Goal: Task Accomplishment & Management: Manage account settings

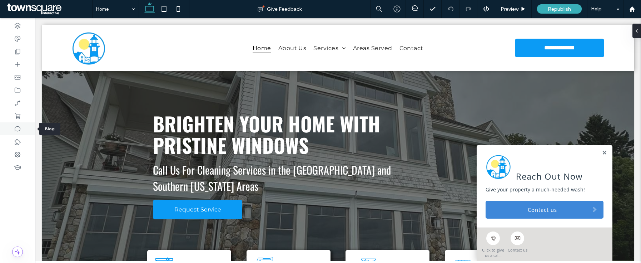
click at [14, 128] on icon at bounding box center [17, 128] width 7 height 7
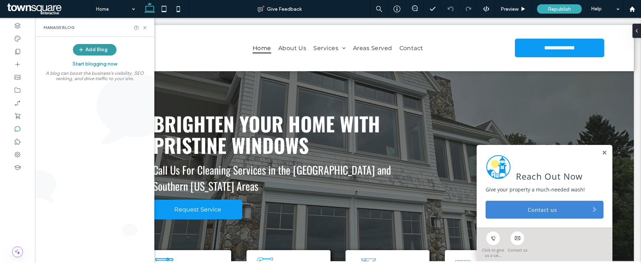
click at [93, 49] on button "Add Blog" at bounding box center [95, 49] width 44 height 11
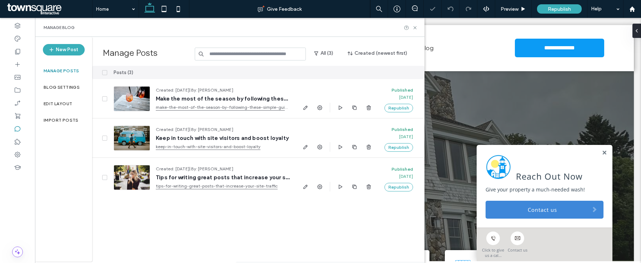
click at [104, 69] on div at bounding box center [100, 72] width 16 height 13
click at [106, 72] on span at bounding box center [104, 72] width 5 height 5
click at [369, 74] on button "Delete" at bounding box center [372, 72] width 26 height 9
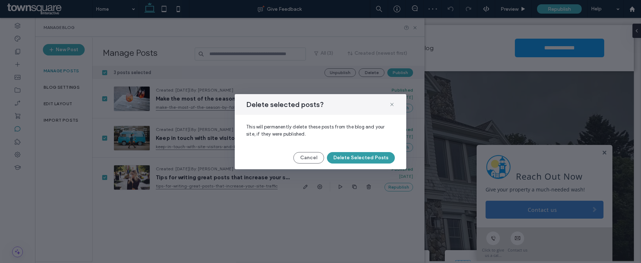
drag, startPoint x: 369, startPoint y: 162, endPoint x: 365, endPoint y: 163, distance: 4.1
click at [369, 162] on button "Delete Selected Posts" at bounding box center [361, 157] width 68 height 11
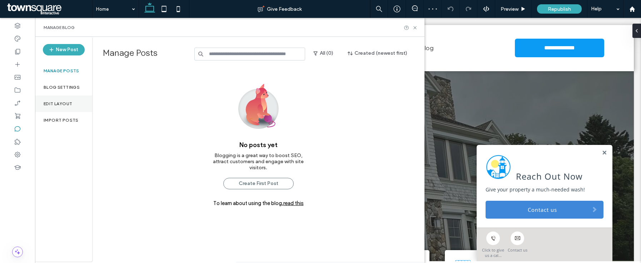
click at [44, 108] on div "Edit Layout" at bounding box center [63, 103] width 57 height 16
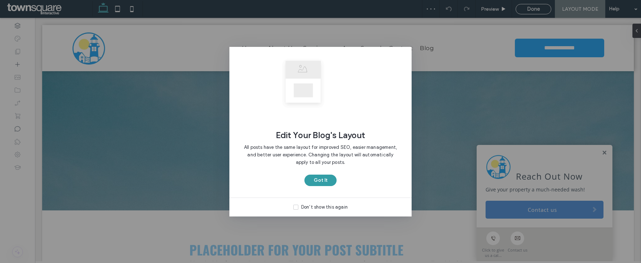
drag, startPoint x: 329, startPoint y: 180, endPoint x: 325, endPoint y: 181, distance: 3.7
click at [328, 180] on button "Got It" at bounding box center [320, 179] width 32 height 11
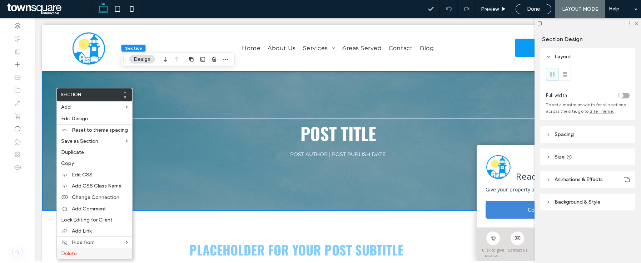
click at [82, 252] on label "Delete" at bounding box center [94, 253] width 67 height 6
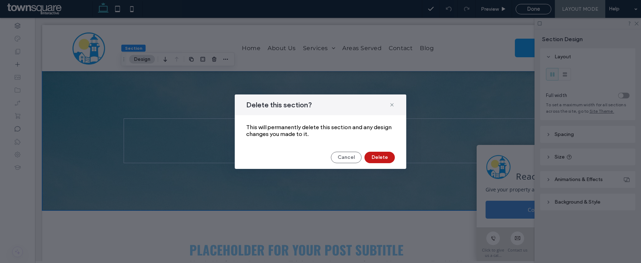
click at [369, 155] on button "Delete" at bounding box center [379, 156] width 30 height 11
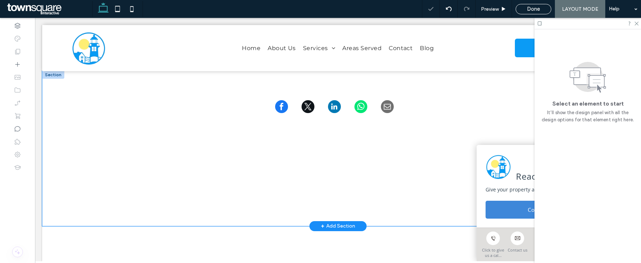
scroll to position [98, 0]
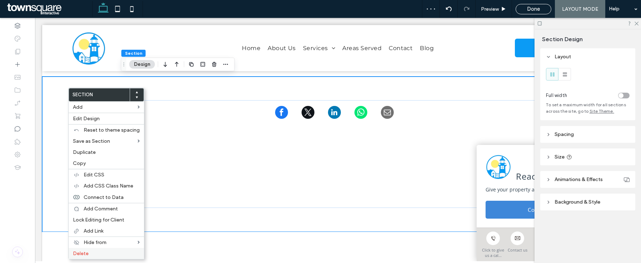
click at [85, 255] on span "Delete" at bounding box center [81, 253] width 16 height 6
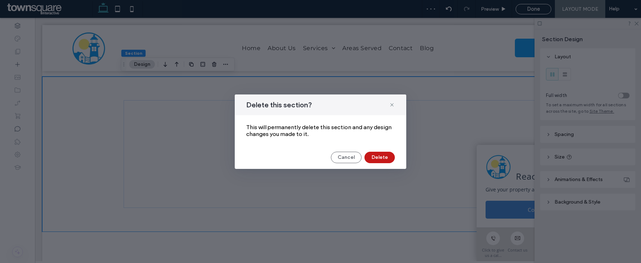
click at [381, 157] on button "Delete" at bounding box center [379, 156] width 30 height 11
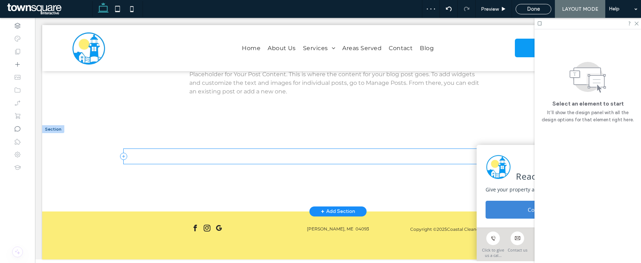
scroll to position [54, 0]
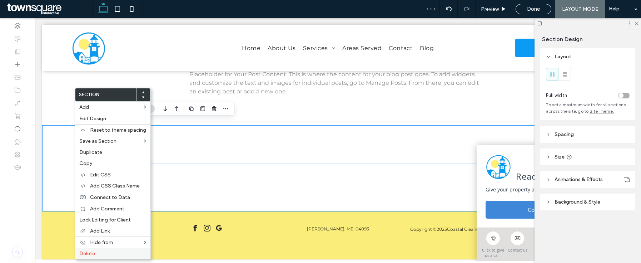
click at [97, 251] on label "Delete" at bounding box center [112, 253] width 67 height 6
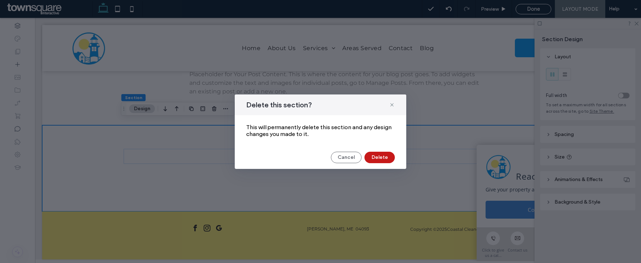
click at [388, 155] on button "Delete" at bounding box center [379, 156] width 30 height 11
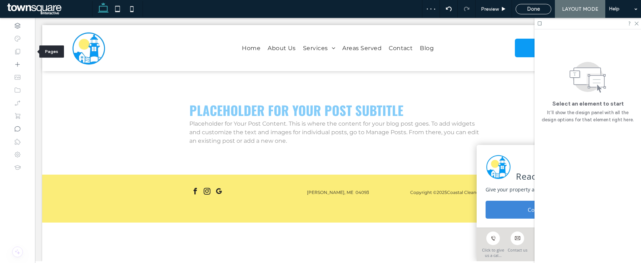
click at [18, 54] on icon at bounding box center [17, 51] width 7 height 7
click at [529, 9] on span "Done" at bounding box center [533, 9] width 13 height 6
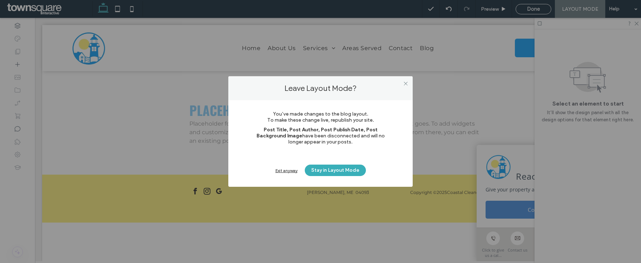
click at [293, 174] on div "Exit anyway Stay in Layout Mode" at bounding box center [320, 169] width 141 height 11
click at [293, 172] on div "Exit anyway" at bounding box center [286, 170] width 22 height 5
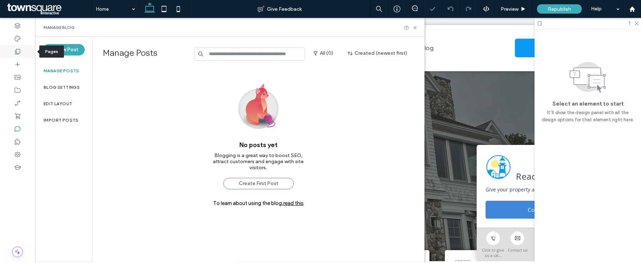
click at [24, 53] on div at bounding box center [17, 51] width 35 height 13
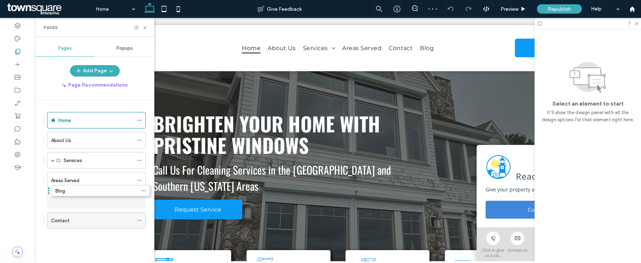
drag, startPoint x: 84, startPoint y: 218, endPoint x: 105, endPoint y: 198, distance: 28.0
click at [142, 198] on div at bounding box center [141, 200] width 9 height 11
click at [136, 201] on div "Blog" at bounding box center [96, 200] width 99 height 16
click at [138, 200] on icon at bounding box center [139, 200] width 5 height 5
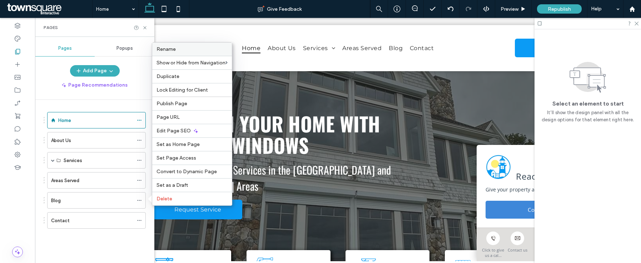
click at [174, 46] on span "Rename" at bounding box center [165, 49] width 19 height 6
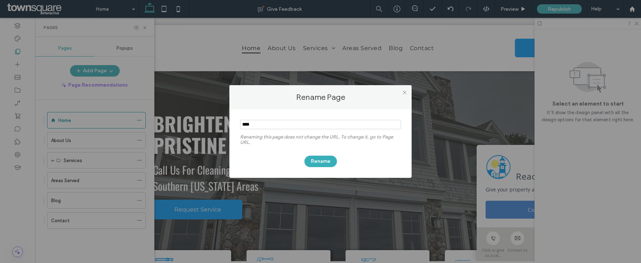
click at [271, 125] on input "notEmpty" at bounding box center [320, 124] width 161 height 9
type input "*********"
click at [317, 155] on button "Rename" at bounding box center [320, 160] width 33 height 11
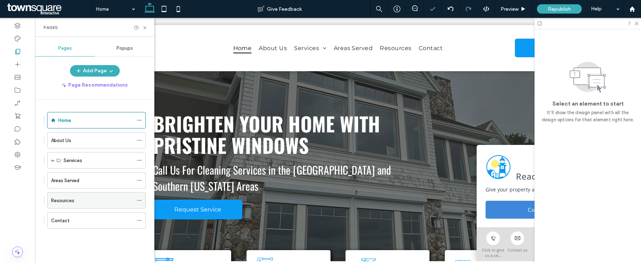
click at [136, 202] on div "Resources" at bounding box center [96, 200] width 99 height 16
click at [138, 200] on icon at bounding box center [139, 200] width 5 height 5
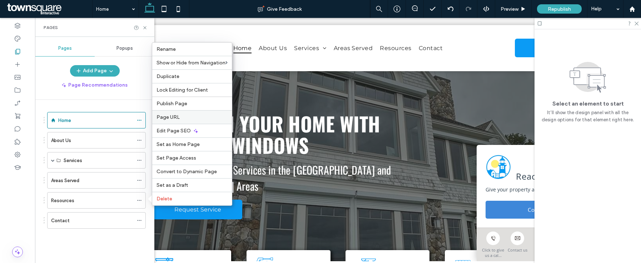
click at [178, 112] on div "Page URL" at bounding box center [192, 117] width 80 height 14
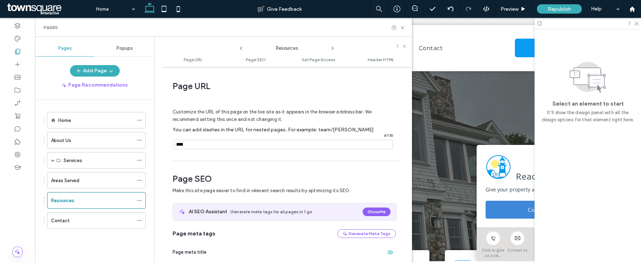
scroll to position [4, 0]
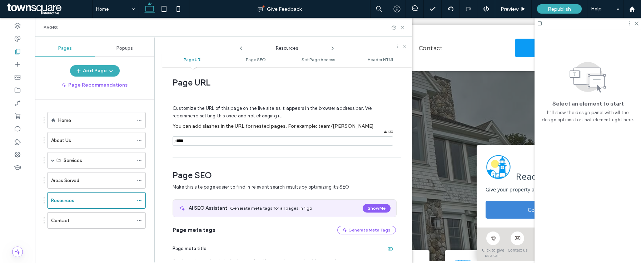
click at [247, 146] on div "Customize the URL of this page on the live site as it appears in the browser ad…" at bounding box center [284, 122] width 223 height 63
click at [249, 139] on input "notEmpty" at bounding box center [283, 140] width 220 height 9
type input "**********"
click at [403, 29] on icon at bounding box center [402, 27] width 5 height 5
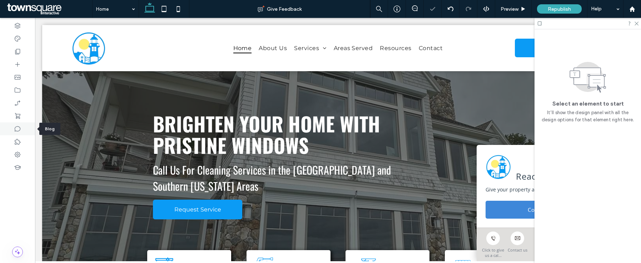
click at [15, 130] on use at bounding box center [18, 128] width 6 height 5
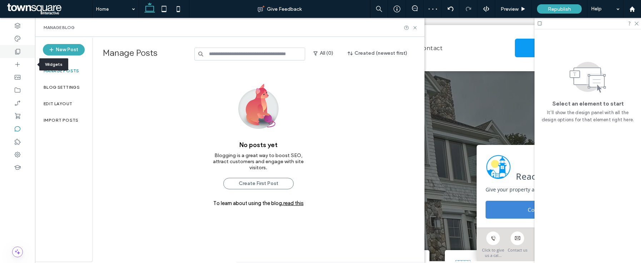
click at [18, 49] on use at bounding box center [17, 51] width 5 height 5
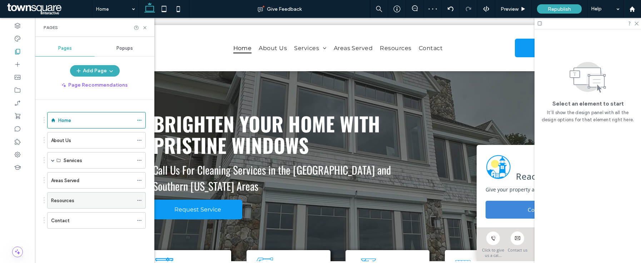
click at [90, 195] on div "Resources" at bounding box center [92, 200] width 82 height 16
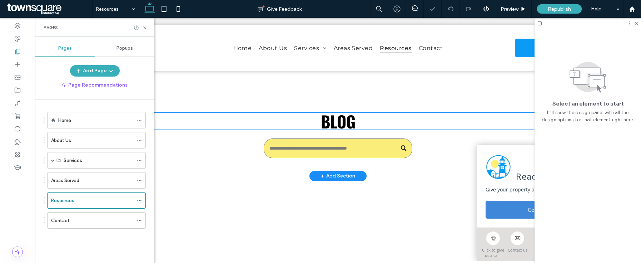
click at [321, 127] on span "Blog" at bounding box center [338, 121] width 35 height 24
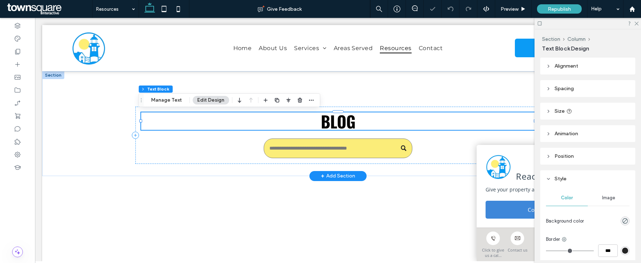
click at [331, 121] on span "Blog" at bounding box center [338, 121] width 35 height 24
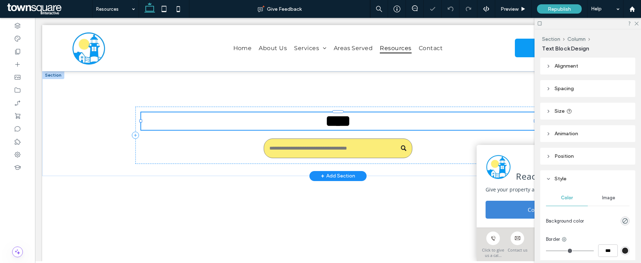
click at [331, 121] on span "****" at bounding box center [337, 121] width 25 height 16
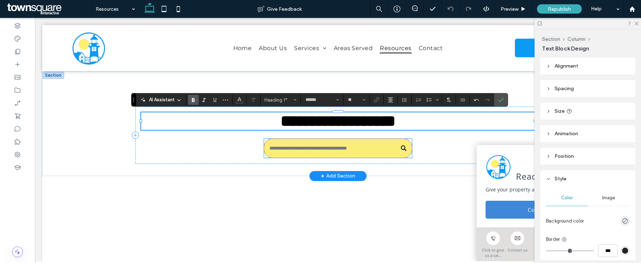
click at [359, 156] on input "Search" at bounding box center [338, 148] width 148 height 20
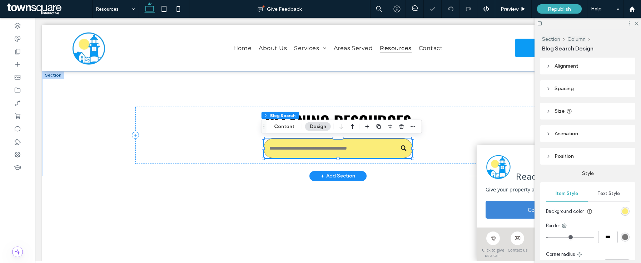
click at [359, 156] on input "Search" at bounding box center [338, 148] width 148 height 20
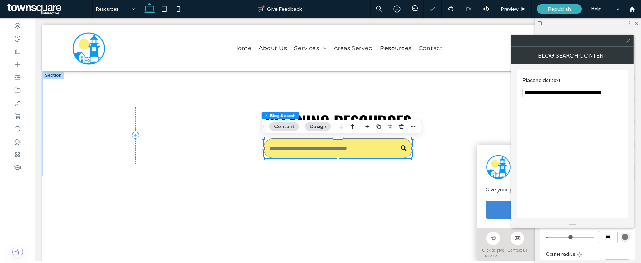
click at [611, 89] on input "**********" at bounding box center [572, 92] width 100 height 9
drag, startPoint x: 610, startPoint y: 92, endPoint x: 540, endPoint y: 91, distance: 70.4
click at [540, 91] on input "**********" at bounding box center [572, 92] width 100 height 9
type input "**********"
click at [630, 42] on use at bounding box center [628, 41] width 4 height 4
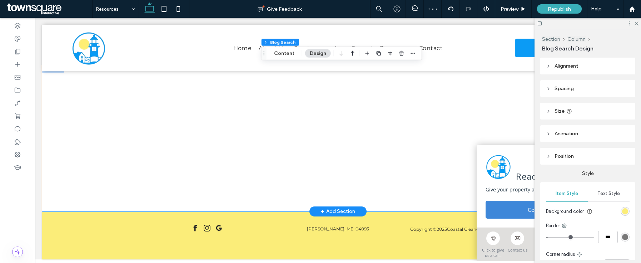
scroll to position [115, 0]
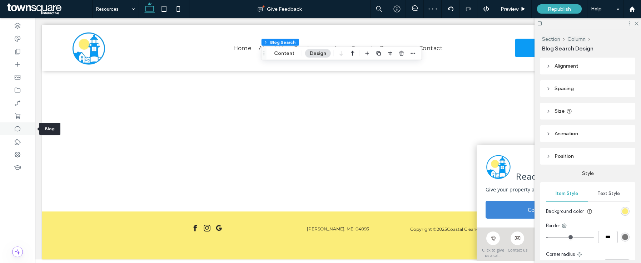
click at [18, 126] on icon at bounding box center [17, 128] width 7 height 7
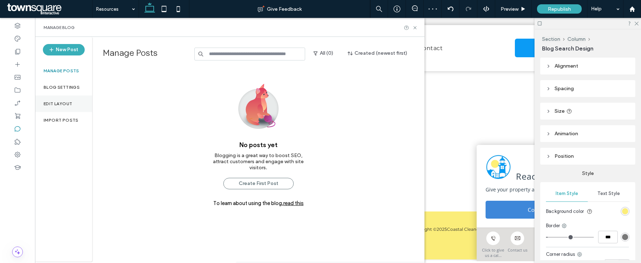
click at [70, 101] on label "Edit Layout" at bounding box center [58, 103] width 29 height 5
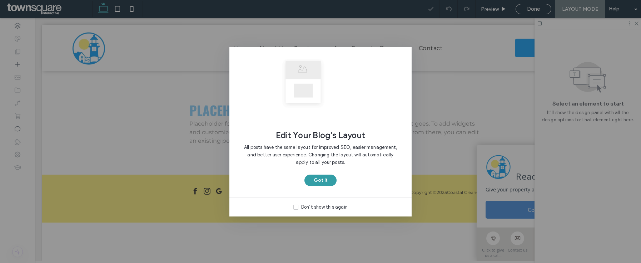
click at [335, 179] on button "Got It" at bounding box center [320, 179] width 32 height 11
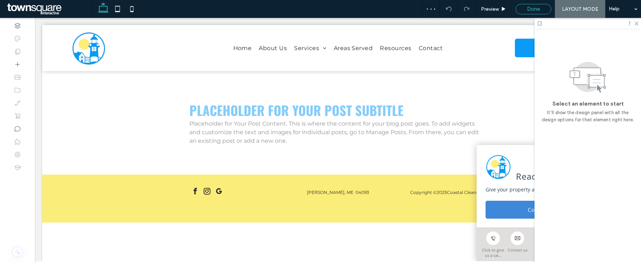
click at [531, 6] on span "Done" at bounding box center [533, 9] width 13 height 6
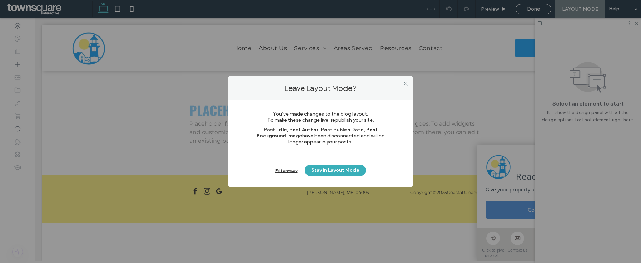
click at [277, 169] on div "Exit anyway" at bounding box center [286, 170] width 22 height 5
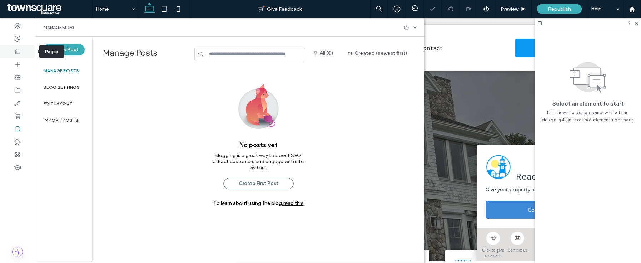
click at [15, 54] on icon at bounding box center [17, 51] width 7 height 7
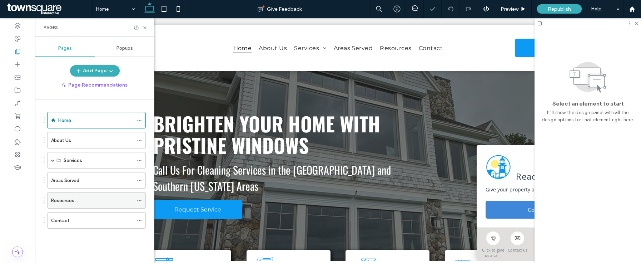
click at [140, 196] on span at bounding box center [139, 200] width 5 height 11
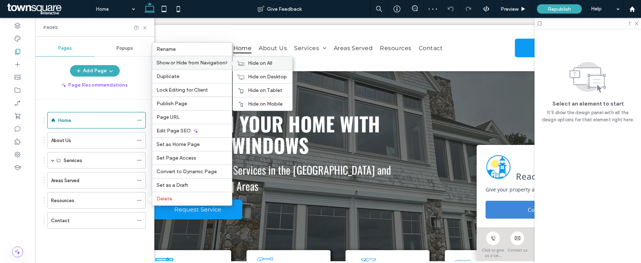
click at [239, 63] on icon at bounding box center [240, 63] width 7 height 5
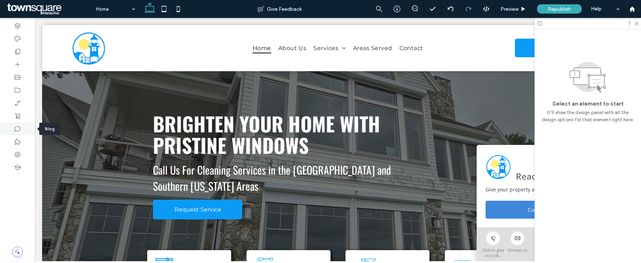
click at [19, 124] on div at bounding box center [17, 128] width 35 height 13
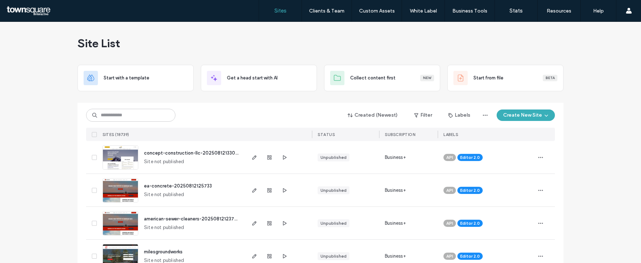
click at [224, 113] on div "Created (Newest) Filter Labels Create New Site" at bounding box center [320, 115] width 469 height 14
click at [129, 117] on input at bounding box center [130, 115] width 89 height 13
paste input "********"
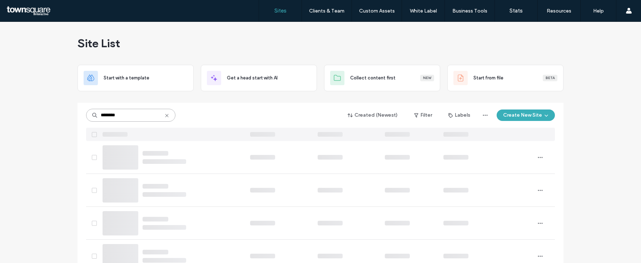
type input "********"
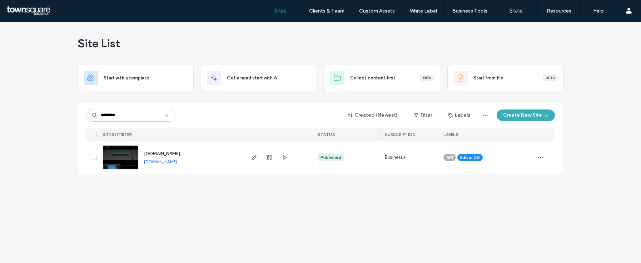
click at [180, 153] on span "www.coastwisefishing.com" at bounding box center [162, 153] width 36 height 5
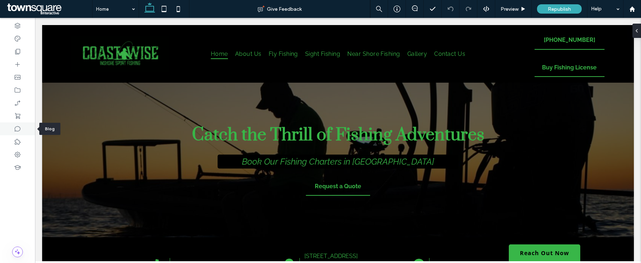
click at [18, 130] on icon at bounding box center [17, 128] width 7 height 7
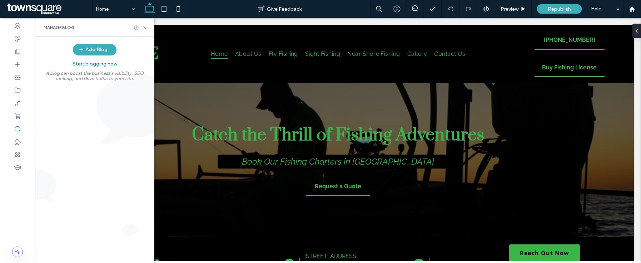
click at [89, 55] on div "Add Blog Start blogging now A blog can boost the business's visibility, SEO ran…" at bounding box center [94, 61] width 119 height 48
click at [89, 54] on button "Add Blog" at bounding box center [95, 49] width 44 height 11
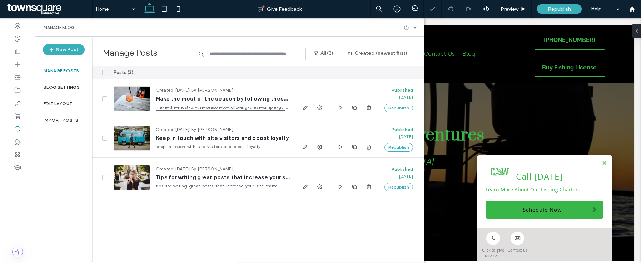
click at [105, 70] on span at bounding box center [104, 72] width 5 height 5
click at [383, 72] on button "Delete" at bounding box center [372, 72] width 26 height 9
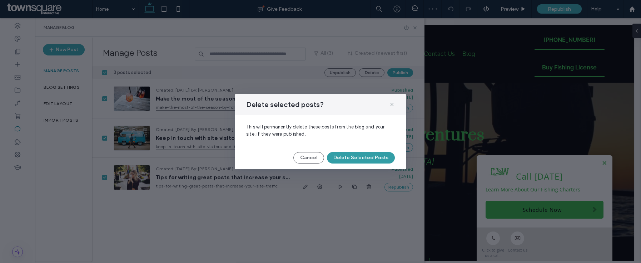
click at [356, 159] on button "Delete Selected Posts" at bounding box center [361, 157] width 68 height 11
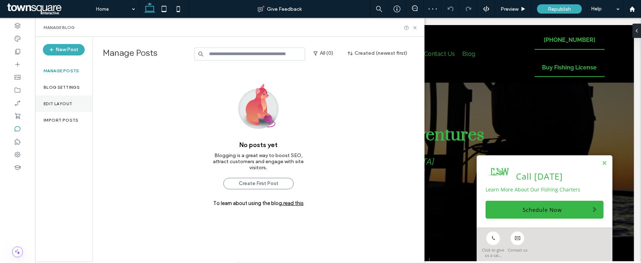
click at [69, 105] on label "Edit Layout" at bounding box center [58, 103] width 29 height 5
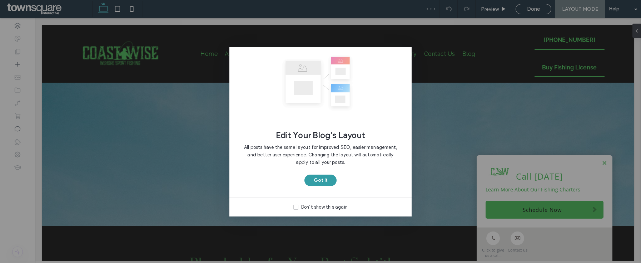
click at [324, 180] on button "Got It" at bounding box center [320, 179] width 32 height 11
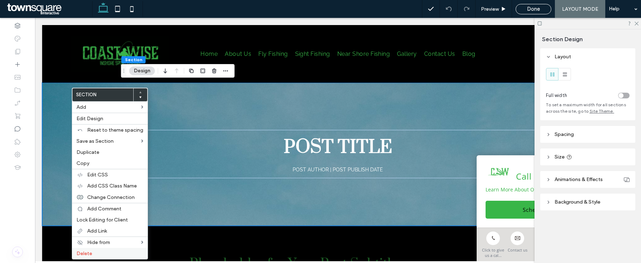
click at [108, 249] on div "Delete" at bounding box center [109, 253] width 75 height 11
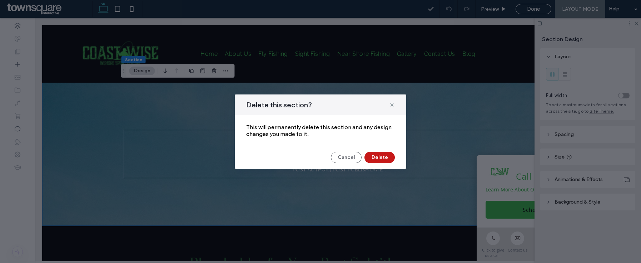
drag, startPoint x: 383, startPoint y: 154, endPoint x: 283, endPoint y: 129, distance: 103.2
click at [383, 154] on button "Delete" at bounding box center [379, 156] width 30 height 11
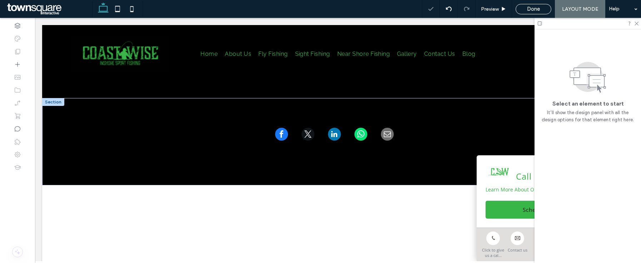
scroll to position [108, 0]
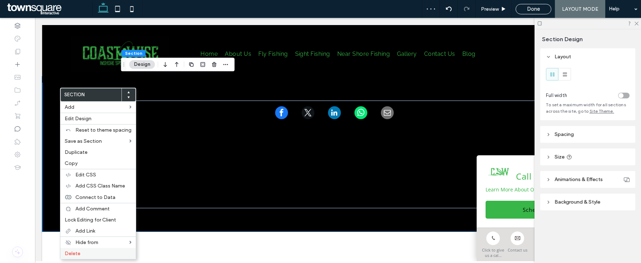
click at [89, 254] on label "Delete" at bounding box center [98, 253] width 67 height 6
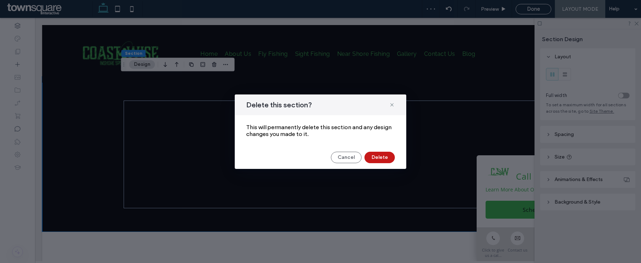
click at [389, 157] on button "Delete" at bounding box center [379, 156] width 30 height 11
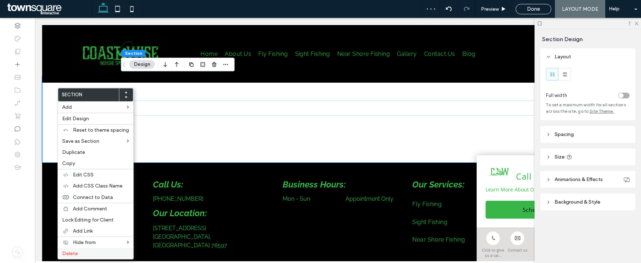
click at [77, 253] on span "Delete" at bounding box center [70, 253] width 16 height 6
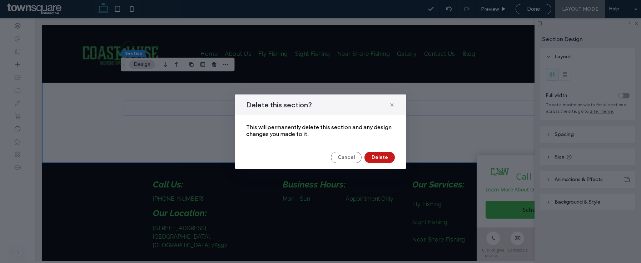
click at [386, 159] on button "Delete" at bounding box center [379, 156] width 30 height 11
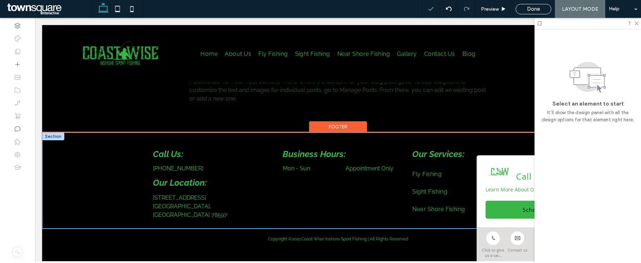
scroll to position [0, 0]
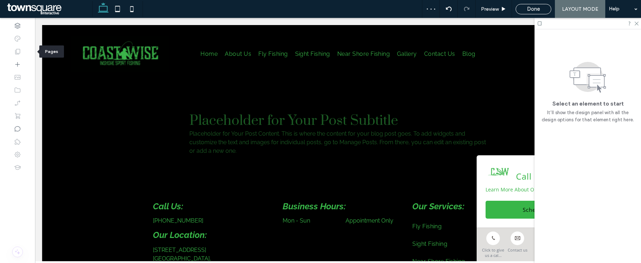
click at [21, 55] on div at bounding box center [17, 51] width 35 height 13
click at [523, 15] on div "Preview Done LAYOUT MODE Help" at bounding box center [531, 9] width 219 height 18
click at [525, 12] on div "Done" at bounding box center [533, 9] width 35 height 6
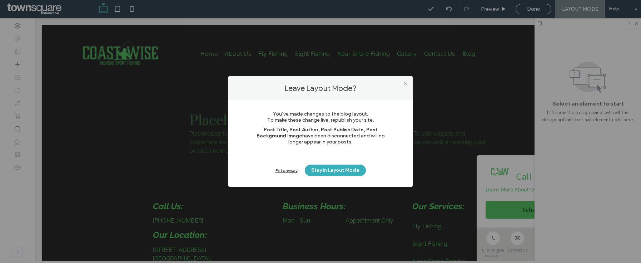
click at [288, 168] on div "Exit anyway" at bounding box center [286, 170] width 22 height 5
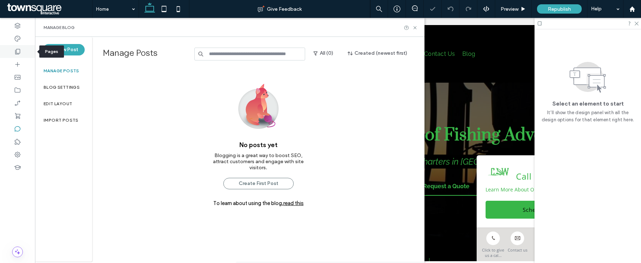
click at [20, 53] on use at bounding box center [17, 51] width 5 height 5
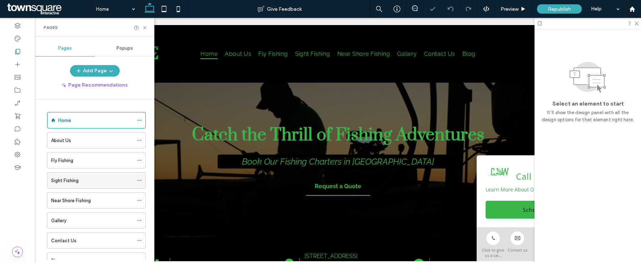
scroll to position [27, 0]
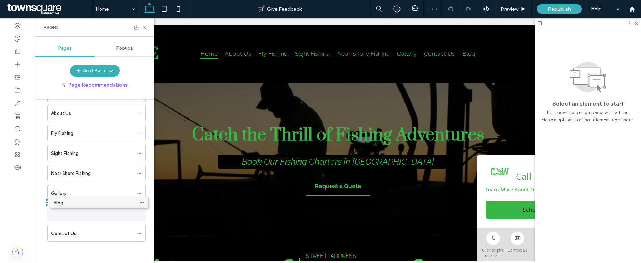
drag, startPoint x: 83, startPoint y: 230, endPoint x: 85, endPoint y: 202, distance: 28.3
click at [138, 213] on icon at bounding box center [139, 212] width 5 height 5
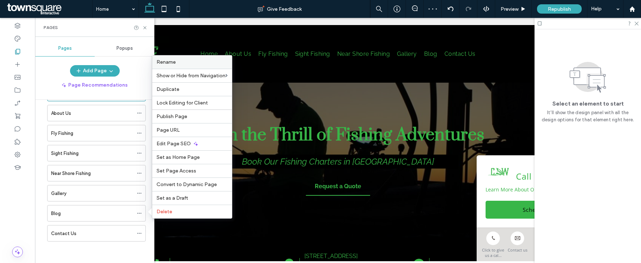
click at [194, 63] on label "Rename" at bounding box center [191, 62] width 71 height 6
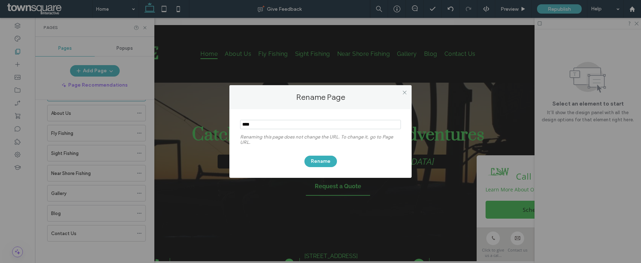
click at [263, 129] on input "notEmpty" at bounding box center [320, 124] width 161 height 9
click at [263, 128] on input "notEmpty" at bounding box center [320, 124] width 161 height 9
type input "*********"
click at [310, 160] on button "Rename" at bounding box center [320, 160] width 33 height 11
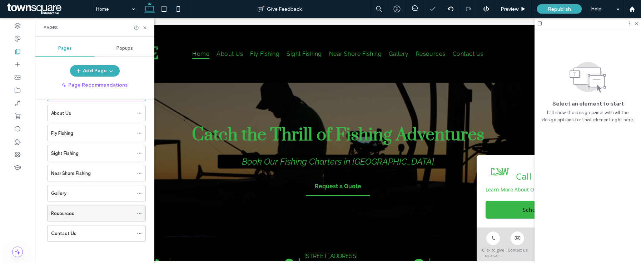
click at [138, 213] on use at bounding box center [139, 213] width 4 height 1
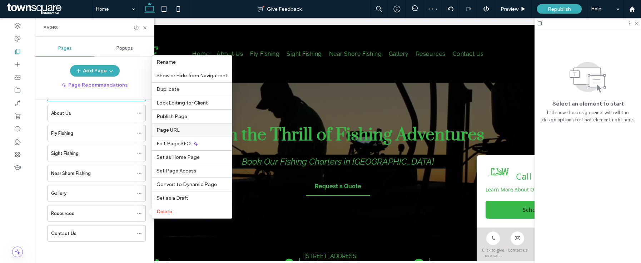
click at [188, 129] on label "Page URL" at bounding box center [191, 130] width 71 height 6
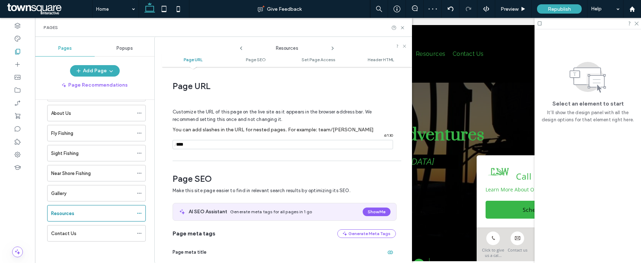
scroll to position [4, 0]
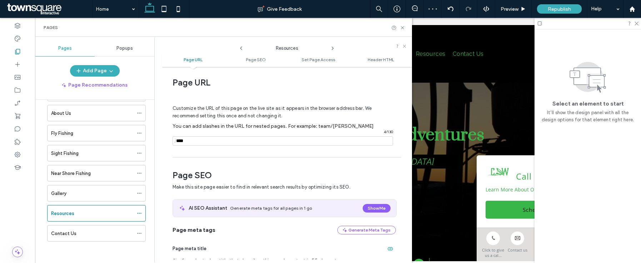
click at [220, 136] on input "notEmpty" at bounding box center [283, 140] width 220 height 9
type input "**********"
click at [404, 27] on icon at bounding box center [402, 27] width 5 height 5
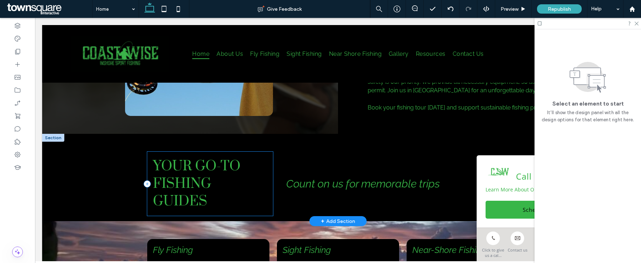
scroll to position [374, 0]
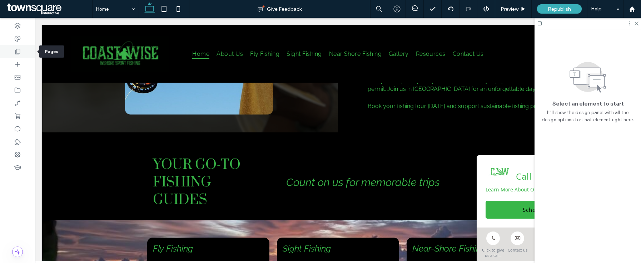
click at [23, 53] on div at bounding box center [17, 51] width 35 height 13
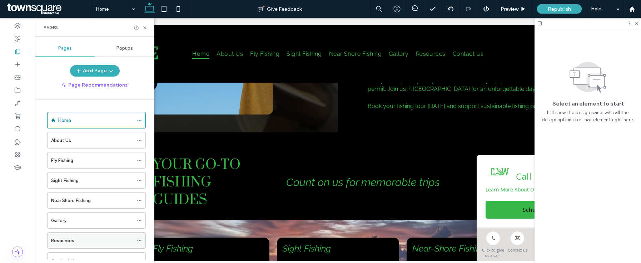
click at [80, 238] on div "Resources" at bounding box center [92, 240] width 82 height 8
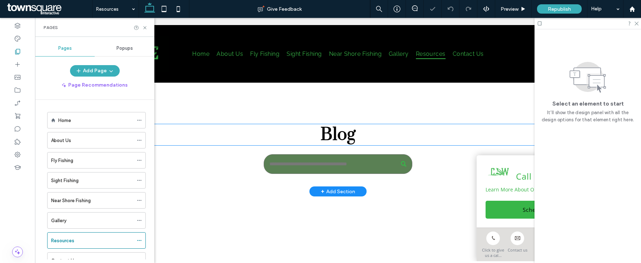
click at [329, 136] on span "Blog" at bounding box center [337, 135] width 35 height 22
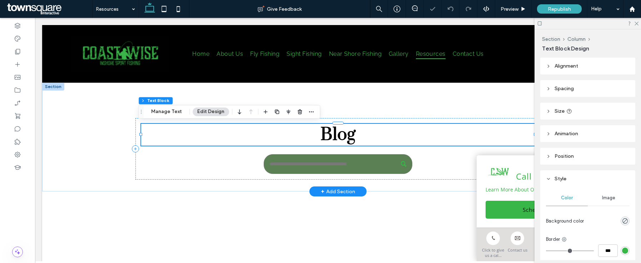
click at [332, 136] on span "Blog" at bounding box center [337, 135] width 35 height 22
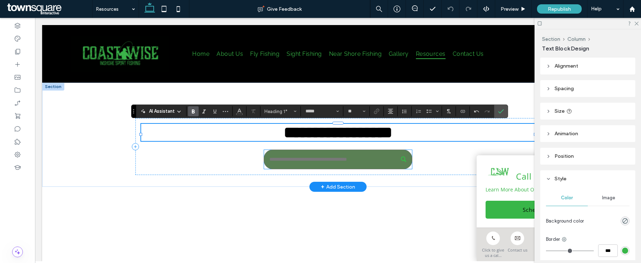
click at [342, 161] on input "Search" at bounding box center [338, 159] width 148 height 20
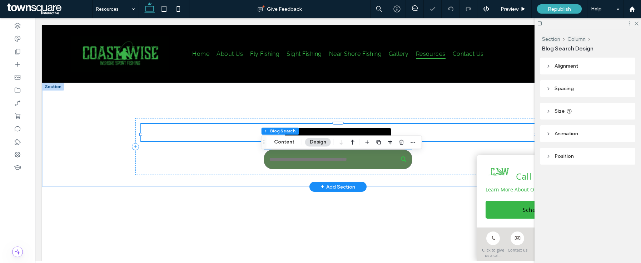
click at [342, 161] on input "Search" at bounding box center [338, 159] width 148 height 20
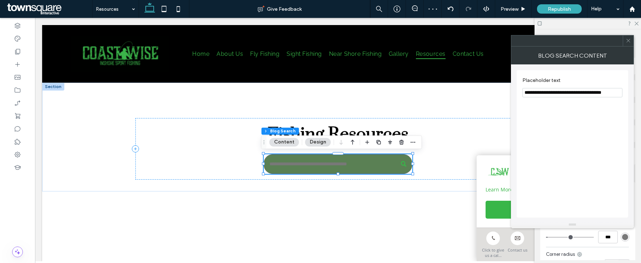
drag, startPoint x: 615, startPoint y: 94, endPoint x: 542, endPoint y: 93, distance: 73.2
click at [542, 93] on input "**********" at bounding box center [572, 92] width 100 height 9
type input "**********"
click at [628, 41] on use at bounding box center [628, 41] width 4 height 4
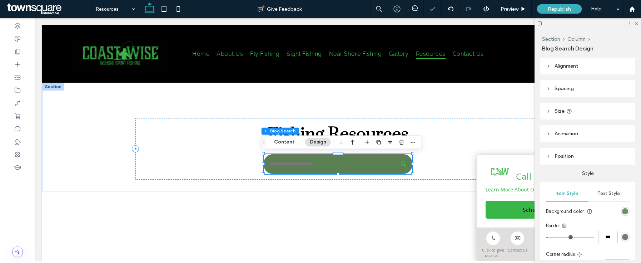
click at [622, 212] on div "rgb(90, 128, 84)" at bounding box center [625, 211] width 6 height 6
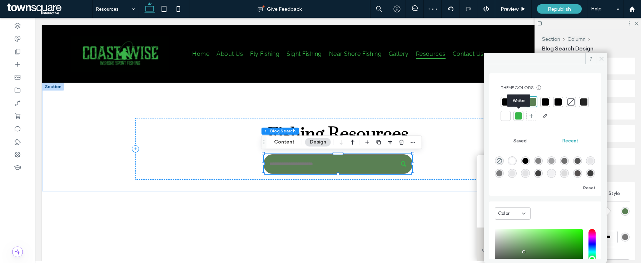
click at [509, 119] on div at bounding box center [505, 115] width 7 height 7
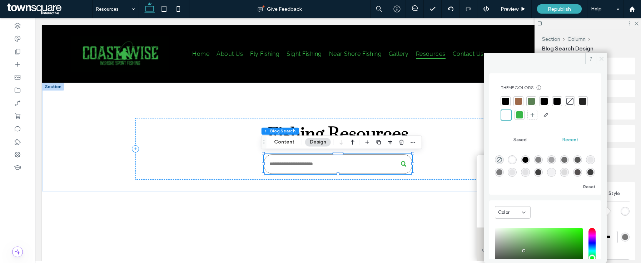
click at [598, 57] on span at bounding box center [601, 58] width 11 height 11
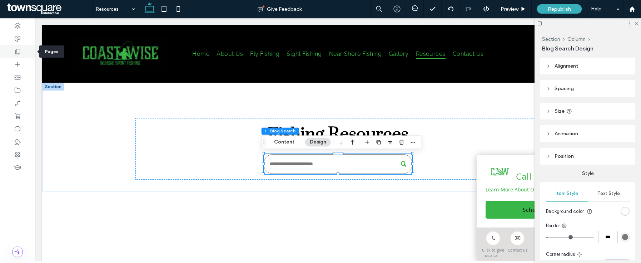
click at [24, 51] on div at bounding box center [17, 51] width 35 height 13
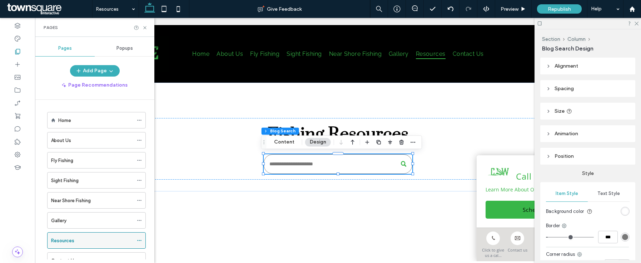
click at [130, 240] on div "Resources" at bounding box center [92, 240] width 82 height 8
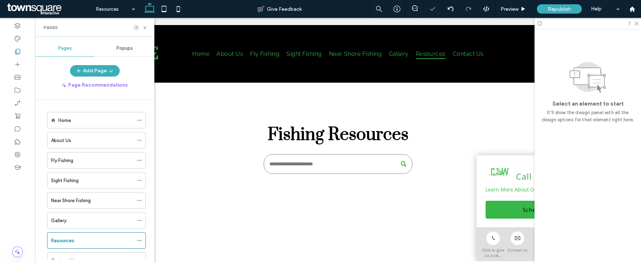
click at [137, 240] on icon at bounding box center [139, 240] width 5 height 5
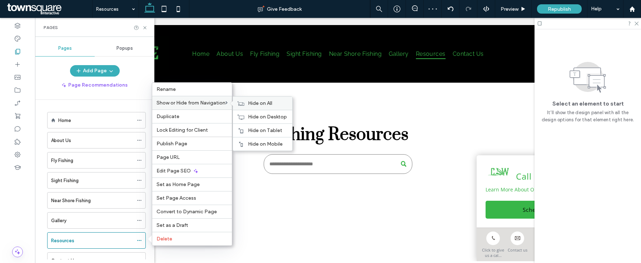
click at [244, 103] on icon at bounding box center [240, 103] width 7 height 5
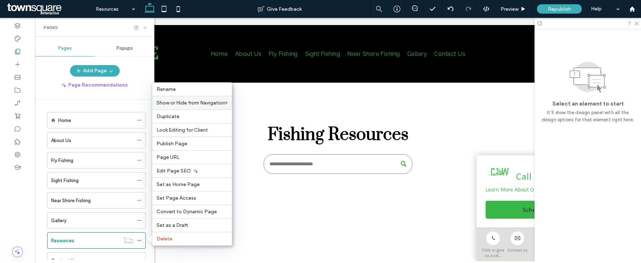
click at [145, 28] on icon at bounding box center [144, 27] width 5 height 5
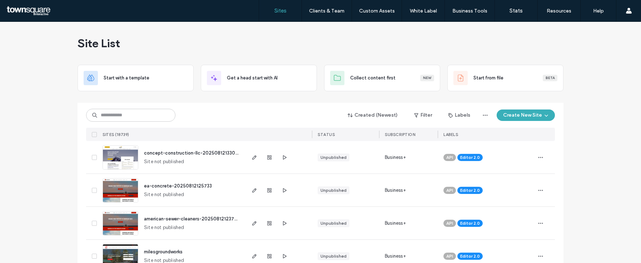
click at [201, 106] on div "Created (Newest) Filter Labels Create New Site SITES (18739) STATUS SUBSCRIPTIO…" at bounding box center [320, 122] width 469 height 38
click at [137, 114] on input at bounding box center [130, 115] width 89 height 13
paste input "********"
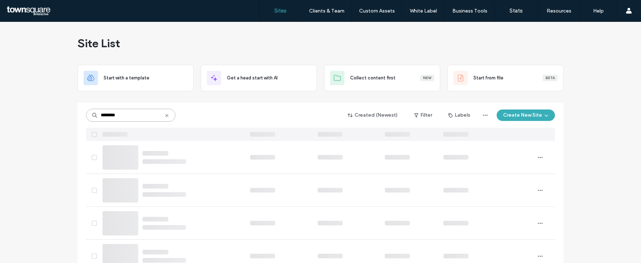
type input "********"
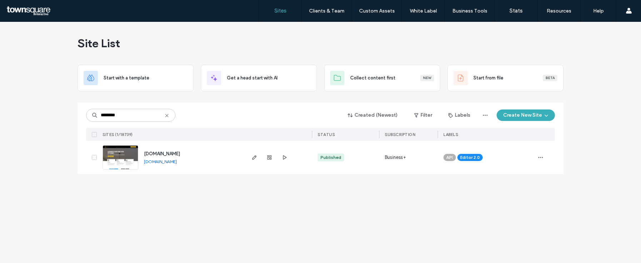
click at [176, 154] on span "www.coastalcomfortelectricllc.com" at bounding box center [162, 153] width 36 height 5
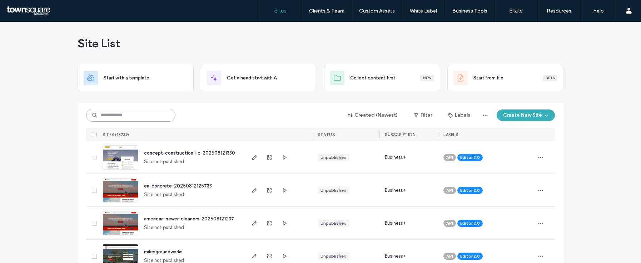
click at [130, 115] on input at bounding box center [130, 115] width 89 height 13
paste input "********"
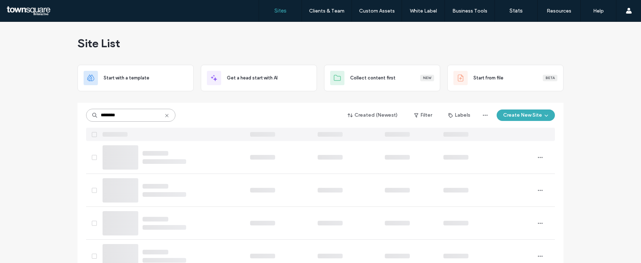
type input "********"
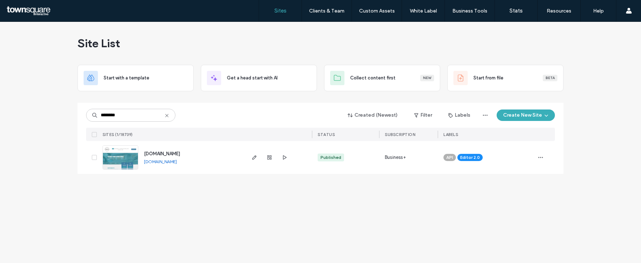
click at [163, 155] on span "www.coastalservicesinc.com" at bounding box center [162, 153] width 36 height 5
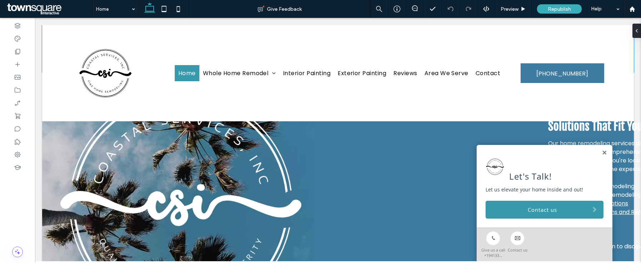
scroll to position [569, 0]
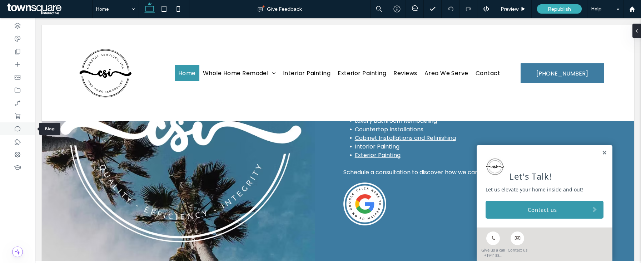
click at [25, 129] on div at bounding box center [17, 128] width 35 height 13
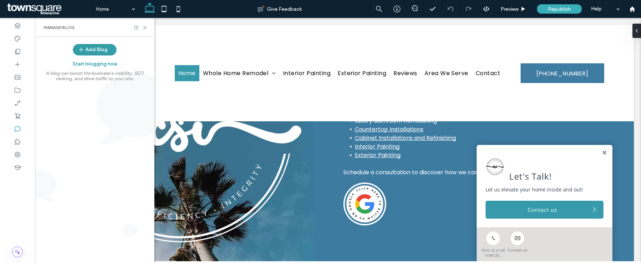
click at [94, 45] on button "Add Blog" at bounding box center [95, 49] width 44 height 11
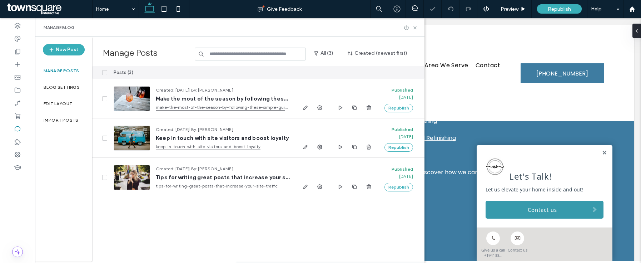
click at [104, 72] on icon at bounding box center [104, 72] width 3 height 2
click at [366, 76] on button "Delete" at bounding box center [372, 72] width 26 height 9
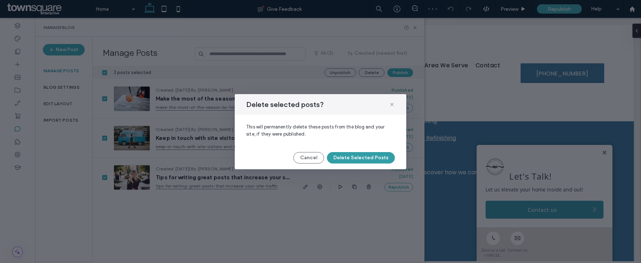
click at [363, 155] on button "Delete Selected Posts" at bounding box center [361, 157] width 68 height 11
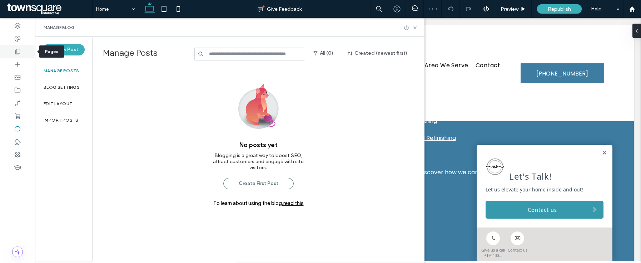
click at [20, 49] on use at bounding box center [17, 51] width 5 height 5
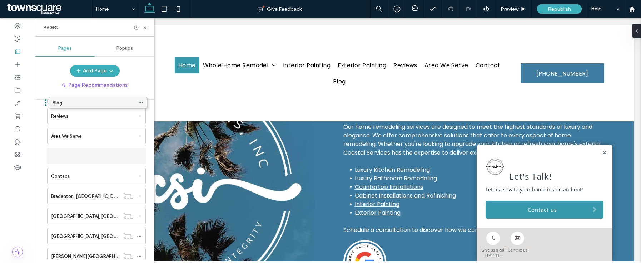
scroll to position [63, 0]
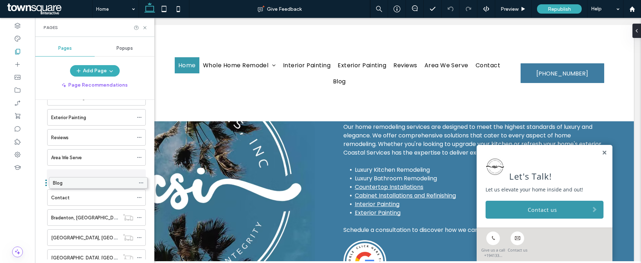
drag, startPoint x: 98, startPoint y: 231, endPoint x: 99, endPoint y: 183, distance: 47.9
click at [139, 177] on icon at bounding box center [139, 177] width 5 height 5
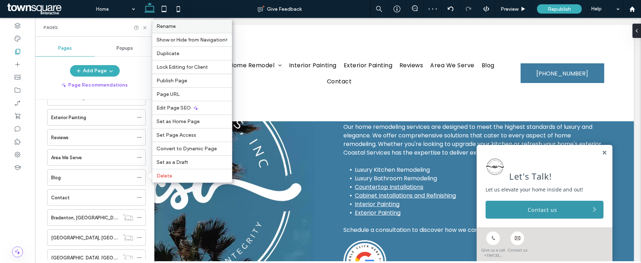
click at [181, 24] on label "Rename" at bounding box center [191, 26] width 71 height 6
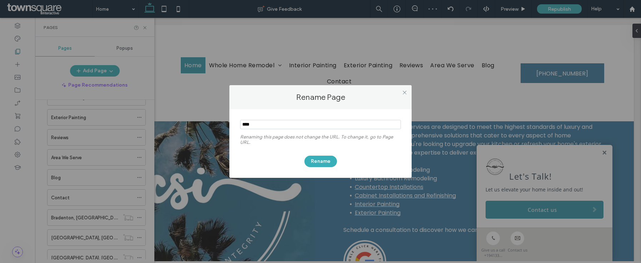
click at [283, 124] on input "notEmpty" at bounding box center [320, 124] width 161 height 9
type input "*********"
click at [320, 158] on button "Rename" at bounding box center [320, 160] width 33 height 11
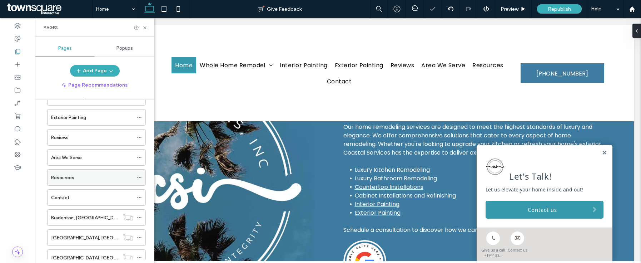
click at [139, 177] on icon at bounding box center [139, 177] width 5 height 5
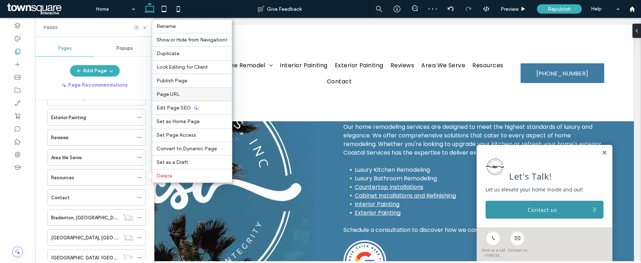
click at [179, 88] on div "Page URL" at bounding box center [192, 94] width 80 height 14
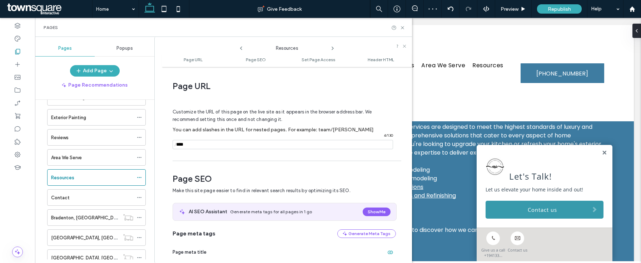
scroll to position [4, 0]
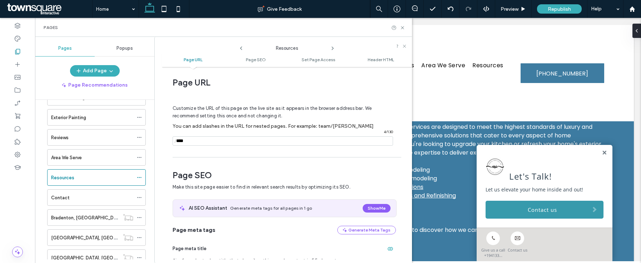
click at [276, 143] on input "notEmpty" at bounding box center [283, 140] width 220 height 9
type input "**********"
click at [403, 28] on icon at bounding box center [402, 27] width 5 height 5
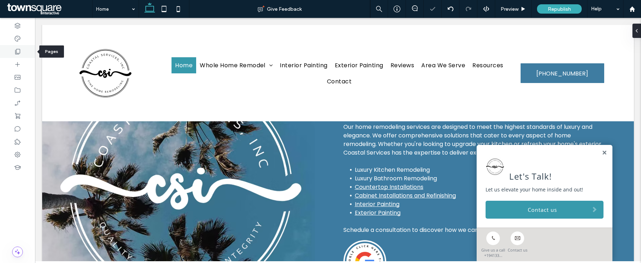
click at [16, 47] on div at bounding box center [17, 51] width 35 height 13
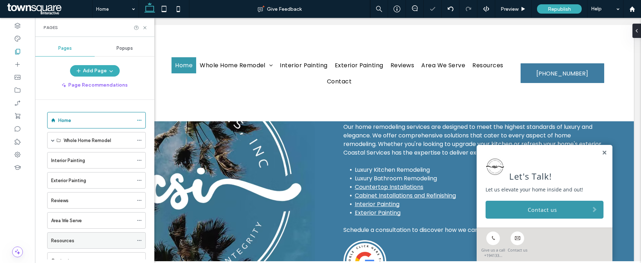
click at [87, 244] on div "Resources" at bounding box center [92, 240] width 82 height 16
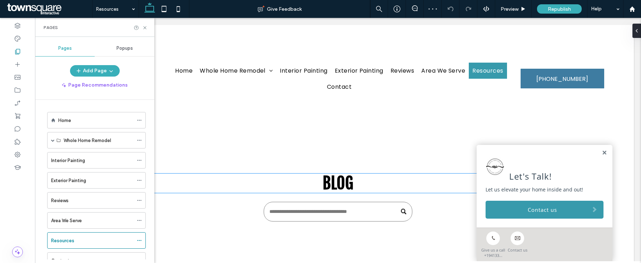
click at [330, 179] on span "Blog" at bounding box center [338, 183] width 31 height 20
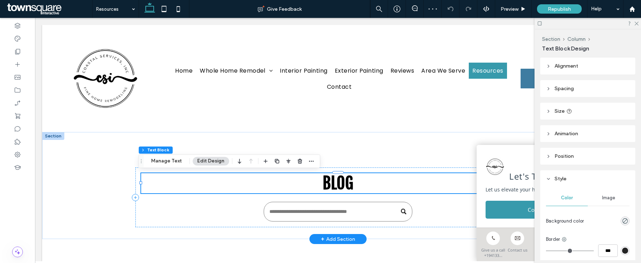
click at [347, 184] on span "Blog" at bounding box center [338, 183] width 31 height 20
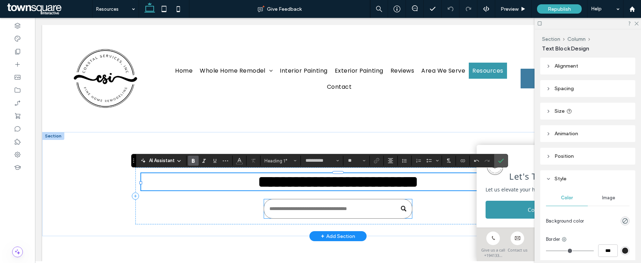
click at [337, 218] on input "Search" at bounding box center [338, 209] width 148 height 20
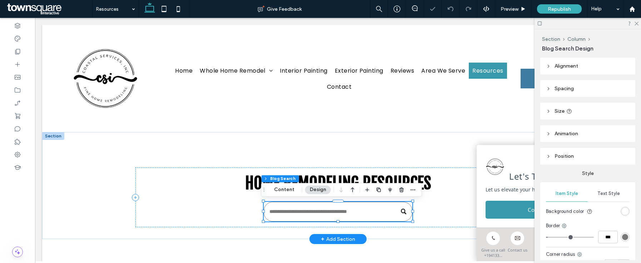
click at [337, 218] on input "Search" at bounding box center [338, 211] width 148 height 20
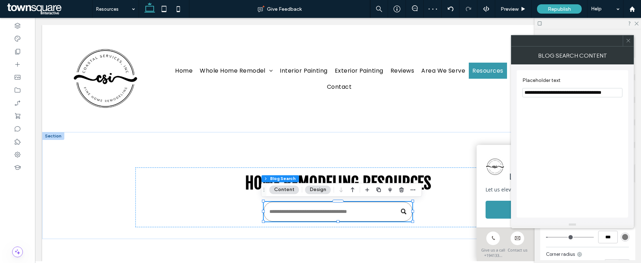
drag, startPoint x: 541, startPoint y: 93, endPoint x: 617, endPoint y: 99, distance: 75.6
click at [617, 99] on section "**********" at bounding box center [572, 87] width 100 height 27
type input "**********"
click at [631, 46] on div "Blog Search Content" at bounding box center [572, 55] width 123 height 18
click at [629, 39] on icon at bounding box center [627, 40] width 5 height 5
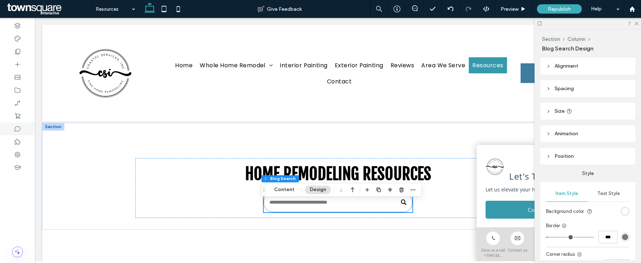
scroll to position [14, 0]
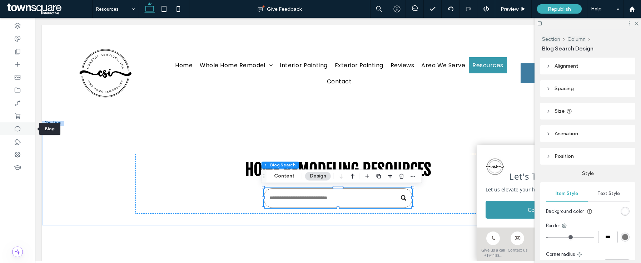
click at [13, 128] on div at bounding box center [17, 128] width 35 height 13
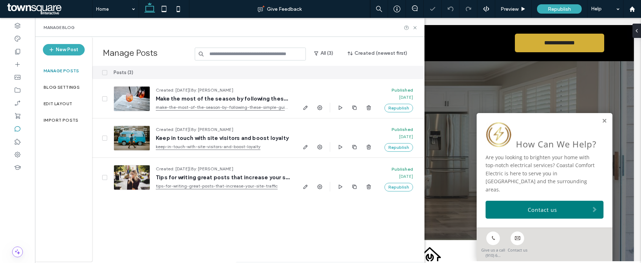
click at [106, 73] on span at bounding box center [104, 72] width 5 height 5
click at [370, 68] on button "Delete" at bounding box center [372, 72] width 26 height 9
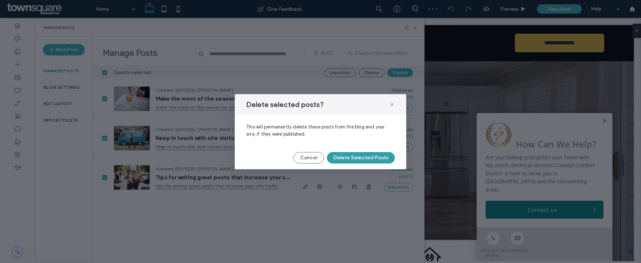
click at [349, 160] on button "Delete Selected Posts" at bounding box center [361, 157] width 68 height 11
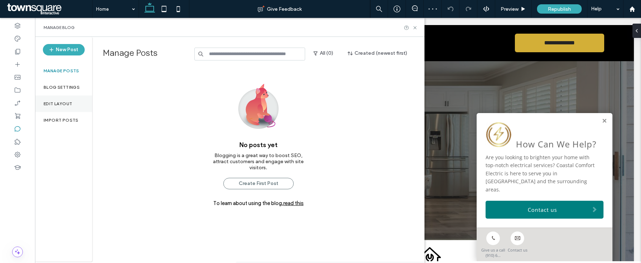
click at [56, 100] on div "Edit Layout" at bounding box center [63, 103] width 57 height 16
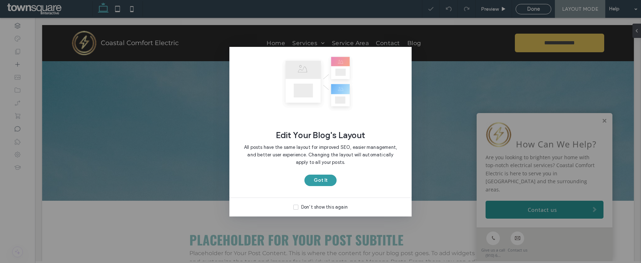
click at [315, 183] on button "Got It" at bounding box center [320, 179] width 32 height 11
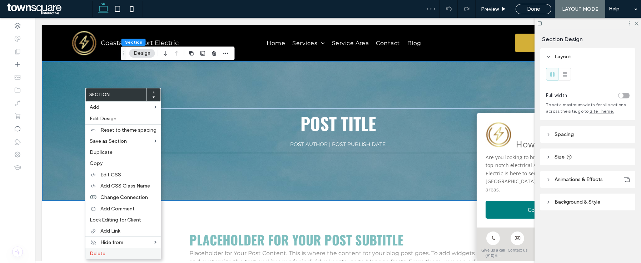
click at [114, 253] on label "Delete" at bounding box center [123, 253] width 67 height 6
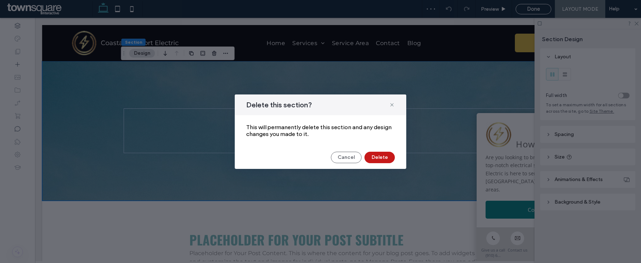
click at [378, 161] on button "Delete" at bounding box center [379, 156] width 30 height 11
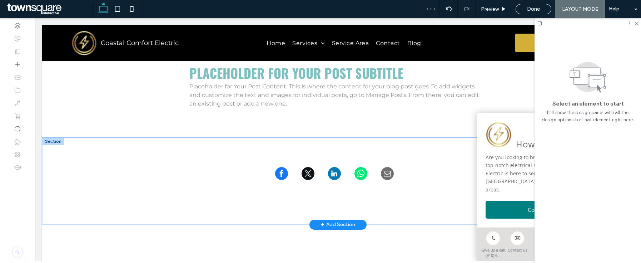
scroll to position [61, 0]
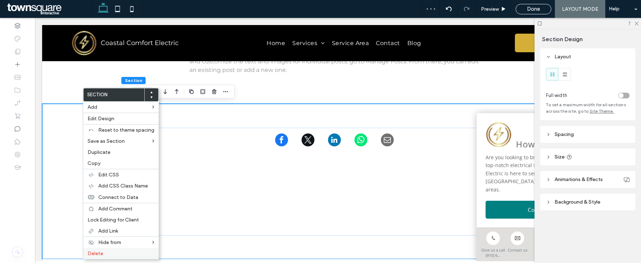
click at [123, 255] on label "Delete" at bounding box center [121, 253] width 67 height 6
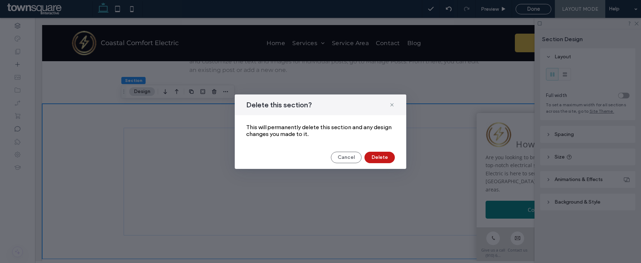
click at [372, 158] on button "Delete" at bounding box center [379, 156] width 30 height 11
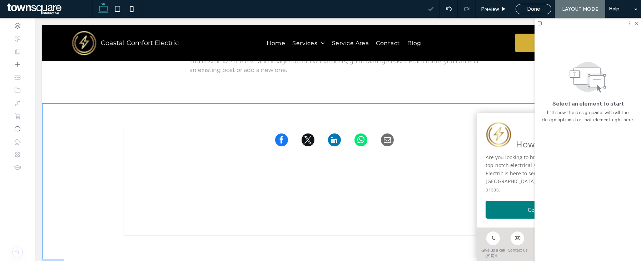
scroll to position [49, 0]
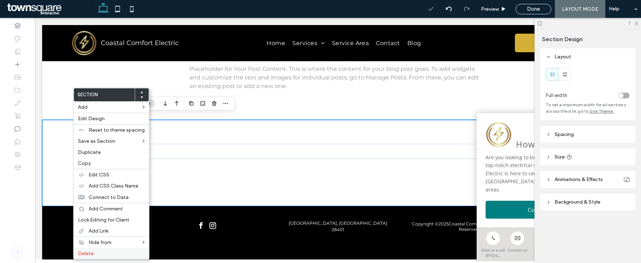
click at [114, 253] on label "Delete" at bounding box center [111, 253] width 67 height 6
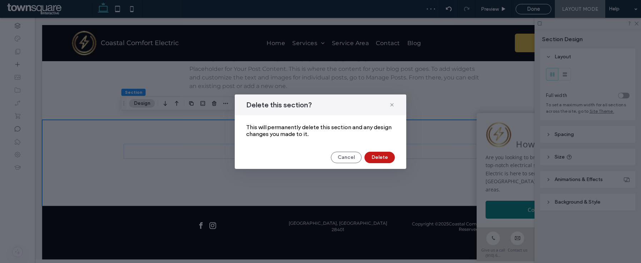
click at [378, 157] on button "Delete" at bounding box center [379, 156] width 30 height 11
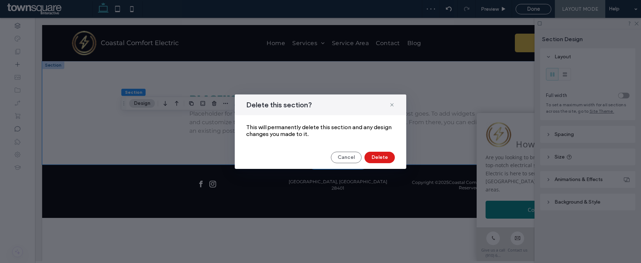
scroll to position [0, 0]
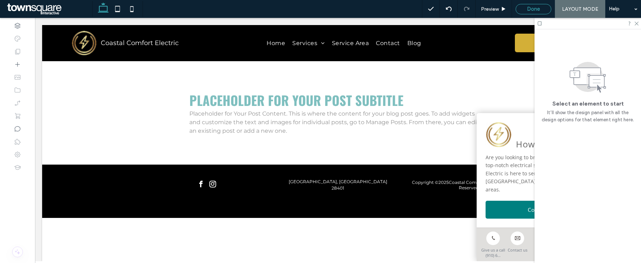
click at [538, 10] on span "Done" at bounding box center [533, 9] width 13 height 6
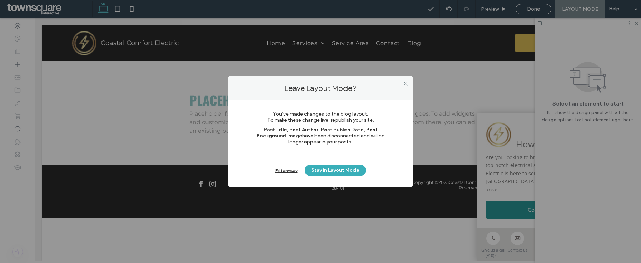
click at [273, 170] on div "Exit anyway Stay in Layout Mode" at bounding box center [320, 169] width 141 height 11
click at [277, 171] on div "Exit anyway" at bounding box center [286, 170] width 22 height 5
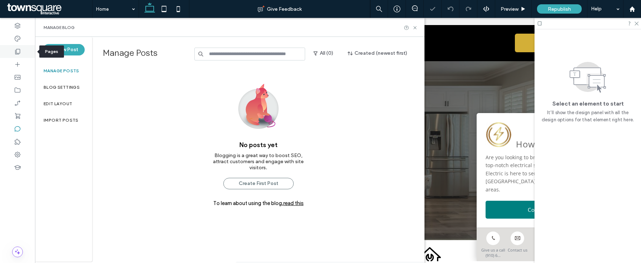
click at [15, 54] on icon at bounding box center [17, 51] width 7 height 7
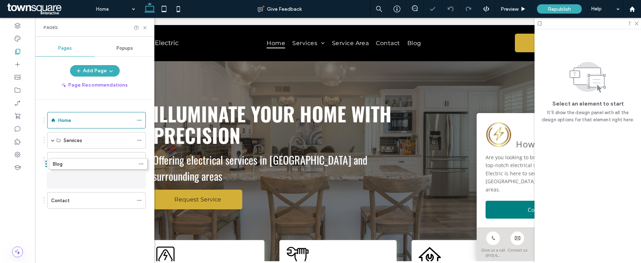
drag, startPoint x: 69, startPoint y: 206, endPoint x: 70, endPoint y: 171, distance: 35.4
click at [139, 181] on icon at bounding box center [139, 180] width 5 height 5
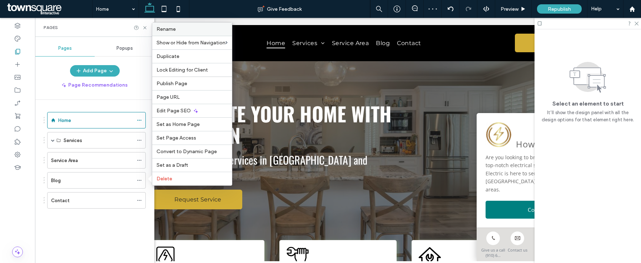
click at [189, 28] on label "Rename" at bounding box center [191, 29] width 71 height 6
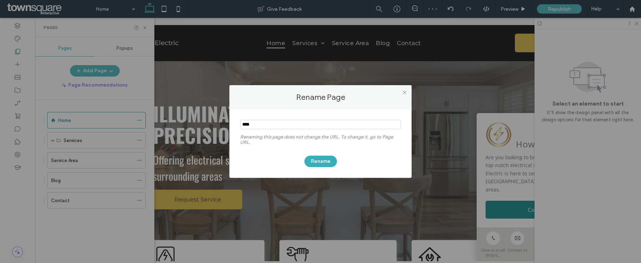
click at [260, 126] on input "notEmpty" at bounding box center [320, 124] width 161 height 9
type input "*********"
click at [316, 160] on button "Rename" at bounding box center [320, 160] width 33 height 11
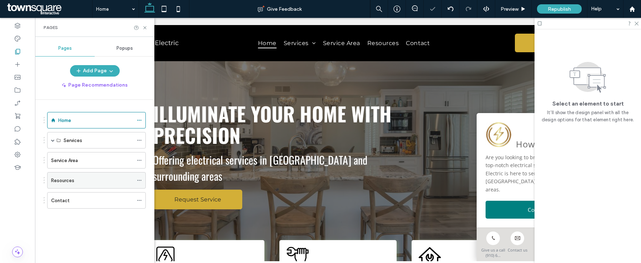
click at [137, 186] on div "Resources" at bounding box center [96, 180] width 99 height 16
click at [139, 182] on icon at bounding box center [139, 180] width 5 height 5
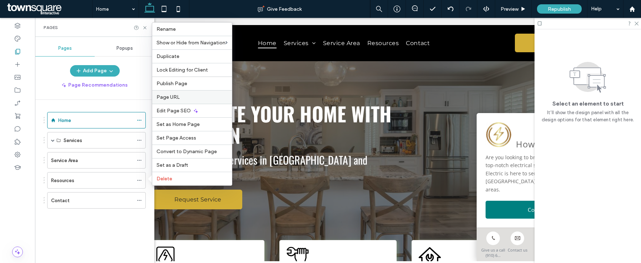
click at [180, 97] on label "Page URL" at bounding box center [191, 97] width 71 height 6
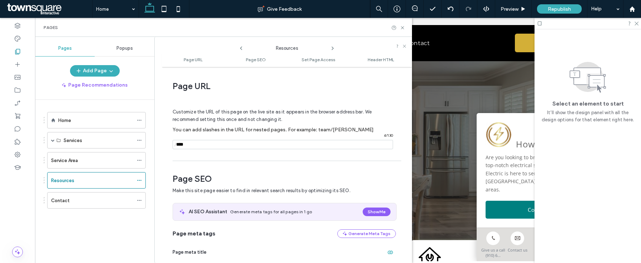
scroll to position [4, 0]
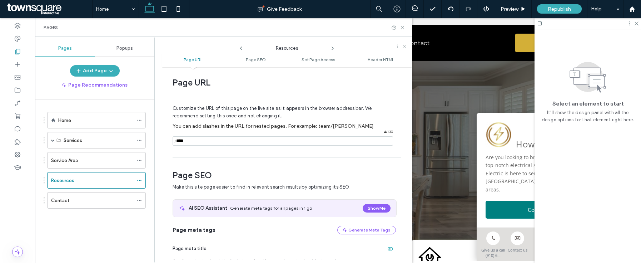
click at [225, 139] on input "notEmpty" at bounding box center [283, 140] width 220 height 9
type input "**********"
click at [404, 29] on icon at bounding box center [402, 27] width 5 height 5
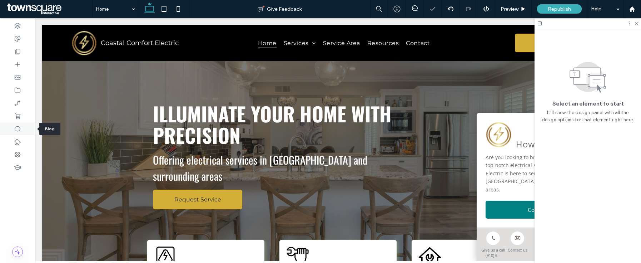
click at [23, 129] on div at bounding box center [17, 128] width 35 height 13
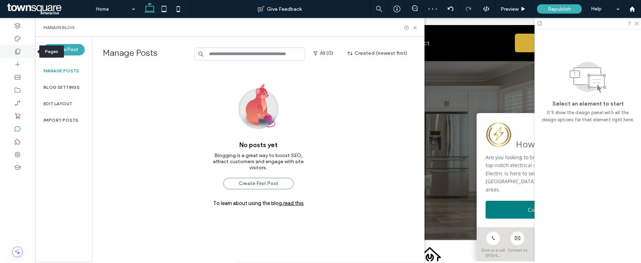
click at [18, 49] on icon at bounding box center [17, 51] width 7 height 7
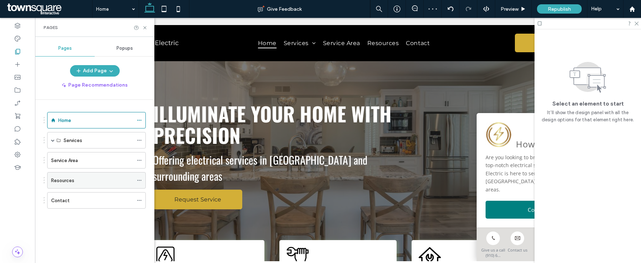
click at [61, 173] on div "Resources" at bounding box center [92, 180] width 82 height 16
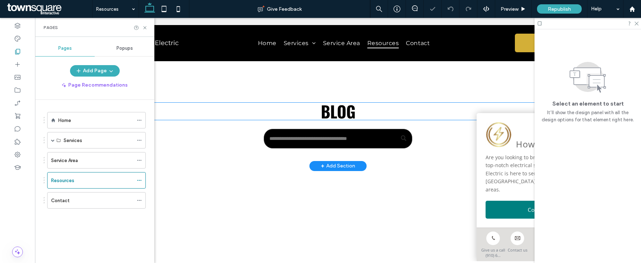
click at [332, 107] on span "Blog" at bounding box center [338, 111] width 35 height 24
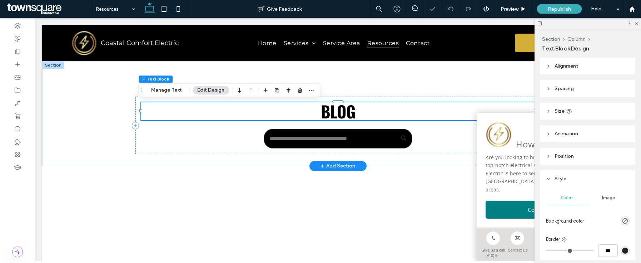
click at [332, 107] on span "Blog" at bounding box center [338, 111] width 35 height 24
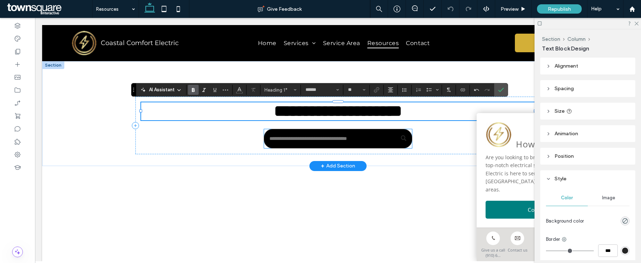
click at [352, 140] on input "Search" at bounding box center [338, 139] width 148 height 20
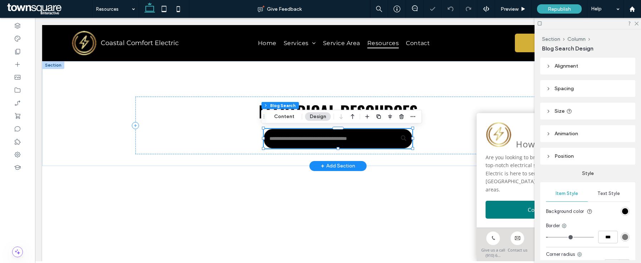
click at [352, 140] on input "Search" at bounding box center [338, 139] width 148 height 20
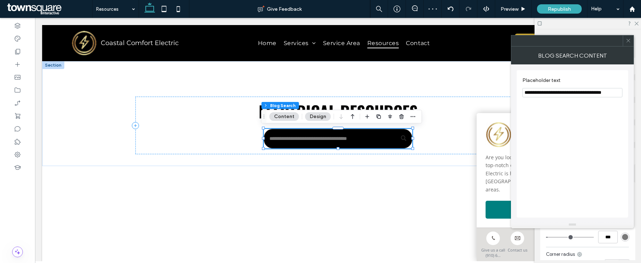
drag, startPoint x: 616, startPoint y: 95, endPoint x: 541, endPoint y: 94, distance: 75.4
click at [541, 94] on input "**********" at bounding box center [572, 92] width 100 height 9
type input "**********"
click at [631, 46] on div "**********" at bounding box center [572, 136] width 123 height 181
click at [627, 40] on icon at bounding box center [627, 40] width 5 height 5
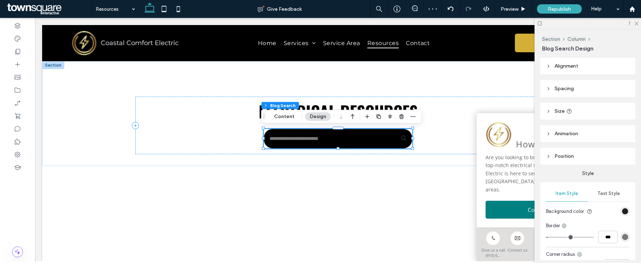
click at [622, 210] on div "rgb(0, 0, 0)" at bounding box center [625, 211] width 6 height 6
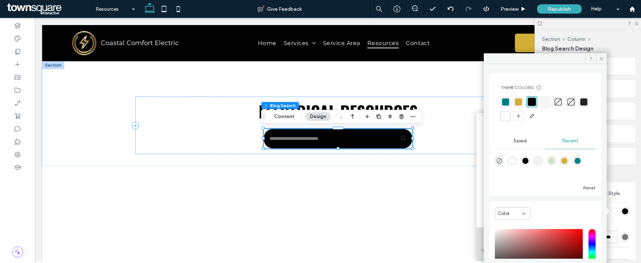
click at [548, 101] on div at bounding box center [545, 101] width 7 height 7
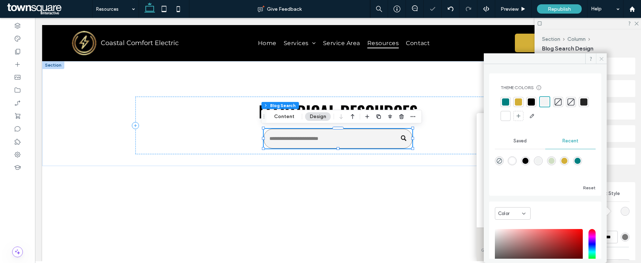
click at [597, 59] on span at bounding box center [601, 58] width 11 height 11
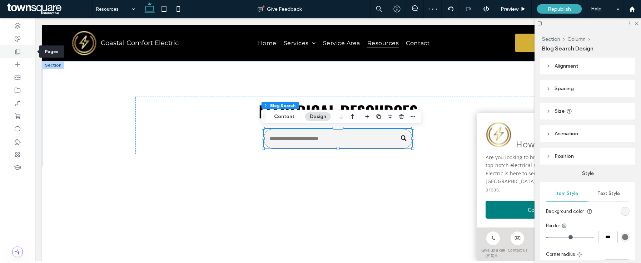
click at [18, 48] on icon at bounding box center [17, 51] width 7 height 7
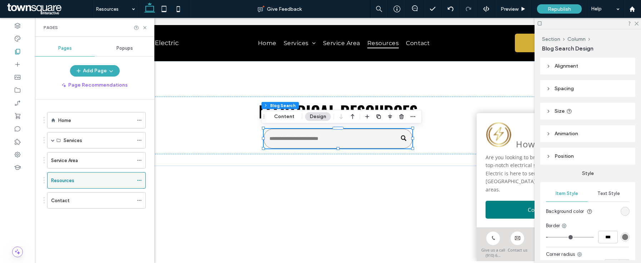
click at [140, 180] on use at bounding box center [139, 180] width 4 height 1
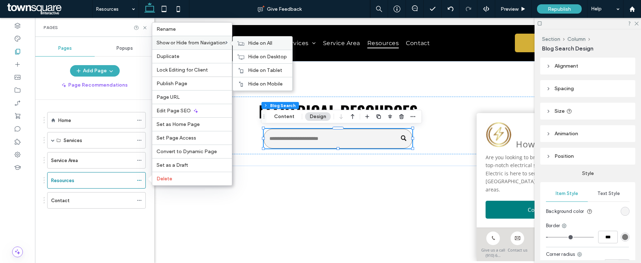
click at [252, 46] on div "Hide on All" at bounding box center [262, 42] width 59 height 13
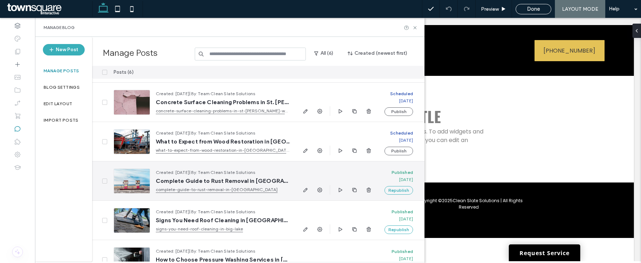
scroll to position [54, 0]
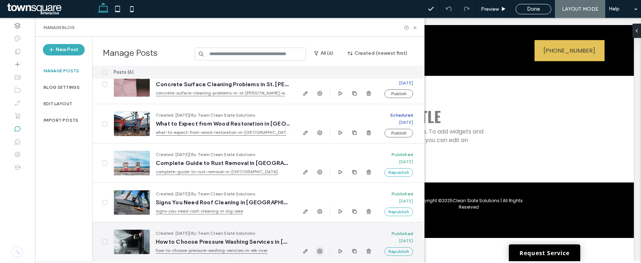
click at [316, 250] on span "button" at bounding box center [319, 250] width 9 height 9
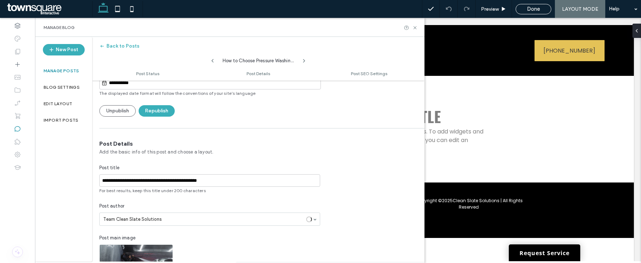
scroll to position [138, 0]
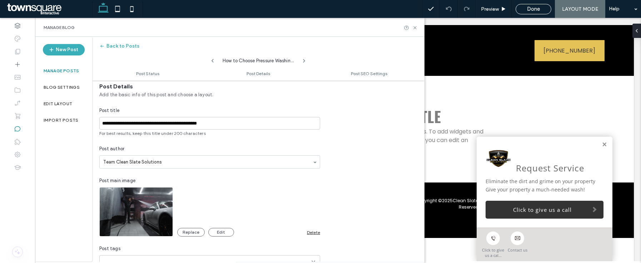
click at [314, 232] on div "Delete" at bounding box center [313, 231] width 13 height 5
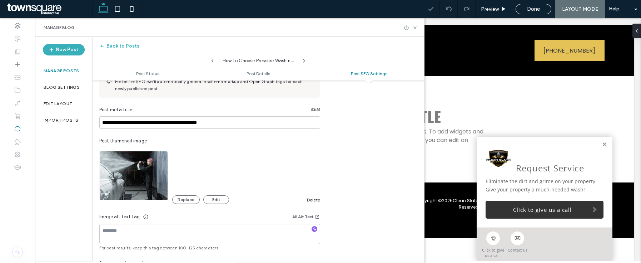
scroll to position [435, 0]
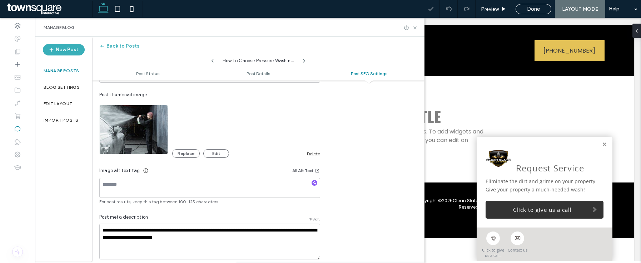
click at [315, 154] on div "Delete" at bounding box center [313, 153] width 13 height 5
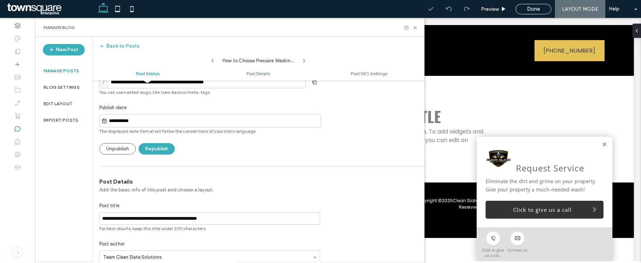
scroll to position [0, 0]
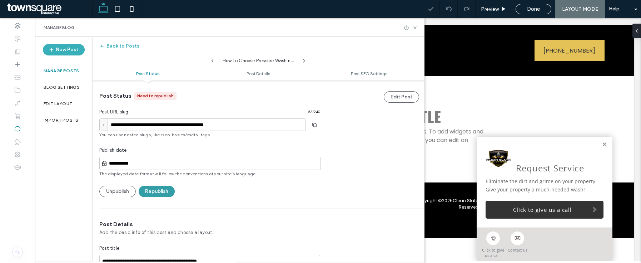
click at [151, 194] on button "Republish" at bounding box center [157, 190] width 36 height 11
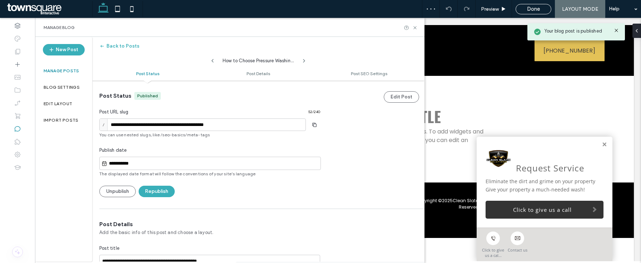
click at [209, 58] on div "How to Choose Pressure Washing Services in Elk River?" at bounding box center [258, 59] width 332 height 14
click at [213, 61] on icon at bounding box center [213, 61] width 6 height 6
type input "**********"
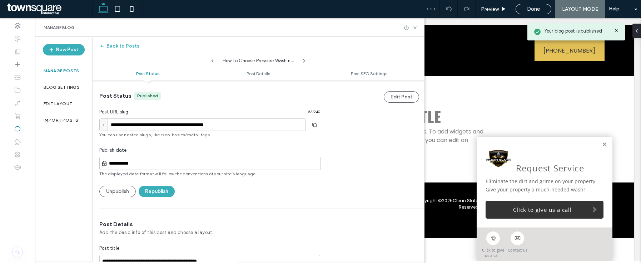
type textarea "**********"
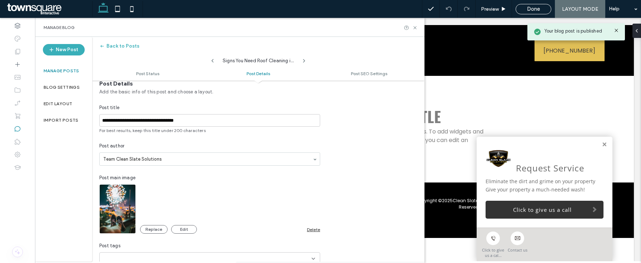
click at [317, 229] on div "Delete" at bounding box center [313, 228] width 13 height 5
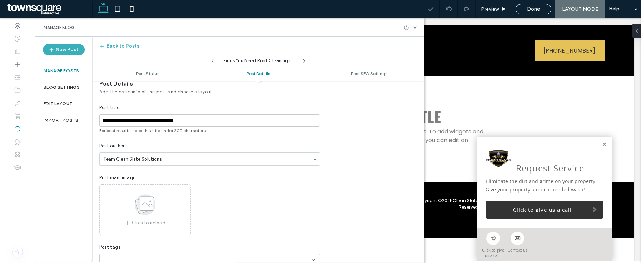
scroll to position [351, 0]
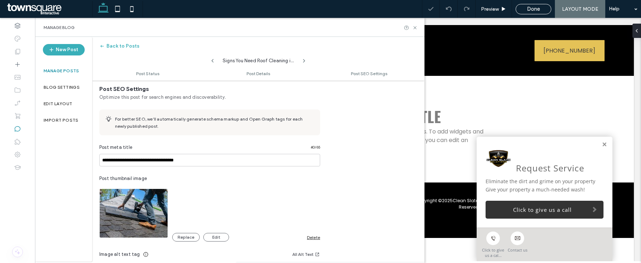
click at [311, 235] on div "Delete" at bounding box center [313, 236] width 13 height 5
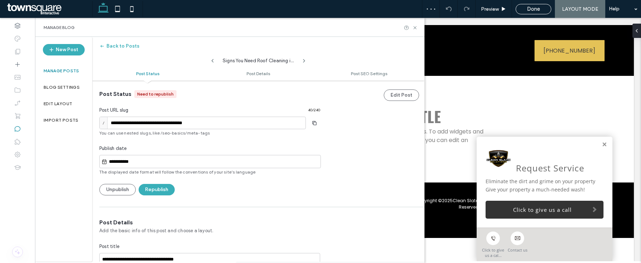
scroll to position [0, 0]
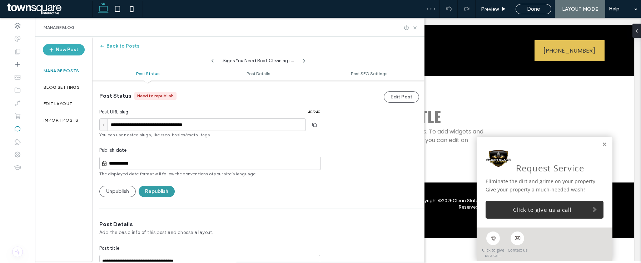
click at [156, 188] on button "Republish" at bounding box center [157, 190] width 36 height 11
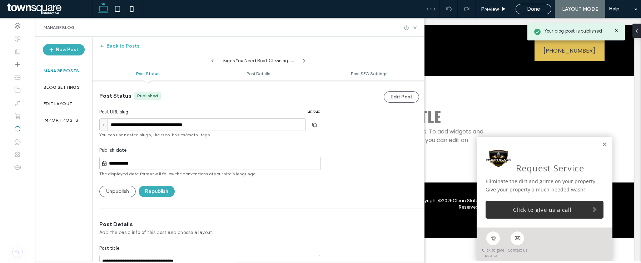
click at [214, 59] on icon at bounding box center [213, 61] width 6 height 6
type input "**********"
type textarea "**********"
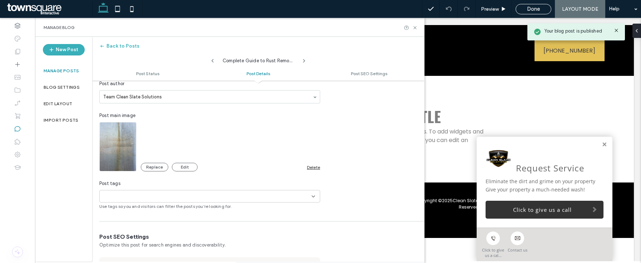
scroll to position [203, 0]
click at [317, 164] on div "Delete" at bounding box center [313, 166] width 13 height 5
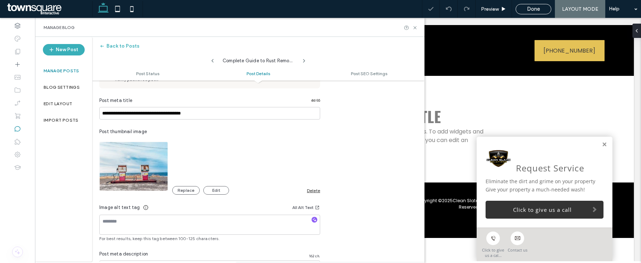
scroll to position [409, 0]
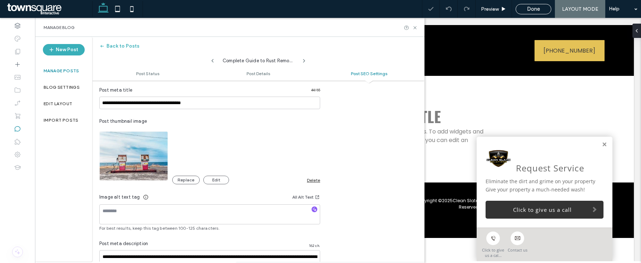
click at [312, 177] on div "Delete" at bounding box center [313, 179] width 13 height 5
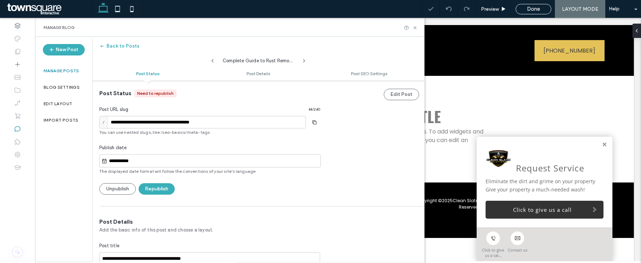
scroll to position [0, 0]
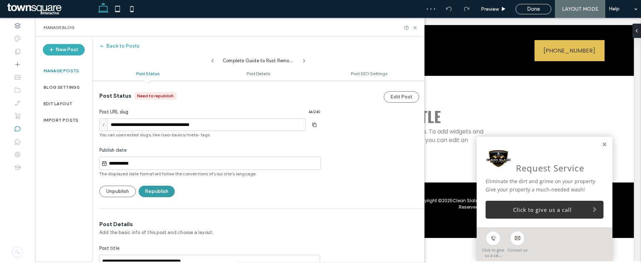
click at [162, 191] on button "Republish" at bounding box center [157, 190] width 36 height 11
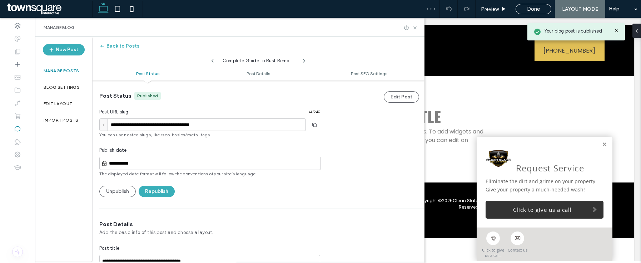
click at [211, 62] on icon at bounding box center [213, 61] width 6 height 6
type input "**********"
type textarea "**********"
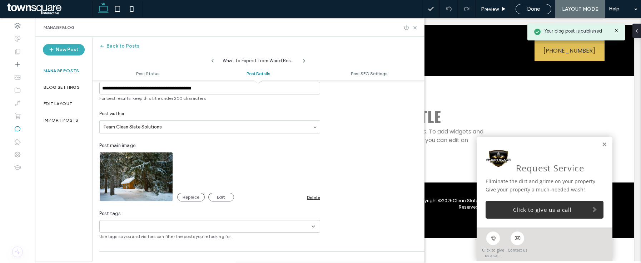
scroll to position [169, 0]
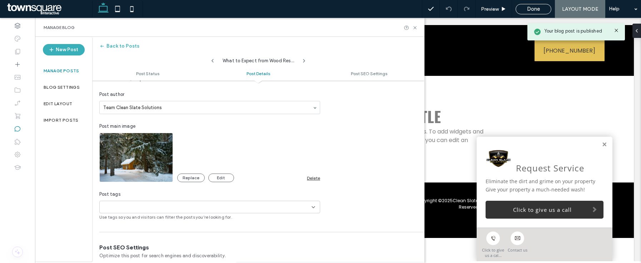
click at [318, 179] on div "Delete" at bounding box center [313, 177] width 13 height 5
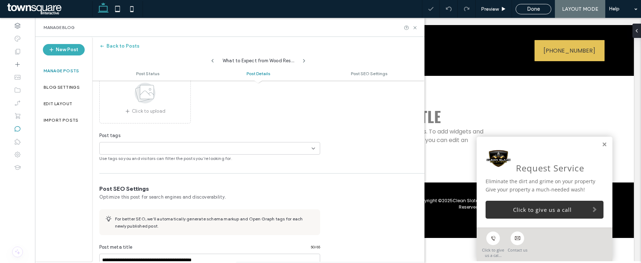
scroll to position [366, 0]
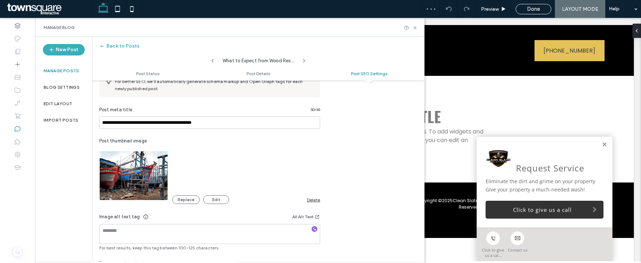
click at [315, 199] on div "Delete" at bounding box center [313, 199] width 13 height 5
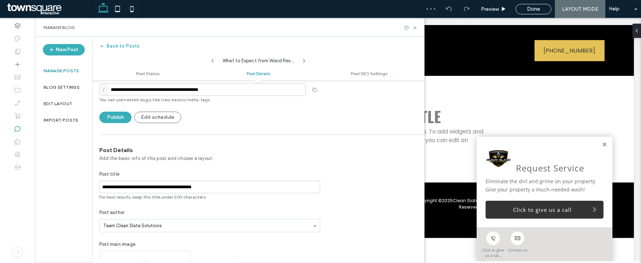
scroll to position [0, 0]
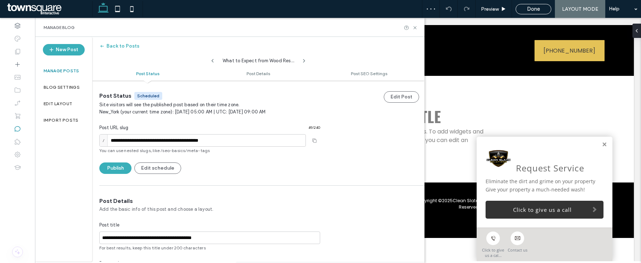
click at [211, 60] on icon at bounding box center [213, 61] width 6 height 6
type input "**********"
type textarea "**********"
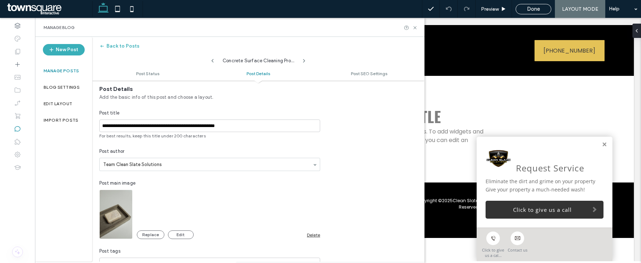
scroll to position [173, 0]
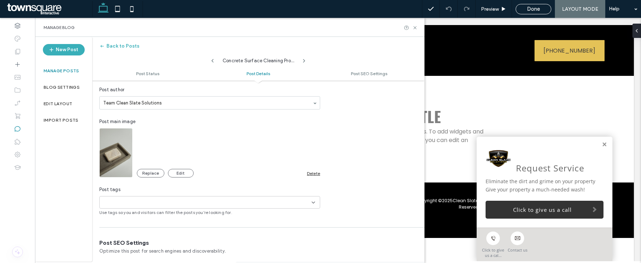
click at [317, 173] on div "Delete" at bounding box center [313, 172] width 13 height 5
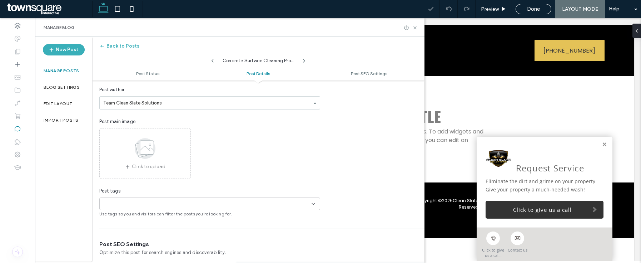
scroll to position [398, 0]
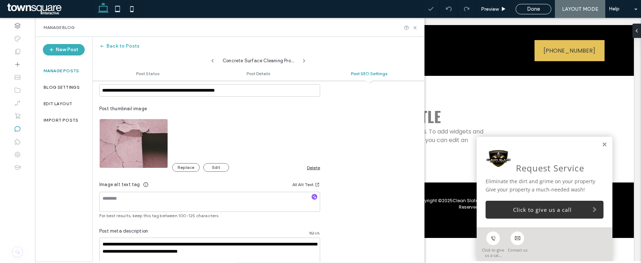
click at [311, 168] on div "Delete" at bounding box center [313, 167] width 13 height 5
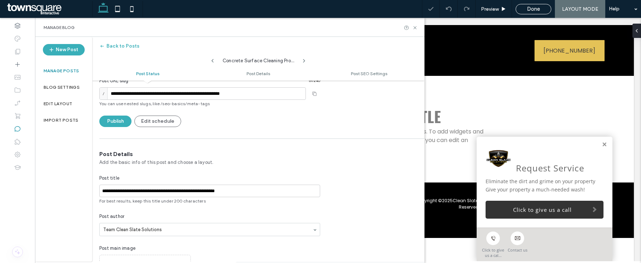
scroll to position [0, 0]
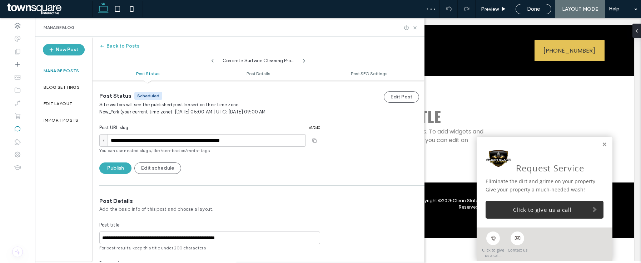
click at [212, 60] on icon at bounding box center [213, 61] width 6 height 6
type input "**********"
type textarea "**********"
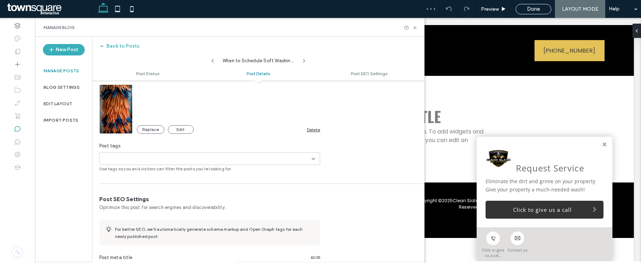
scroll to position [217, 0]
click at [320, 128] on div "**********" at bounding box center [209, 76] width 235 height 192
click at [317, 130] on div "Delete" at bounding box center [313, 128] width 13 height 5
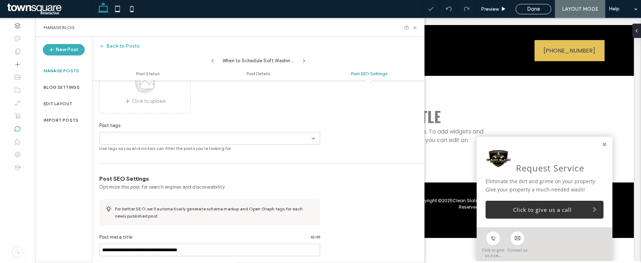
scroll to position [431, 0]
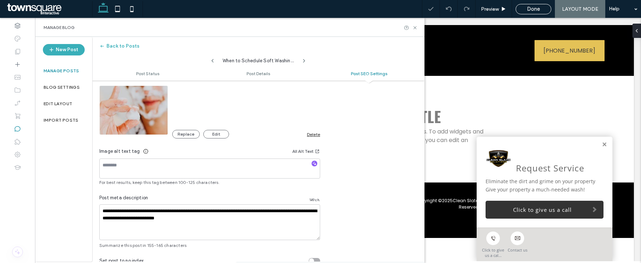
click at [311, 135] on div "Delete" at bounding box center [313, 133] width 13 height 5
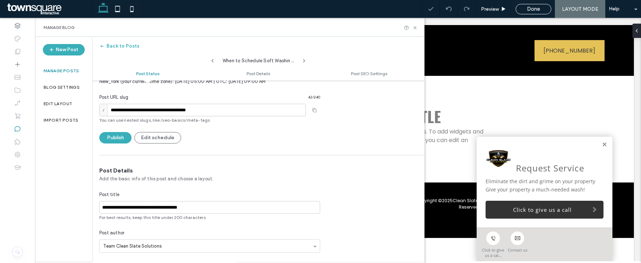
scroll to position [0, 0]
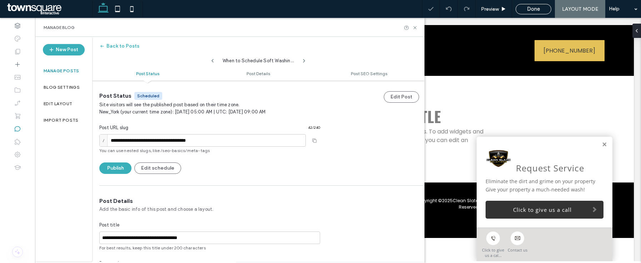
click at [215, 60] on div "When to Schedule Soft Washing in Zimmerman" at bounding box center [258, 59] width 86 height 11
click at [212, 60] on use at bounding box center [212, 61] width 2 height 4
type input "**********"
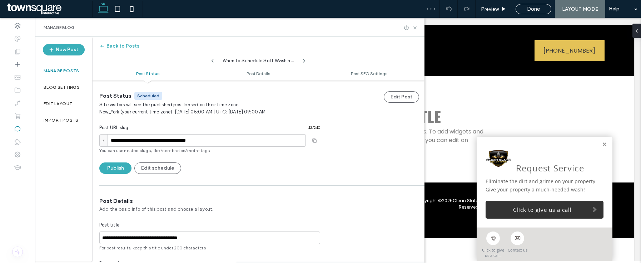
type textarea "**********"
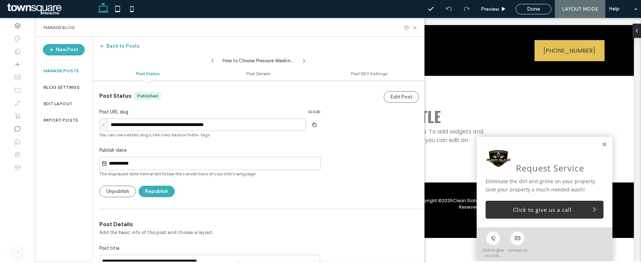
click at [120, 46] on button "Back to Posts" at bounding box center [119, 45] width 40 height 11
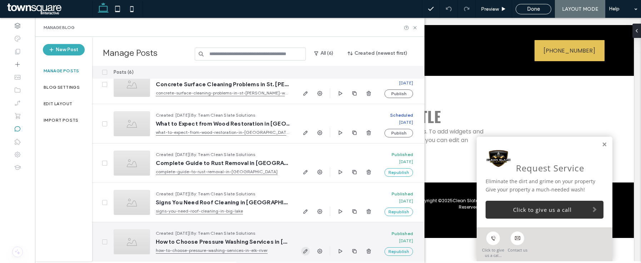
click at [301, 250] on span "button" at bounding box center [305, 250] width 9 height 9
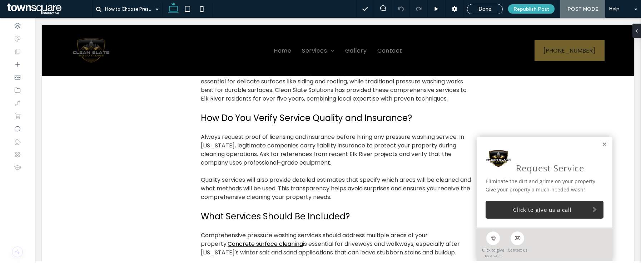
scroll to position [73, 0]
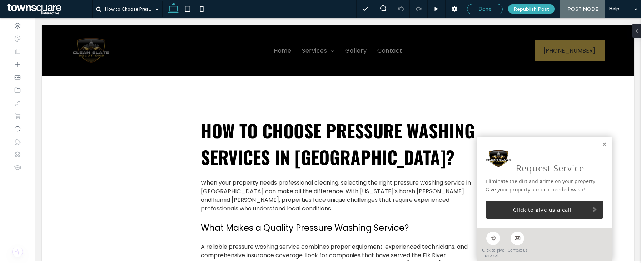
click at [489, 13] on div "Done" at bounding box center [485, 9] width 36 height 10
click at [482, 10] on span "Done" at bounding box center [484, 9] width 13 height 6
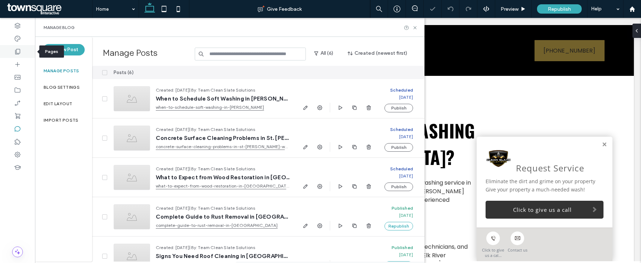
click at [23, 53] on div at bounding box center [17, 51] width 35 height 13
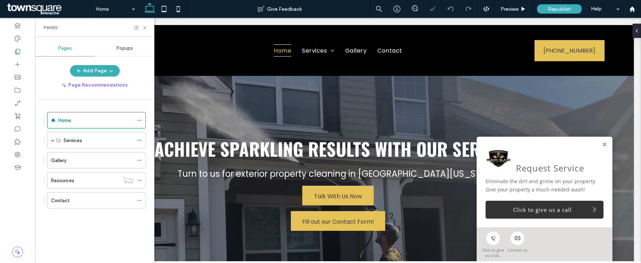
click at [83, 171] on ol "Home Services Roof Cleaning Soft Washing Wood Restoration Concrete Surface Clea…" at bounding box center [92, 160] width 108 height 96
click at [83, 175] on div "Resources" at bounding box center [85, 180] width 68 height 16
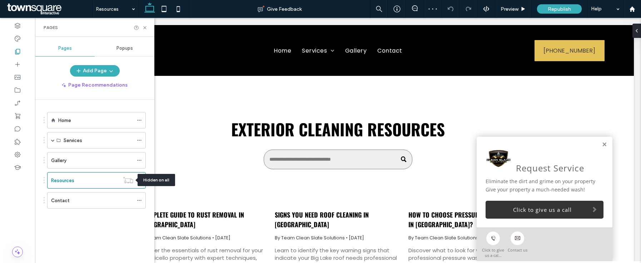
click at [137, 178] on div at bounding box center [137, 179] width 3 height 3
click at [141, 177] on span at bounding box center [139, 180] width 5 height 11
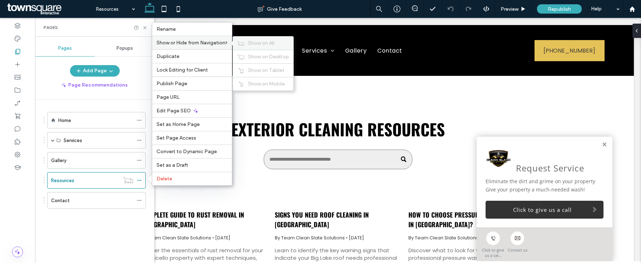
click at [240, 44] on use at bounding box center [241, 43] width 7 height 4
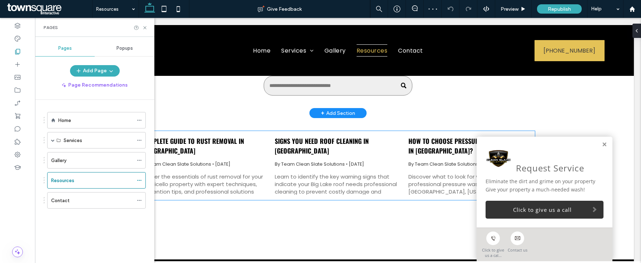
scroll to position [69, 0]
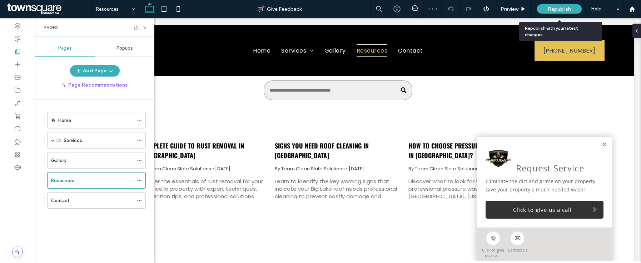
click at [565, 7] on span "Republish" at bounding box center [559, 9] width 23 height 6
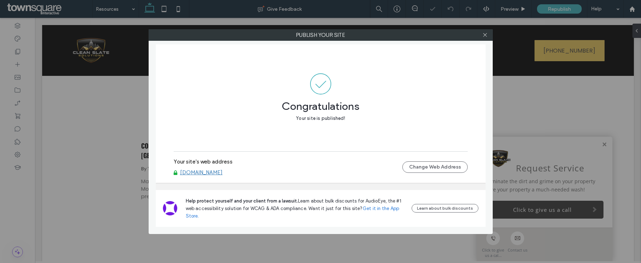
click at [223, 171] on link "www.cleanslatesolutionsmn.com" at bounding box center [201, 172] width 43 height 6
click at [487, 35] on icon at bounding box center [484, 34] width 5 height 5
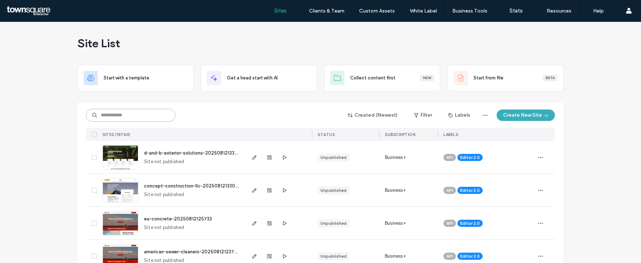
click at [140, 114] on input at bounding box center [130, 115] width 89 height 13
paste input "********"
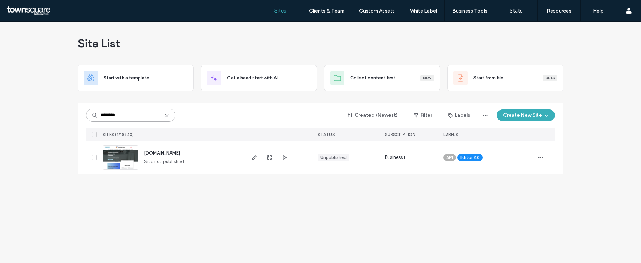
type input "********"
click at [169, 151] on span "www.nvcomfortpainting.com" at bounding box center [162, 152] width 36 height 5
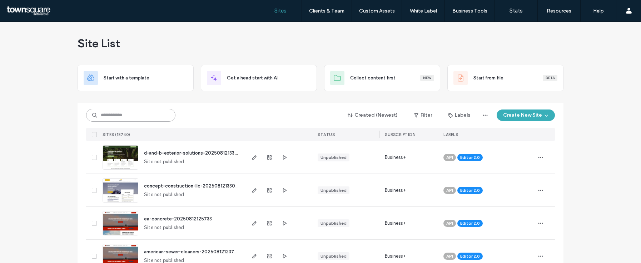
click at [125, 116] on input at bounding box center [130, 115] width 89 height 13
paste input "********"
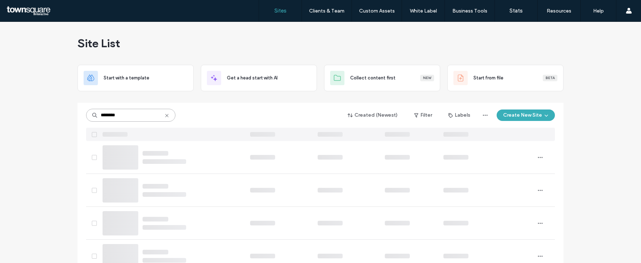
type input "********"
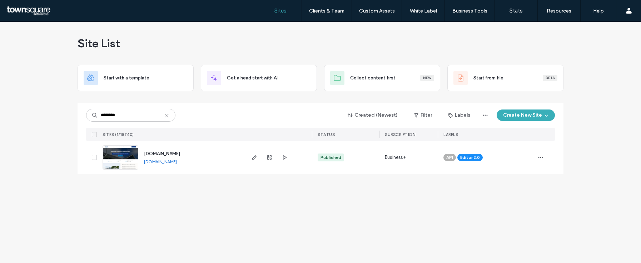
click at [180, 154] on span "www.constructionsolutionsct.com" at bounding box center [162, 153] width 36 height 5
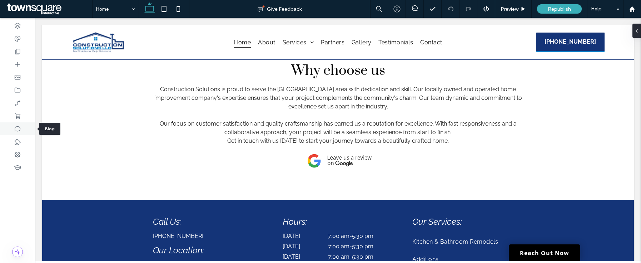
click at [20, 129] on use at bounding box center [18, 128] width 6 height 5
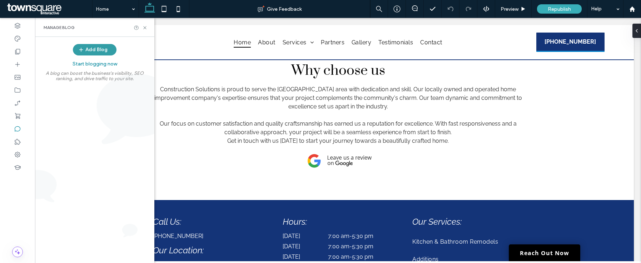
click at [102, 49] on button "Add Blog" at bounding box center [95, 49] width 44 height 11
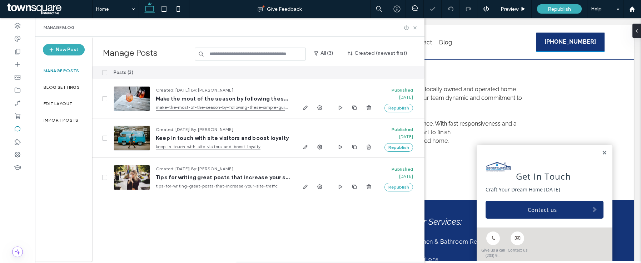
click at [107, 72] on span at bounding box center [104, 72] width 5 height 5
click at [369, 72] on button "Delete" at bounding box center [372, 72] width 26 height 9
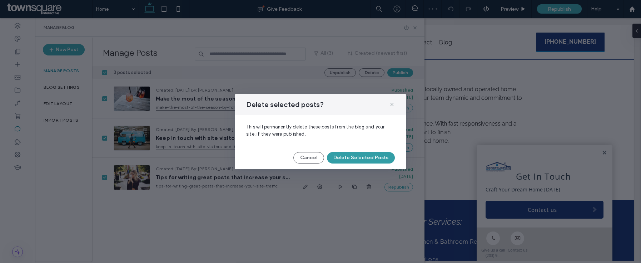
click at [352, 158] on button "Delete Selected Posts" at bounding box center [361, 157] width 68 height 11
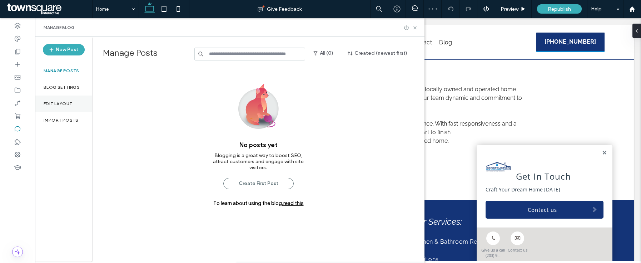
click at [45, 101] on label "Edit Layout" at bounding box center [58, 103] width 29 height 5
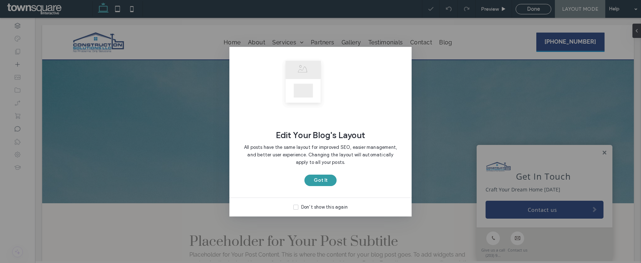
click at [326, 177] on button "Got It" at bounding box center [320, 179] width 32 height 11
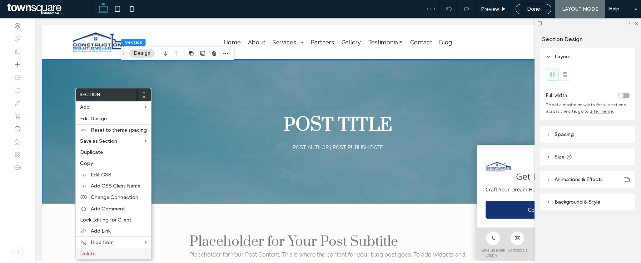
click at [90, 253] on span "Delete" at bounding box center [88, 253] width 16 height 6
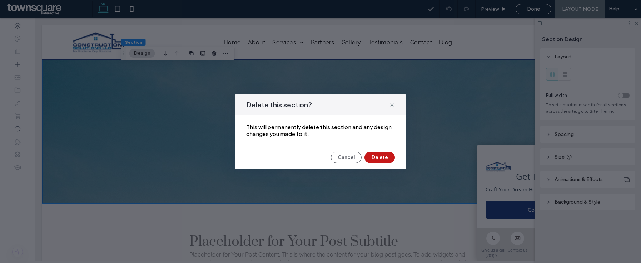
click at [370, 157] on button "Delete" at bounding box center [379, 156] width 30 height 11
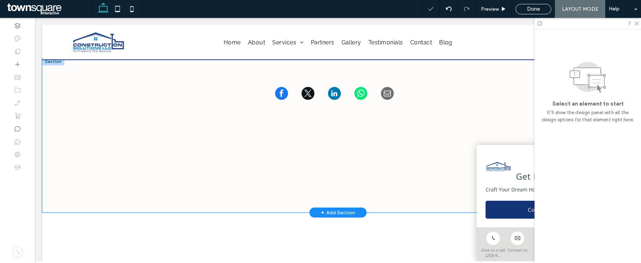
scroll to position [101, 0]
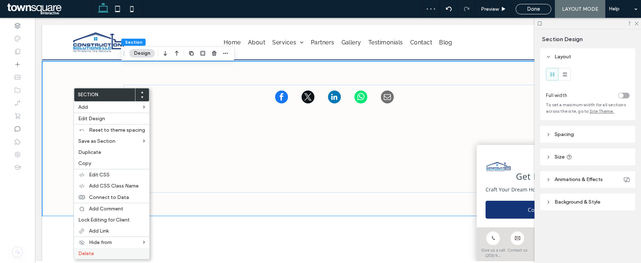
click at [85, 254] on span "Delete" at bounding box center [86, 253] width 16 height 6
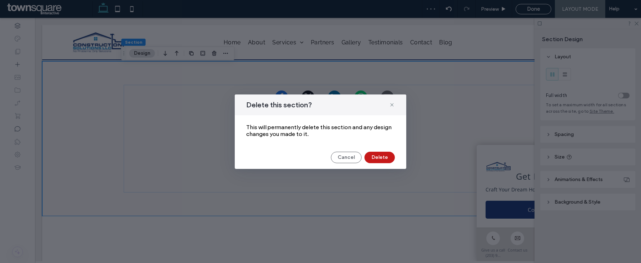
click at [377, 153] on button "Delete" at bounding box center [379, 156] width 30 height 11
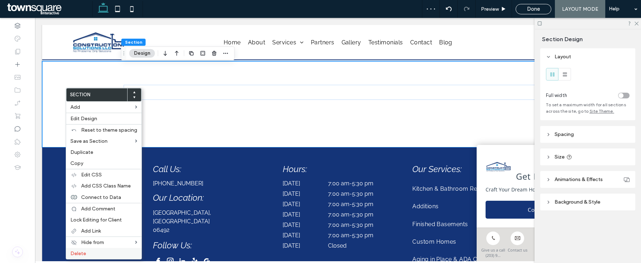
click at [92, 252] on label "Delete" at bounding box center [103, 253] width 67 height 6
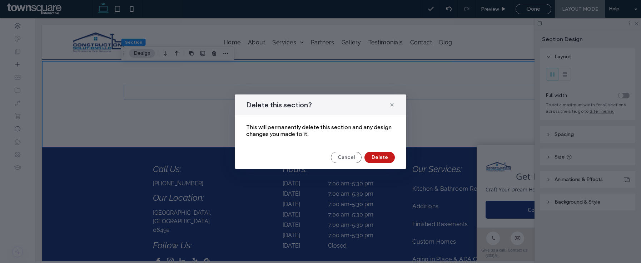
click at [385, 157] on button "Delete" at bounding box center [379, 156] width 30 height 11
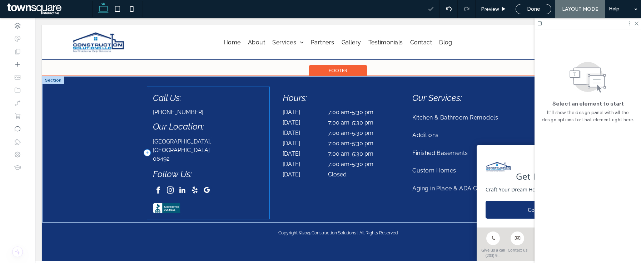
scroll to position [0, 0]
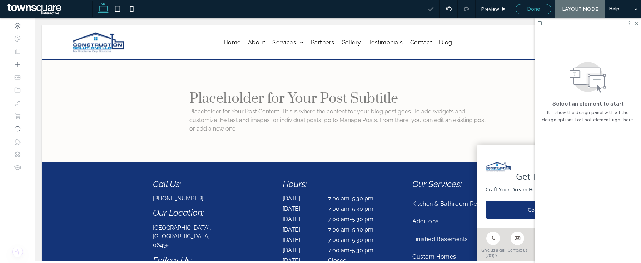
click at [540, 8] on span "Done" at bounding box center [533, 9] width 13 height 6
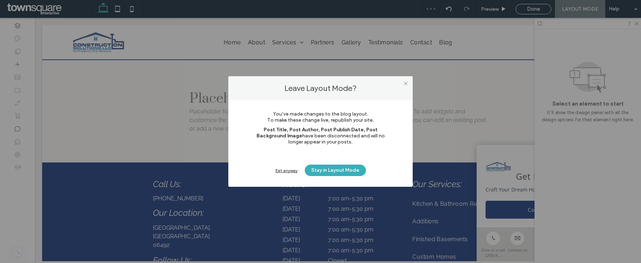
click at [289, 172] on div "Exit anyway" at bounding box center [286, 170] width 22 height 5
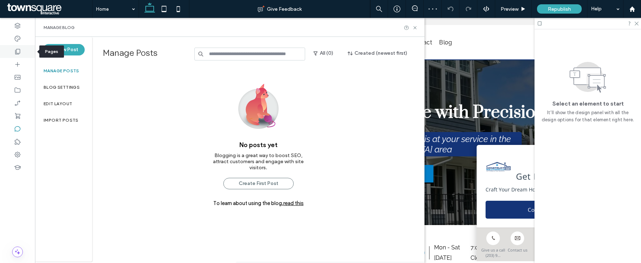
click at [21, 53] on div at bounding box center [17, 51] width 35 height 13
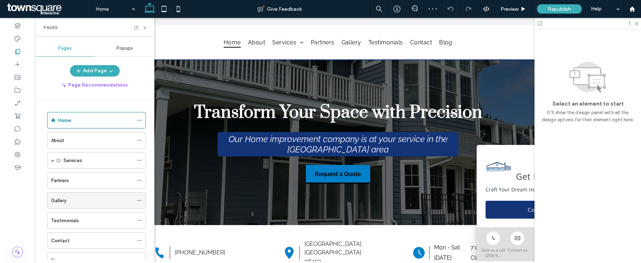
scroll to position [27, 0]
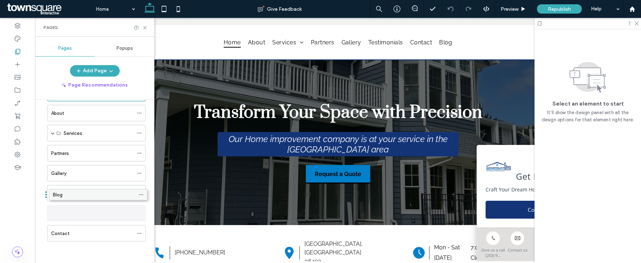
drag, startPoint x: 79, startPoint y: 235, endPoint x: 81, endPoint y: 199, distance: 35.8
click at [140, 212] on icon at bounding box center [139, 212] width 5 height 5
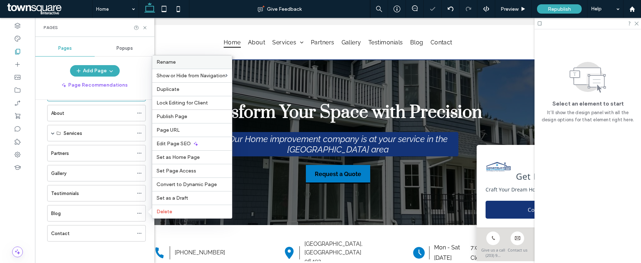
click at [178, 62] on label "Rename" at bounding box center [191, 62] width 71 height 6
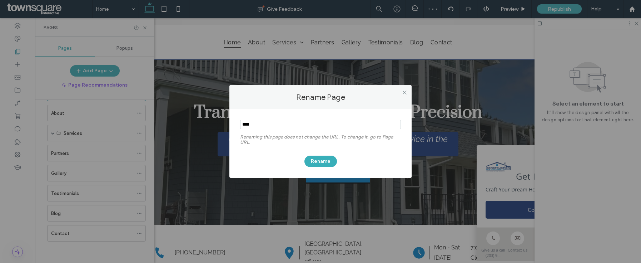
click at [259, 122] on input "notEmpty" at bounding box center [320, 124] width 161 height 9
type input "*********"
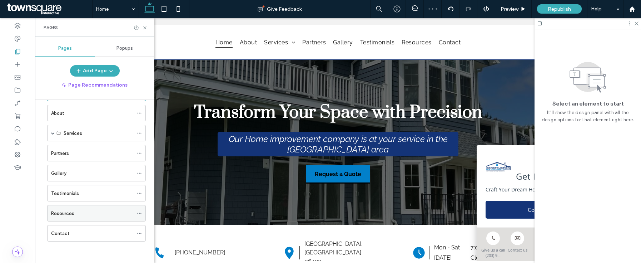
click at [137, 215] on icon at bounding box center [139, 212] width 5 height 5
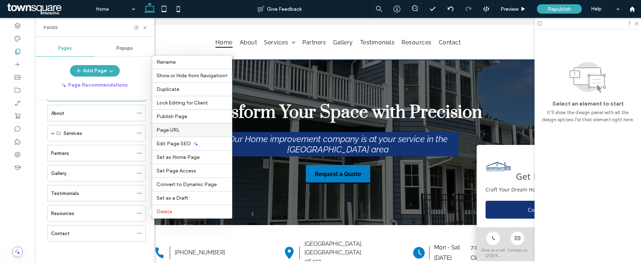
click at [183, 129] on label "Page URL" at bounding box center [191, 130] width 71 height 6
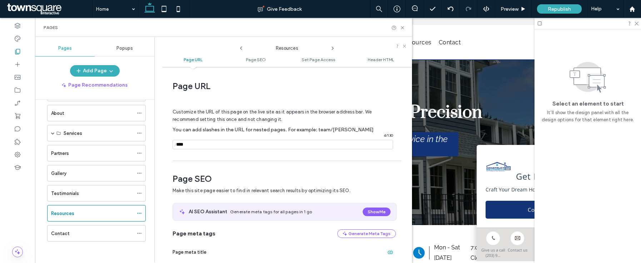
scroll to position [4, 0]
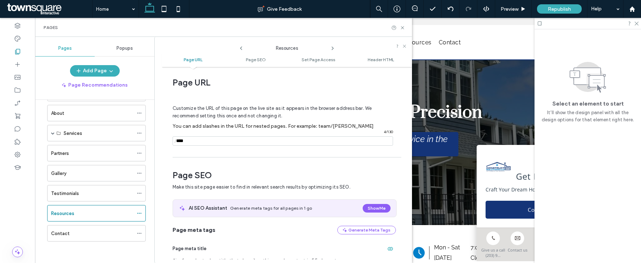
click at [248, 143] on input "notEmpty" at bounding box center [283, 140] width 220 height 9
type input "**********"
click at [404, 28] on icon at bounding box center [402, 27] width 5 height 5
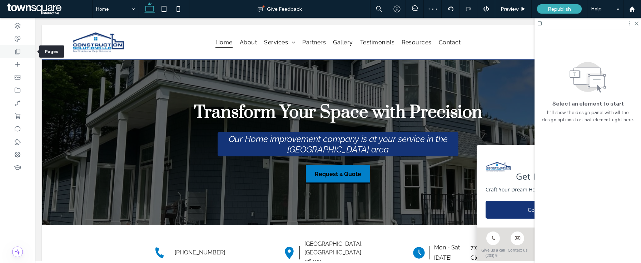
click at [15, 48] on icon at bounding box center [17, 51] width 7 height 7
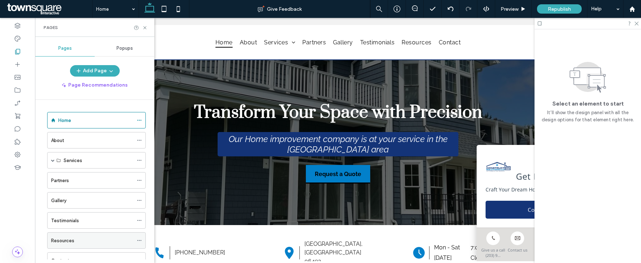
click at [76, 245] on div "Resources" at bounding box center [92, 240] width 82 height 16
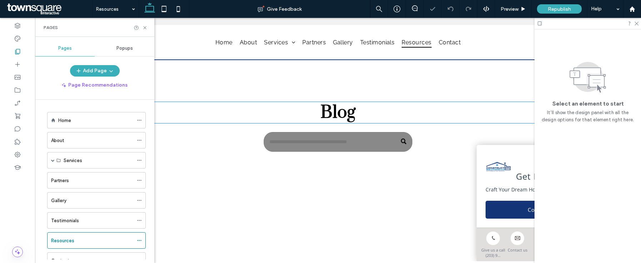
click at [329, 102] on span "Blog" at bounding box center [337, 112] width 35 height 22
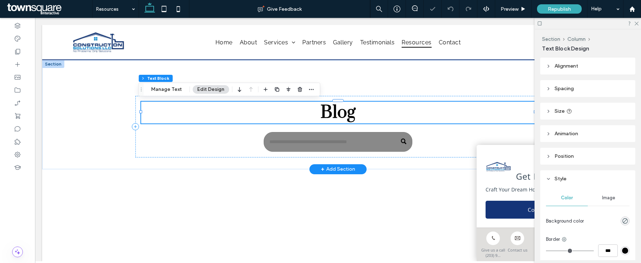
click at [325, 107] on span "Blog" at bounding box center [337, 112] width 35 height 22
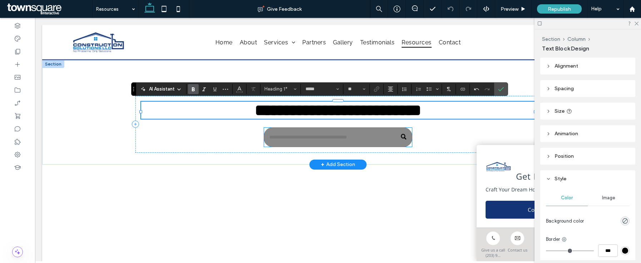
click at [321, 139] on input "Search" at bounding box center [338, 137] width 148 height 20
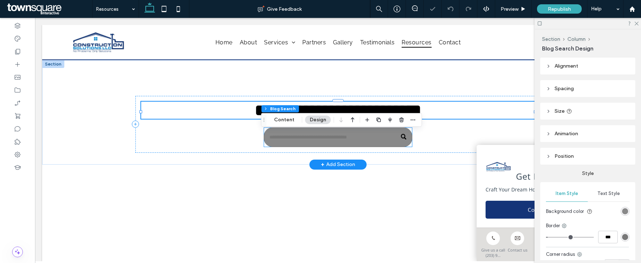
click at [321, 139] on input "Search" at bounding box center [338, 137] width 148 height 20
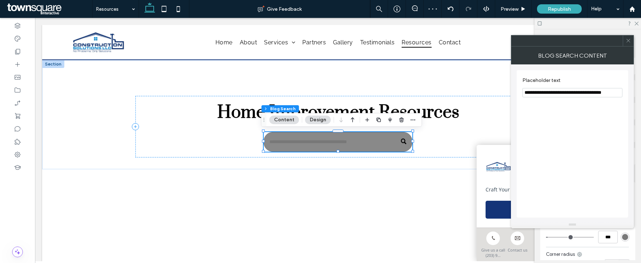
drag, startPoint x: 540, startPoint y: 92, endPoint x: 615, endPoint y: 94, distance: 74.7
click at [615, 94] on input "**********" at bounding box center [572, 92] width 100 height 9
type input "**********"
click at [630, 39] on icon at bounding box center [627, 40] width 5 height 5
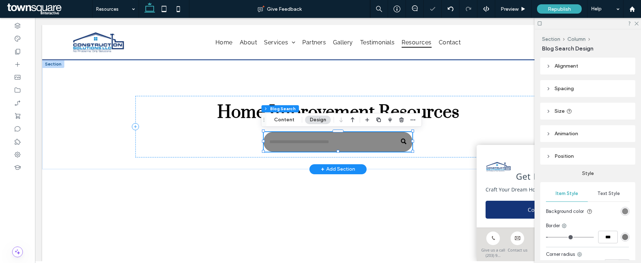
click at [342, 141] on input "Search" at bounding box center [338, 142] width 148 height 20
click at [622, 211] on div "rgb(137, 137, 137)" at bounding box center [625, 211] width 6 height 6
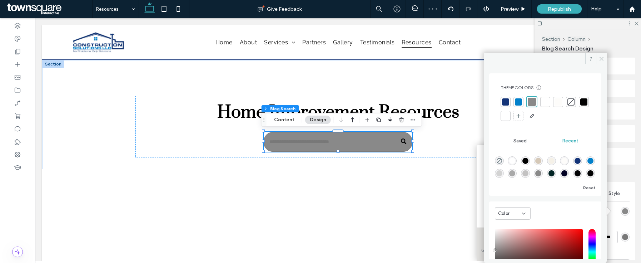
click at [545, 101] on div at bounding box center [545, 101] width 7 height 7
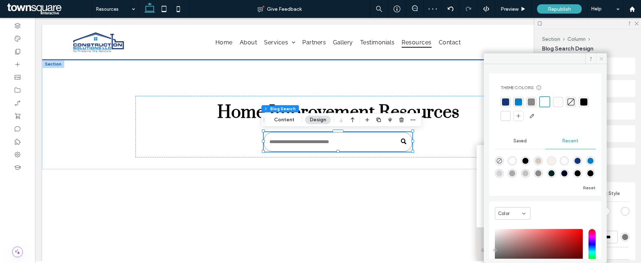
click at [599, 58] on icon at bounding box center [601, 58] width 5 height 5
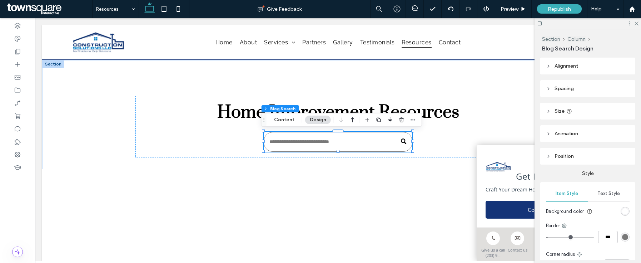
click at [639, 24] on div at bounding box center [587, 23] width 106 height 11
click at [20, 51] on icon at bounding box center [17, 51] width 7 height 7
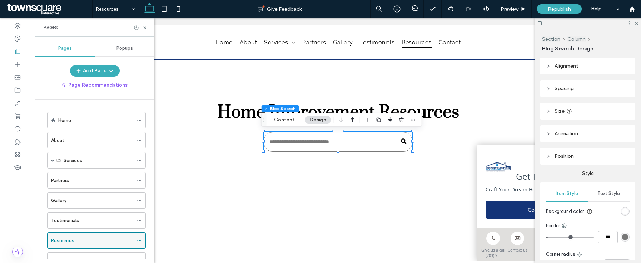
click at [140, 240] on icon at bounding box center [139, 240] width 5 height 5
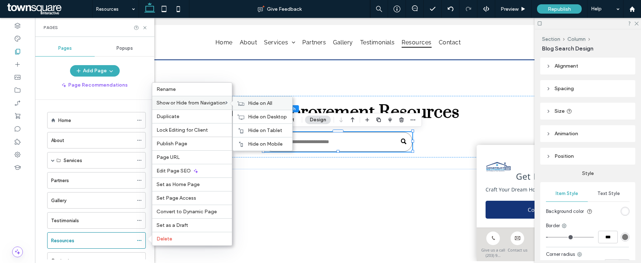
click at [246, 104] on div "Hide on All" at bounding box center [262, 102] width 59 height 13
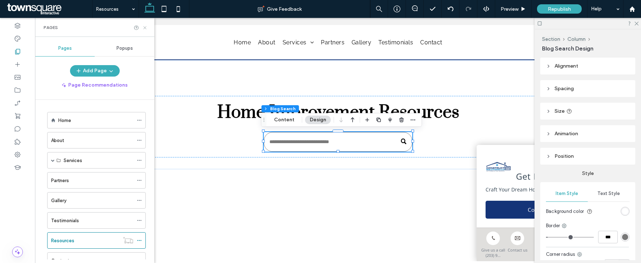
click at [146, 27] on icon at bounding box center [144, 27] width 5 height 5
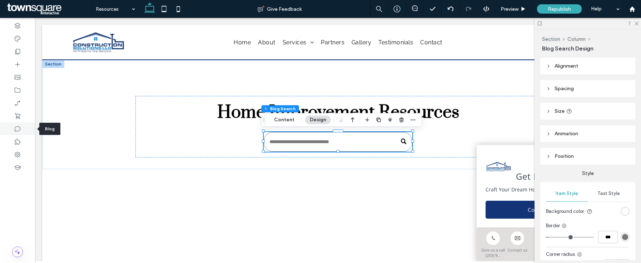
click at [19, 129] on icon at bounding box center [17, 128] width 7 height 7
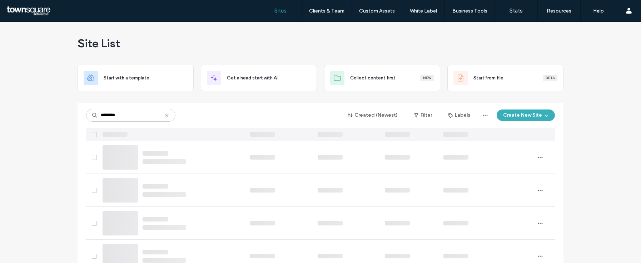
click at [134, 117] on input "********" at bounding box center [130, 115] width 89 height 13
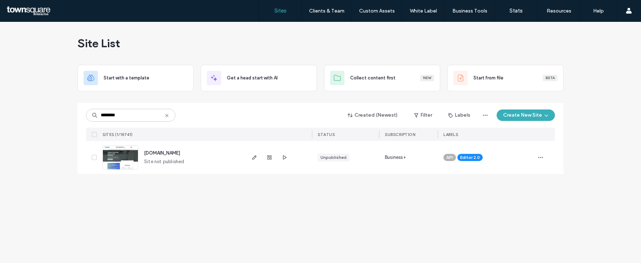
click at [134, 117] on input "********" at bounding box center [130, 115] width 89 height 13
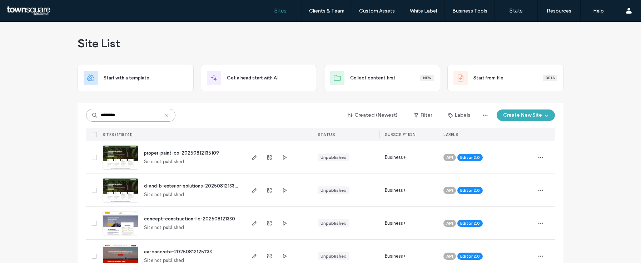
click at [132, 115] on input "********" at bounding box center [130, 115] width 89 height 13
click at [146, 118] on input "********" at bounding box center [130, 115] width 89 height 13
click at [141, 115] on input "********" at bounding box center [130, 115] width 89 height 13
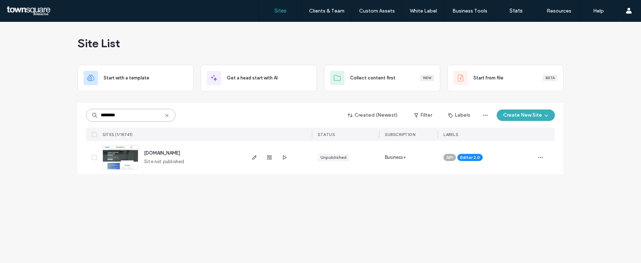
click at [132, 112] on input "********" at bounding box center [130, 115] width 89 height 13
paste input "****"
type input "**********"
click at [163, 154] on span "[DOMAIN_NAME]" at bounding box center [162, 153] width 36 height 5
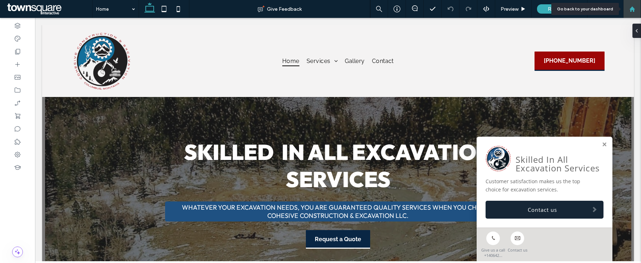
click at [635, 13] on div at bounding box center [632, 9] width 18 height 18
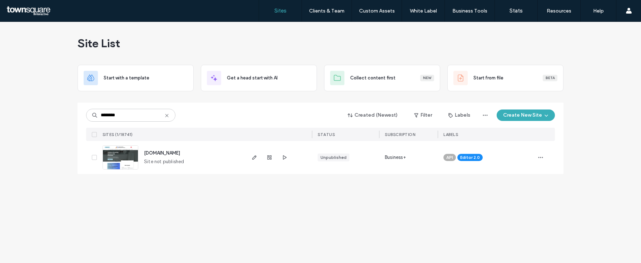
click at [194, 117] on div "******** Created (Newest) Filter Labels Create New Site" at bounding box center [320, 115] width 469 height 14
click at [123, 115] on input "********" at bounding box center [130, 115] width 89 height 13
paste input "****"
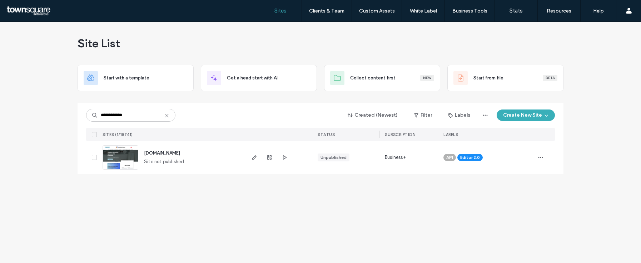
click at [211, 120] on div "**********" at bounding box center [320, 115] width 469 height 14
click at [147, 112] on input "**********" at bounding box center [130, 115] width 89 height 13
drag, startPoint x: 219, startPoint y: 153, endPoint x: 140, endPoint y: 149, distance: 79.0
click at [140, 149] on div "[DOMAIN_NAME] Site not published" at bounding box center [191, 157] width 106 height 33
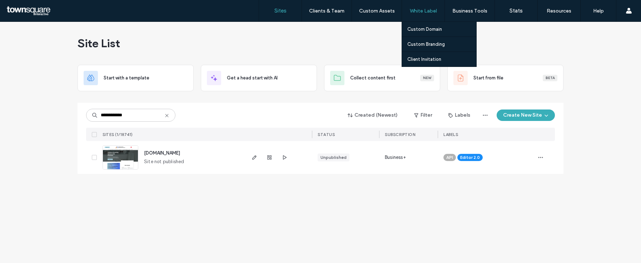
copy span "[DOMAIN_NAME]"
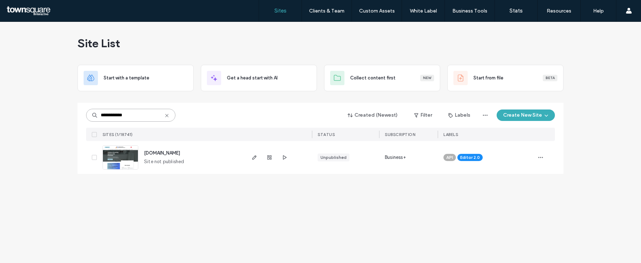
click at [125, 117] on input "**********" at bounding box center [130, 115] width 89 height 13
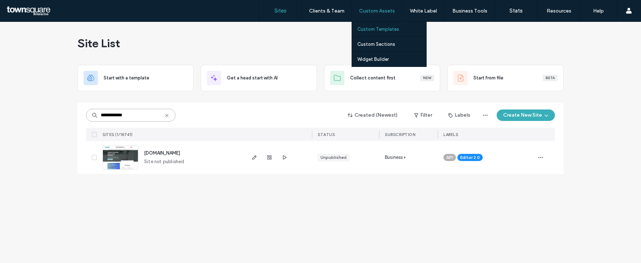
paste input
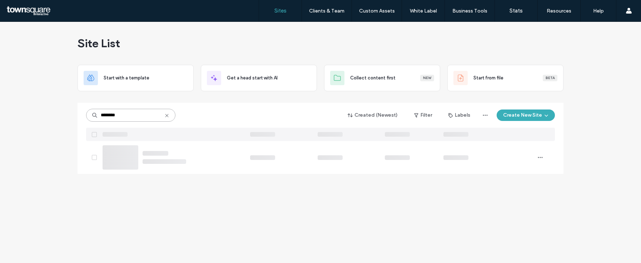
type input "********"
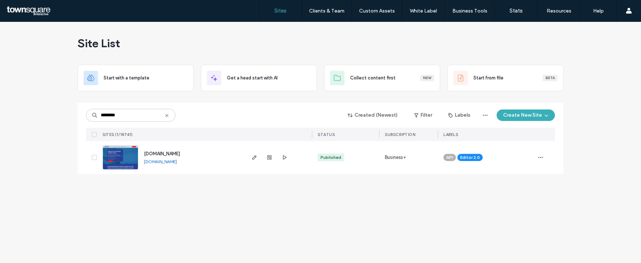
click at [163, 153] on span "www.cm-svcs.com" at bounding box center [162, 153] width 36 height 5
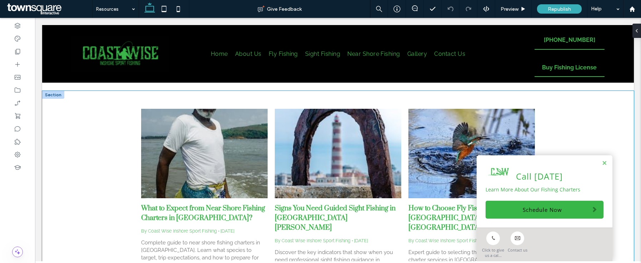
scroll to position [102, 0]
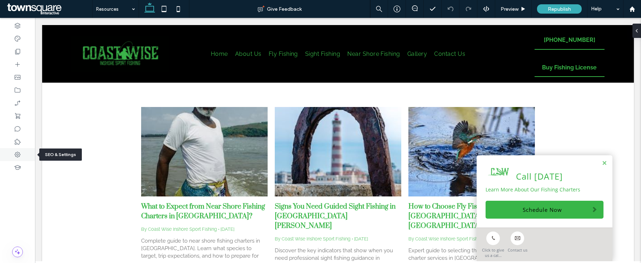
click at [14, 151] on icon at bounding box center [17, 154] width 7 height 7
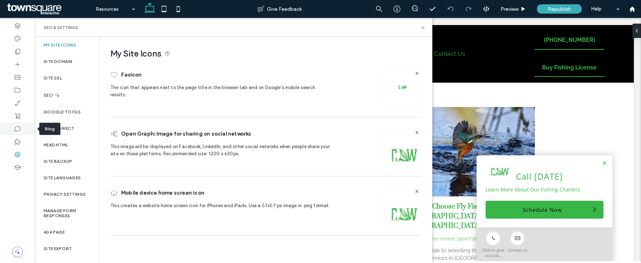
click at [22, 128] on div at bounding box center [17, 128] width 35 height 13
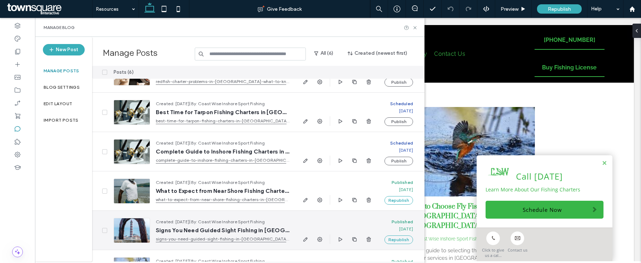
scroll to position [54, 0]
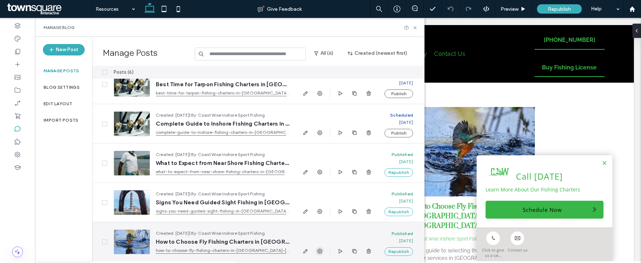
click at [320, 251] on use "button" at bounding box center [319, 250] width 5 height 5
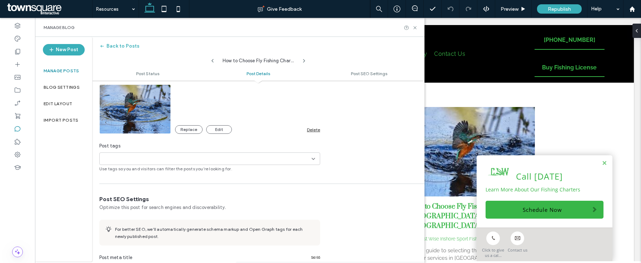
click at [317, 130] on div "Delete" at bounding box center [313, 129] width 13 height 5
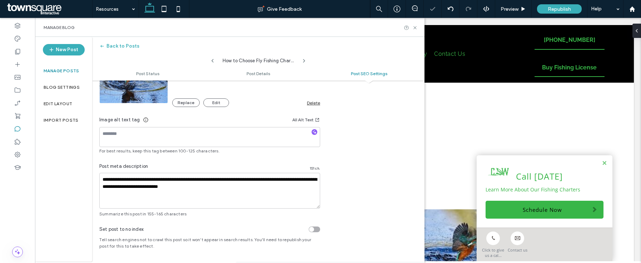
scroll to position [0, 0]
click at [317, 101] on div "Delete" at bounding box center [313, 102] width 13 height 5
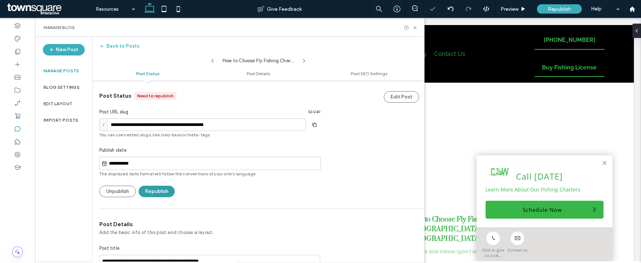
click at [157, 193] on button "Republish" at bounding box center [157, 190] width 36 height 11
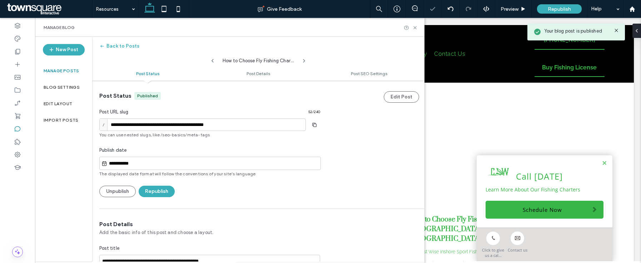
click at [215, 61] on div "How to Choose Fly Fishing Charters in Brownsville, TX?" at bounding box center [258, 59] width 86 height 11
click at [214, 61] on icon at bounding box center [213, 61] width 6 height 6
type input "**********"
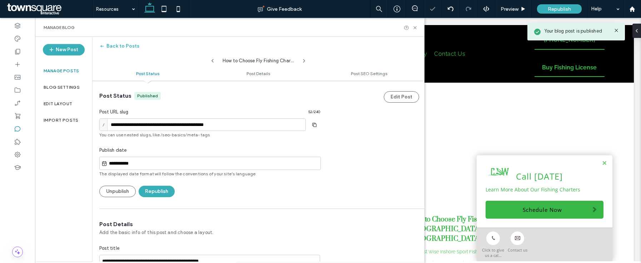
type textarea "**********"
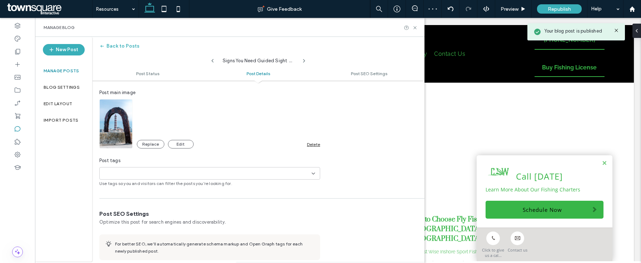
scroll to position [237, 0]
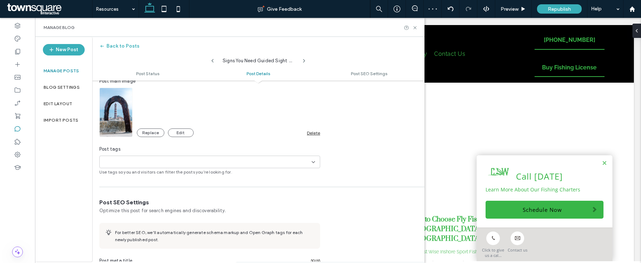
click at [308, 132] on div "Delete" at bounding box center [313, 132] width 13 height 5
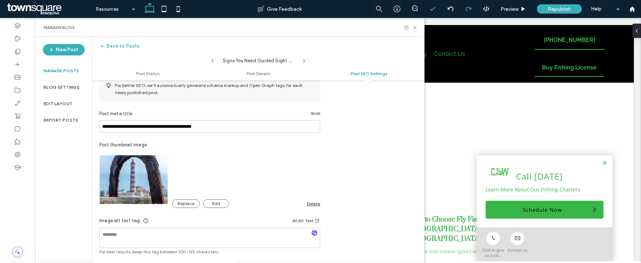
scroll to position [0, 0]
click at [314, 204] on div "Delete" at bounding box center [313, 203] width 13 height 5
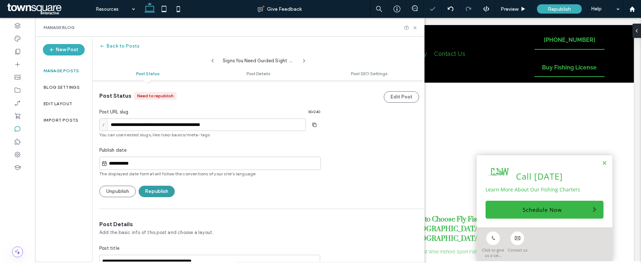
click at [161, 193] on button "Republish" at bounding box center [157, 190] width 36 height 11
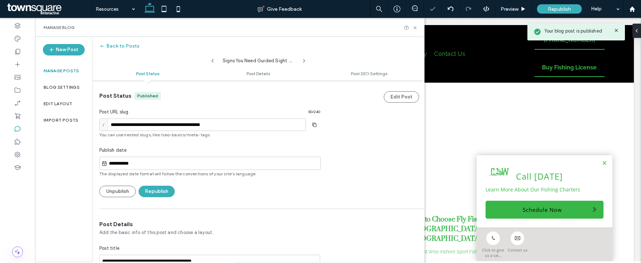
click at [214, 61] on icon at bounding box center [213, 61] width 6 height 6
type input "**********"
type textarea "**********"
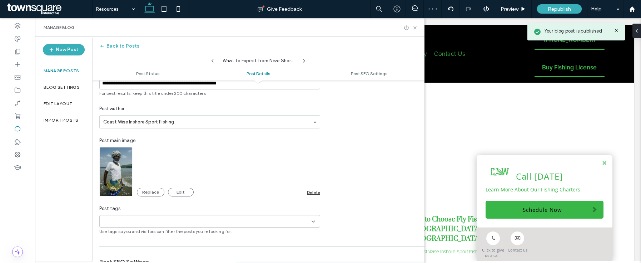
scroll to position [193, 0]
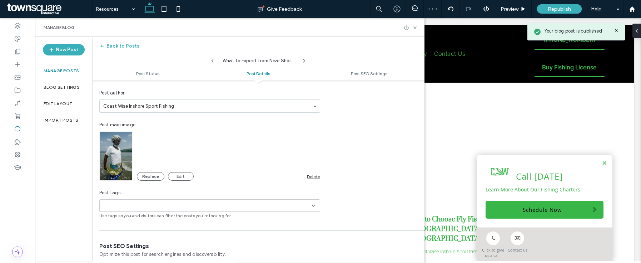
click at [315, 179] on div "Replace Edit Delete" at bounding box center [228, 176] width 183 height 9
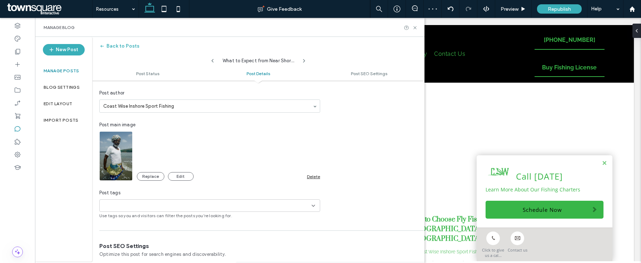
click at [315, 177] on div "Delete" at bounding box center [313, 176] width 13 height 5
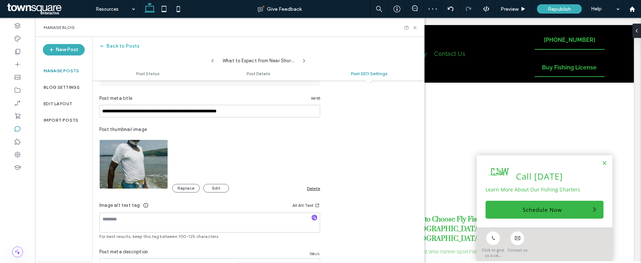
scroll to position [0, 0]
click at [308, 188] on div "Delete" at bounding box center [313, 187] width 13 height 5
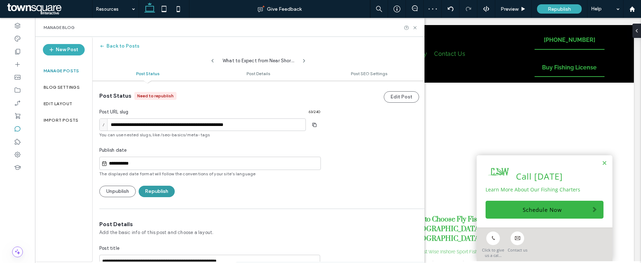
click at [156, 193] on button "Republish" at bounding box center [157, 190] width 36 height 11
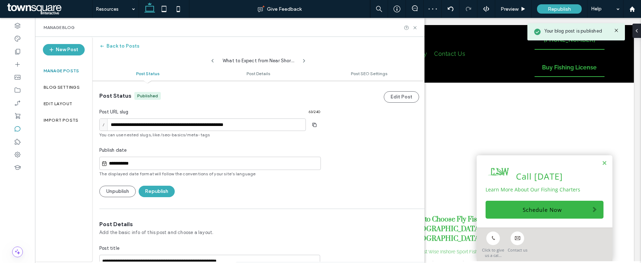
click at [213, 61] on icon at bounding box center [213, 61] width 6 height 6
type input "**********"
type textarea "**********"
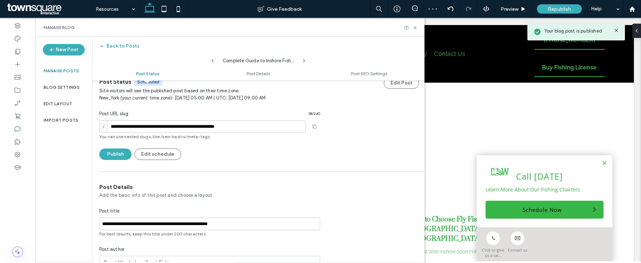
scroll to position [180, 0]
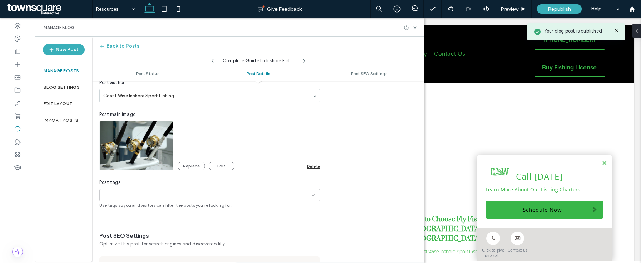
click at [317, 166] on div "Delete" at bounding box center [313, 165] width 13 height 5
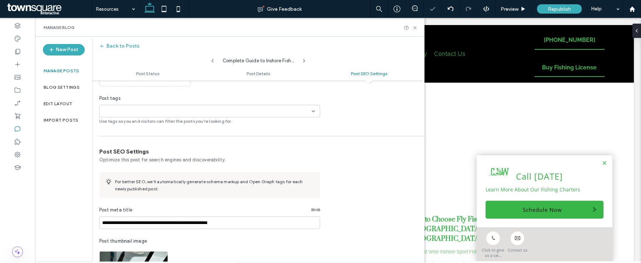
scroll to position [400, 0]
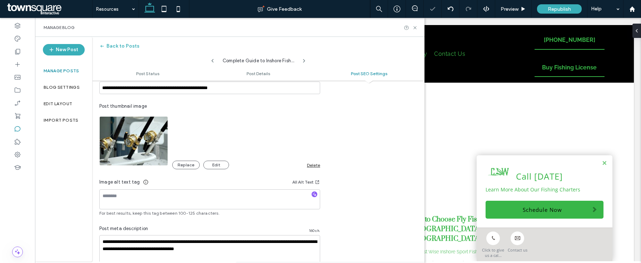
click at [315, 165] on div "Delete" at bounding box center [313, 164] width 13 height 5
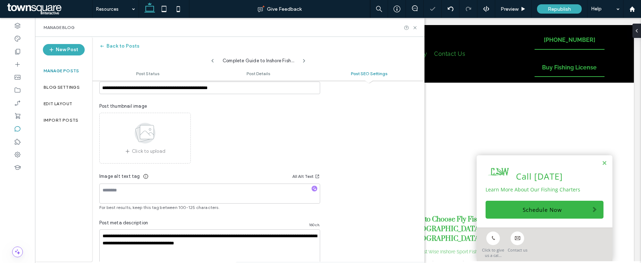
scroll to position [0, 0]
click at [214, 63] on icon at bounding box center [213, 61] width 6 height 6
type input "**********"
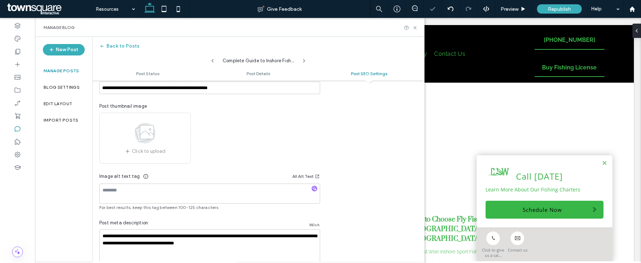
type textarea "**********"
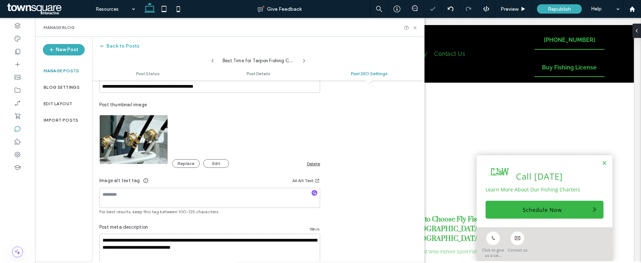
scroll to position [399, 0]
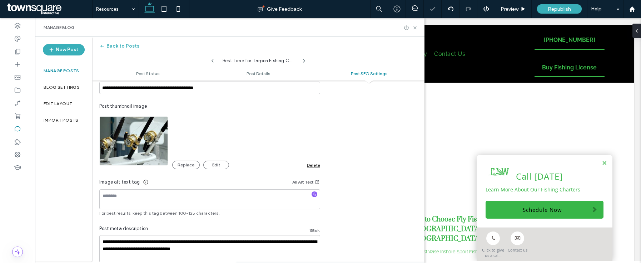
click at [315, 164] on div "Delete" at bounding box center [313, 164] width 13 height 5
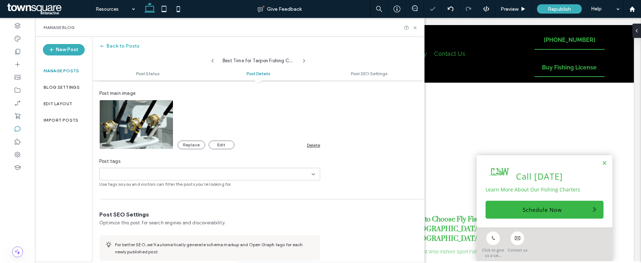
scroll to position [0, 0]
click at [310, 143] on div "Delete" at bounding box center [313, 144] width 13 height 5
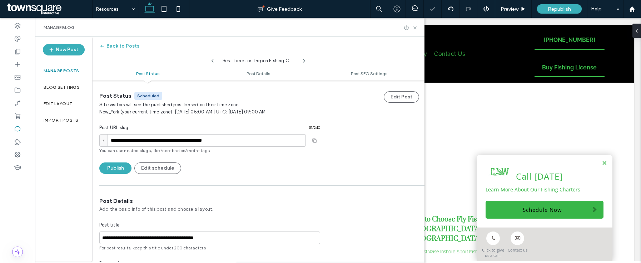
click at [214, 61] on icon at bounding box center [213, 61] width 6 height 6
type input "**********"
type textarea "**********"
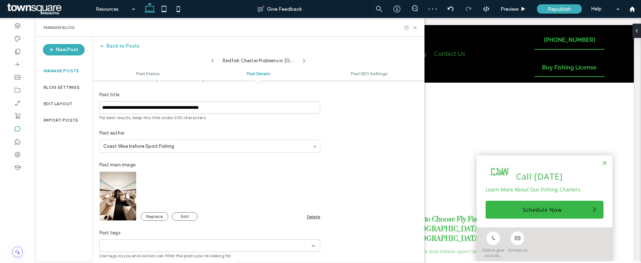
click at [315, 217] on div "Delete" at bounding box center [313, 216] width 13 height 5
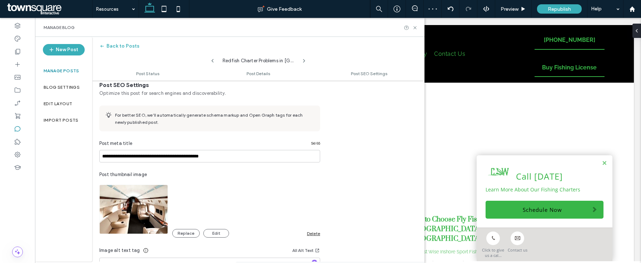
click at [313, 232] on div "Delete" at bounding box center [313, 232] width 13 height 5
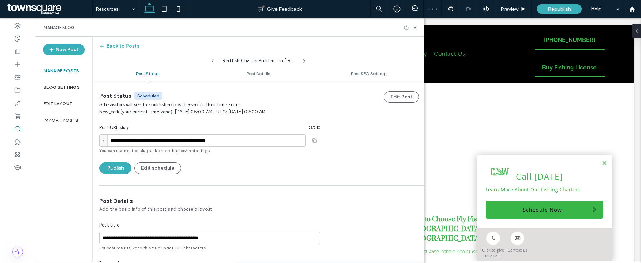
click at [213, 61] on icon at bounding box center [213, 61] width 6 height 6
type input "**********"
type textarea "**********"
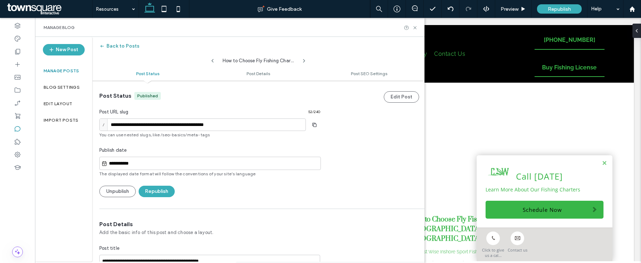
click at [116, 43] on button "Back to Posts" at bounding box center [119, 45] width 40 height 11
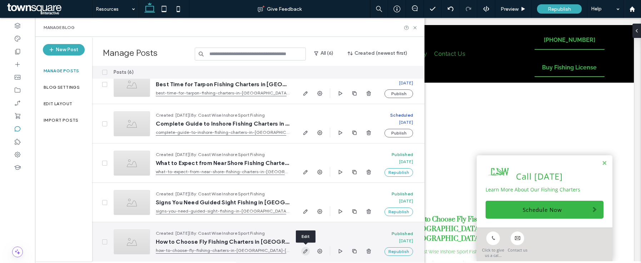
click at [306, 252] on icon "button" at bounding box center [306, 251] width 6 height 6
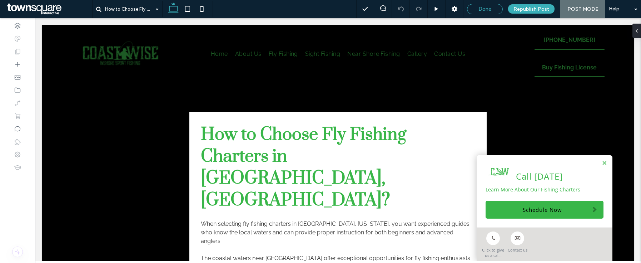
click at [497, 10] on div "Done" at bounding box center [484, 9] width 35 height 6
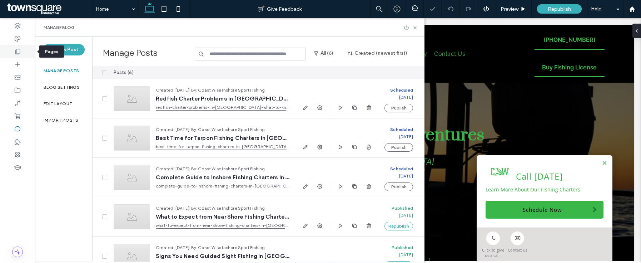
click at [19, 51] on icon at bounding box center [17, 51] width 7 height 7
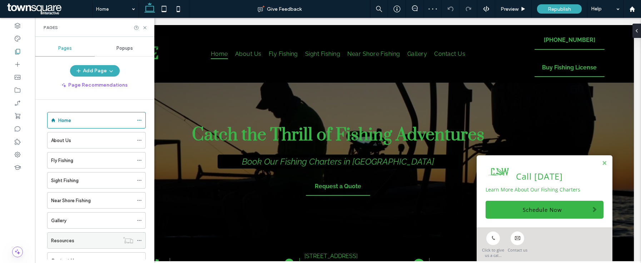
click at [80, 240] on div "Resources" at bounding box center [85, 240] width 68 height 8
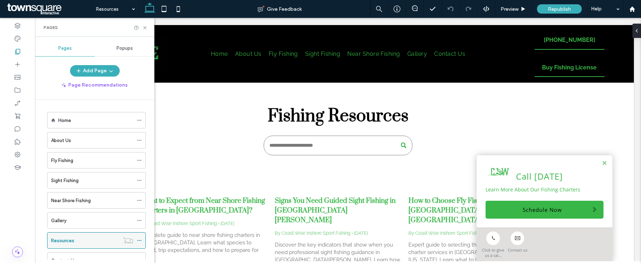
click at [138, 240] on use at bounding box center [139, 240] width 4 height 1
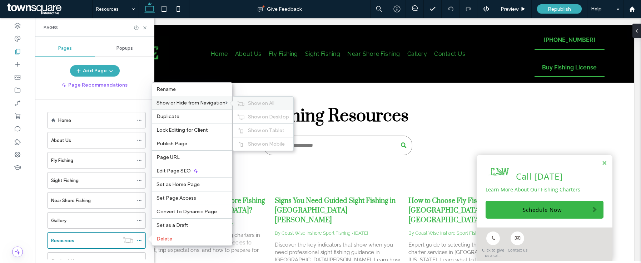
click at [246, 100] on div "Show on All" at bounding box center [263, 102] width 60 height 13
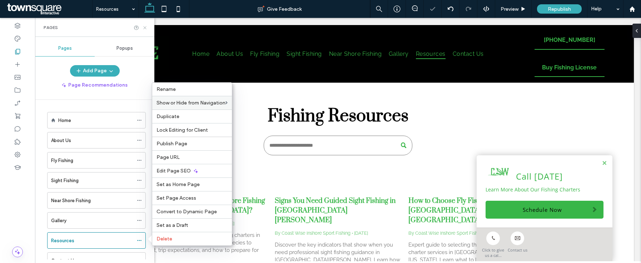
click at [146, 29] on use at bounding box center [144, 27] width 3 height 3
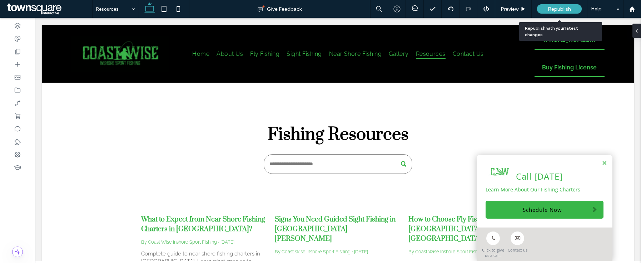
click at [549, 7] on span "Republish" at bounding box center [559, 9] width 23 height 6
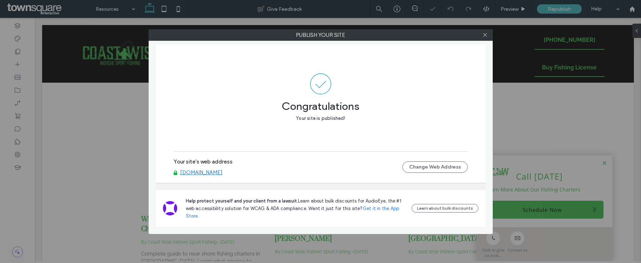
click at [212, 170] on link "www.coastwisefishing.com" at bounding box center [201, 172] width 43 height 6
click at [488, 36] on div at bounding box center [485, 35] width 11 height 11
click at [487, 35] on icon at bounding box center [484, 34] width 5 height 5
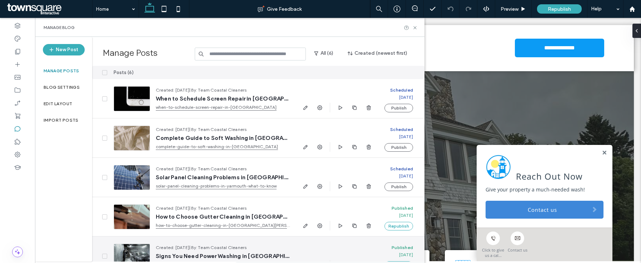
scroll to position [58, 0]
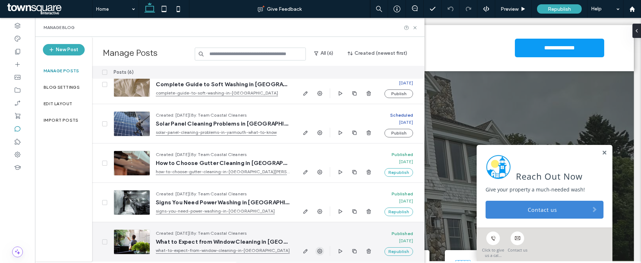
click at [322, 248] on icon "button" at bounding box center [320, 251] width 6 height 6
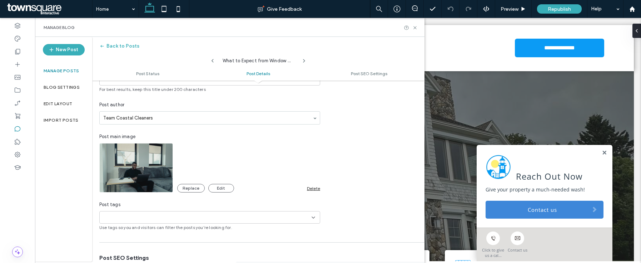
scroll to position [183, 0]
click at [313, 185] on div "Delete" at bounding box center [313, 186] width 13 height 5
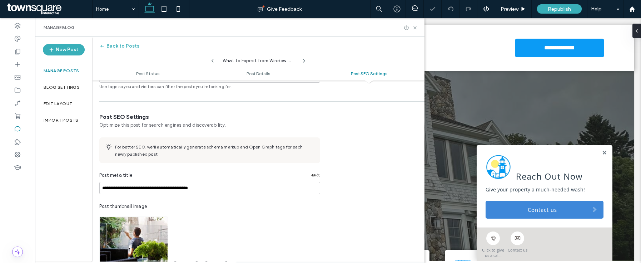
scroll to position [451, 0]
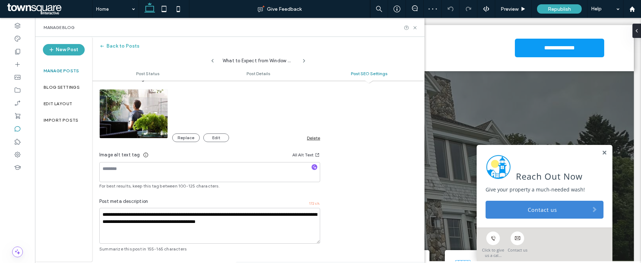
click at [313, 141] on div "Replace Edit Delete" at bounding box center [246, 137] width 148 height 9
click at [314, 139] on div "Delete" at bounding box center [313, 137] width 13 height 5
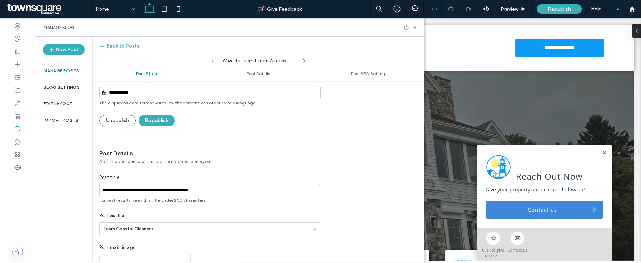
scroll to position [0, 0]
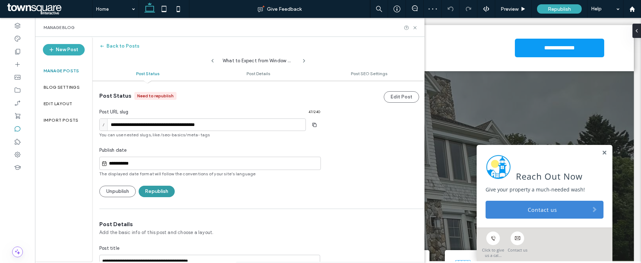
click at [163, 194] on button "Republish" at bounding box center [157, 190] width 36 height 11
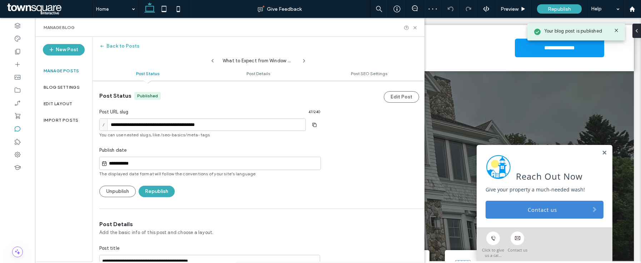
click at [211, 58] on icon at bounding box center [213, 61] width 6 height 6
type input "**********"
type textarea "**********"
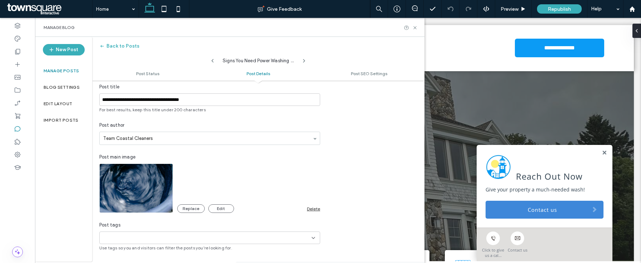
scroll to position [163, 0]
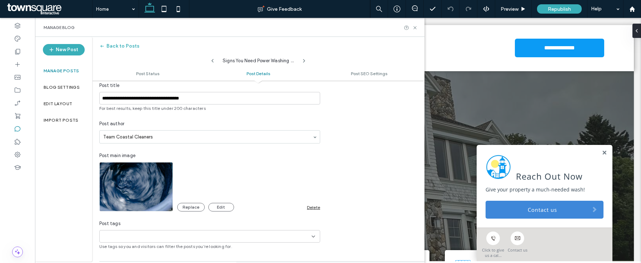
click at [315, 204] on div "Delete" at bounding box center [313, 206] width 13 height 5
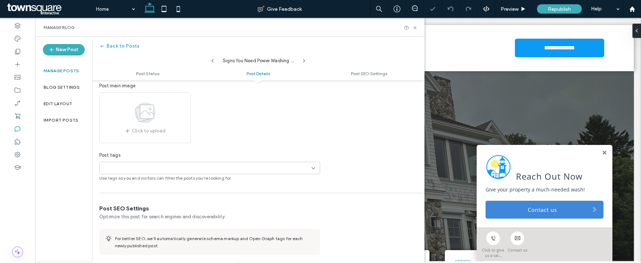
scroll to position [394, 0]
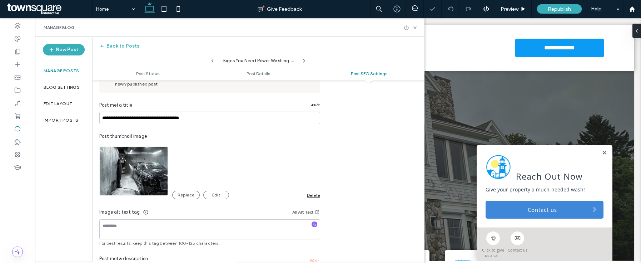
click at [310, 195] on div "Delete" at bounding box center [313, 194] width 13 height 5
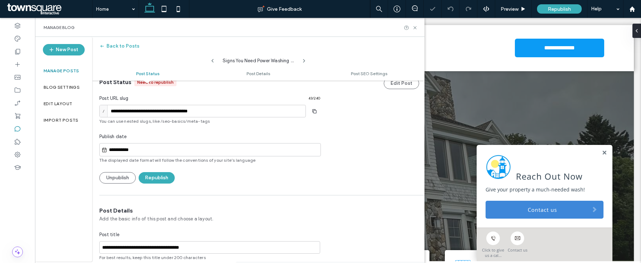
scroll to position [0, 0]
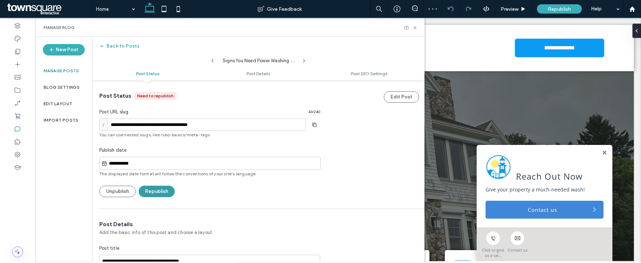
click at [159, 192] on button "Republish" at bounding box center [157, 190] width 36 height 11
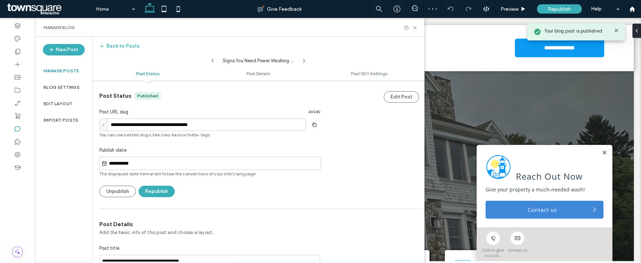
click at [213, 61] on use at bounding box center [212, 61] width 2 height 4
type input "**********"
type textarea "**********"
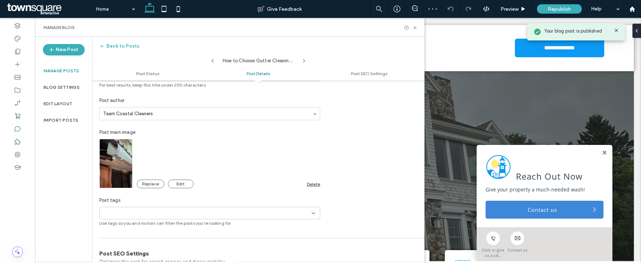
scroll to position [202, 0]
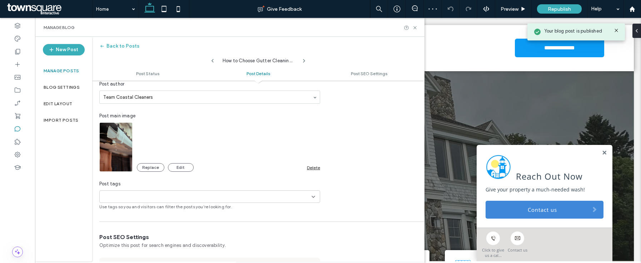
click at [313, 163] on div "Replace Edit Delete" at bounding box center [228, 167] width 183 height 9
click at [311, 165] on div "Delete" at bounding box center [313, 167] width 13 height 5
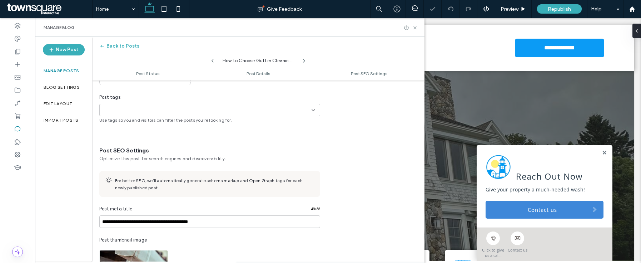
scroll to position [344, 0]
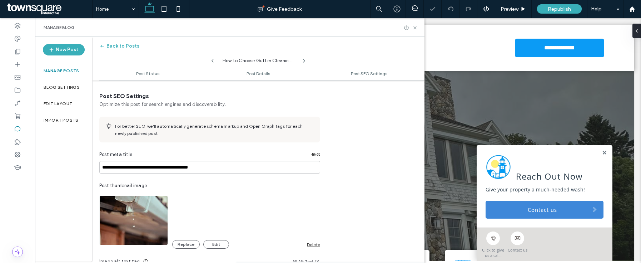
click at [311, 246] on div "Delete" at bounding box center [313, 243] width 13 height 5
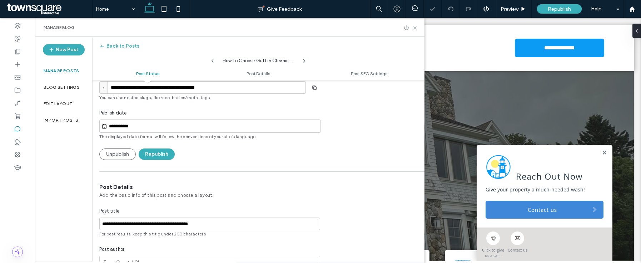
scroll to position [0, 0]
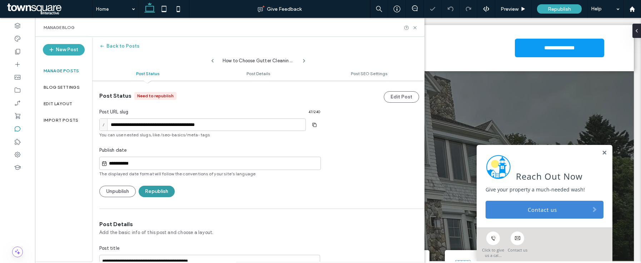
click at [147, 190] on button "Republish" at bounding box center [157, 190] width 36 height 11
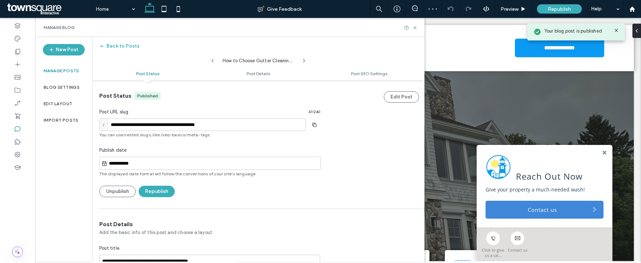
click at [213, 63] on icon at bounding box center [213, 61] width 6 height 6
type input "**********"
type textarea "**********"
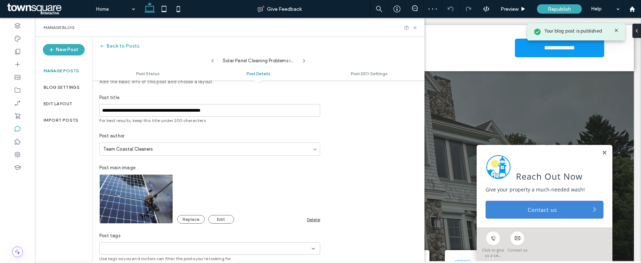
scroll to position [131, 0]
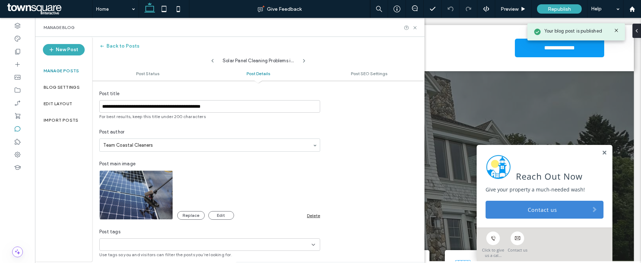
click at [319, 218] on div "Replace Edit Delete" at bounding box center [248, 215] width 143 height 9
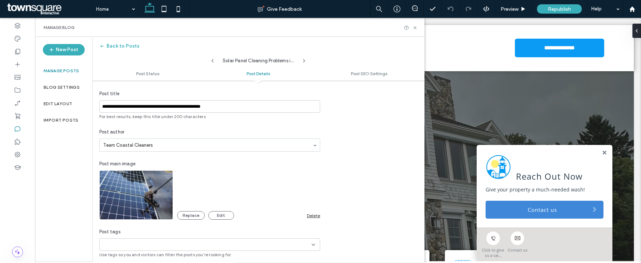
click at [318, 216] on div "Delete" at bounding box center [313, 215] width 13 height 5
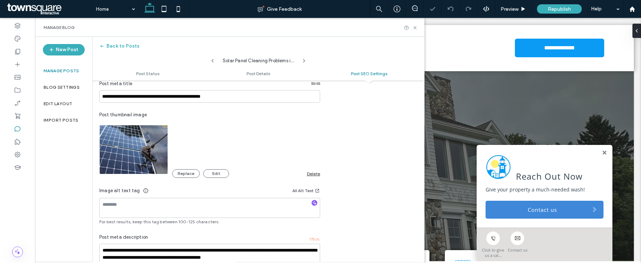
scroll to position [429, 0]
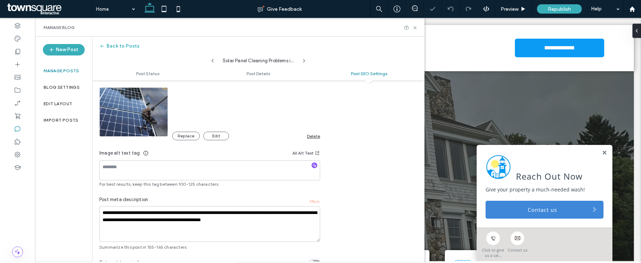
click at [309, 136] on div "Delete" at bounding box center [313, 135] width 13 height 5
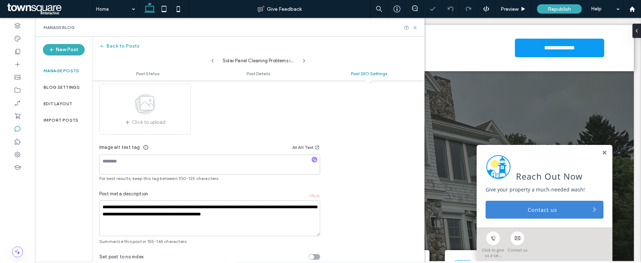
click at [208, 61] on div "Solar Panel Cleaning Problems in [GEOGRAPHIC_DATA]: What to Know" at bounding box center [258, 59] width 332 height 14
click at [212, 60] on use at bounding box center [212, 61] width 2 height 4
type input "**********"
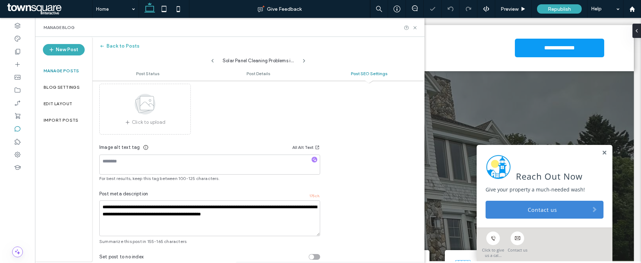
type textarea "**********"
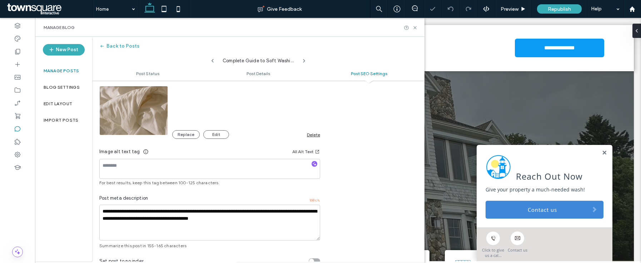
scroll to position [428, 0]
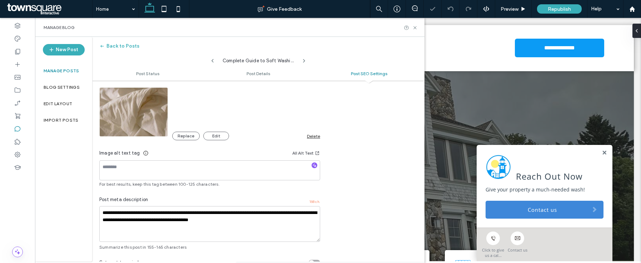
click at [310, 137] on div "Delete" at bounding box center [313, 135] width 13 height 5
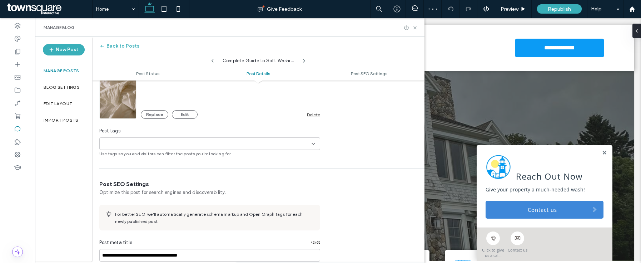
scroll to position [230, 0]
click at [313, 117] on div "Delete" at bounding box center [313, 115] width 13 height 5
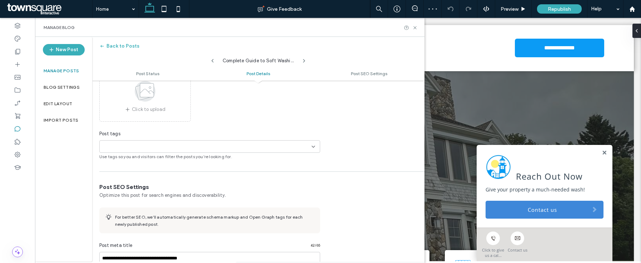
click at [213, 60] on icon at bounding box center [213, 61] width 6 height 6
type input "**********"
type textarea "**********"
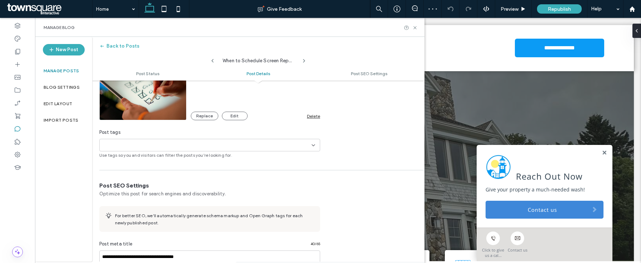
click at [317, 117] on div "Delete" at bounding box center [313, 115] width 13 height 5
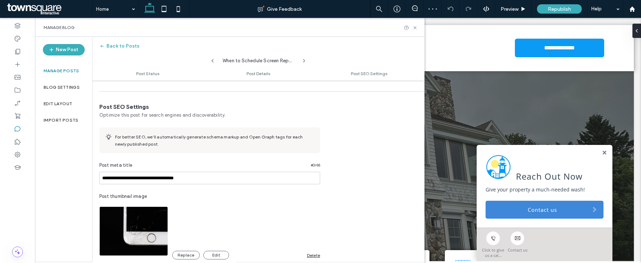
scroll to position [366, 0]
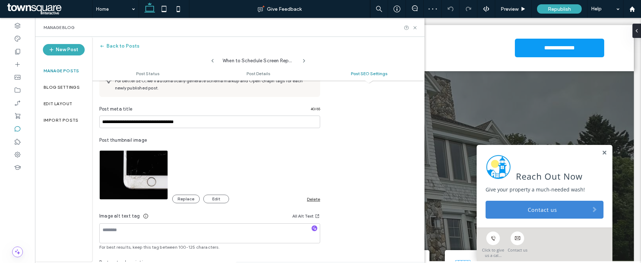
click at [312, 197] on div "Delete" at bounding box center [313, 198] width 13 height 5
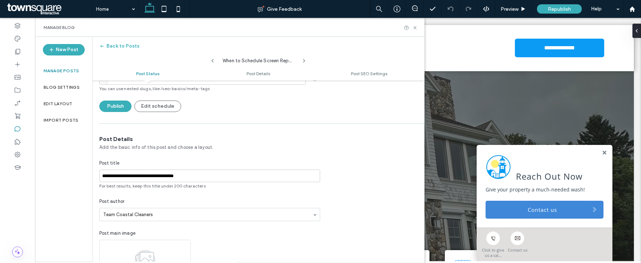
scroll to position [0, 0]
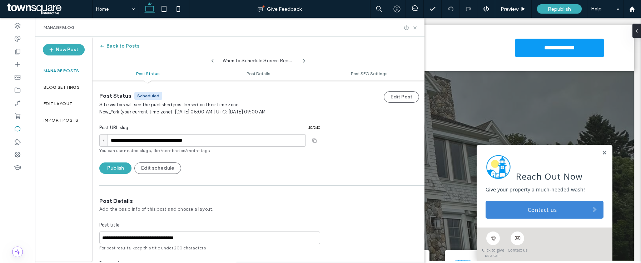
click at [113, 48] on button "Back to Posts" at bounding box center [119, 45] width 40 height 11
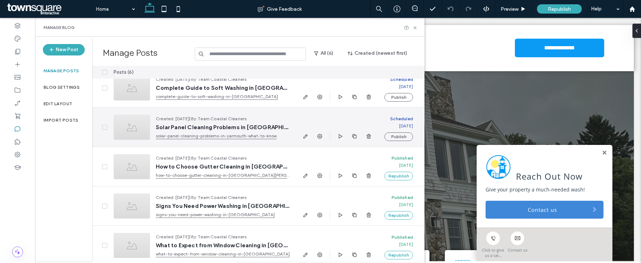
scroll to position [54, 0]
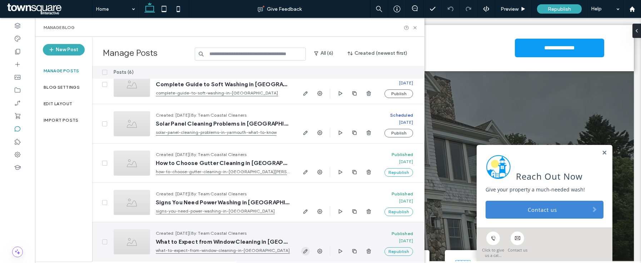
click at [307, 254] on span "button" at bounding box center [305, 250] width 9 height 9
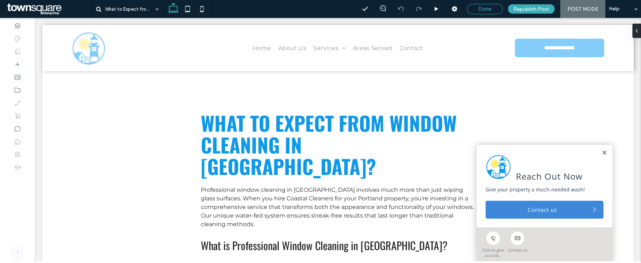
click at [478, 8] on div "Done" at bounding box center [484, 9] width 35 height 6
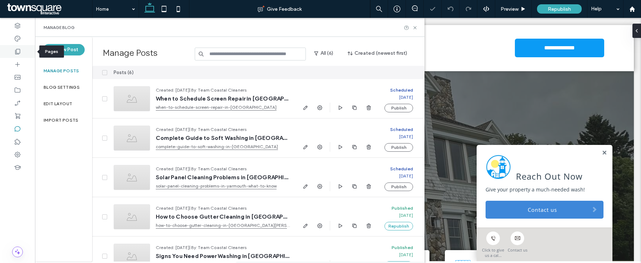
click at [20, 51] on use at bounding box center [17, 51] width 5 height 5
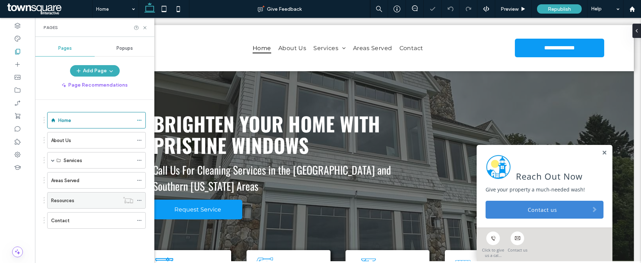
click at [138, 201] on icon at bounding box center [139, 200] width 5 height 5
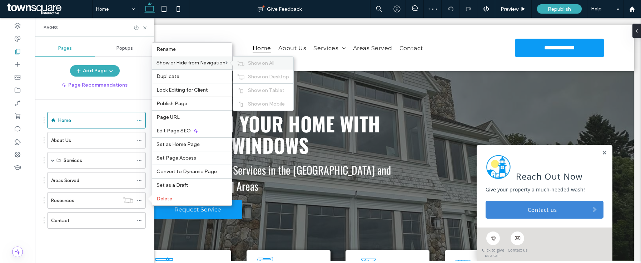
click at [261, 62] on span "Show on All" at bounding box center [261, 63] width 26 height 6
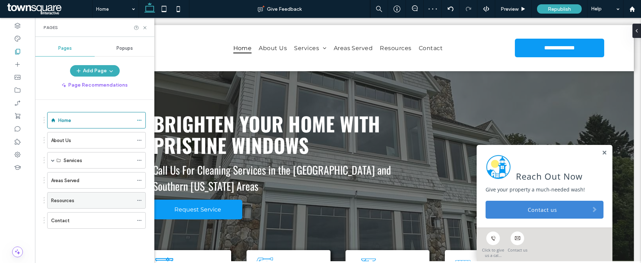
click at [101, 198] on div "Resources" at bounding box center [92, 200] width 82 height 8
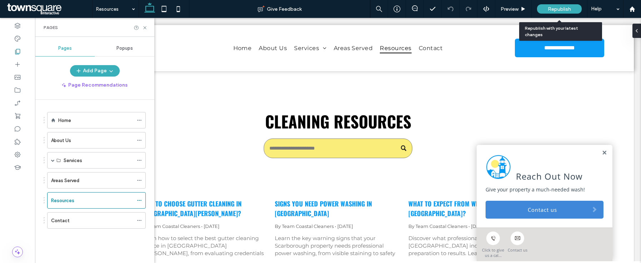
click at [555, 9] on span "Republish" at bounding box center [559, 9] width 23 height 6
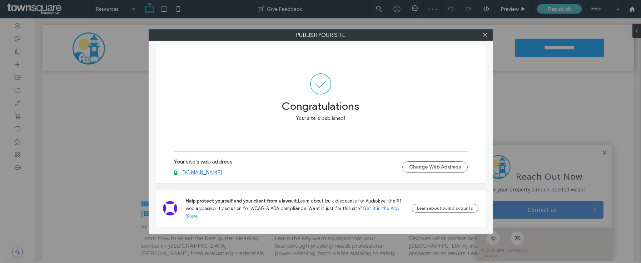
click at [220, 175] on div "Your site's web address [DOMAIN_NAME] Change Web Address" at bounding box center [321, 166] width 294 height 23
click at [218, 171] on link "[DOMAIN_NAME]" at bounding box center [201, 172] width 43 height 6
click at [483, 35] on icon at bounding box center [484, 34] width 5 height 5
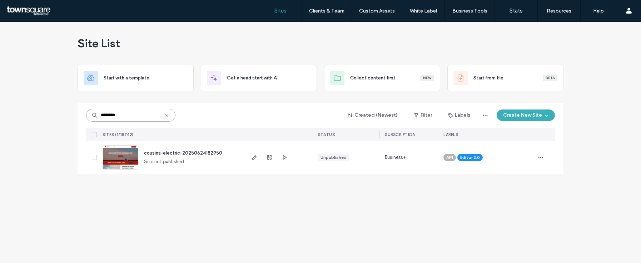
click at [129, 118] on input "********" at bounding box center [130, 115] width 89 height 13
paste input "****"
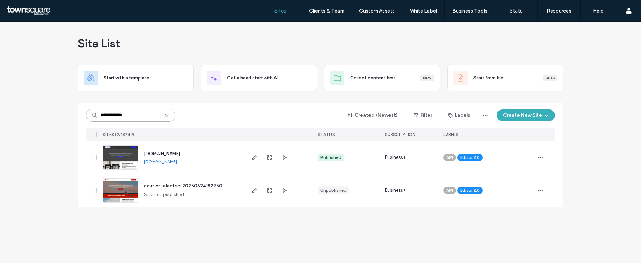
type input "**********"
click at [173, 152] on span "www.cousinselectricllc.com" at bounding box center [162, 153] width 36 height 5
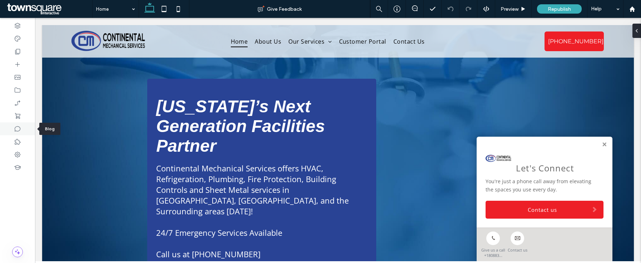
click at [21, 130] on div at bounding box center [17, 128] width 35 height 13
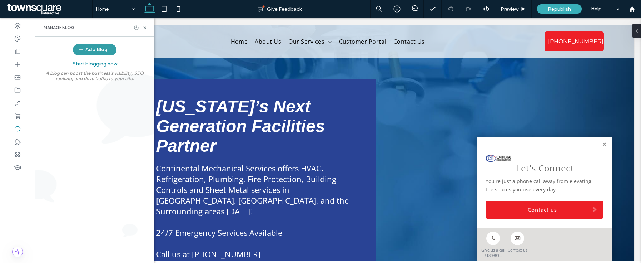
click at [95, 46] on button "Add Blog" at bounding box center [95, 49] width 44 height 11
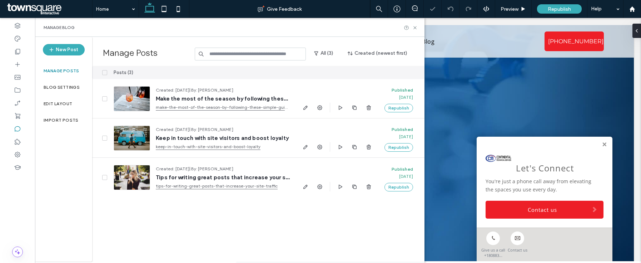
click at [106, 74] on span at bounding box center [104, 72] width 5 height 5
click at [367, 70] on button "Delete" at bounding box center [372, 72] width 26 height 9
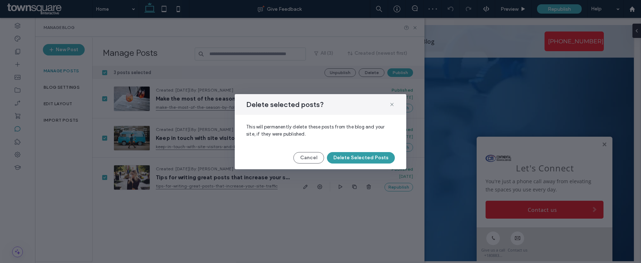
click at [348, 158] on button "Delete Selected Posts" at bounding box center [361, 157] width 68 height 11
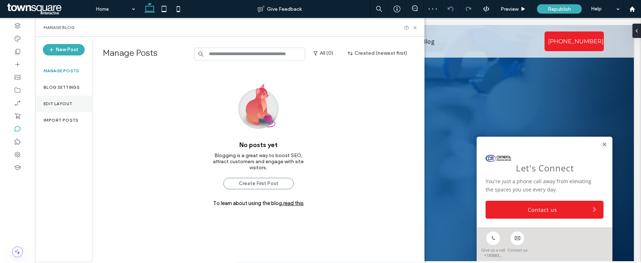
click at [56, 109] on div "Edit Layout" at bounding box center [63, 103] width 57 height 16
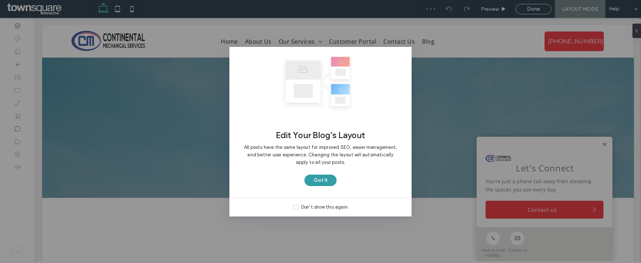
click at [318, 184] on button "Got It" at bounding box center [320, 179] width 32 height 11
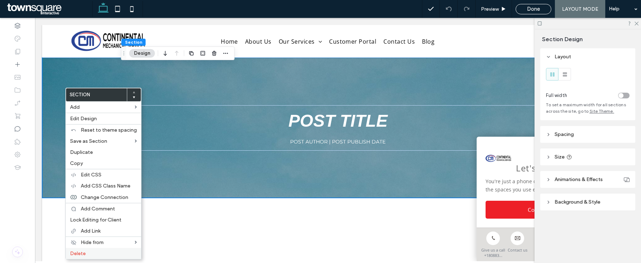
click at [99, 256] on div "Delete" at bounding box center [103, 253] width 75 height 11
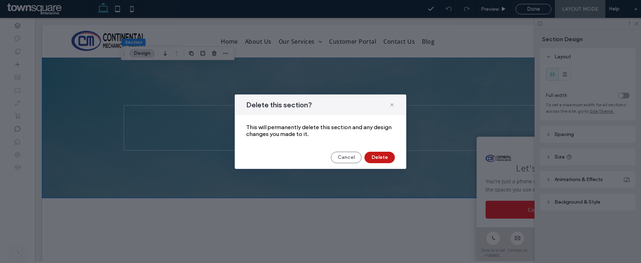
click at [384, 159] on button "Delete" at bounding box center [379, 156] width 30 height 11
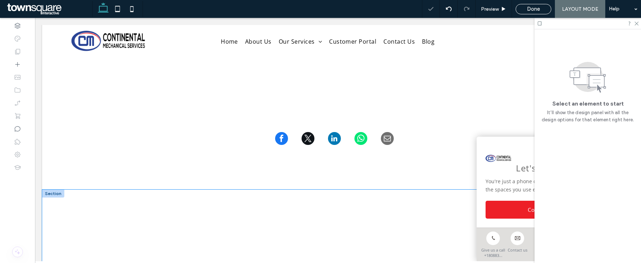
scroll to position [94, 0]
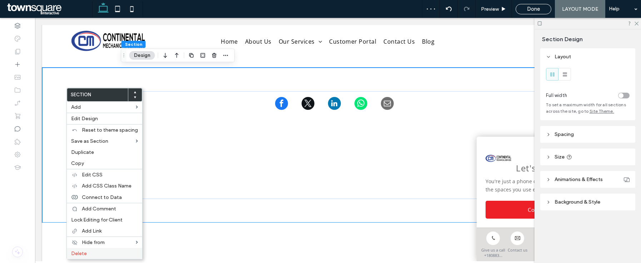
click at [91, 250] on label "Delete" at bounding box center [104, 253] width 67 height 6
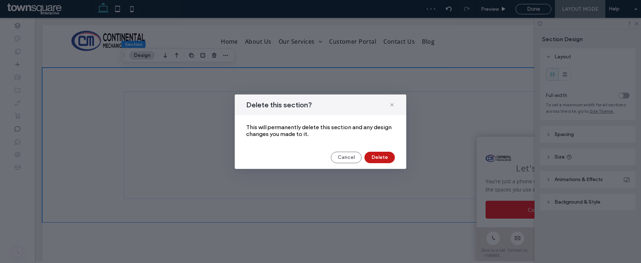
click at [384, 154] on button "Delete" at bounding box center [379, 156] width 30 height 11
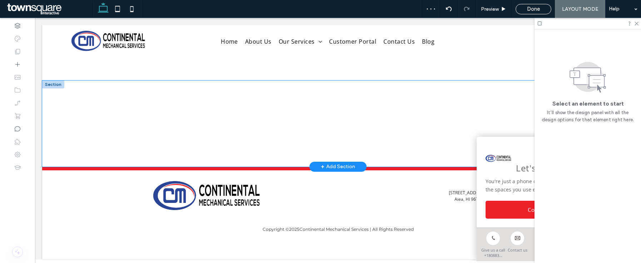
scroll to position [85, 0]
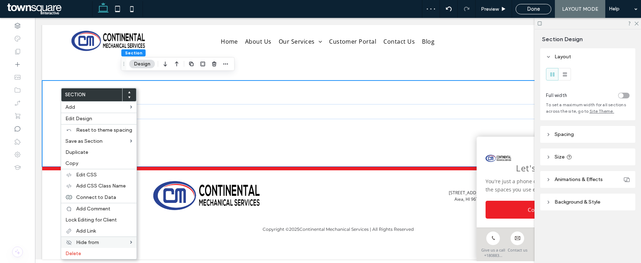
click at [85, 246] on div "Hide from" at bounding box center [98, 241] width 75 height 11
click at [86, 251] on label "Delete" at bounding box center [98, 253] width 67 height 6
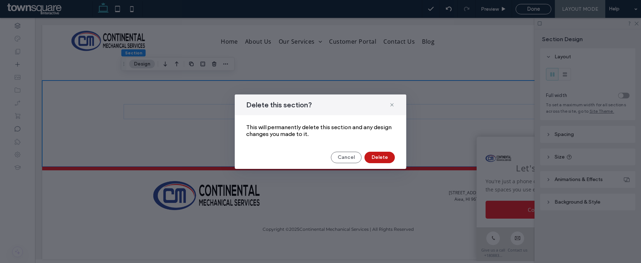
drag, startPoint x: 380, startPoint y: 157, endPoint x: 340, endPoint y: 139, distance: 43.2
click at [380, 157] on button "Delete" at bounding box center [379, 156] width 30 height 11
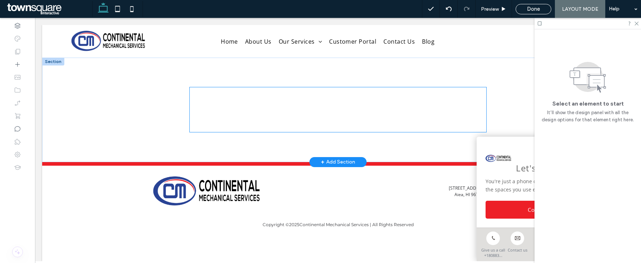
click at [293, 115] on p "Placeholder for Your Post Content. This is where the content for your blog post…" at bounding box center [337, 119] width 297 height 26
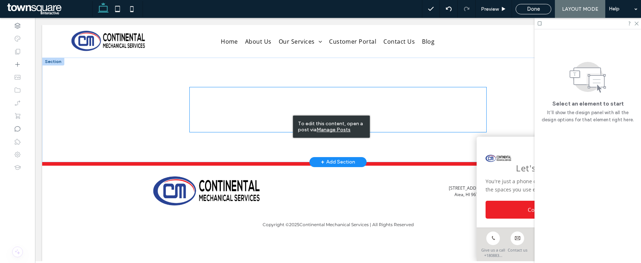
click at [271, 104] on h3 "Placeholder for Your Post Subtitle" at bounding box center [337, 97] width 297 height 20
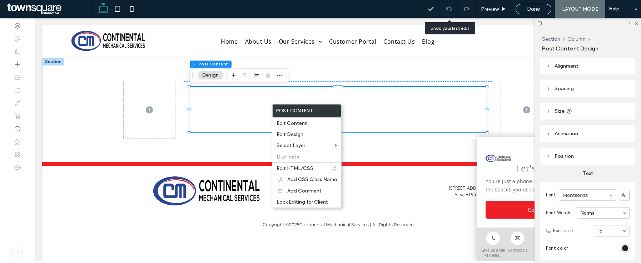
click at [448, 10] on icon at bounding box center [449, 9] width 6 height 6
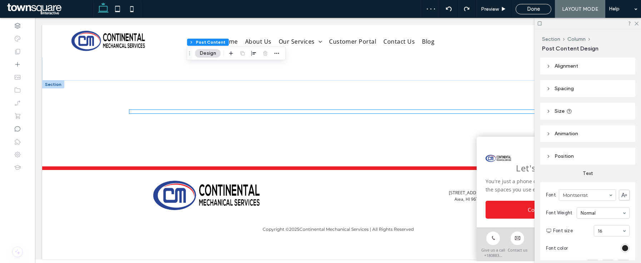
scroll to position [85, 0]
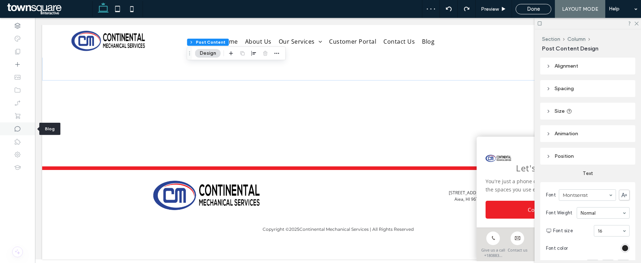
click at [25, 129] on div at bounding box center [17, 128] width 35 height 13
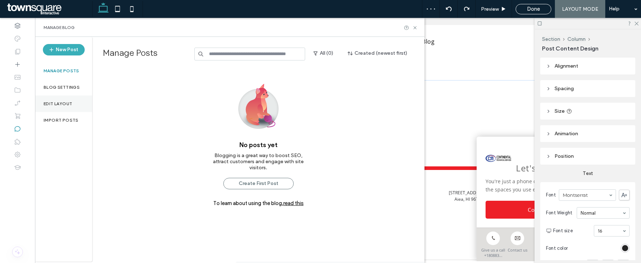
click at [55, 100] on div "Edit Layout" at bounding box center [63, 103] width 57 height 16
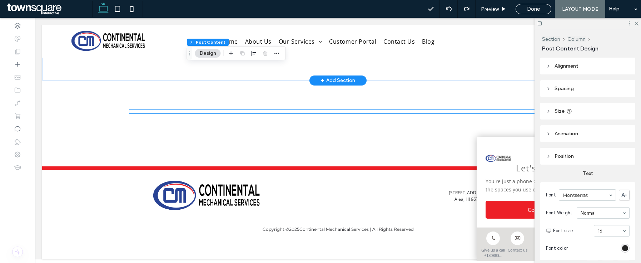
scroll to position [0, 0]
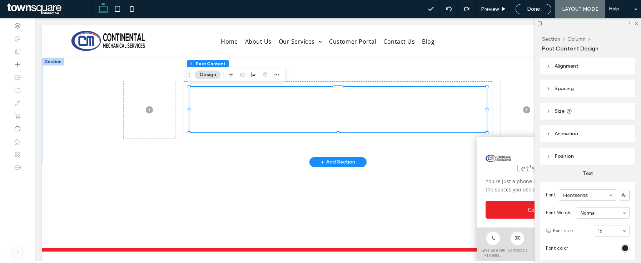
click at [288, 115] on p "Placeholder for Your Post Content. This is where the content for your blog post…" at bounding box center [337, 119] width 297 height 26
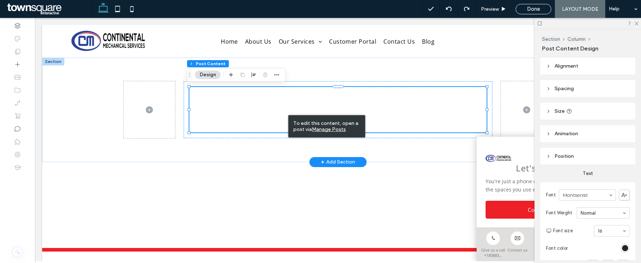
click at [272, 105] on h3 "Placeholder for Your Post Subtitle" at bounding box center [337, 97] width 297 height 20
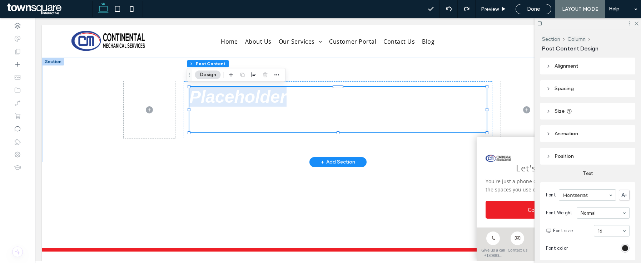
click at [272, 105] on h3 "Placeholder for Your Post Subtitle" at bounding box center [337, 97] width 297 height 20
click at [276, 105] on h3 "Placeholder for Your Post Subtitle" at bounding box center [337, 97] width 297 height 20
click at [318, 101] on h3 "Placeholder for Your Post Subtitle" at bounding box center [337, 97] width 297 height 20
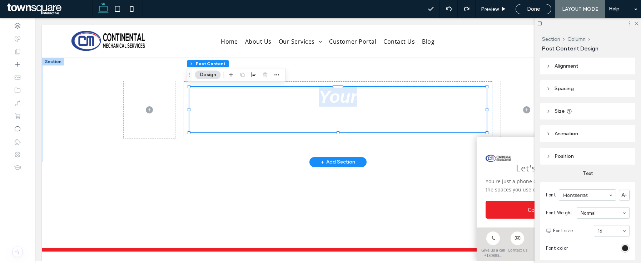
click at [318, 101] on h3 "Placeholder for Your Post Subtitle" at bounding box center [337, 97] width 297 height 20
click at [326, 104] on h3 "Placeholder for Your Post Subtitle" at bounding box center [337, 97] width 297 height 20
click at [394, 104] on h3 "Placeholder for Your Post Subtitle" at bounding box center [337, 97] width 297 height 20
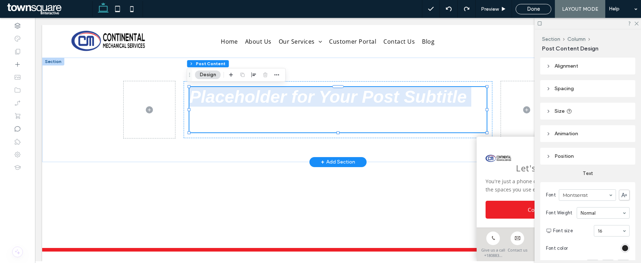
click at [394, 104] on h3 "Placeholder for Your Post Subtitle" at bounding box center [337, 97] width 297 height 20
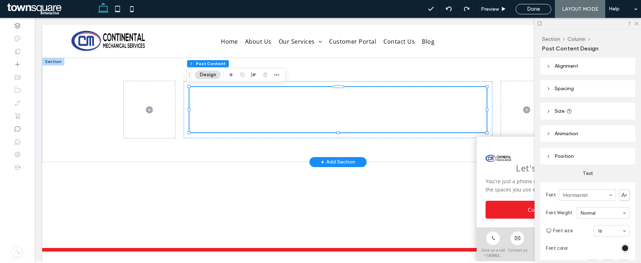
click at [403, 133] on div "Placeholder for Your Post Subtitle Placeholder for Your Post Content. This is w…" at bounding box center [338, 109] width 309 height 57
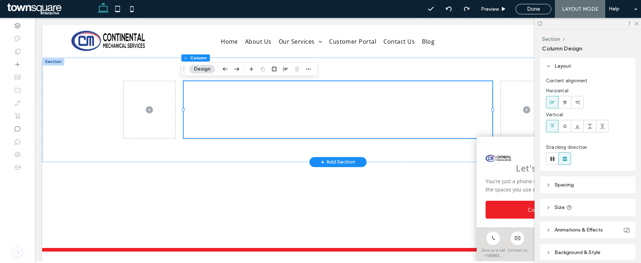
click at [403, 133] on div "Placeholder for Your Post Subtitle Placeholder for Your Post Content. This is w…" at bounding box center [338, 109] width 309 height 57
click at [390, 106] on p "Placeholder for Your Post Content. This is where the content for your blog post…" at bounding box center [337, 119] width 297 height 26
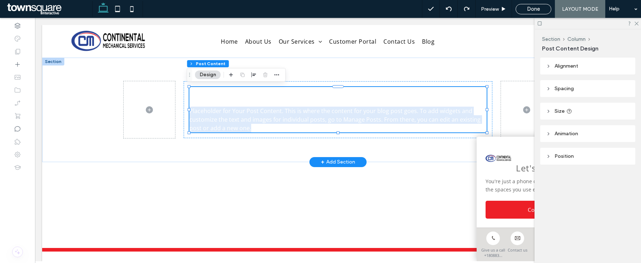
click at [390, 106] on p "Placeholder for Your Post Content. This is where the content for your blog post…" at bounding box center [337, 119] width 297 height 26
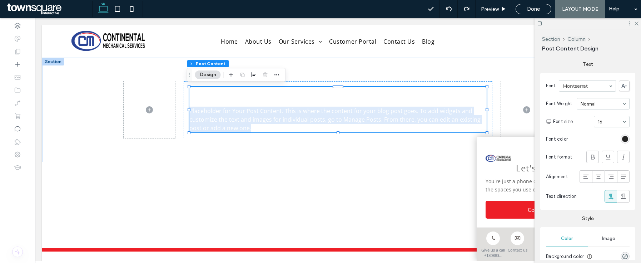
scroll to position [110, 0]
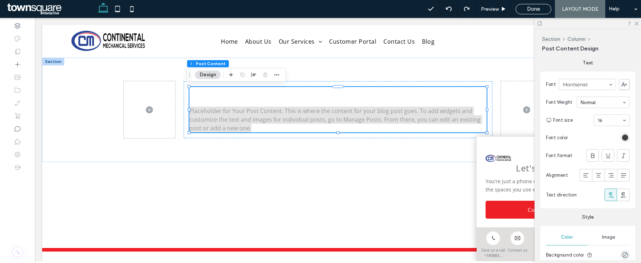
click at [622, 137] on div "rgb(36, 36, 36)" at bounding box center [625, 137] width 6 height 6
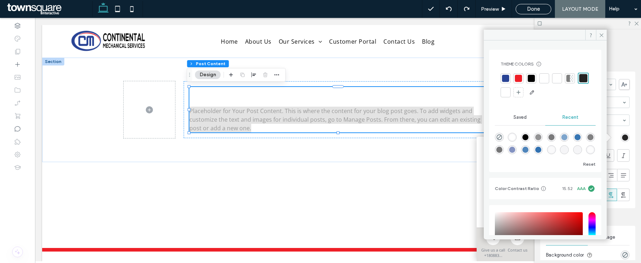
click at [579, 82] on div at bounding box center [583, 78] width 8 height 8
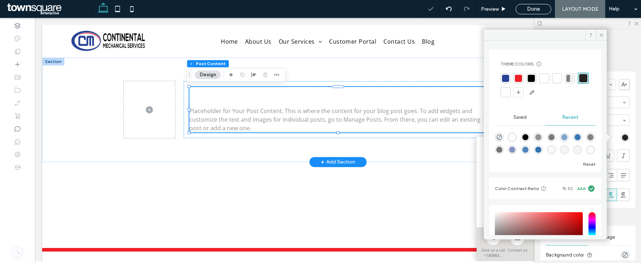
click at [370, 96] on h3 "Placeholder for Your Post Subtitle" at bounding box center [337, 97] width 297 height 20
click at [530, 75] on div at bounding box center [531, 78] width 7 height 7
click at [580, 82] on div at bounding box center [583, 78] width 7 height 7
click at [598, 35] on span at bounding box center [601, 35] width 11 height 11
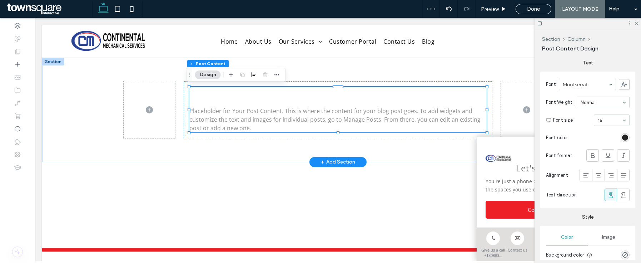
click at [361, 103] on h3 "Placeholder for Your Post Subtitle" at bounding box center [337, 97] width 297 height 20
click at [347, 95] on h3 "Placeholder for Your Post Subtitle" at bounding box center [337, 97] width 297 height 20
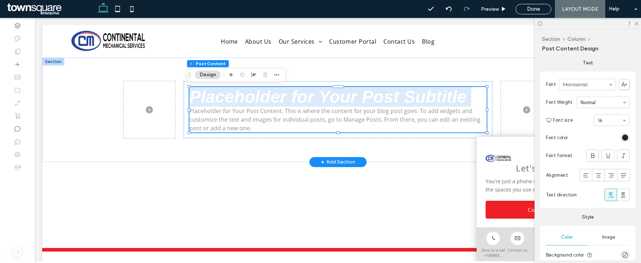
click at [347, 95] on h3 "Placeholder for Your Post Subtitle" at bounding box center [337, 97] width 297 height 20
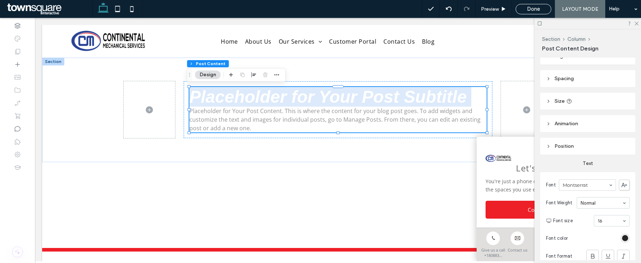
scroll to position [2, 0]
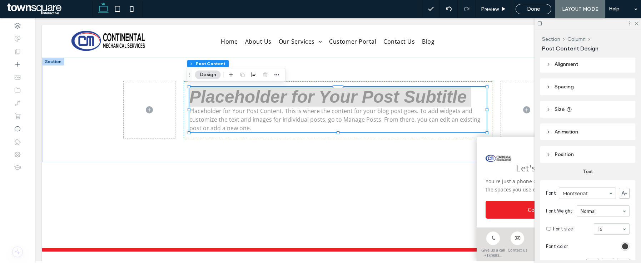
click at [623, 246] on div "rgba(36, 36, 36, 1)" at bounding box center [625, 246] width 6 height 6
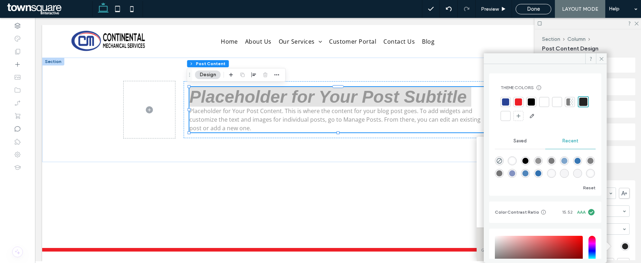
click at [530, 98] on div at bounding box center [531, 101] width 7 height 7
click at [580, 105] on div at bounding box center [583, 101] width 7 height 7
click at [531, 103] on div at bounding box center [531, 101] width 7 height 7
click at [601, 58] on use at bounding box center [601, 59] width 4 height 4
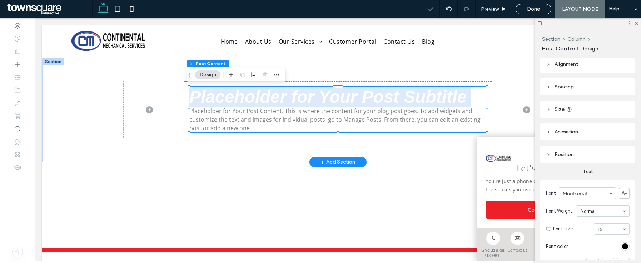
click at [317, 94] on h3 "Placeholder for Your Post Subtitle" at bounding box center [337, 97] width 297 height 20
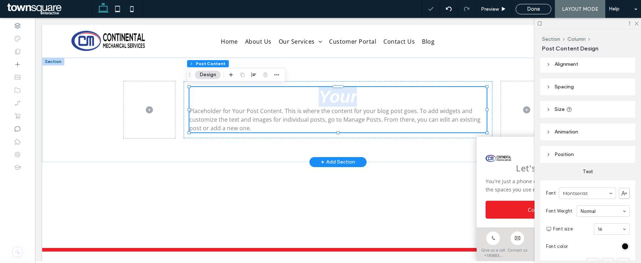
click at [317, 94] on h3 "Placeholder for Your Post Subtitle" at bounding box center [337, 97] width 297 height 20
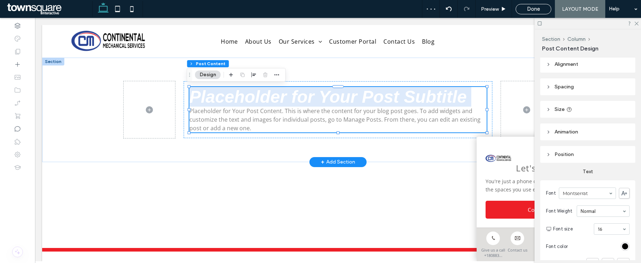
click at [317, 94] on h3 "Placeholder for Your Post Subtitle" at bounding box center [337, 97] width 297 height 20
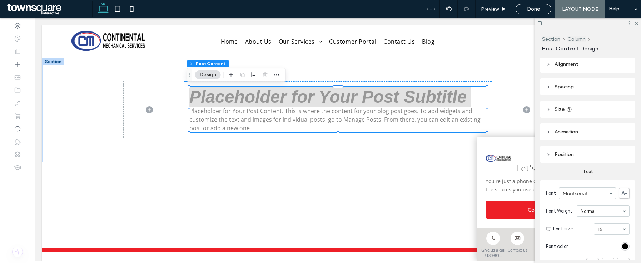
click at [203, 75] on button "Design" at bounding box center [208, 74] width 26 height 9
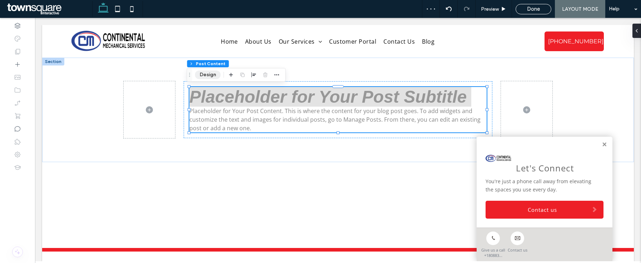
click at [209, 74] on button "Design" at bounding box center [208, 74] width 26 height 9
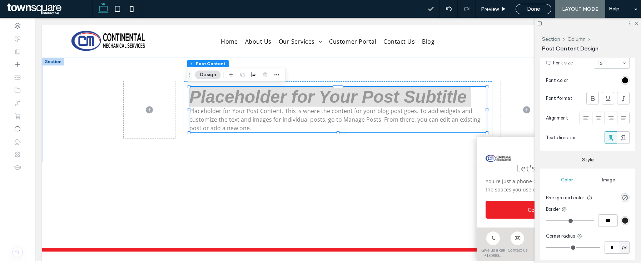
scroll to position [193, 0]
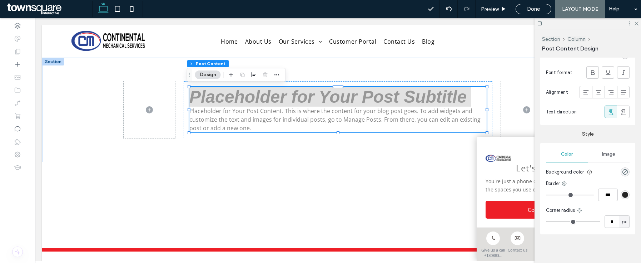
click at [605, 158] on div "Image" at bounding box center [609, 154] width 42 height 16
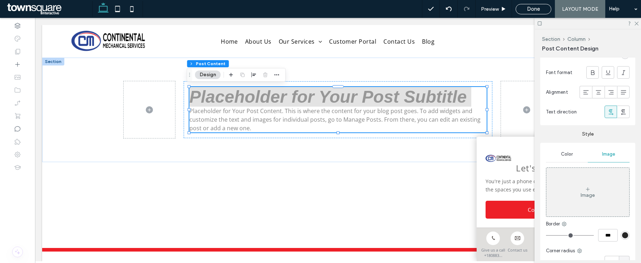
click at [570, 153] on span "Color" at bounding box center [567, 154] width 12 height 6
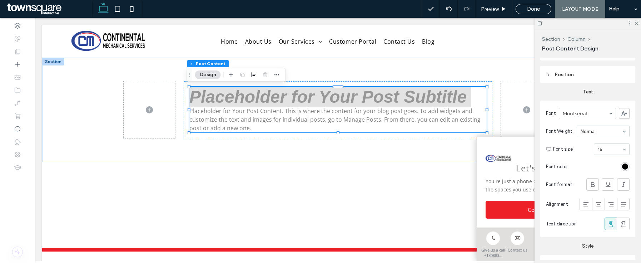
scroll to position [80, 0]
click at [623, 166] on div "rgba(0, 0, 0, 1)" at bounding box center [625, 168] width 6 height 6
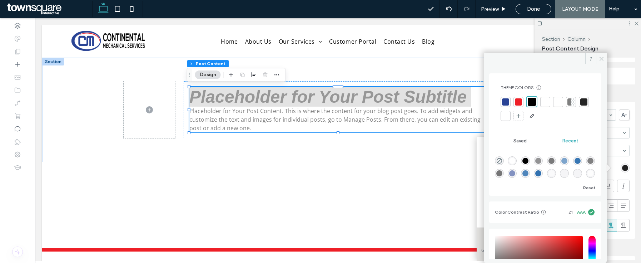
click at [623, 166] on div "rgba(0, 0, 0, 1)" at bounding box center [625, 168] width 6 height 6
click at [629, 165] on div "Font Montserrat Font Weight Normal Font size 16 Font color Font format Alignmen…" at bounding box center [587, 170] width 95 height 136
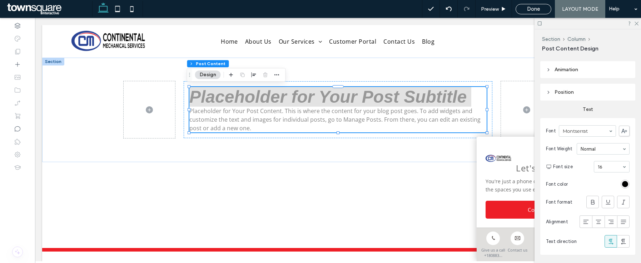
scroll to position [0, 0]
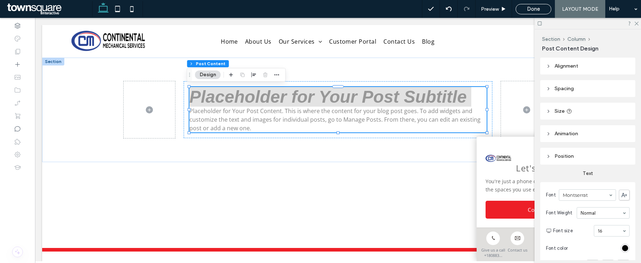
click at [208, 74] on button "Design" at bounding box center [208, 74] width 26 height 9
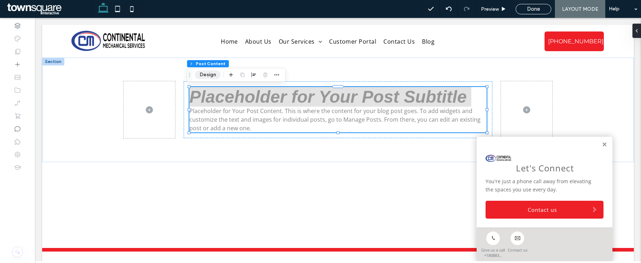
click at [208, 74] on button "Design" at bounding box center [208, 74] width 26 height 9
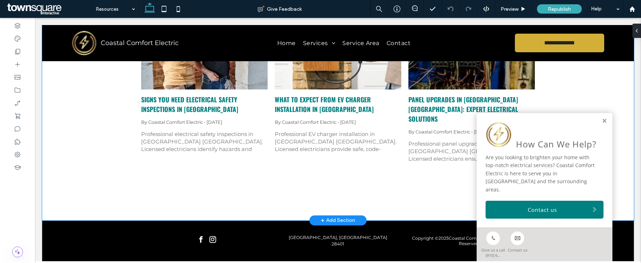
scroll to position [187, 0]
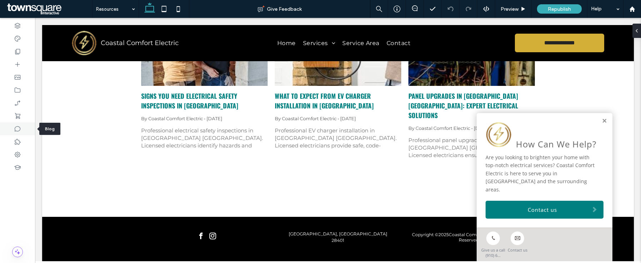
click at [19, 133] on div at bounding box center [17, 128] width 35 height 13
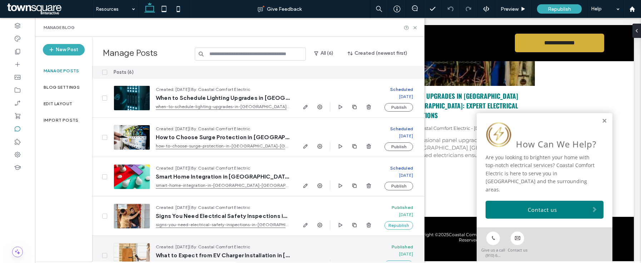
scroll to position [0, 0]
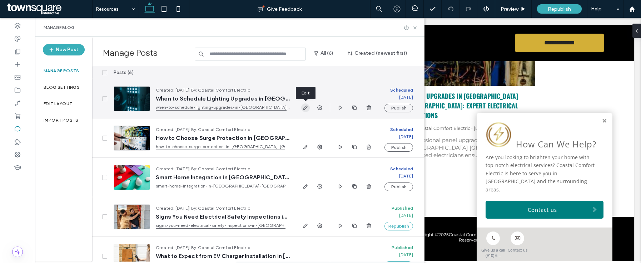
click at [303, 108] on use "button" at bounding box center [305, 107] width 4 height 4
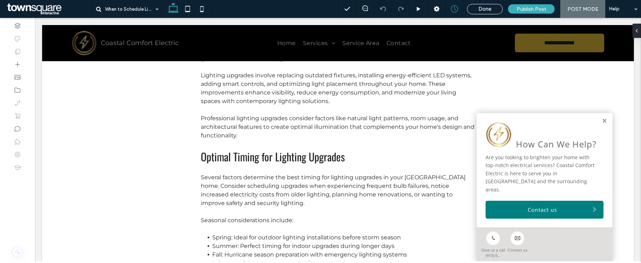
scroll to position [257, 0]
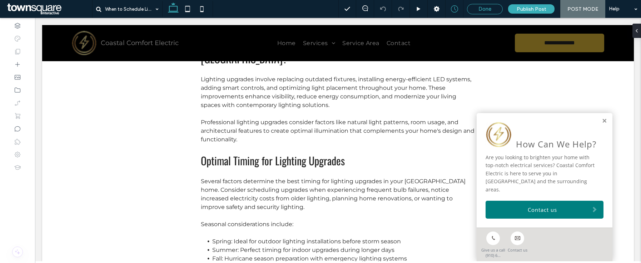
click at [495, 9] on div "Done" at bounding box center [484, 9] width 35 height 6
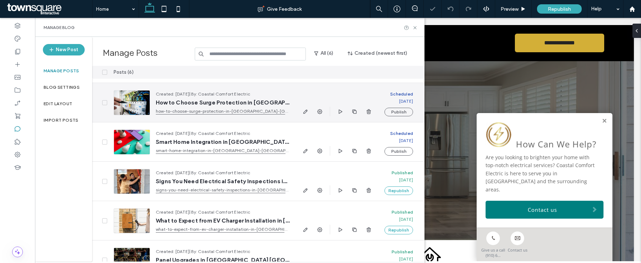
scroll to position [54, 0]
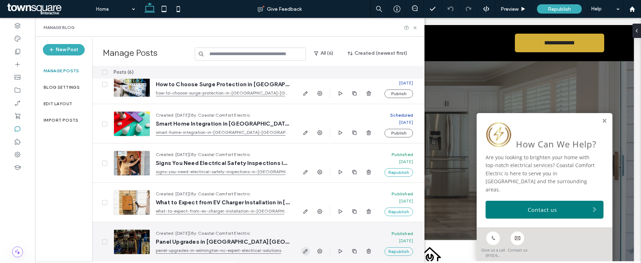
click at [307, 251] on icon "button" at bounding box center [306, 251] width 6 height 6
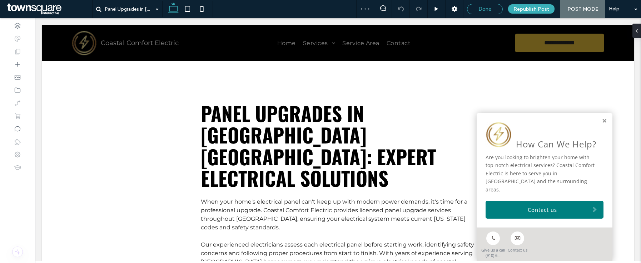
click at [494, 6] on div "Done" at bounding box center [484, 9] width 35 height 6
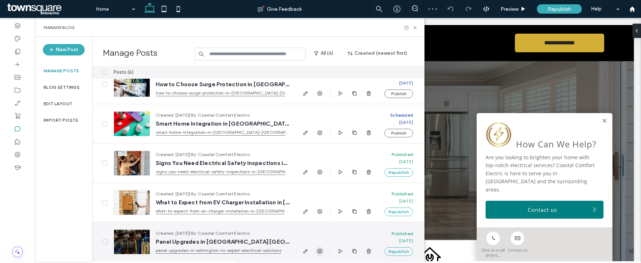
click at [317, 253] on icon "button" at bounding box center [320, 251] width 6 height 6
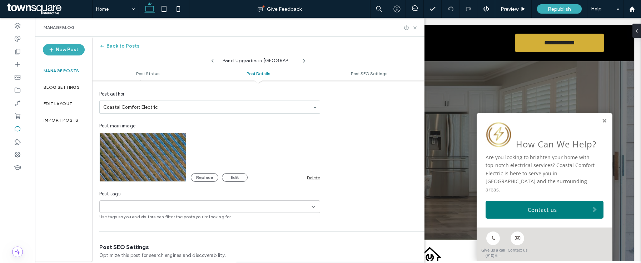
scroll to position [244, 0]
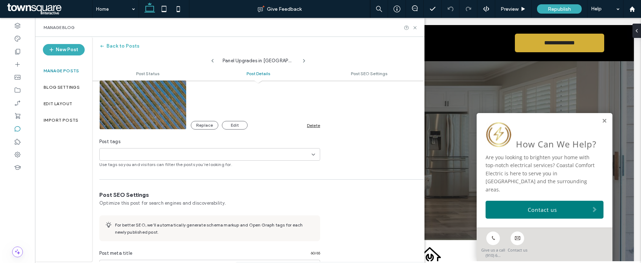
click at [309, 125] on div "Delete" at bounding box center [313, 125] width 13 height 5
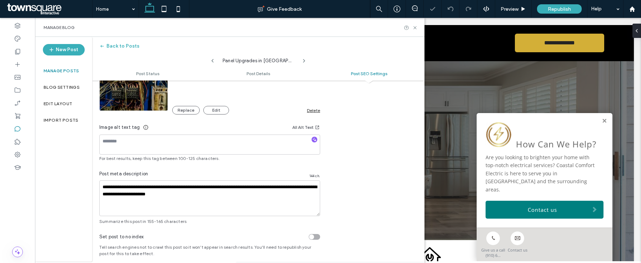
scroll to position [480, 0]
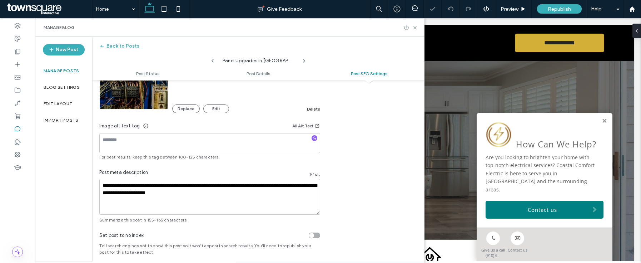
click at [315, 109] on div "Delete" at bounding box center [313, 108] width 13 height 5
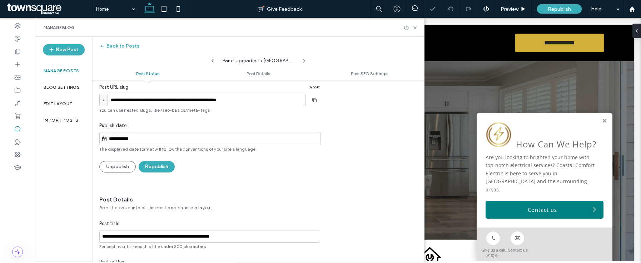
scroll to position [0, 0]
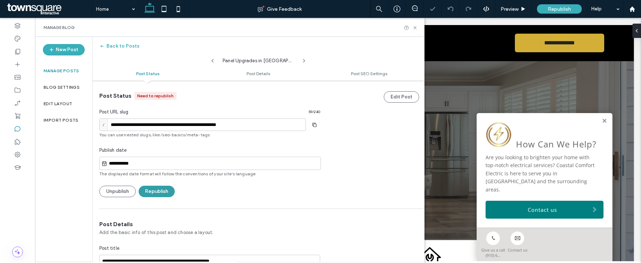
click at [164, 196] on button "Republish" at bounding box center [157, 190] width 36 height 11
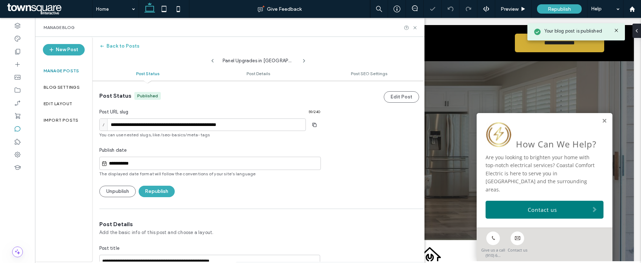
click at [213, 58] on icon at bounding box center [213, 61] width 6 height 6
type input "**********"
type textarea "**********"
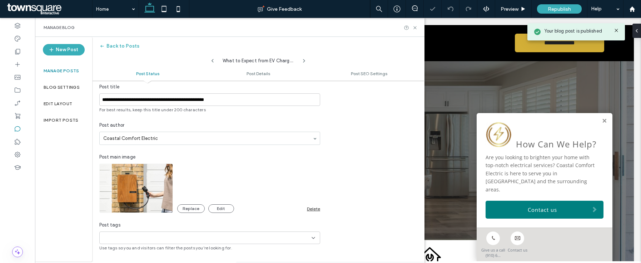
scroll to position [214, 0]
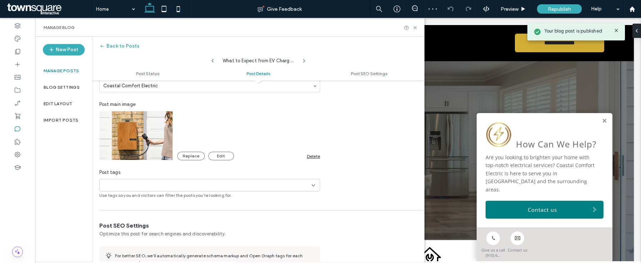
click at [313, 158] on div "Delete" at bounding box center [313, 155] width 13 height 5
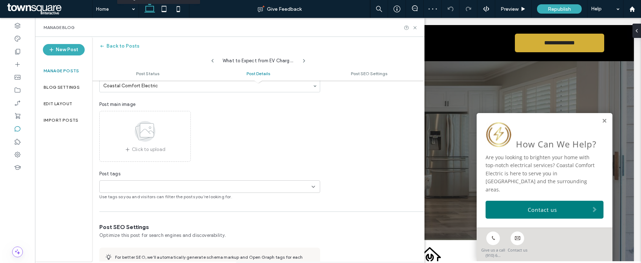
scroll to position [350, 0]
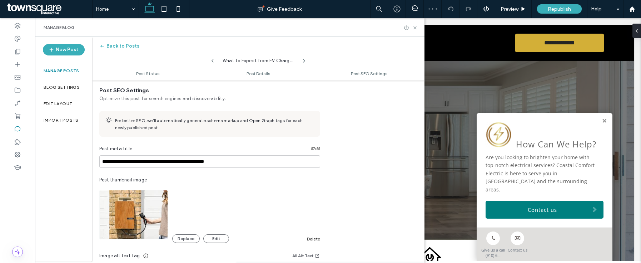
click at [314, 239] on div "Delete" at bounding box center [313, 238] width 13 height 5
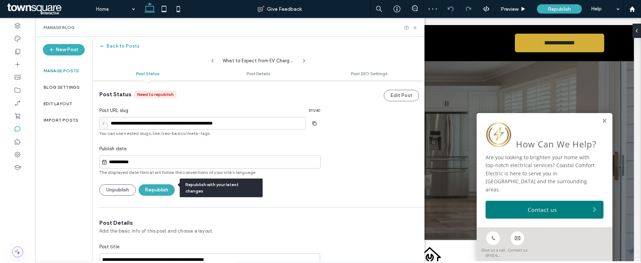
scroll to position [0, 0]
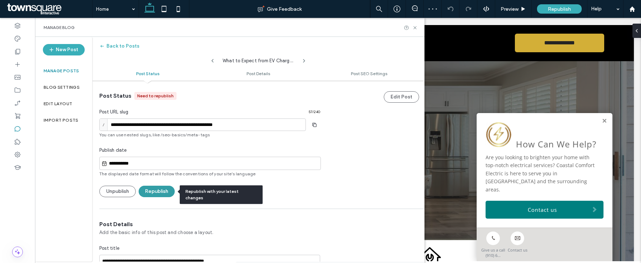
click at [147, 187] on button "Republish" at bounding box center [157, 190] width 36 height 11
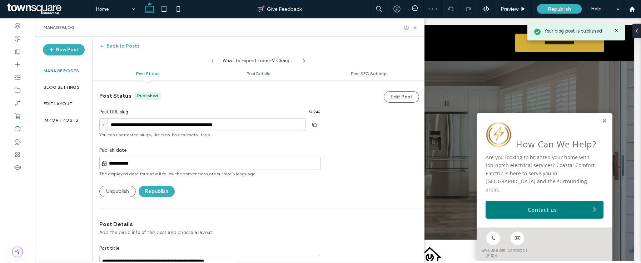
click at [211, 58] on icon at bounding box center [213, 61] width 6 height 6
type input "**********"
type textarea "**********"
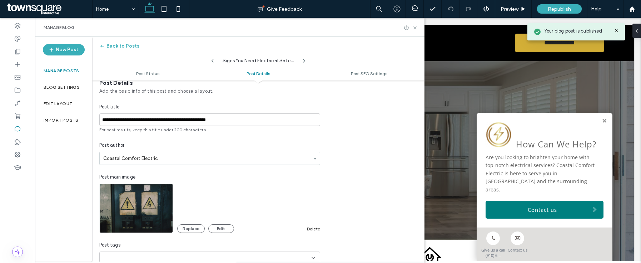
scroll to position [141, 0]
click at [311, 232] on div "**********" at bounding box center [209, 175] width 235 height 192
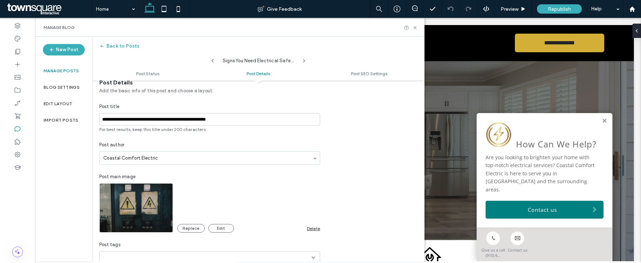
click at [312, 229] on div "Delete" at bounding box center [313, 227] width 13 height 5
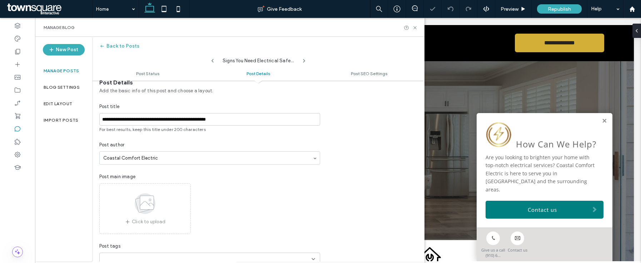
scroll to position [371, 0]
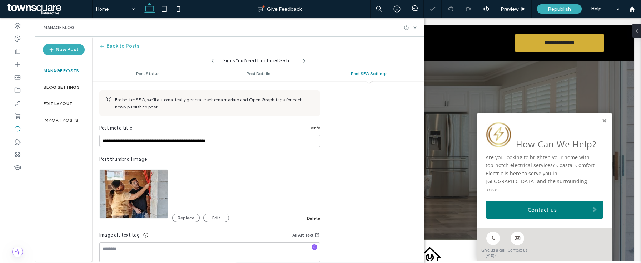
click at [311, 219] on div "Delete" at bounding box center [313, 217] width 13 height 5
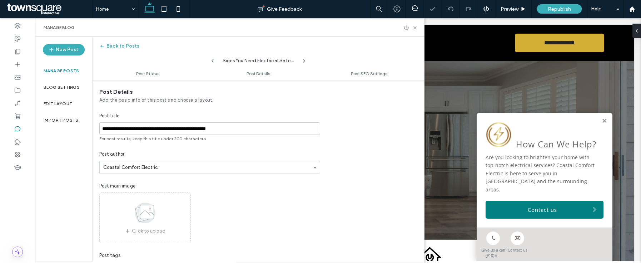
scroll to position [0, 0]
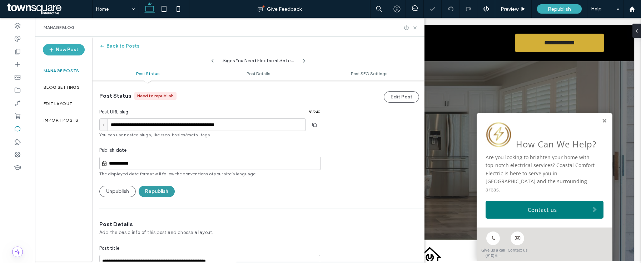
click at [163, 188] on button "Republish" at bounding box center [157, 190] width 36 height 11
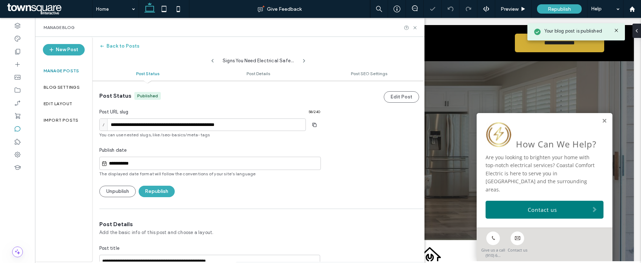
click at [210, 59] on icon at bounding box center [213, 61] width 6 height 6
type input "**********"
type textarea "**********"
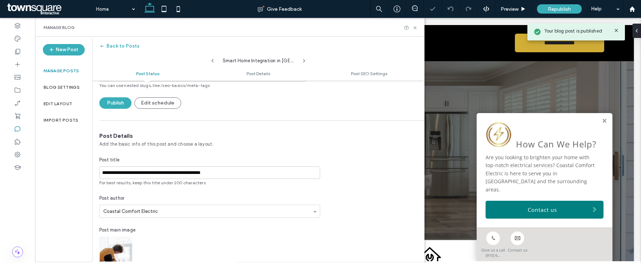
scroll to position [136, 0]
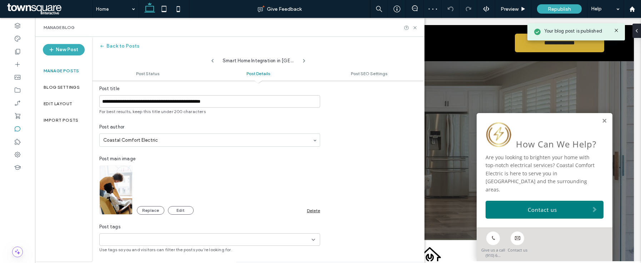
click at [313, 208] on div "Delete" at bounding box center [313, 210] width 13 height 5
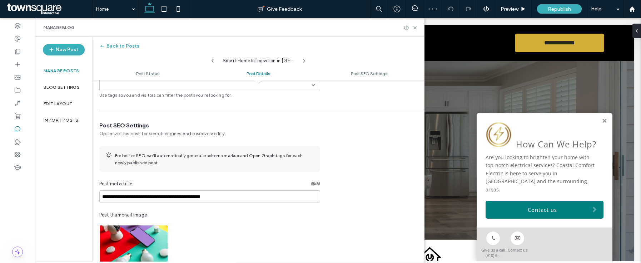
scroll to position [344, 0]
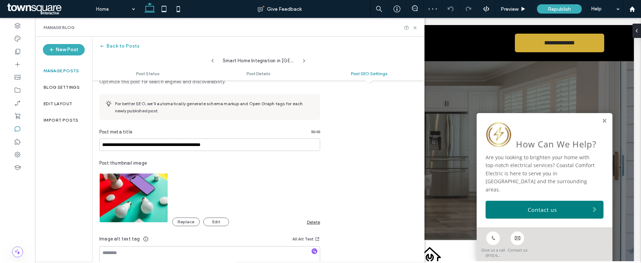
click at [314, 218] on div "Replace Edit Delete" at bounding box center [246, 221] width 148 height 9
click at [315, 221] on div "Delete" at bounding box center [313, 221] width 13 height 5
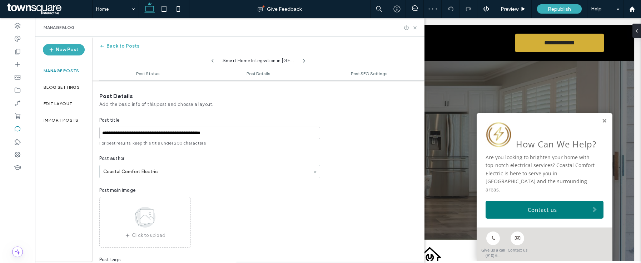
scroll to position [0, 0]
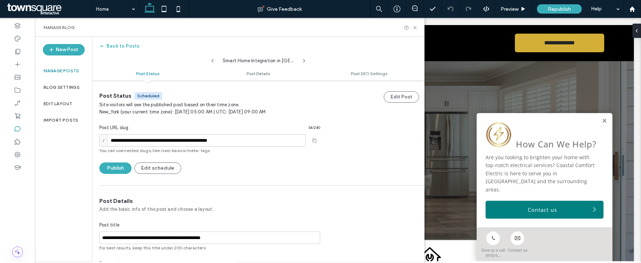
click at [213, 59] on icon at bounding box center [213, 61] width 6 height 6
type input "**********"
type textarea "**********"
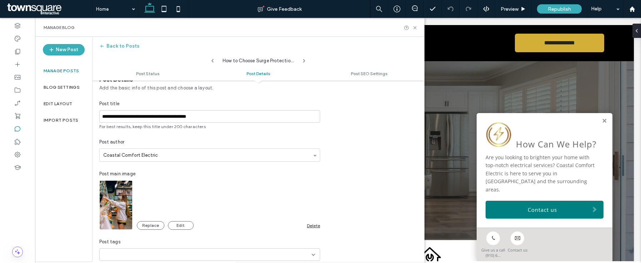
scroll to position [125, 0]
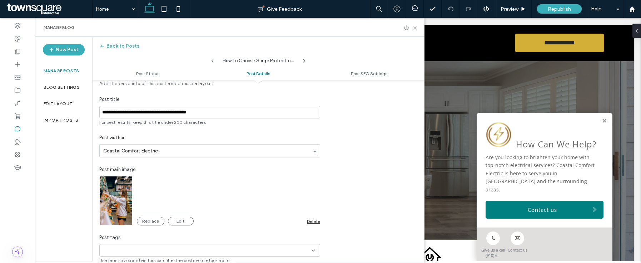
click at [314, 220] on div "Delete" at bounding box center [313, 220] width 13 height 5
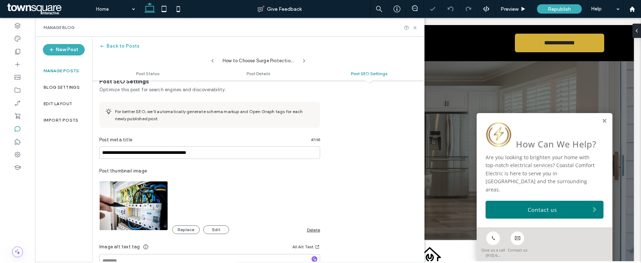
scroll to position [404, 0]
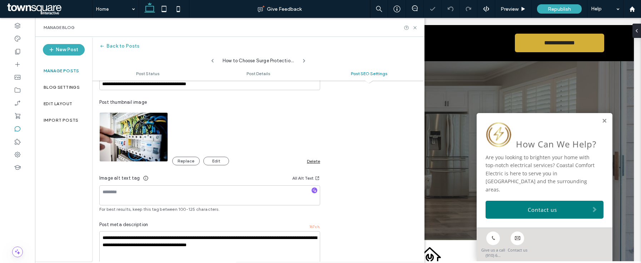
click at [310, 161] on div "Delete" at bounding box center [313, 160] width 13 height 5
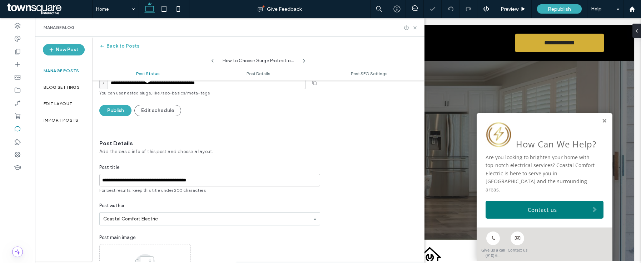
scroll to position [0, 0]
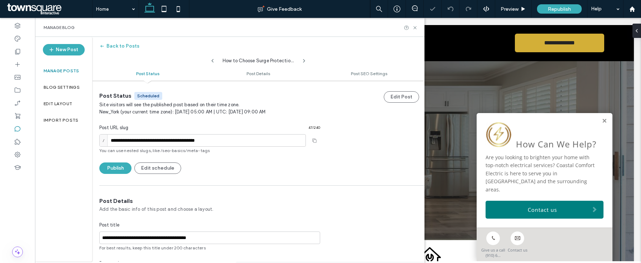
click at [208, 59] on div "How to Choose Surge Protection in Wilmington NC" at bounding box center [258, 59] width 332 height 14
click at [211, 59] on icon at bounding box center [213, 61] width 6 height 6
type input "**********"
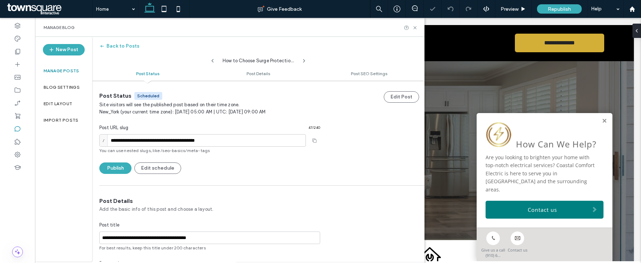
type textarea "**********"
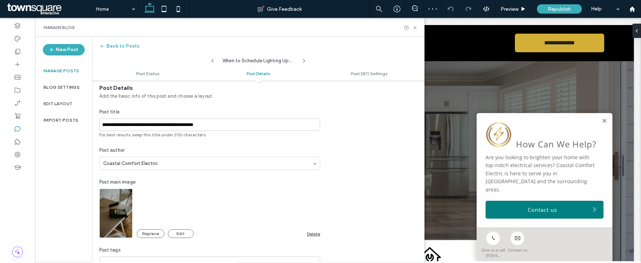
scroll to position [117, 0]
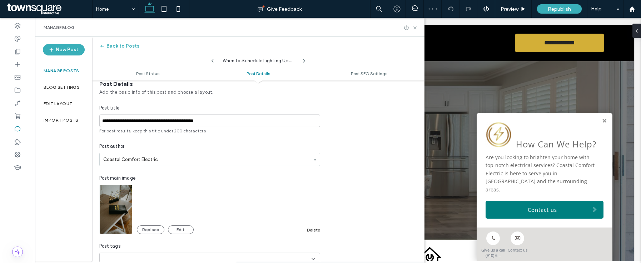
click at [312, 230] on div "Delete" at bounding box center [313, 229] width 13 height 5
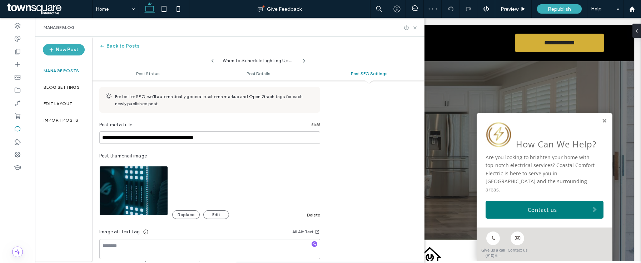
click at [311, 213] on div "Delete" at bounding box center [313, 214] width 13 height 5
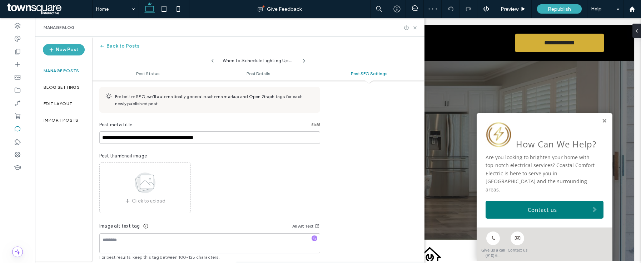
scroll to position [0, 0]
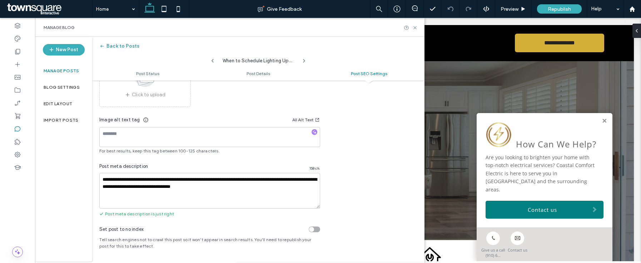
click at [128, 48] on button "Back to Posts" at bounding box center [119, 45] width 40 height 11
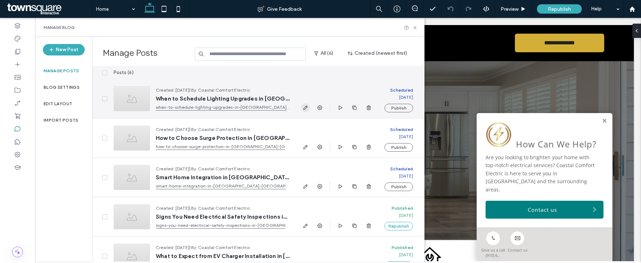
click at [306, 107] on icon "button" at bounding box center [306, 108] width 6 height 6
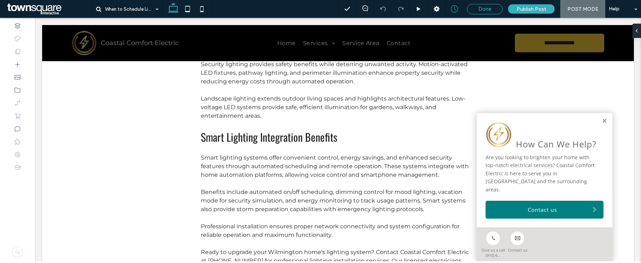
click at [487, 7] on span "Done" at bounding box center [484, 9] width 13 height 6
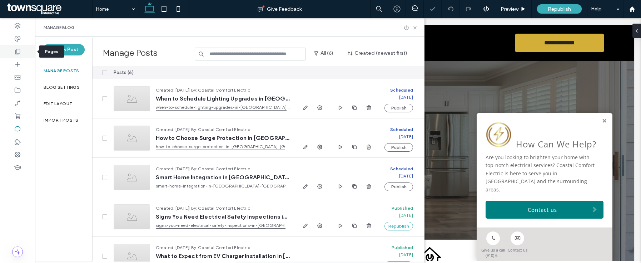
click at [23, 53] on div at bounding box center [17, 51] width 35 height 13
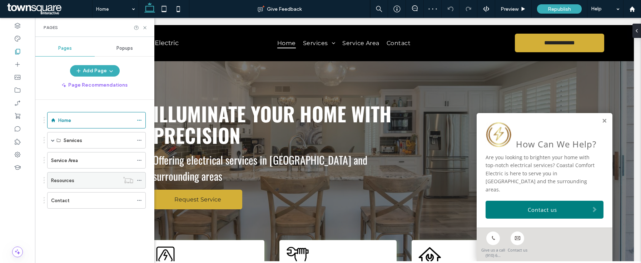
click at [91, 182] on div "Resources" at bounding box center [85, 180] width 68 height 8
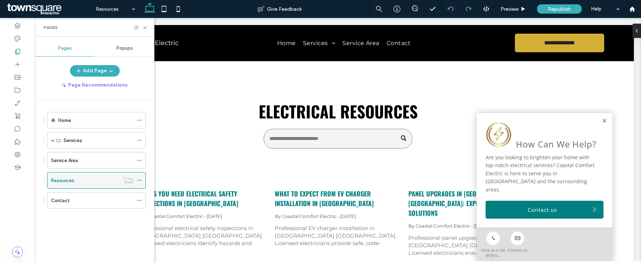
click at [140, 178] on icon at bounding box center [139, 180] width 5 height 5
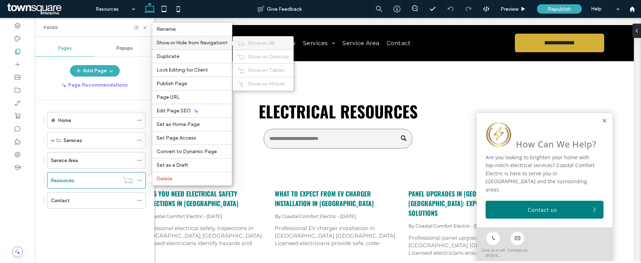
click at [251, 44] on span "Show on All" at bounding box center [261, 43] width 26 height 6
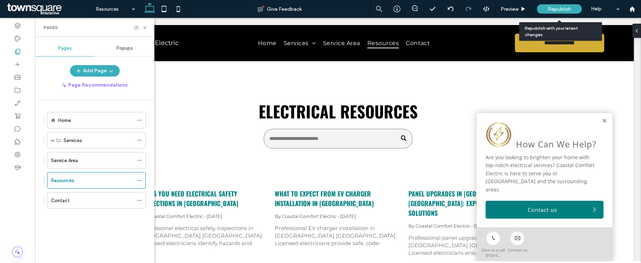
click at [555, 5] on div "Republish" at bounding box center [559, 8] width 45 height 9
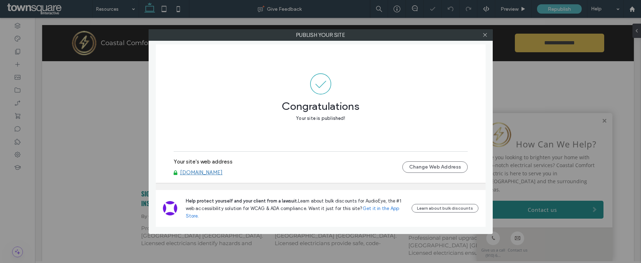
click at [223, 175] on link "www.coastalcomfortelectricllc.com" at bounding box center [201, 172] width 43 height 6
click at [484, 34] on icon at bounding box center [484, 34] width 5 height 5
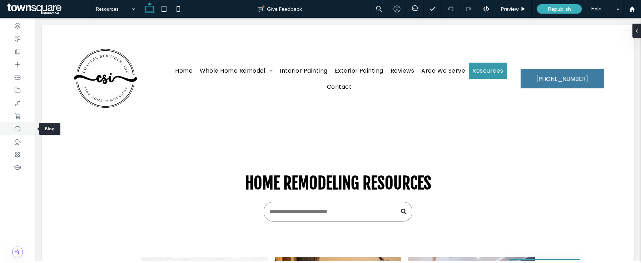
click at [13, 133] on div at bounding box center [17, 128] width 35 height 13
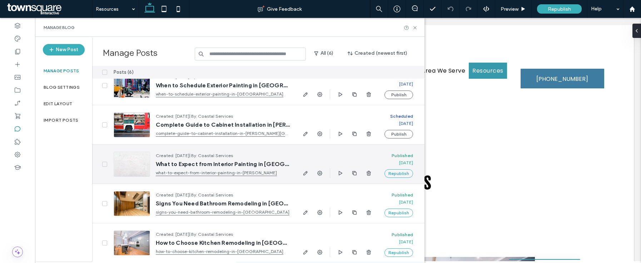
scroll to position [54, 0]
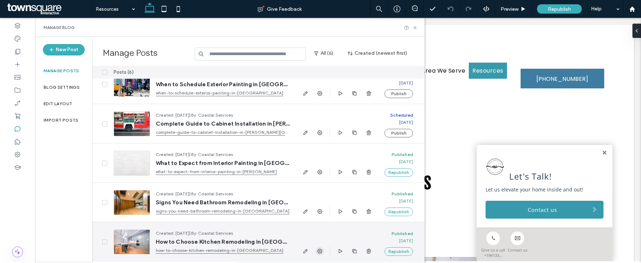
click at [320, 251] on use "button" at bounding box center [319, 250] width 5 height 5
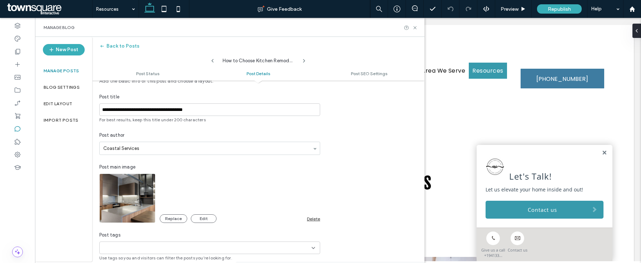
scroll to position [152, 0]
click at [313, 216] on div "Delete" at bounding box center [313, 217] width 13 height 5
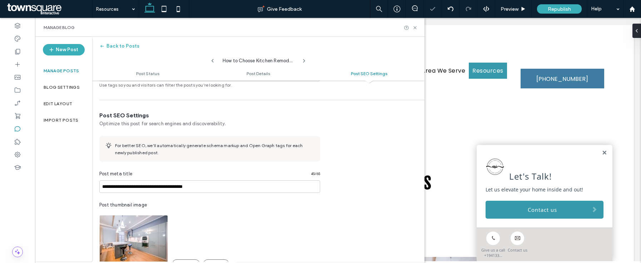
scroll to position [410, 0]
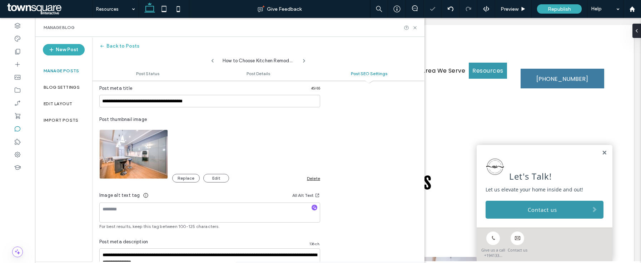
click at [314, 180] on div "Delete" at bounding box center [313, 177] width 13 height 5
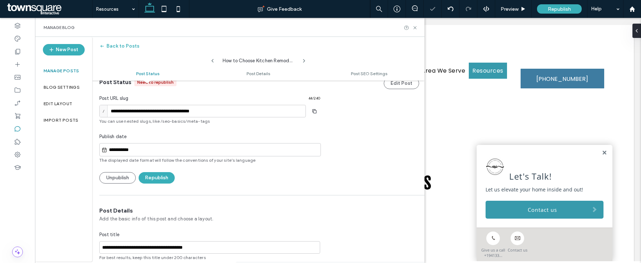
scroll to position [0, 0]
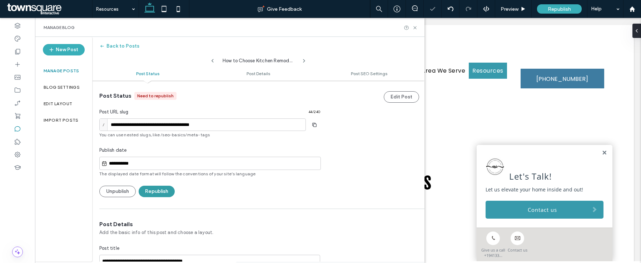
click at [167, 190] on button "Republish" at bounding box center [157, 190] width 36 height 11
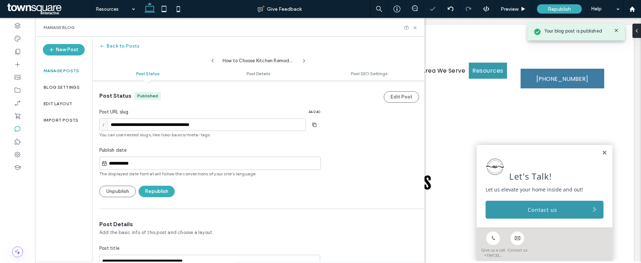
click at [211, 58] on icon at bounding box center [213, 61] width 6 height 6
type input "**********"
type textarea "**********"
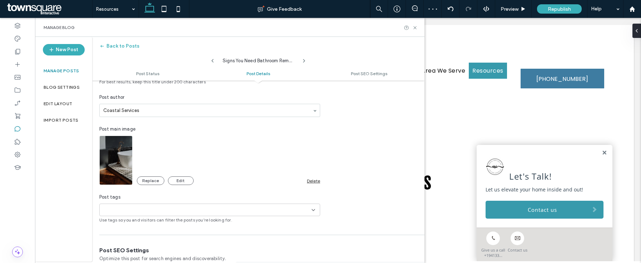
scroll to position [218, 0]
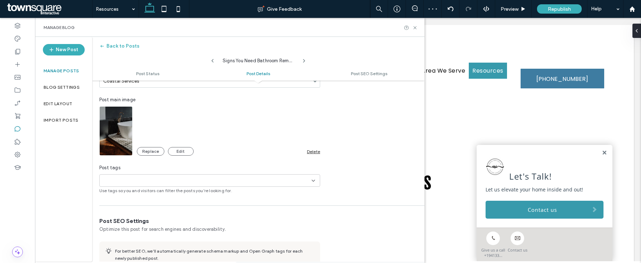
click at [317, 151] on div "Delete" at bounding box center [313, 151] width 13 height 5
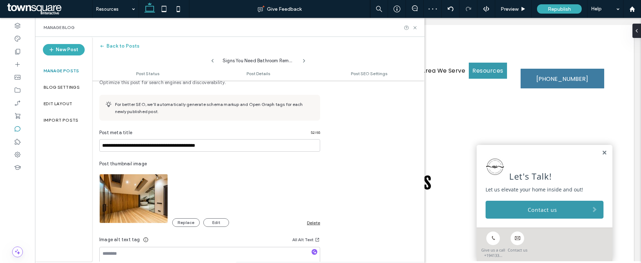
scroll to position [397, 0]
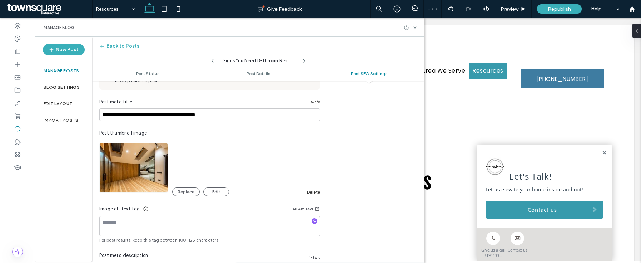
click at [314, 191] on div "Delete" at bounding box center [313, 191] width 13 height 5
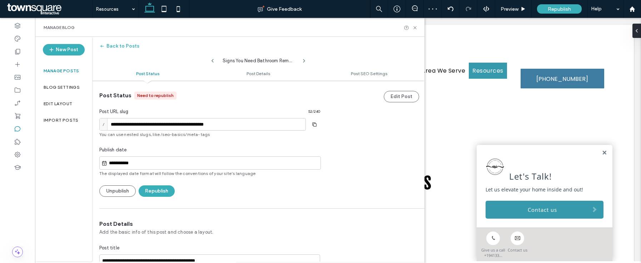
scroll to position [0, 0]
click at [166, 195] on button "Republish" at bounding box center [157, 190] width 36 height 11
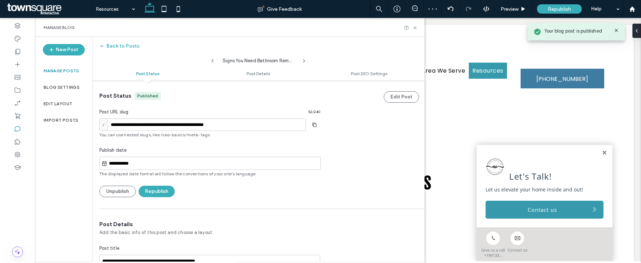
click at [211, 57] on span at bounding box center [213, 58] width 6 height 9
click at [214, 60] on icon at bounding box center [213, 61] width 6 height 6
type input "**********"
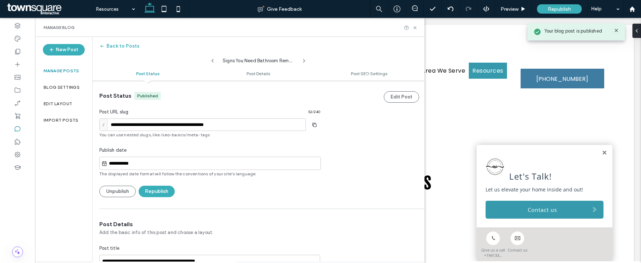
type textarea "**********"
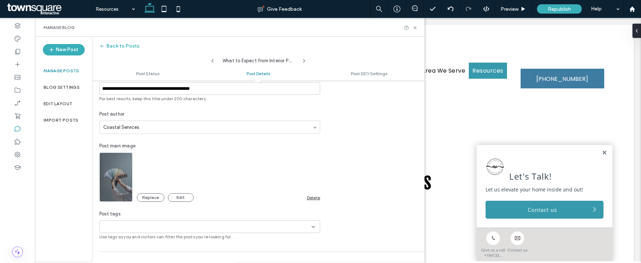
scroll to position [173, 0]
click at [316, 195] on div "Delete" at bounding box center [313, 196] width 13 height 5
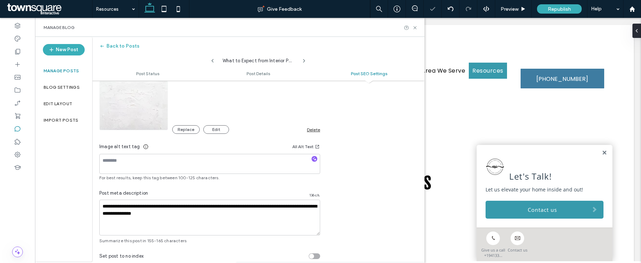
scroll to position [462, 0]
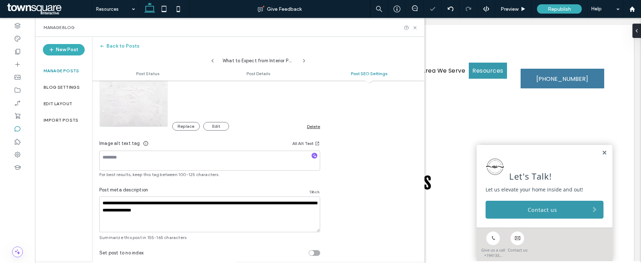
click at [311, 127] on div "Delete" at bounding box center [313, 126] width 13 height 5
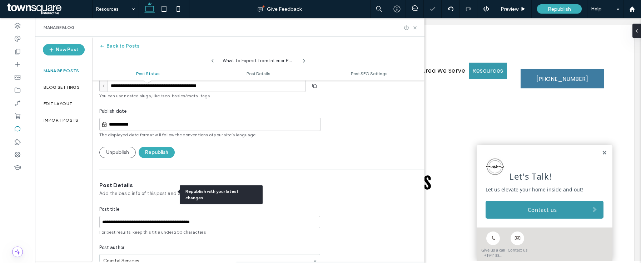
scroll to position [0, 0]
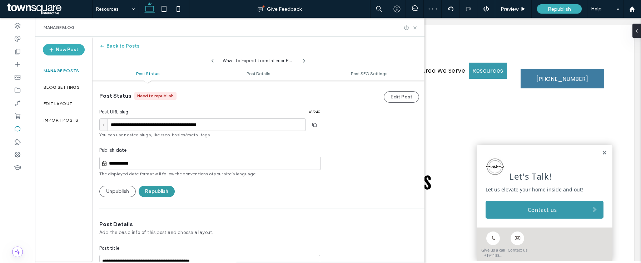
click at [163, 189] on button "Republish" at bounding box center [157, 190] width 36 height 11
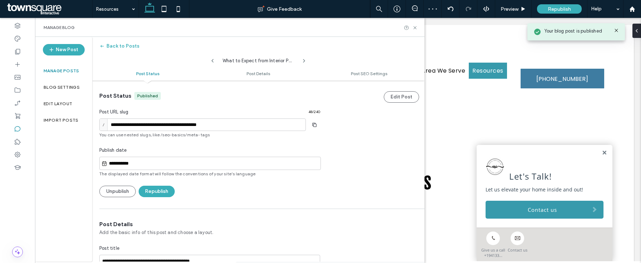
click at [211, 59] on icon at bounding box center [213, 61] width 6 height 6
type input "**********"
type textarea "**********"
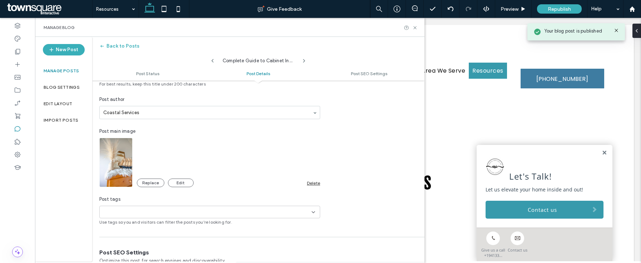
scroll to position [166, 0]
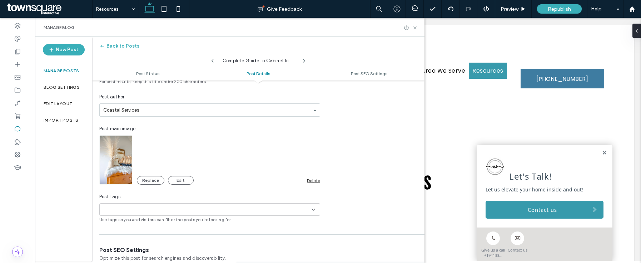
click at [311, 179] on div "Delete" at bounding box center [313, 180] width 13 height 5
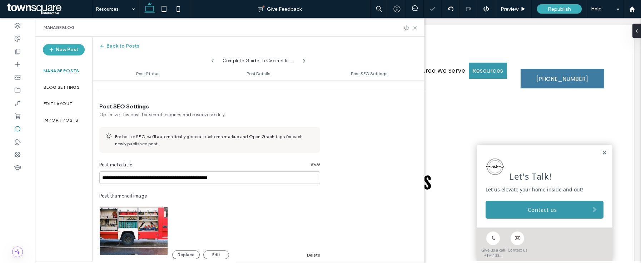
scroll to position [0, 0]
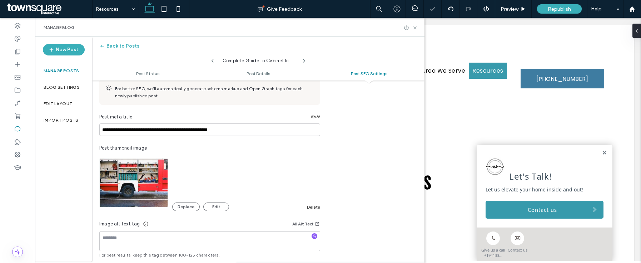
click at [310, 205] on div "Delete" at bounding box center [313, 206] width 13 height 5
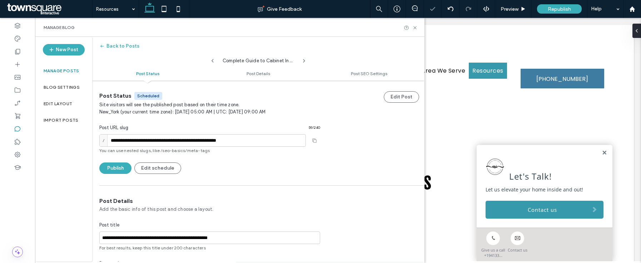
click at [214, 60] on icon at bounding box center [213, 61] width 6 height 6
type input "**********"
type textarea "**********"
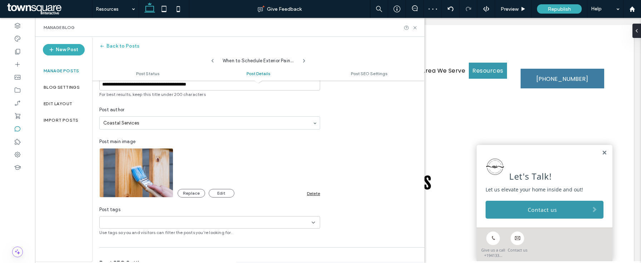
click at [315, 193] on div "Delete" at bounding box center [313, 192] width 13 height 5
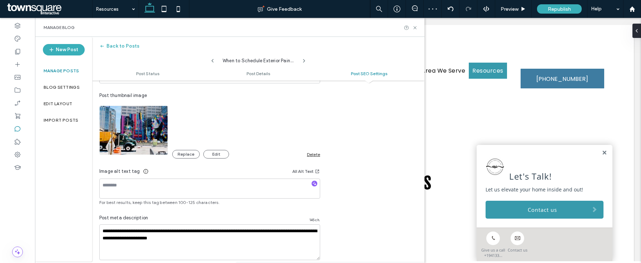
click at [316, 156] on div "Delete" at bounding box center [313, 153] width 13 height 5
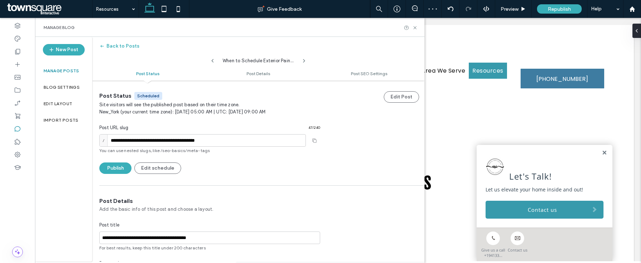
click at [213, 58] on icon at bounding box center [213, 61] width 6 height 6
type input "**********"
type textarea "**********"
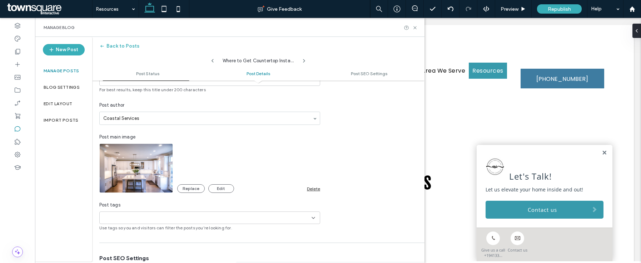
click at [318, 188] on div "Delete" at bounding box center [313, 188] width 13 height 5
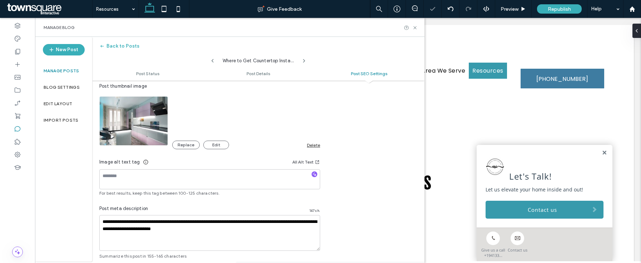
click at [311, 142] on div "Delete" at bounding box center [313, 144] width 13 height 5
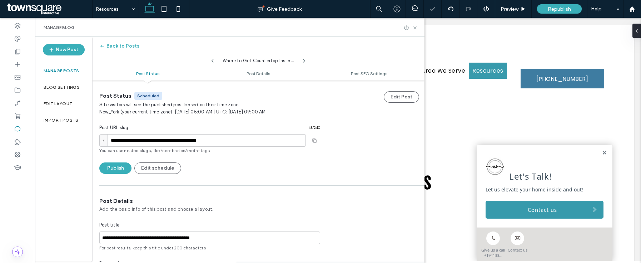
click at [214, 59] on icon at bounding box center [213, 61] width 6 height 6
type input "**********"
type textarea "**********"
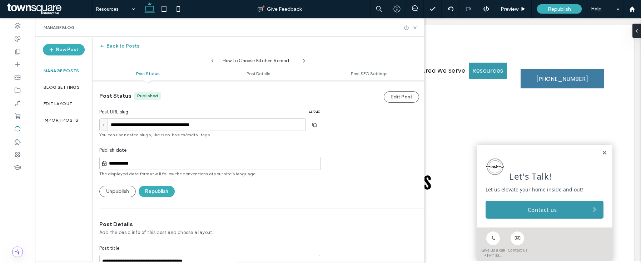
click at [118, 43] on button "Back to Posts" at bounding box center [119, 45] width 40 height 11
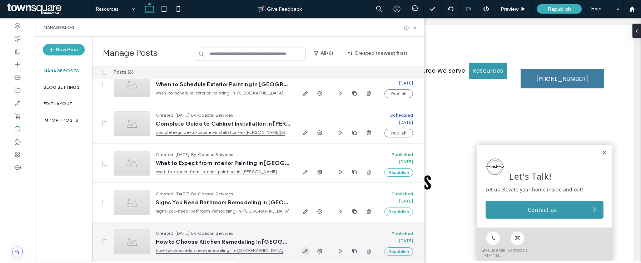
click at [305, 248] on icon "button" at bounding box center [306, 251] width 6 height 6
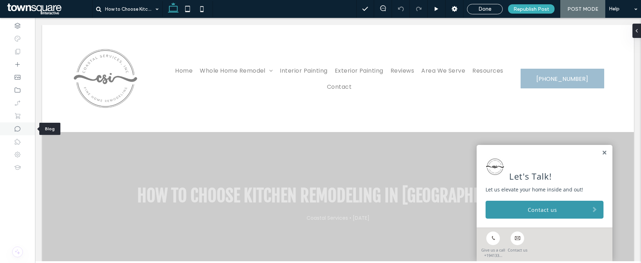
click at [25, 131] on div at bounding box center [17, 128] width 35 height 13
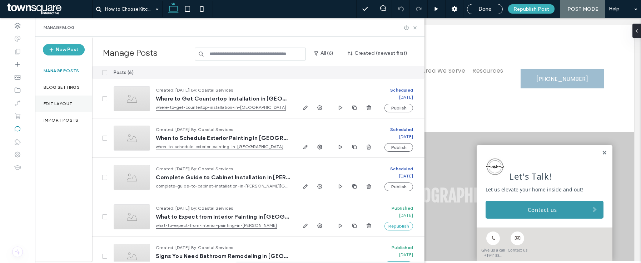
click at [69, 102] on label "Edit Layout" at bounding box center [58, 103] width 29 height 5
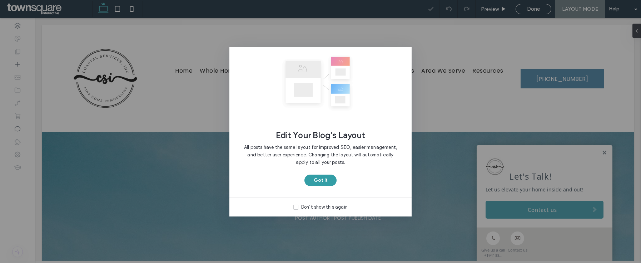
click at [318, 178] on button "Got It" at bounding box center [320, 179] width 32 height 11
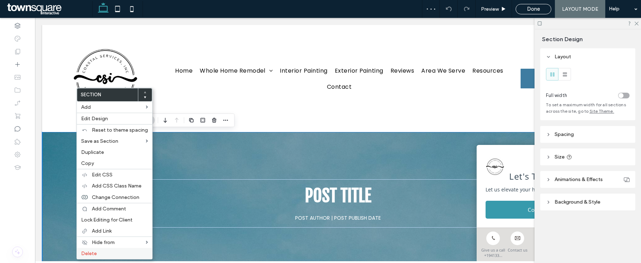
click at [106, 251] on label "Delete" at bounding box center [114, 253] width 67 height 6
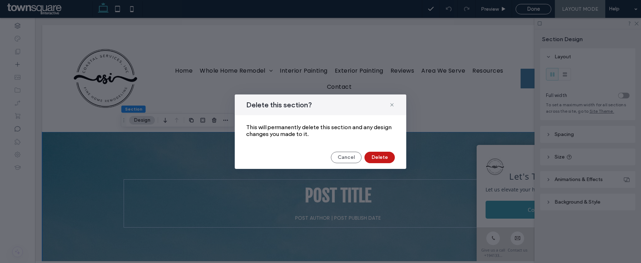
click at [381, 160] on button "Delete" at bounding box center [379, 156] width 30 height 11
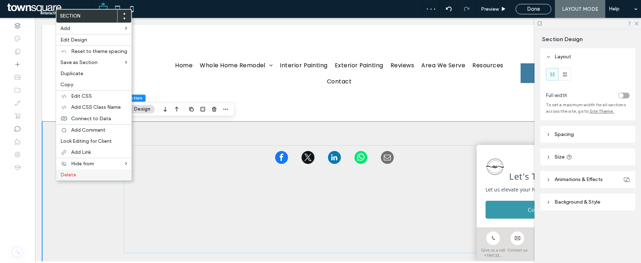
click at [68, 175] on span "Delete" at bounding box center [68, 174] width 16 height 6
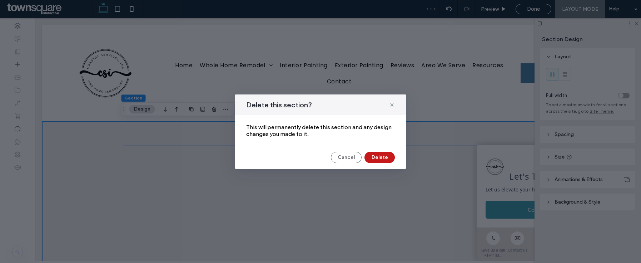
click at [381, 159] on button "Delete" at bounding box center [379, 156] width 30 height 11
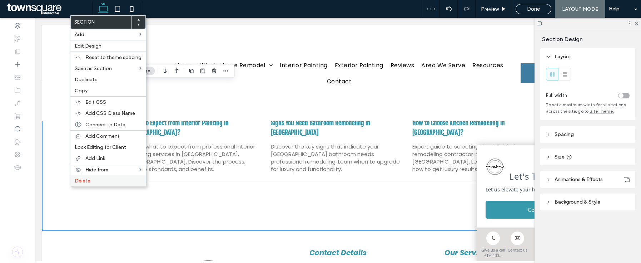
click at [84, 182] on span "Delete" at bounding box center [83, 181] width 16 height 6
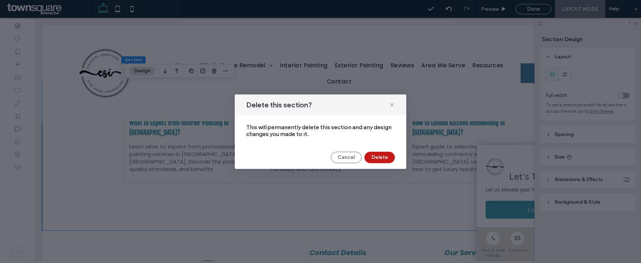
click at [386, 155] on button "Delete" at bounding box center [379, 156] width 30 height 11
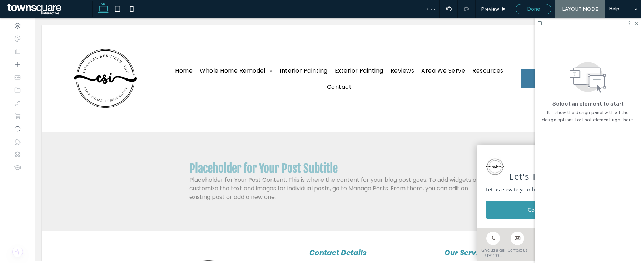
click at [539, 9] on span "Done" at bounding box center [533, 9] width 13 height 6
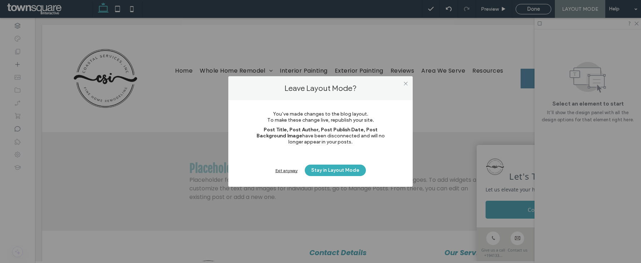
click at [285, 174] on div "Exit anyway Stay in Layout Mode" at bounding box center [320, 169] width 141 height 11
click at [285, 173] on div "Exit anyway Stay in Layout Mode" at bounding box center [320, 169] width 141 height 11
click at [285, 171] on div "Exit anyway" at bounding box center [286, 170] width 22 height 5
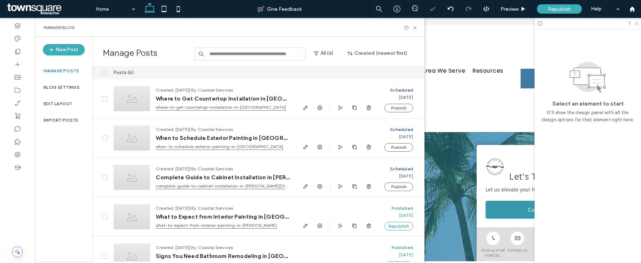
click at [636, 21] on icon at bounding box center [636, 23] width 5 height 5
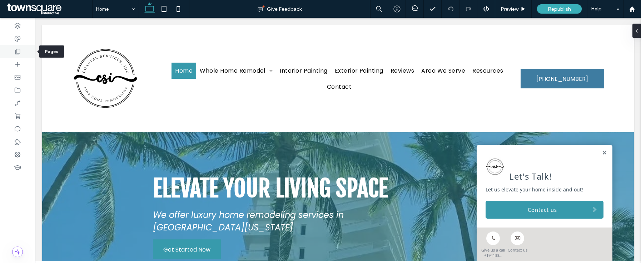
click at [21, 52] on icon at bounding box center [17, 51] width 7 height 7
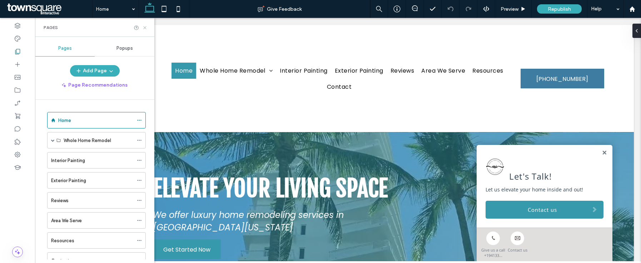
click at [145, 29] on icon at bounding box center [144, 27] width 5 height 5
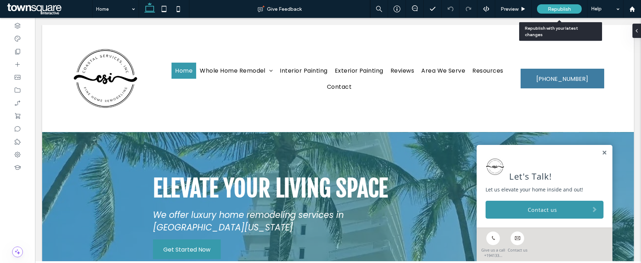
click at [560, 7] on span "Republish" at bounding box center [559, 9] width 23 height 6
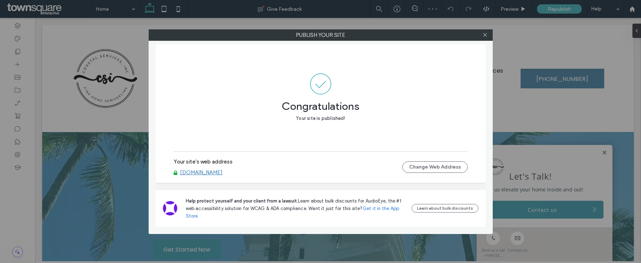
click at [217, 173] on link "www.coastalservicesinc.com" at bounding box center [201, 172] width 43 height 6
click at [487, 36] on icon at bounding box center [484, 34] width 5 height 5
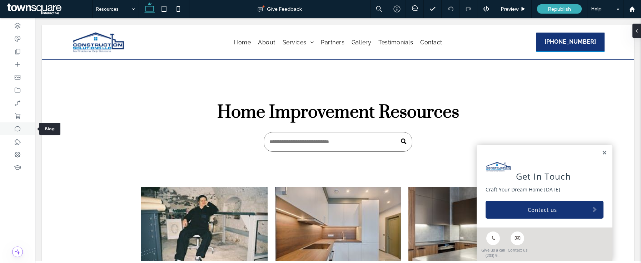
click icon
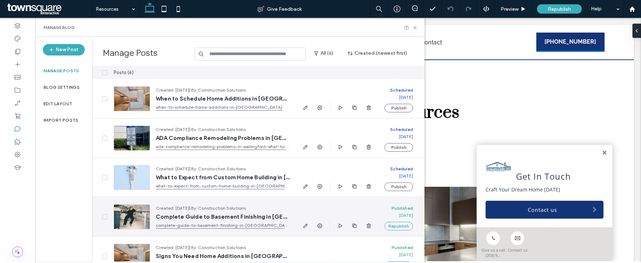
scroll to position [54, 0]
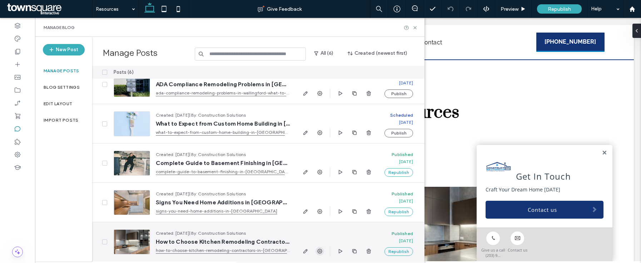
click icon "button"
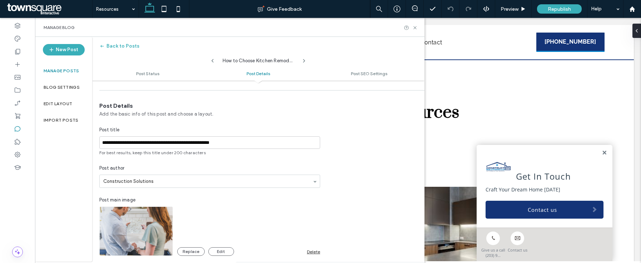
scroll to position [143, 0]
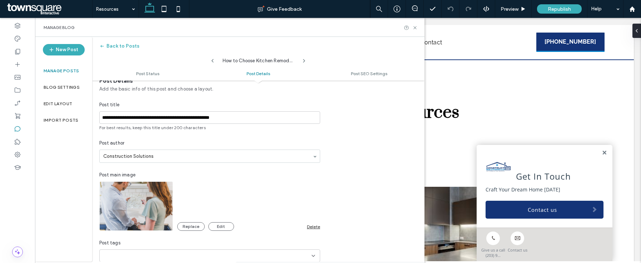
click div "Delete"
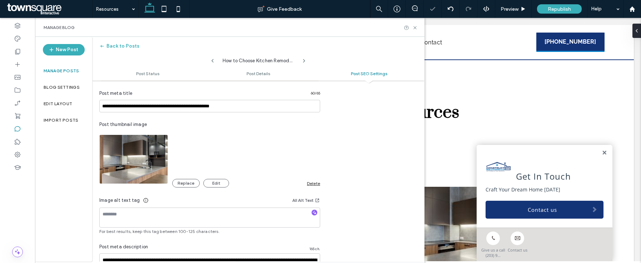
scroll to position [435, 0]
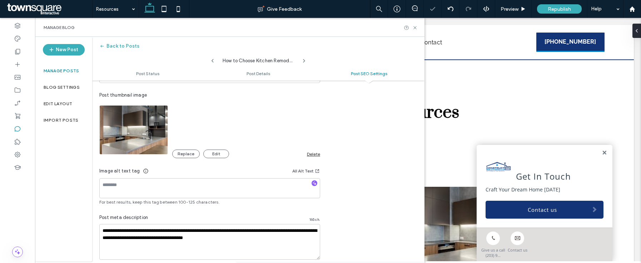
click div "**********"
click div "Delete"
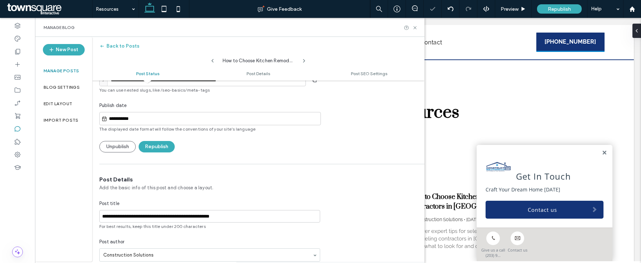
scroll to position [0, 0]
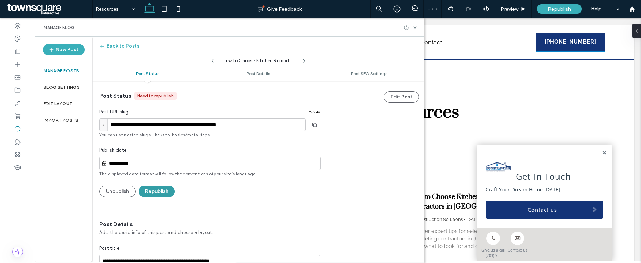
click button "Republish"
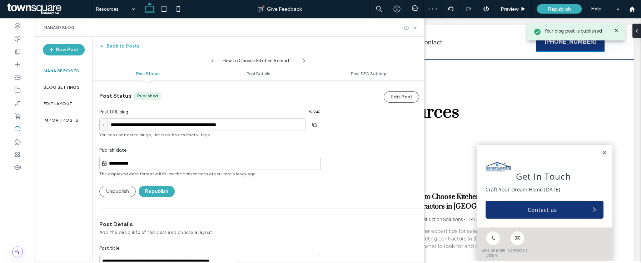
click use
type input "**********"
type textarea "**********"
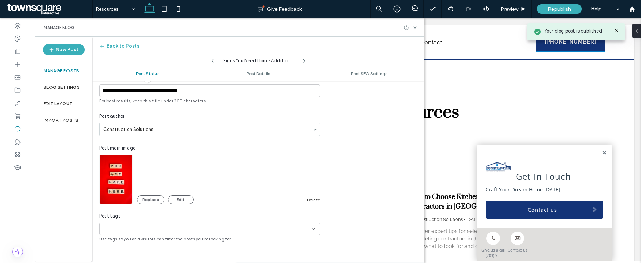
scroll to position [196, 0]
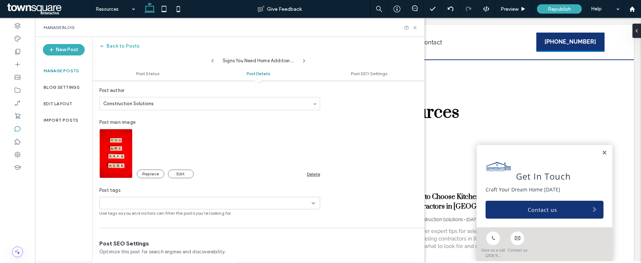
click div "Delete"
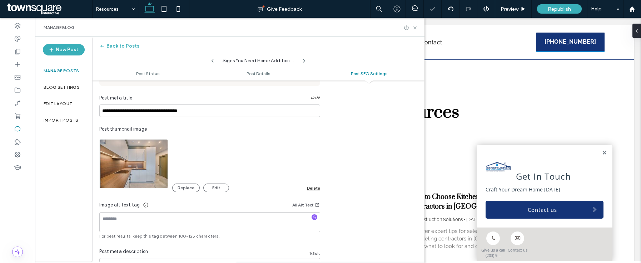
scroll to position [443, 0]
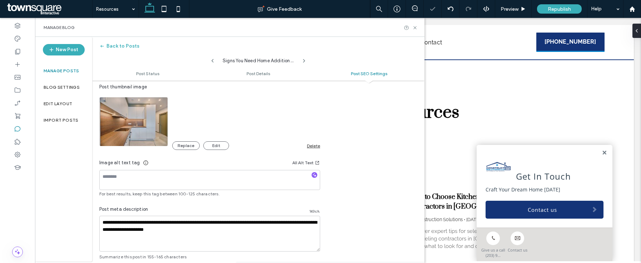
click div "Delete"
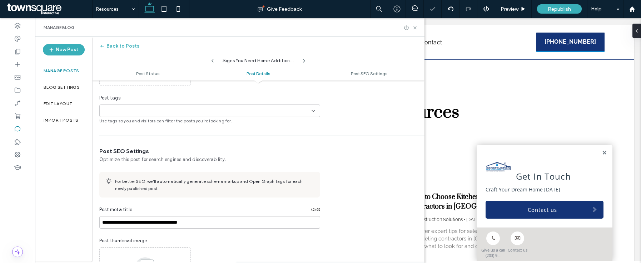
scroll to position [0, 0]
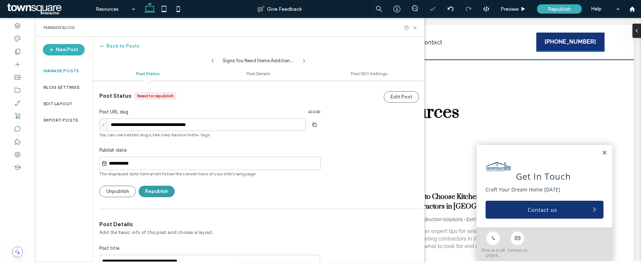
click button "Republish"
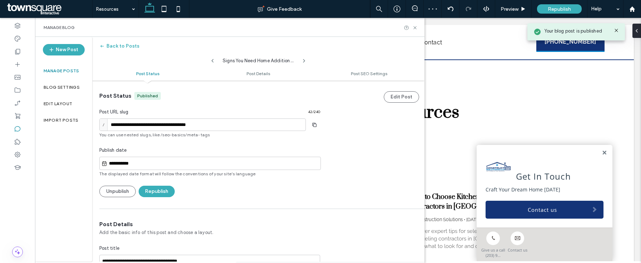
click icon
type input "**********"
type textarea "**********"
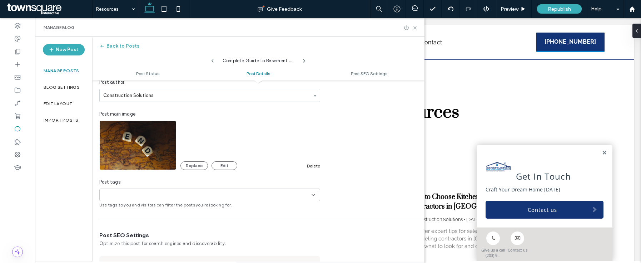
scroll to position [211, 0]
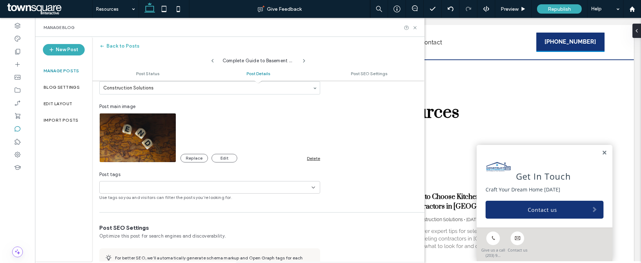
click div "Delete"
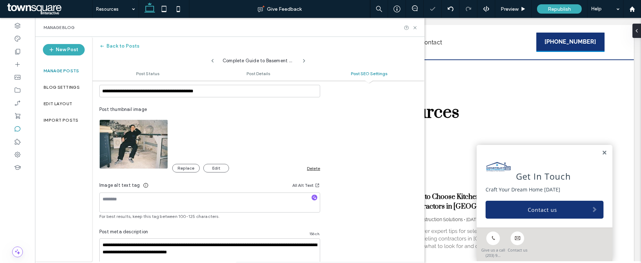
scroll to position [0, 0]
click div "Delete"
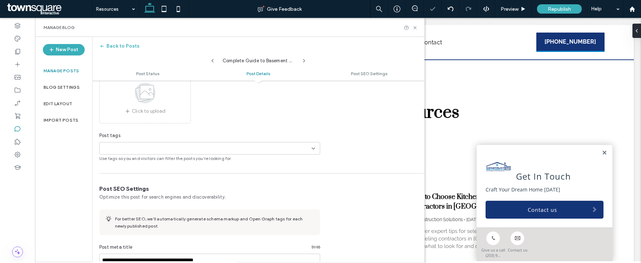
scroll to position [146, 0]
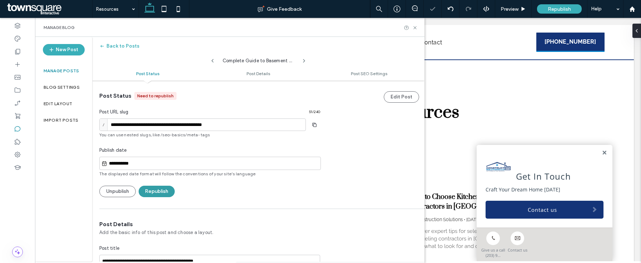
click button "Republish"
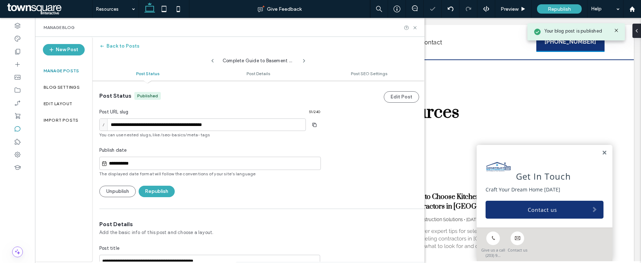
click use
type input "**********"
type textarea "**********"
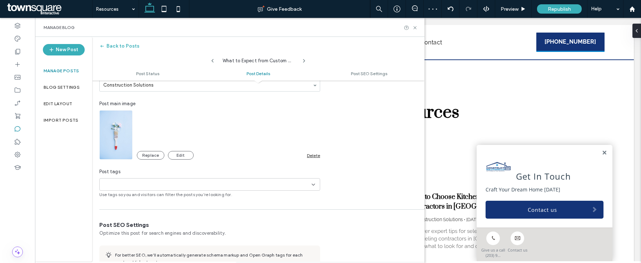
click div "Delete"
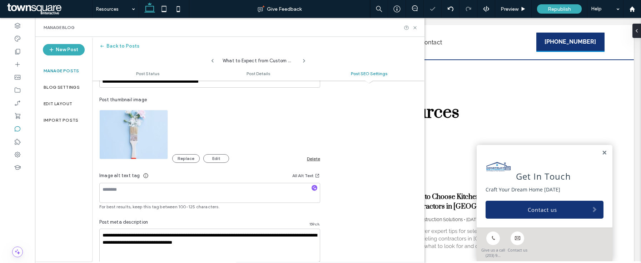
click div "Delete"
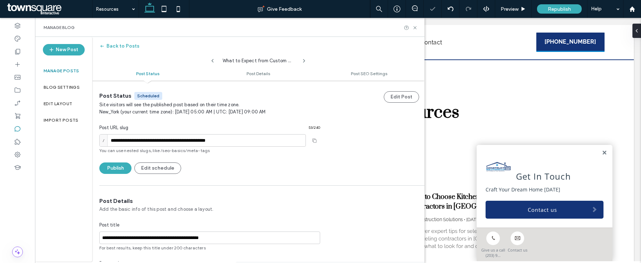
click icon
type input "**********"
type textarea "**********"
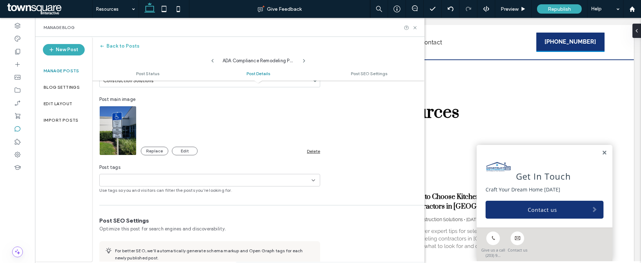
click div "Delete"
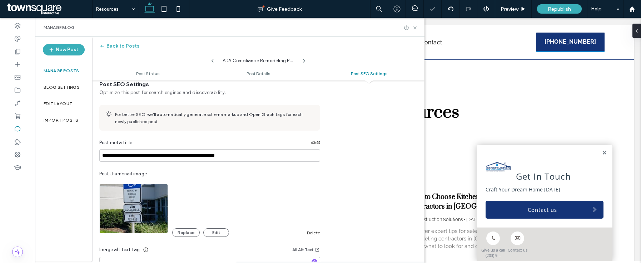
click div "Delete"
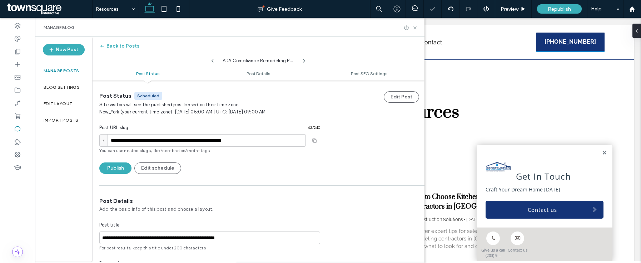
click icon
type input "**********"
type textarea "**********"
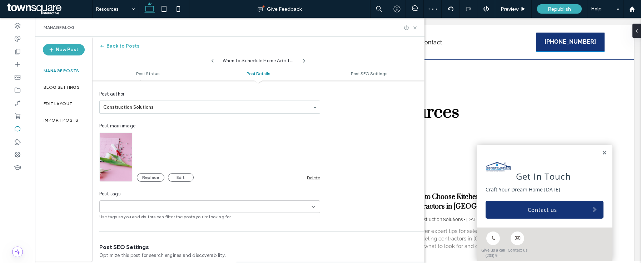
click div "Delete"
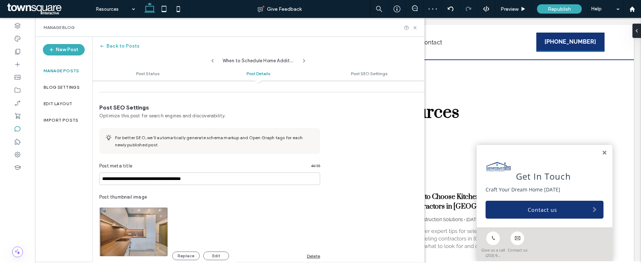
click div "Delete"
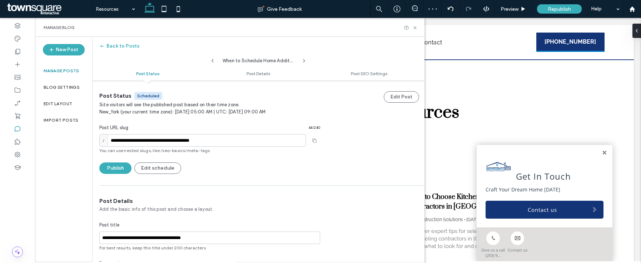
click icon
type input "**********"
type textarea "**********"
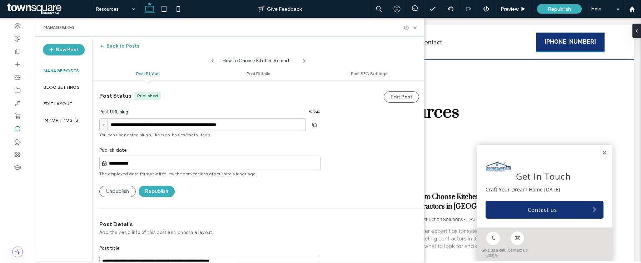
click button "Back to Posts"
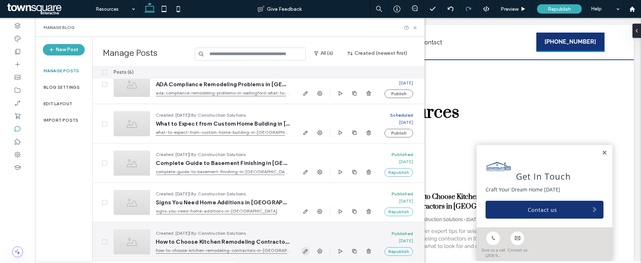
click icon "button"
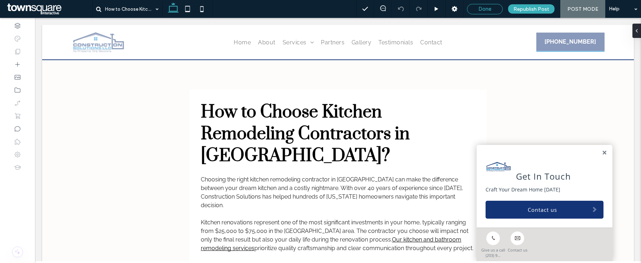
click span "Done"
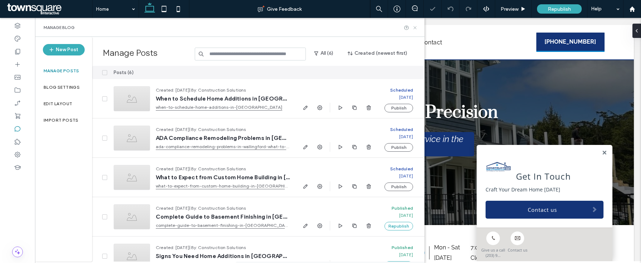
click icon
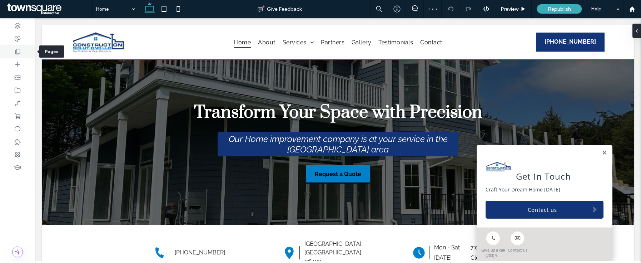
click div
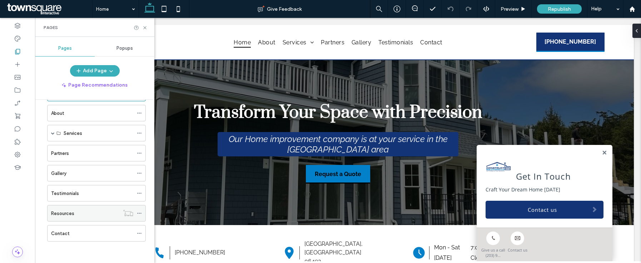
click span
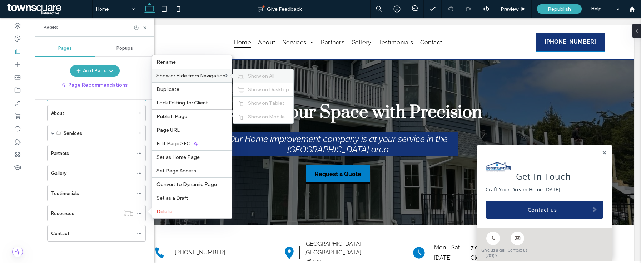
click div "Show on All"
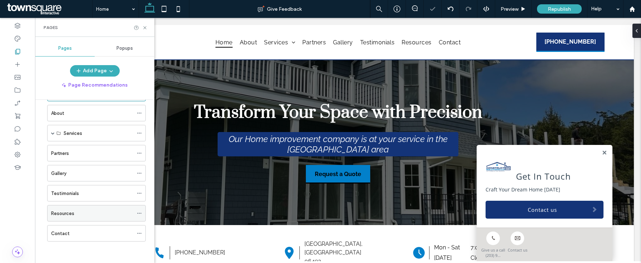
click div "Resources"
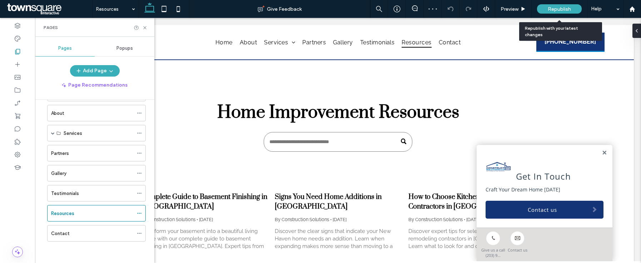
click span "Republish"
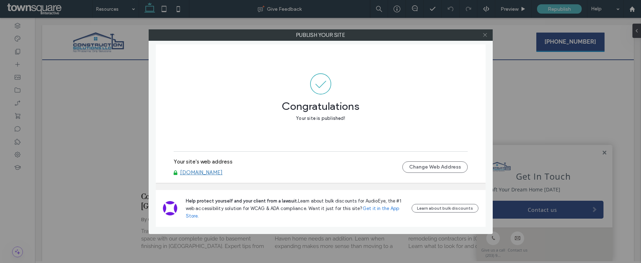
click icon
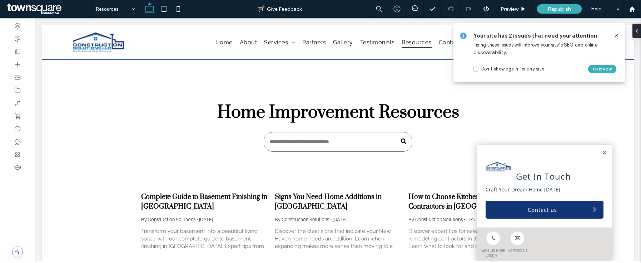
click icon
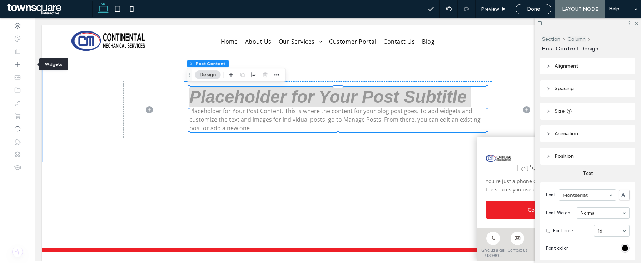
click at [22, 52] on div at bounding box center [17, 51] width 35 height 13
click at [20, 53] on use at bounding box center [17, 51] width 5 height 5
click at [536, 8] on span "Done" at bounding box center [533, 9] width 13 height 6
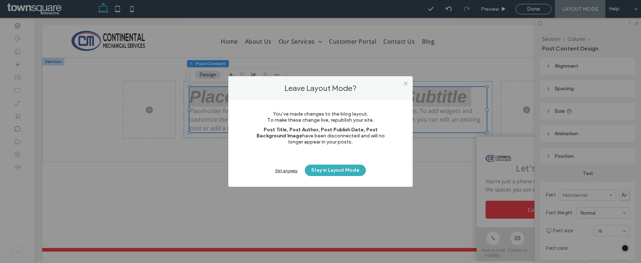
click at [283, 171] on div "Exit anyway" at bounding box center [286, 170] width 22 height 5
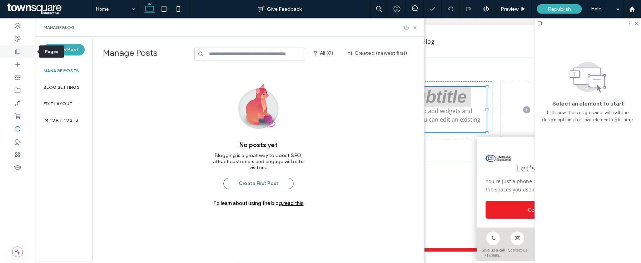
click at [19, 49] on icon at bounding box center [17, 51] width 7 height 7
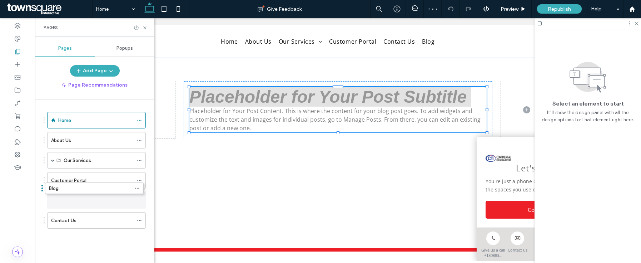
drag, startPoint x: 90, startPoint y: 221, endPoint x: 89, endPoint y: 218, distance: 3.6
click at [146, 199] on div "Home About Us Our Services Commercial A/C Commercial Refrigeration Plumbing Oth…" at bounding box center [99, 179] width 111 height 159
click at [144, 200] on div at bounding box center [141, 200] width 9 height 11
click at [143, 200] on div at bounding box center [141, 200] width 9 height 11
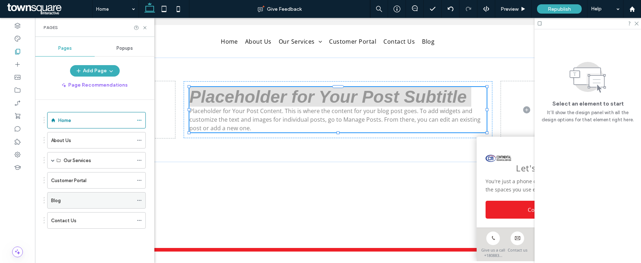
click at [135, 200] on div "Blog" at bounding box center [96, 200] width 99 height 16
click at [139, 200] on use at bounding box center [139, 200] width 4 height 1
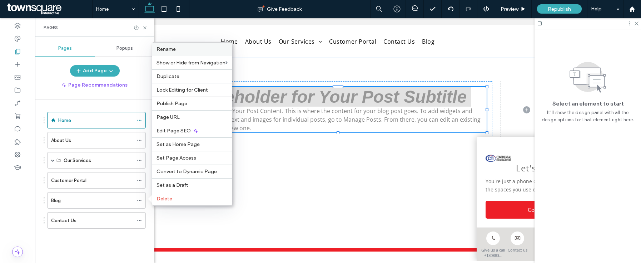
click at [178, 48] on label "Rename" at bounding box center [191, 49] width 71 height 6
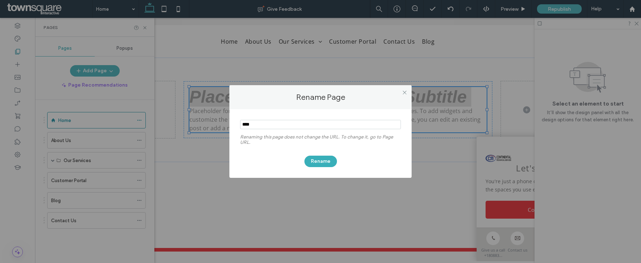
click at [262, 121] on input "notEmpty" at bounding box center [320, 124] width 161 height 9
type input "*********"
click at [323, 161] on button "Rename" at bounding box center [320, 160] width 33 height 11
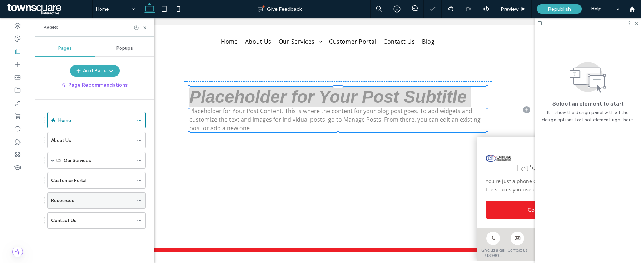
click at [143, 200] on div at bounding box center [141, 200] width 9 height 11
click at [142, 200] on div at bounding box center [141, 200] width 9 height 11
click at [138, 198] on icon at bounding box center [139, 200] width 5 height 5
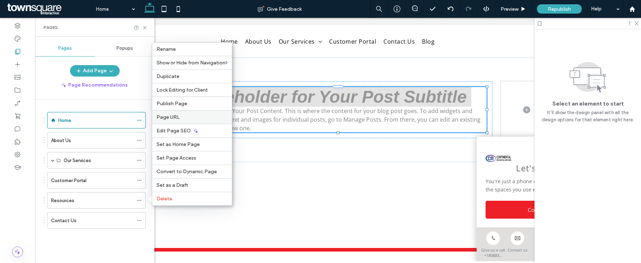
click at [181, 112] on div "Page URL" at bounding box center [192, 117] width 80 height 14
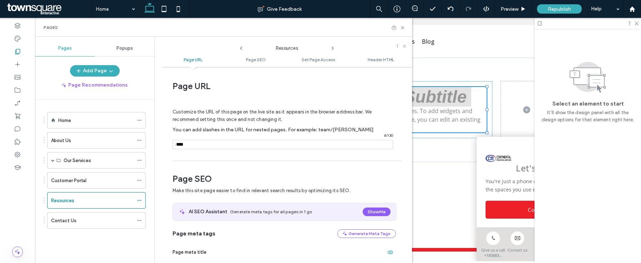
scroll to position [4, 0]
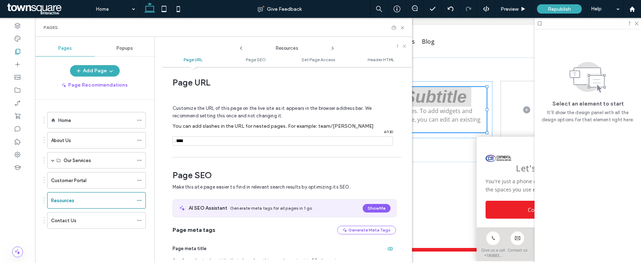
click at [228, 139] on input "notEmpty" at bounding box center [283, 140] width 220 height 9
type input "*"
type input "**********"
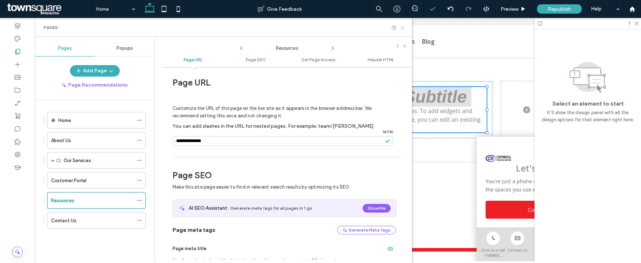
click at [401, 28] on use at bounding box center [402, 27] width 3 height 3
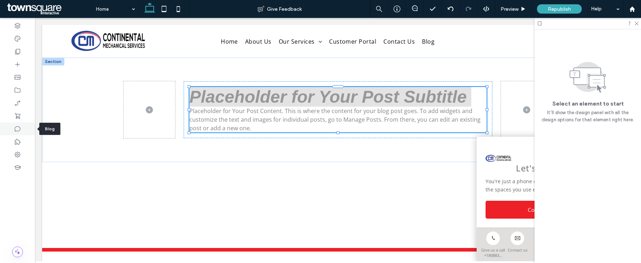
click at [16, 127] on icon at bounding box center [17, 128] width 7 height 7
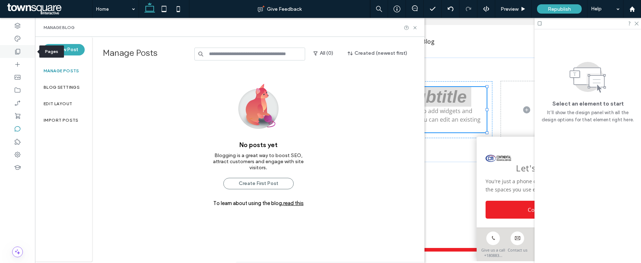
click at [20, 51] on icon at bounding box center [17, 51] width 7 height 7
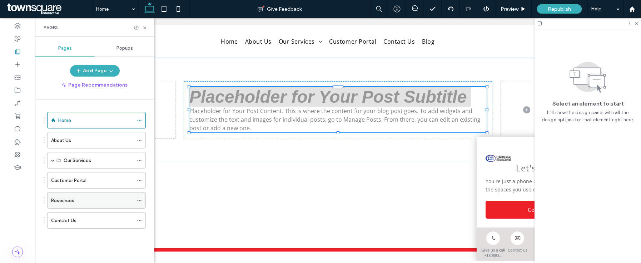
click at [100, 200] on div "Resources" at bounding box center [92, 200] width 82 height 8
click at [135, 199] on div "Resources" at bounding box center [96, 200] width 99 height 16
click at [141, 198] on icon at bounding box center [139, 200] width 5 height 5
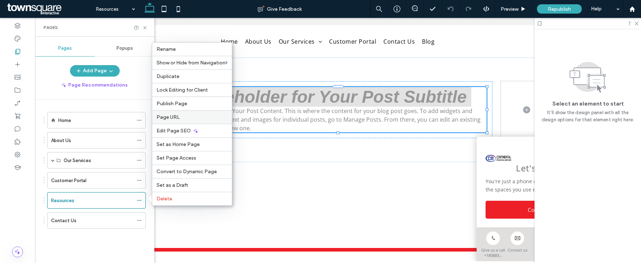
click at [190, 115] on label "Page URL" at bounding box center [191, 117] width 71 height 6
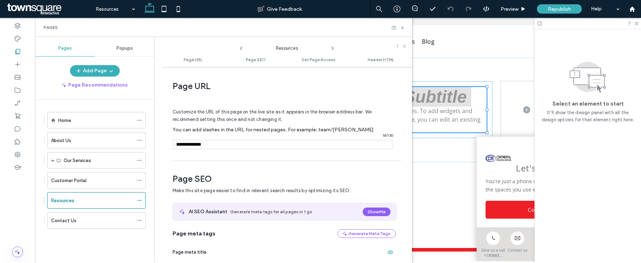
scroll to position [4, 0]
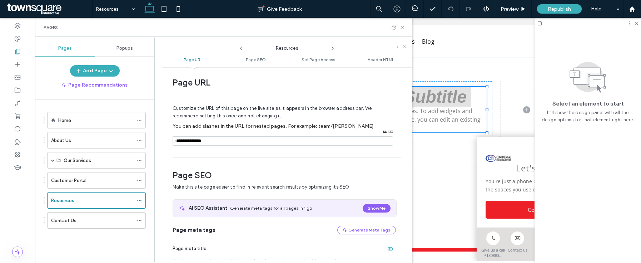
click at [176, 141] on span "/" at bounding box center [176, 140] width 6 height 9
click at [175, 140] on span "/" at bounding box center [176, 140] width 6 height 9
click at [176, 141] on span "/" at bounding box center [176, 140] width 6 height 9
click at [176, 140] on span "/" at bounding box center [176, 140] width 6 height 9
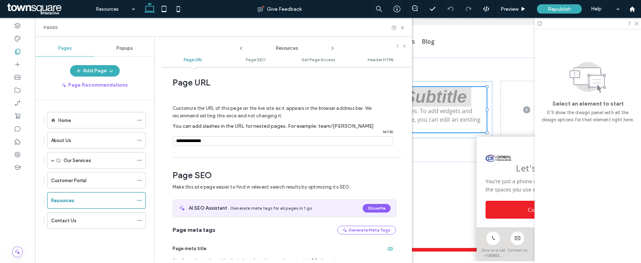
click at [180, 140] on input "notEmpty" at bounding box center [283, 140] width 220 height 9
type input "**********"
click at [402, 29] on icon at bounding box center [402, 27] width 5 height 5
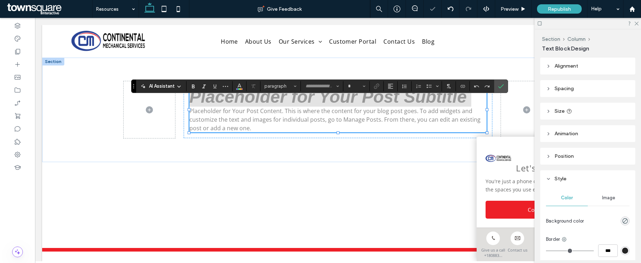
type input "*********"
type input "**"
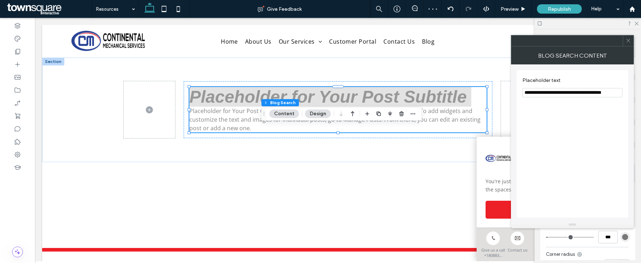
drag, startPoint x: 541, startPoint y: 93, endPoint x: 619, endPoint y: 92, distance: 77.9
click at [619, 92] on input "**********" at bounding box center [572, 92] width 100 height 9
type input "**********"
click at [630, 41] on icon at bounding box center [627, 40] width 5 height 5
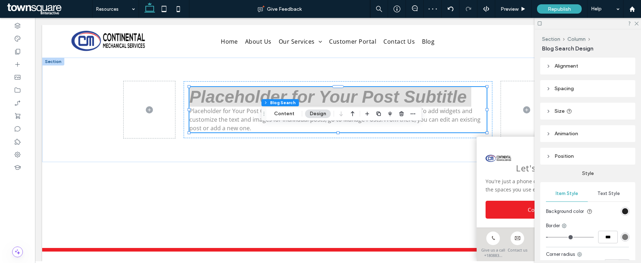
click at [622, 210] on div "rgb(0, 0, 0)" at bounding box center [625, 211] width 6 height 6
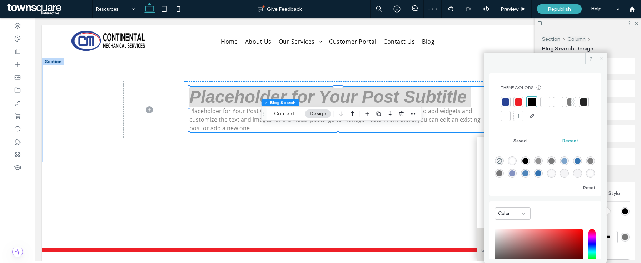
click at [548, 98] on div at bounding box center [545, 102] width 10 height 10
click at [601, 60] on icon at bounding box center [601, 58] width 5 height 5
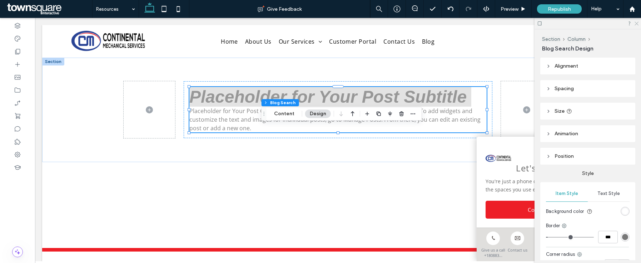
click at [637, 25] on icon at bounding box center [636, 23] width 5 height 5
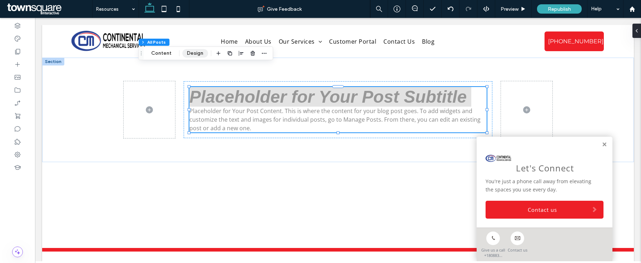
click at [193, 49] on button "Design" at bounding box center [195, 53] width 26 height 9
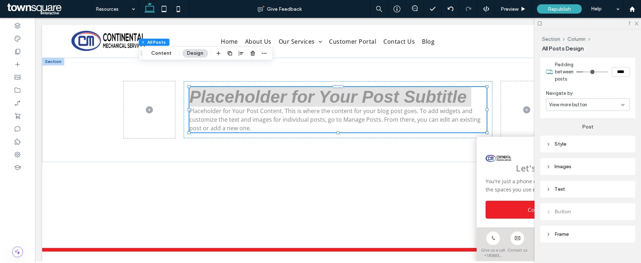
scroll to position [268, 0]
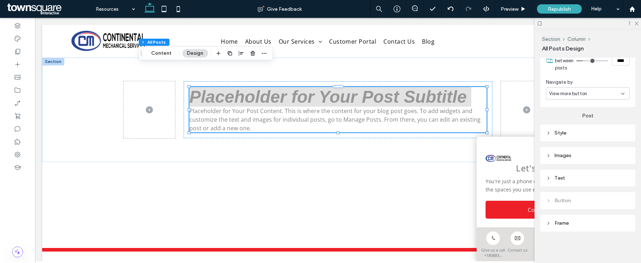
click at [591, 179] on div "Text" at bounding box center [588, 178] width 84 height 6
click at [590, 190] on label "Post title" at bounding box center [585, 188] width 78 height 14
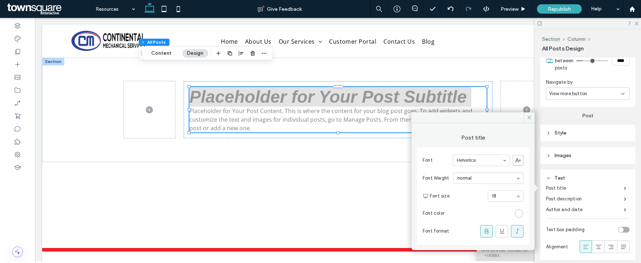
click at [518, 216] on div "rgb(255, 255, 255)" at bounding box center [518, 213] width 9 height 9
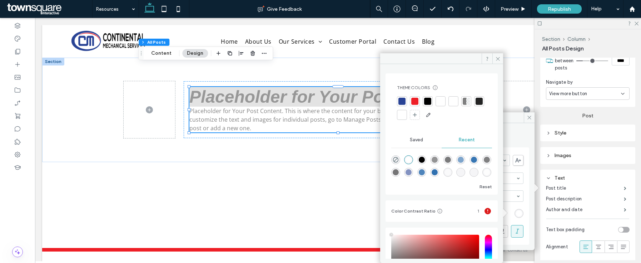
click at [398, 103] on div at bounding box center [401, 101] width 7 height 7
click at [496, 59] on icon at bounding box center [497, 58] width 5 height 5
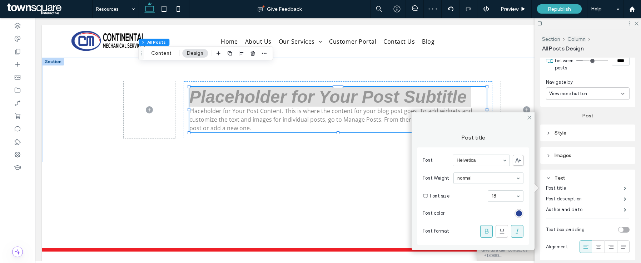
click at [637, 25] on div at bounding box center [587, 23] width 106 height 11
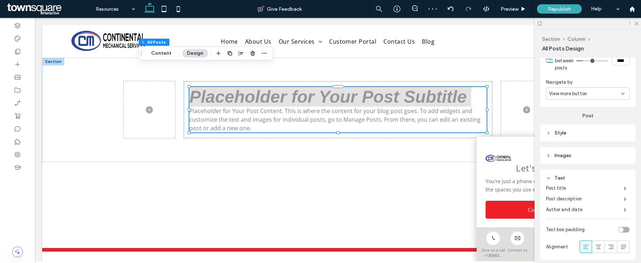
click at [631, 21] on icon at bounding box center [629, 23] width 5 height 5
click at [633, 21] on div at bounding box center [587, 23] width 106 height 11
click at [634, 23] on icon at bounding box center [636, 23] width 5 height 5
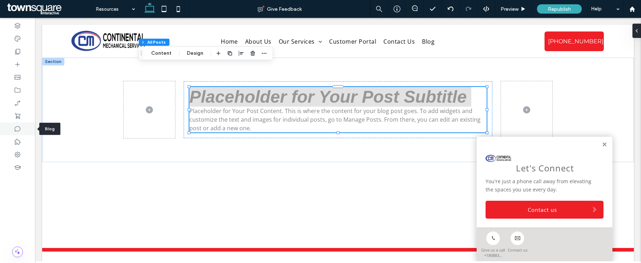
click at [21, 129] on div at bounding box center [17, 128] width 35 height 13
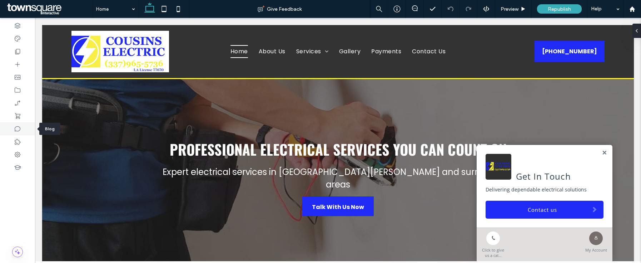
click at [22, 130] on div at bounding box center [17, 128] width 35 height 13
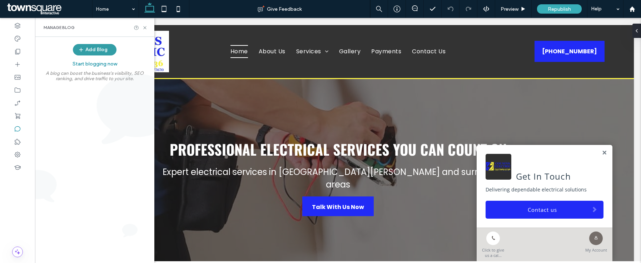
click at [95, 49] on button "Add Blog" at bounding box center [95, 49] width 44 height 11
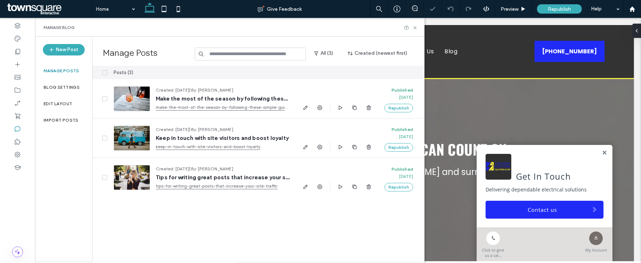
click at [104, 71] on icon at bounding box center [104, 72] width 3 height 2
click at [377, 76] on button "Delete" at bounding box center [372, 72] width 26 height 9
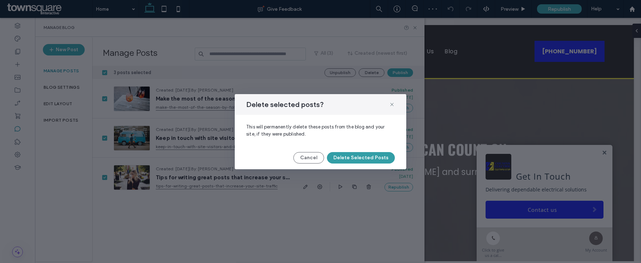
click at [358, 156] on button "Delete Selected Posts" at bounding box center [361, 157] width 68 height 11
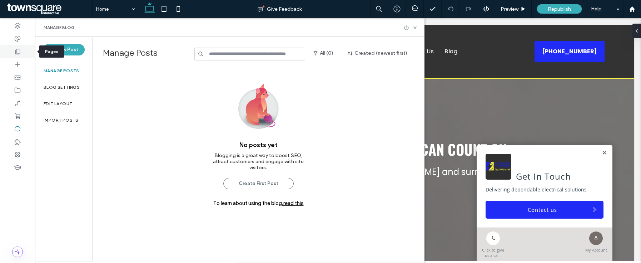
click at [23, 55] on div at bounding box center [17, 51] width 35 height 13
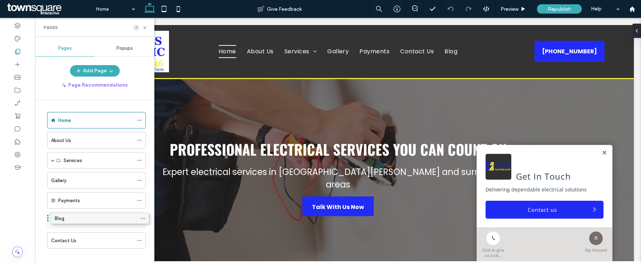
drag, startPoint x: 89, startPoint y: 231, endPoint x: 93, endPoint y: 219, distance: 12.7
click at [137, 218] on icon at bounding box center [139, 220] width 5 height 5
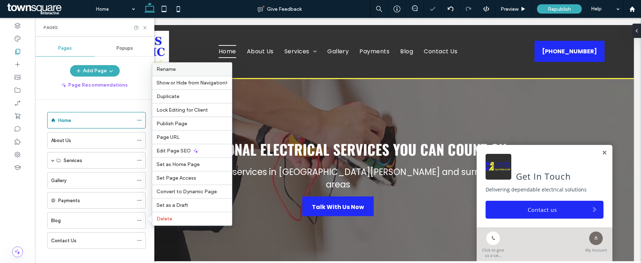
click at [176, 70] on label "Rename" at bounding box center [191, 69] width 71 height 6
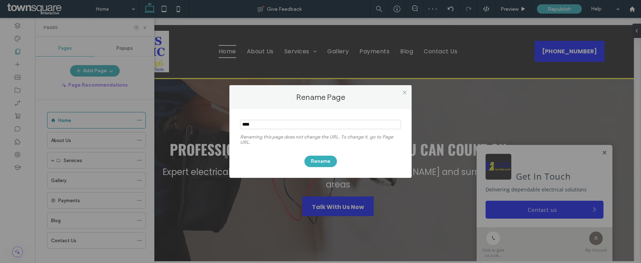
click at [252, 123] on input "notEmpty" at bounding box center [320, 124] width 161 height 9
click input "notEmpty"
type input "*********"
click button "Rename"
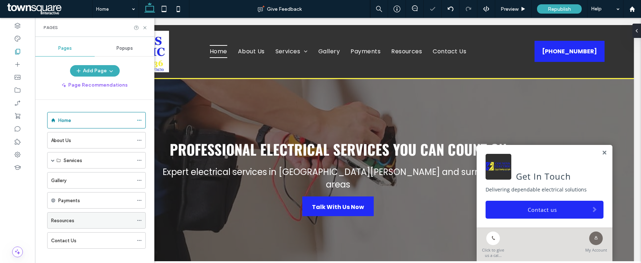
click div
click icon
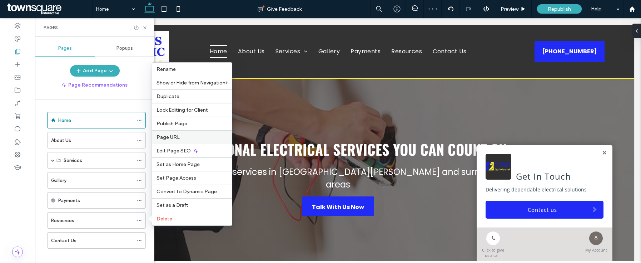
click label "Page URL"
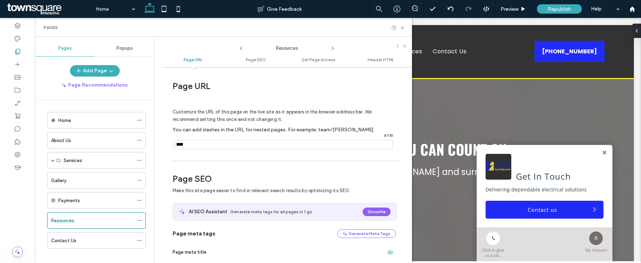
scroll to position [4, 0]
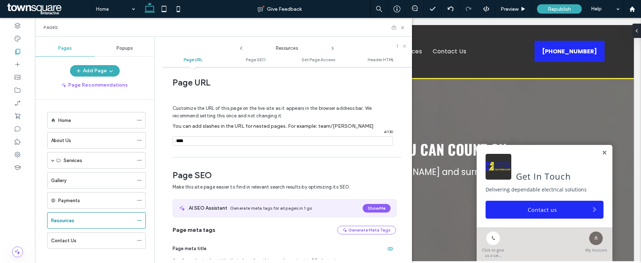
click input "notEmpty"
type input "**********"
click use
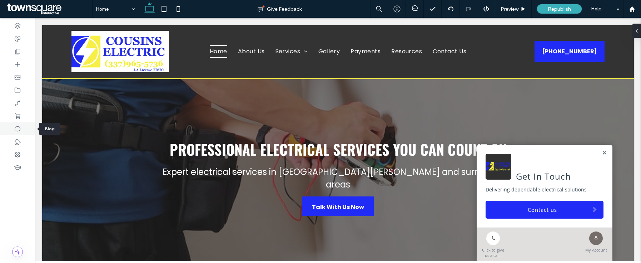
click icon
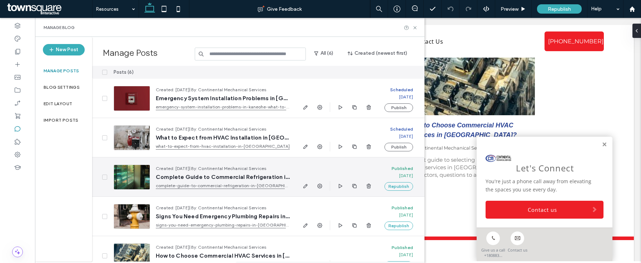
scroll to position [54, 0]
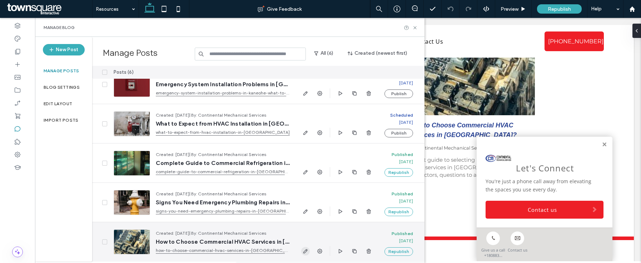
click at [307, 251] on icon "button" at bounding box center [306, 251] width 6 height 6
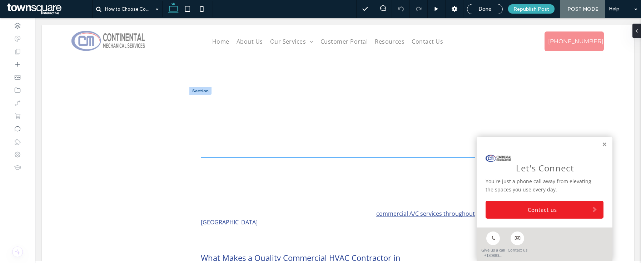
click at [244, 117] on h1 "How to Choose Commercial HVAC Services in [GEOGRAPHIC_DATA]?" at bounding box center [338, 128] width 274 height 59
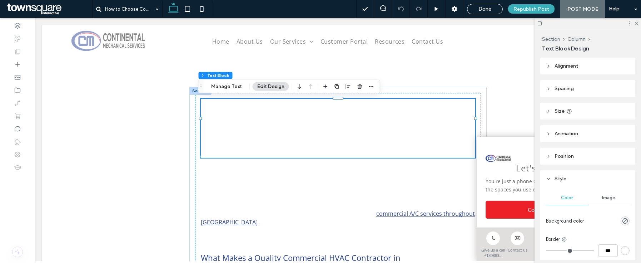
click at [241, 118] on h1 "How to Choose Commercial HVAC Services in [GEOGRAPHIC_DATA]?" at bounding box center [338, 128] width 274 height 59
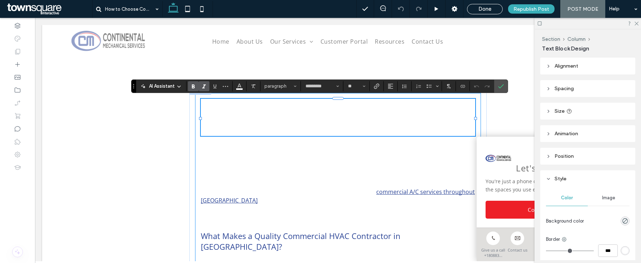
click at [248, 178] on p "Selecting the right commercial HVAC contractor in [GEOGRAPHIC_DATA] is crucial …" at bounding box center [338, 161] width 274 height 34
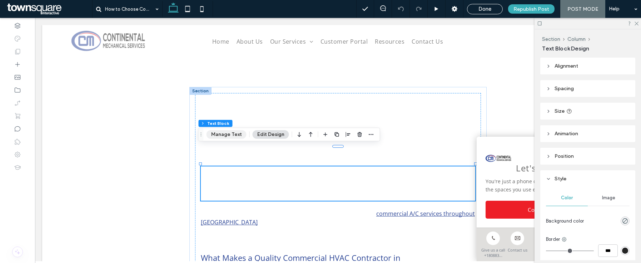
click at [229, 133] on button "Manage Text" at bounding box center [226, 134] width 40 height 9
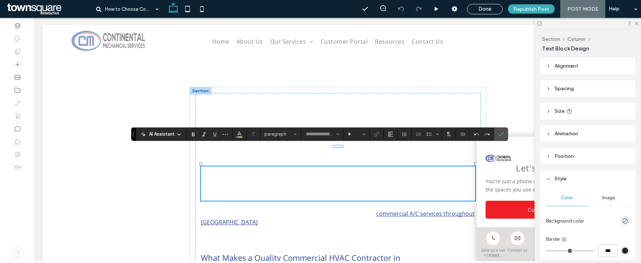
type input "*********"
type input "**"
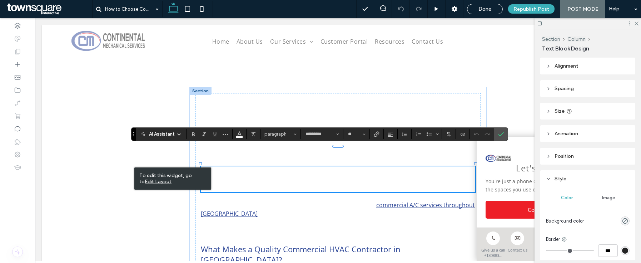
click at [241, 168] on span "**********" at bounding box center [335, 179] width 269 height 23
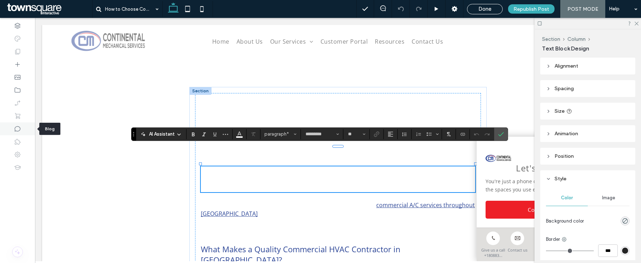
click at [21, 131] on div at bounding box center [17, 128] width 35 height 13
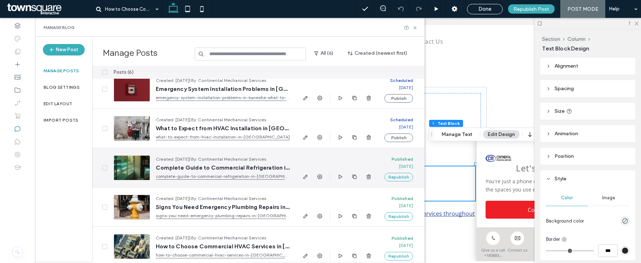
scroll to position [54, 0]
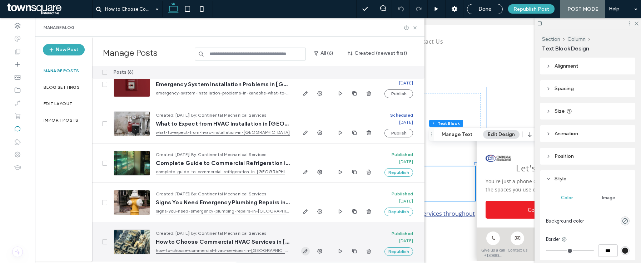
click at [304, 249] on icon "button" at bounding box center [306, 251] width 6 height 6
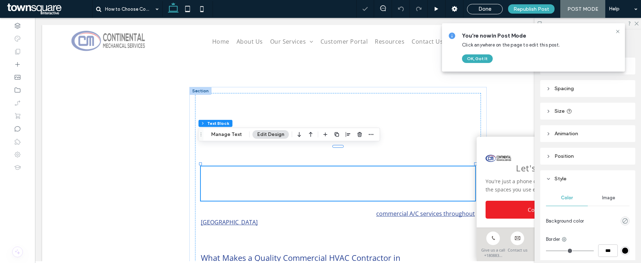
scroll to position [0, 0]
click at [490, 11] on span "Done" at bounding box center [484, 9] width 13 height 6
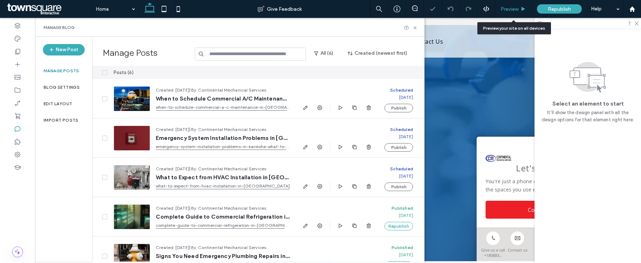
click at [514, 14] on div "Preview" at bounding box center [513, 9] width 36 height 18
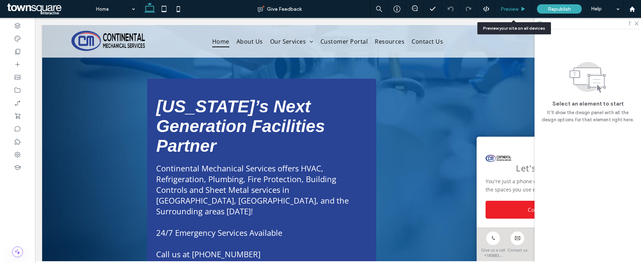
click at [510, 10] on span "Preview" at bounding box center [509, 9] width 18 height 6
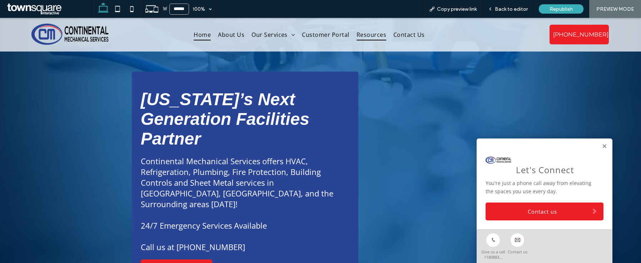
click at [370, 37] on span "Resources" at bounding box center [371, 34] width 30 height 11
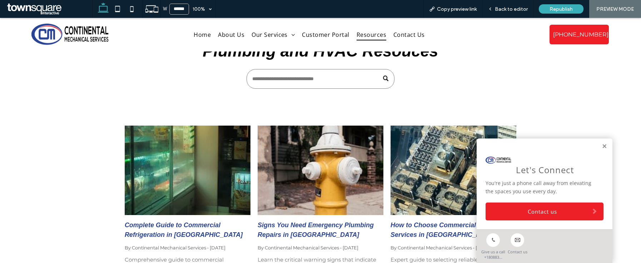
scroll to position [130, 0]
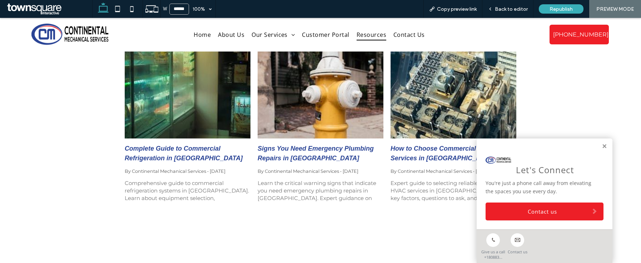
click at [315, 129] on div at bounding box center [320, 93] width 133 height 95
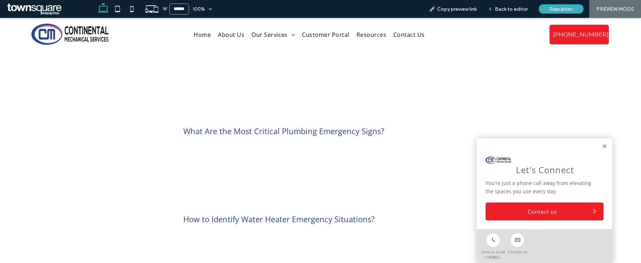
scroll to position [123, 0]
click at [511, 11] on span "Back to editor" at bounding box center [511, 9] width 33 height 6
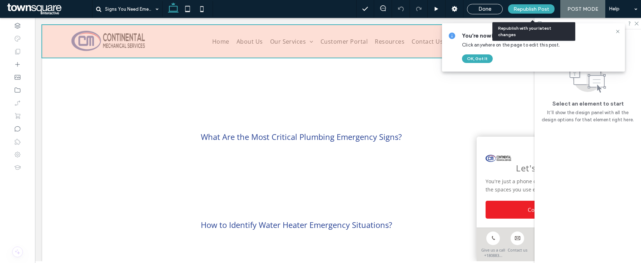
scroll to position [120, 0]
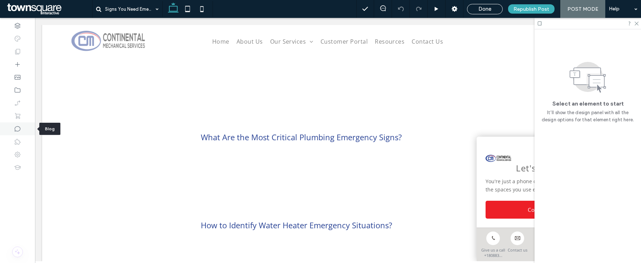
click at [28, 126] on div at bounding box center [17, 128] width 35 height 13
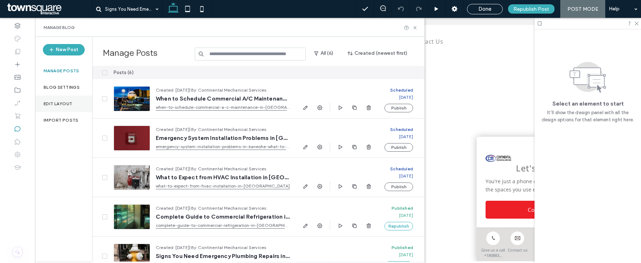
scroll to position [1, 0]
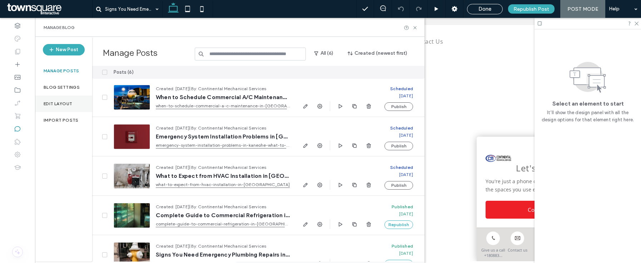
click at [72, 107] on div "Edit Layout" at bounding box center [63, 103] width 57 height 16
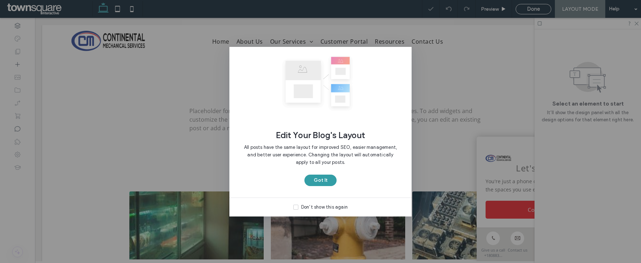
click at [320, 179] on button "Got It" at bounding box center [320, 179] width 32 height 11
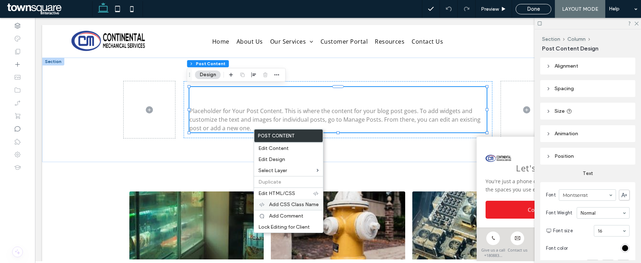
click at [286, 204] on span "Add CSS Class Name" at bounding box center [294, 204] width 50 height 6
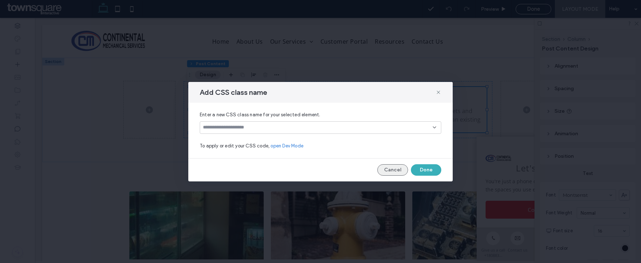
click at [399, 170] on button "Cancel" at bounding box center [392, 169] width 31 height 11
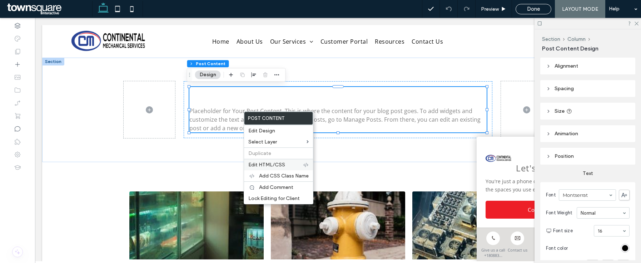
click at [272, 162] on span "Edit HTML/CSS" at bounding box center [266, 164] width 37 height 6
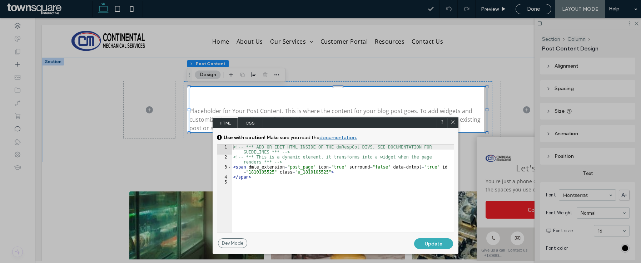
click at [242, 119] on span "CSS" at bounding box center [250, 122] width 25 height 11
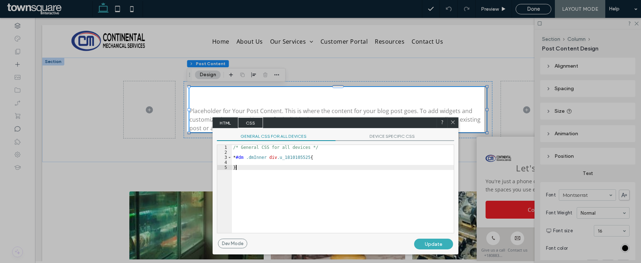
scroll to position [1, 0]
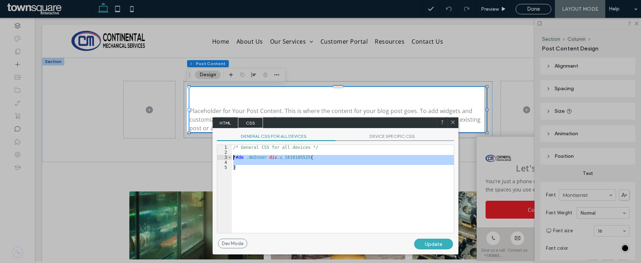
drag, startPoint x: 258, startPoint y: 173, endPoint x: 227, endPoint y: 159, distance: 34.4
click at [227, 159] on div "** 1 2 3 4 5 /* General CSS for all devices */ * #dm .dmInner div .u_1810105525…" at bounding box center [335, 188] width 237 height 89
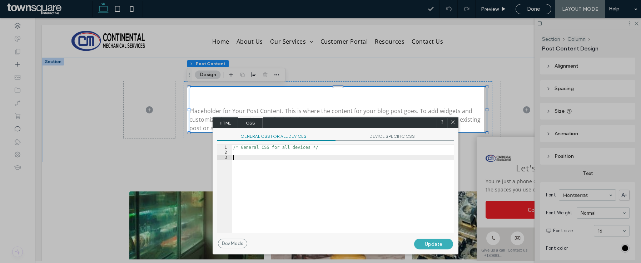
click at [326, 186] on div "/* General CSS for all devices */" at bounding box center [343, 194] width 222 height 98
click at [377, 156] on div "/* General CSS for all devices */ .blog-post-row h2 , .blog-post-row h1 , .blog…" at bounding box center [343, 196] width 222 height 103
click at [433, 244] on div "Update" at bounding box center [433, 243] width 39 height 11
click at [452, 121] on icon at bounding box center [452, 121] width 5 height 5
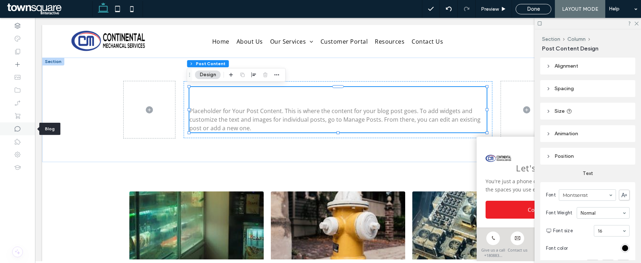
click at [20, 130] on icon at bounding box center [17, 128] width 7 height 7
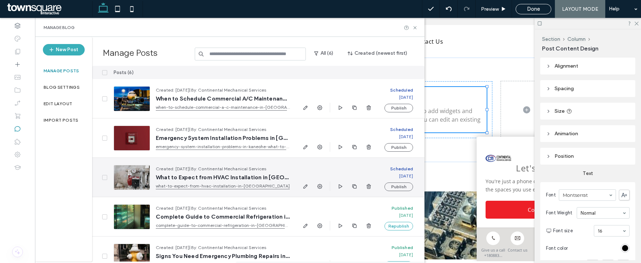
scroll to position [54, 0]
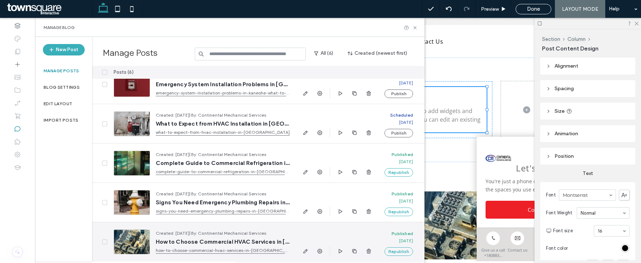
click at [304, 255] on div at bounding box center [337, 251] width 72 height 10
click at [304, 254] on span "button" at bounding box center [305, 250] width 9 height 9
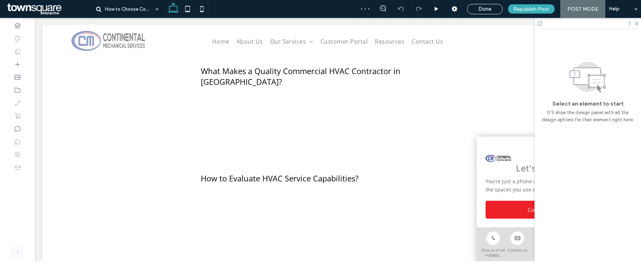
scroll to position [171, 0]
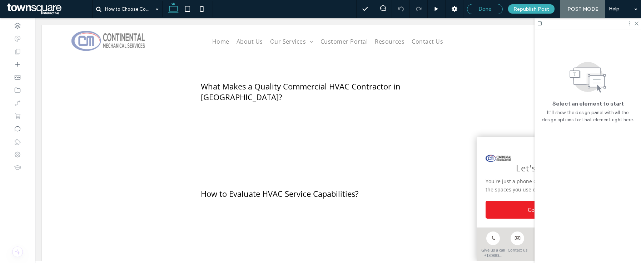
click at [488, 13] on div "Done" at bounding box center [485, 9] width 36 height 10
click at [477, 10] on div "Done" at bounding box center [484, 9] width 35 height 6
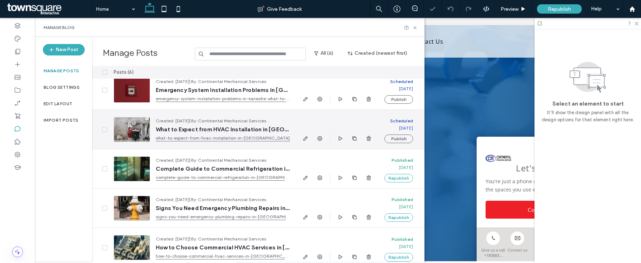
scroll to position [54, 0]
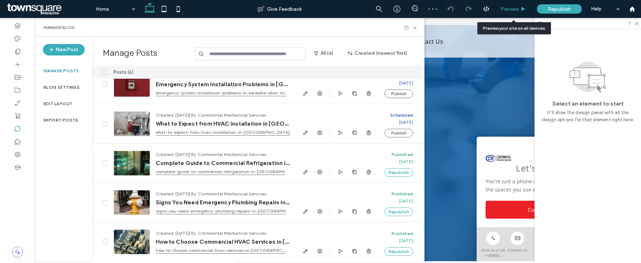
click at [499, 13] on div "Preview" at bounding box center [513, 9] width 36 height 18
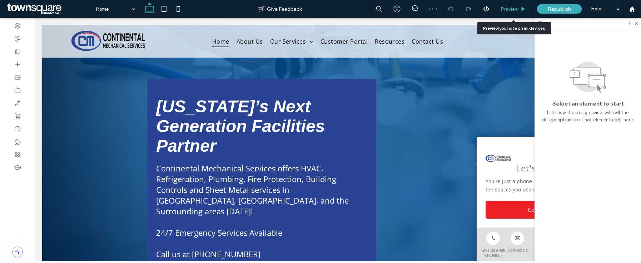
click at [520, 6] on icon at bounding box center [522, 8] width 5 height 5
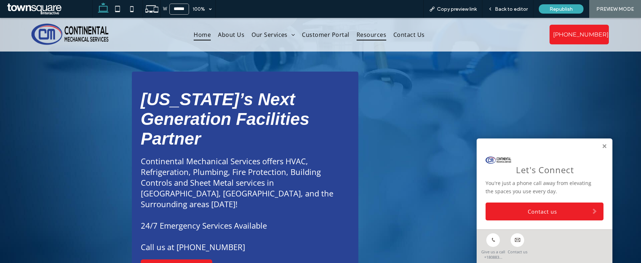
click at [369, 34] on span "Resources" at bounding box center [371, 34] width 30 height 11
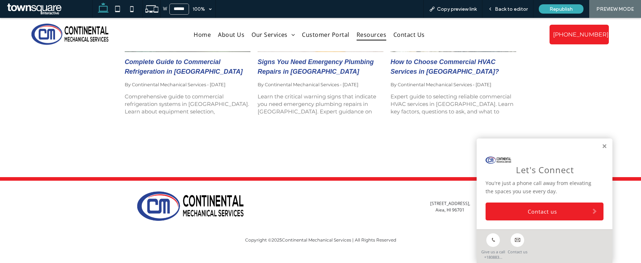
scroll to position [209, 0]
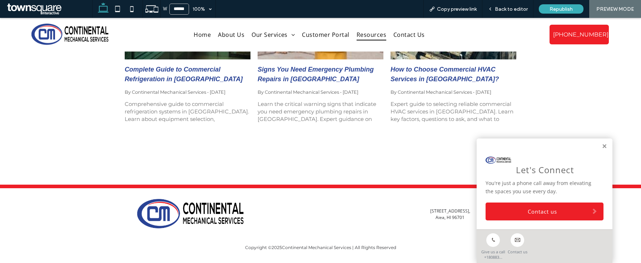
click at [294, 77] on link "Signs You Need Emergency Plumbing Repairs in [GEOGRAPHIC_DATA]" at bounding box center [321, 74] width 126 height 19
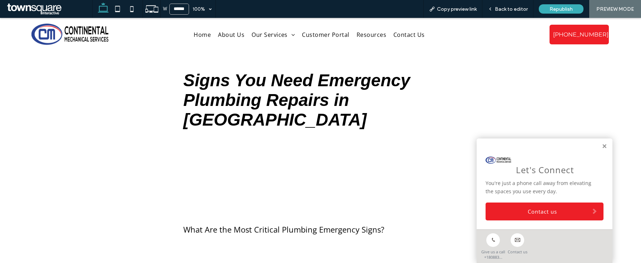
scroll to position [20, 0]
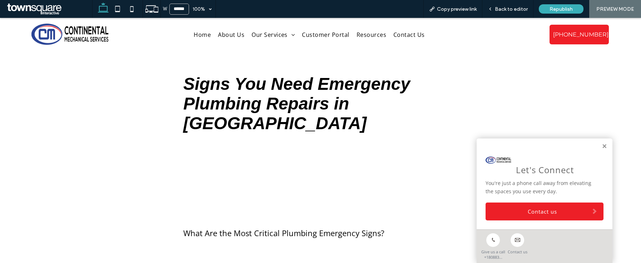
click at [282, 184] on p "Continental Mechanical Services provides emergency plumbing response throughout…" at bounding box center [320, 201] width 274 height 34
click at [284, 184] on p "Continental Mechanical Services provides emergency plumbing response throughout…" at bounding box center [320, 201] width 274 height 34
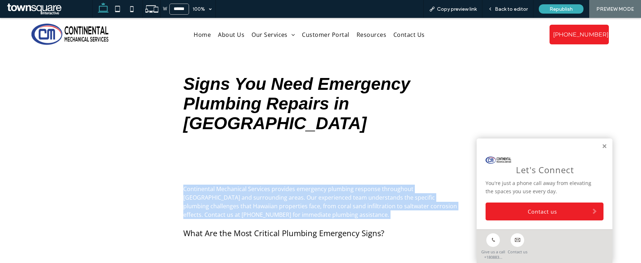
click at [284, 184] on p "Continental Mechanical Services provides emergency plumbing response throughout…" at bounding box center [320, 201] width 274 height 34
click at [344, 196] on p "Continental Mechanical Services provides emergency plumbing response throughout…" at bounding box center [320, 201] width 274 height 34
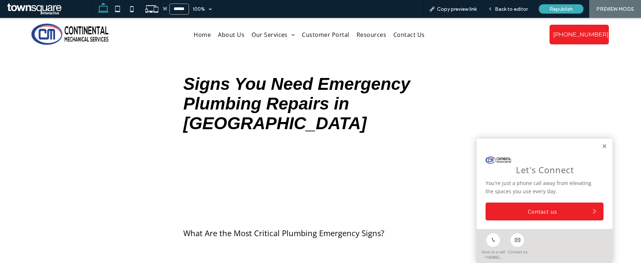
click at [289, 184] on p "Continental Mechanical Services provides emergency plumbing response throughout…" at bounding box center [320, 201] width 274 height 34
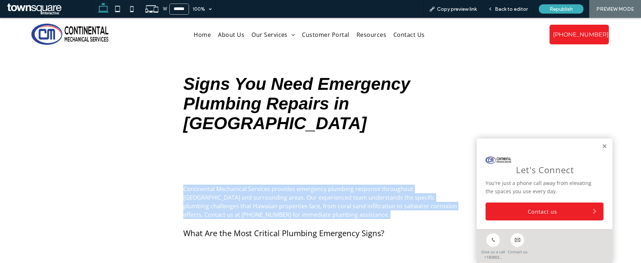
click at [289, 184] on p "Continental Mechanical Services provides emergency plumbing response throughout…" at bounding box center [320, 201] width 274 height 34
click at [263, 190] on p "Continental Mechanical Services provides emergency plumbing response throughout…" at bounding box center [320, 201] width 274 height 34
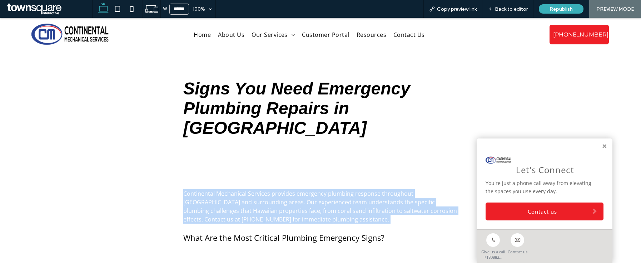
scroll to position [14, 0]
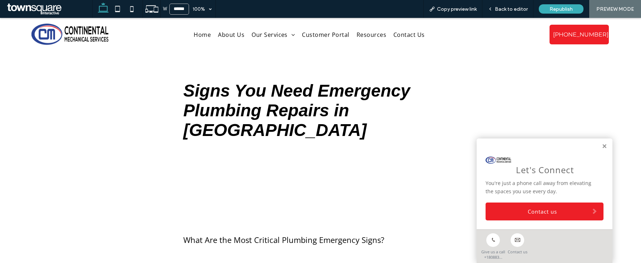
click at [602, 144] on link at bounding box center [604, 146] width 5 height 6
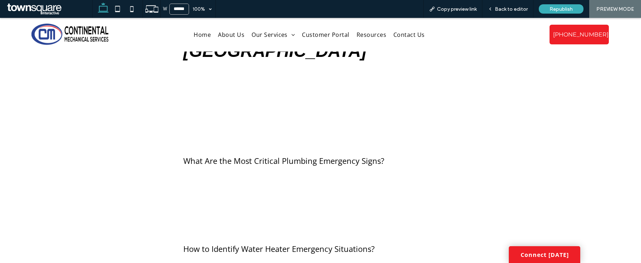
scroll to position [229, 0]
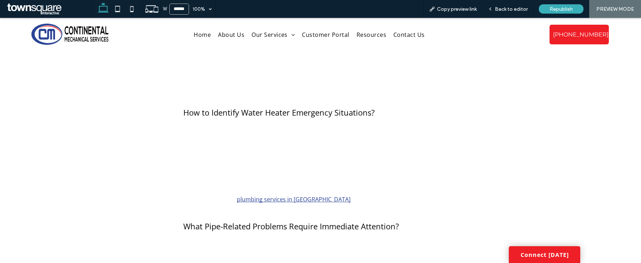
click at [276, 138] on div "Signs You Need Emergency Plumbing Repairs in [GEOGRAPHIC_DATA] Recognizing the …" at bounding box center [321, 249] width 286 height 778
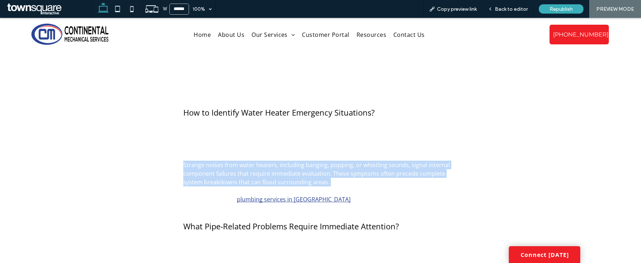
click at [276, 138] on div "Signs You Need Emergency Plumbing Repairs in [GEOGRAPHIC_DATA] Recognizing the …" at bounding box center [321, 249] width 286 height 778
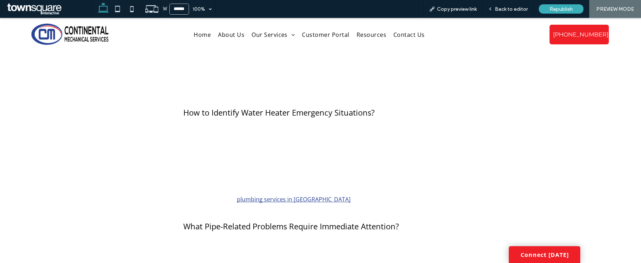
click at [485, 153] on div at bounding box center [508, 258] width 51 height 819
click at [509, 9] on span "Back to editor" at bounding box center [511, 9] width 33 height 6
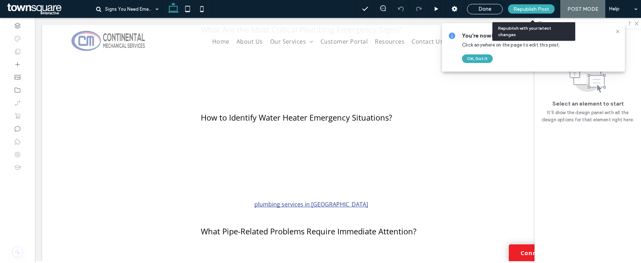
scroll to position [226, 0]
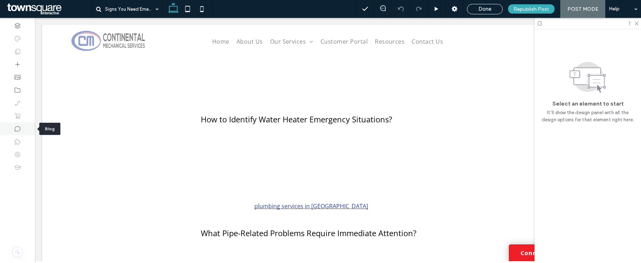
click at [15, 132] on icon at bounding box center [17, 128] width 7 height 7
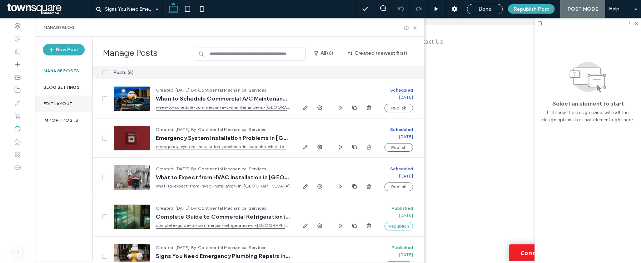
click at [60, 106] on label "Edit Layout" at bounding box center [58, 103] width 29 height 5
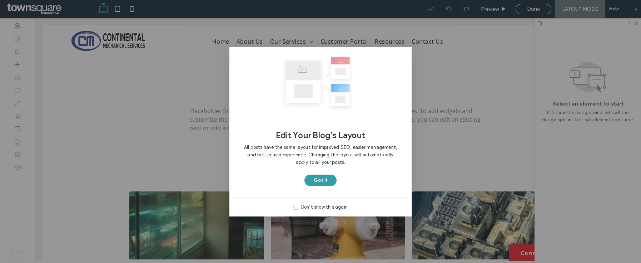
click at [325, 181] on button "Got It" at bounding box center [320, 179] width 32 height 11
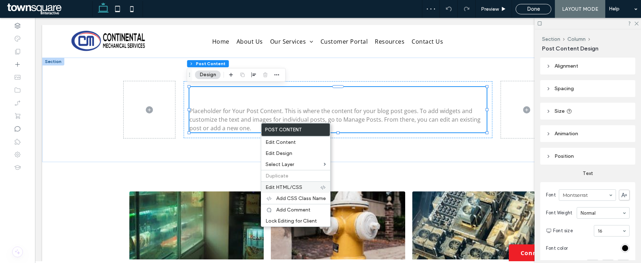
click at [277, 184] on span "Edit HTML/CSS" at bounding box center [283, 187] width 37 height 6
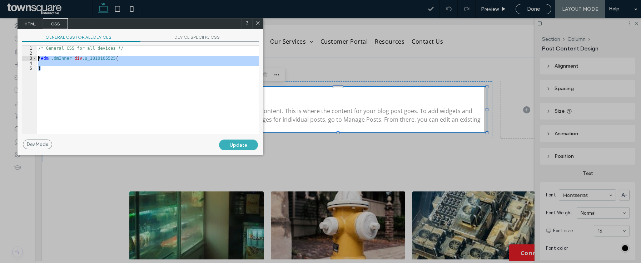
drag, startPoint x: 71, startPoint y: 76, endPoint x: 30, endPoint y: 58, distance: 45.1
click at [30, 58] on div "** 1 2 3 4 5 /* General CSS for all devices */ * #dm .dmInner div .u_1810105525…" at bounding box center [140, 89] width 237 height 89
paste textarea
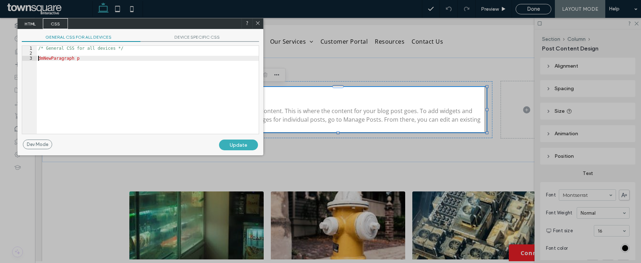
click at [38, 57] on div "/* General CSS for all devices */ dmNewParagraph p" at bounding box center [148, 95] width 222 height 98
paste textarea
click at [126, 53] on div "/* General CSS for all devices */ .blog-post-row .dmNewParagraph p" at bounding box center [148, 95] width 222 height 98
click at [134, 57] on div "/* General CSS for all devices */ .blog-post-row .dmNewParagraph p" at bounding box center [148, 95] width 222 height 98
type textarea "**"
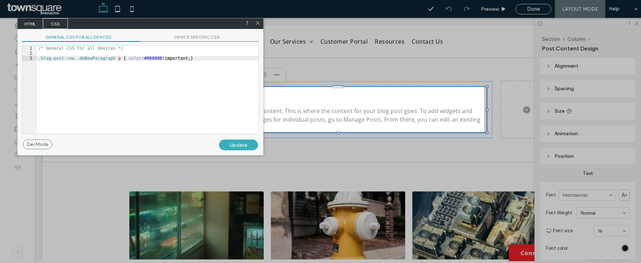
click at [227, 97] on div "/* General CSS for all devices */ .blog-post-row .dmNewParagraph p { color : #0…" at bounding box center [148, 95] width 222 height 98
click at [238, 146] on div "Update" at bounding box center [238, 144] width 39 height 11
click at [257, 22] on icon at bounding box center [257, 22] width 5 height 5
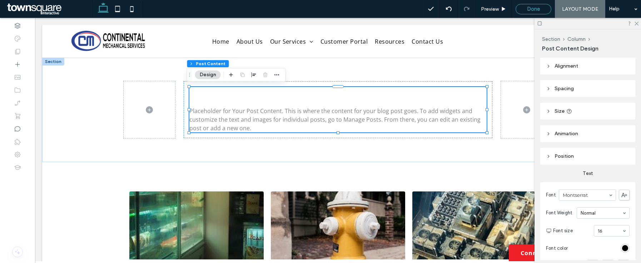
click at [522, 9] on div "Done" at bounding box center [533, 9] width 35 height 6
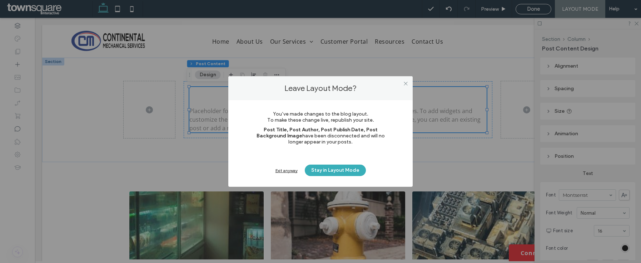
click at [284, 173] on div "Exit anyway Stay in Layout Mode" at bounding box center [320, 169] width 141 height 11
click at [286, 168] on div "Exit anyway" at bounding box center [286, 170] width 22 height 5
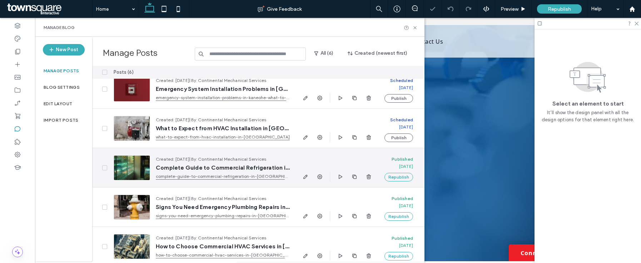
scroll to position [54, 0]
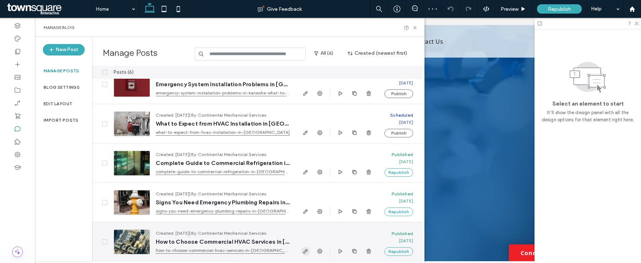
click at [305, 253] on icon "button" at bounding box center [306, 251] width 6 height 6
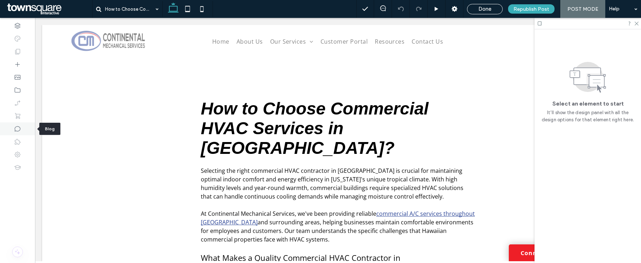
click at [16, 133] on div at bounding box center [17, 128] width 35 height 13
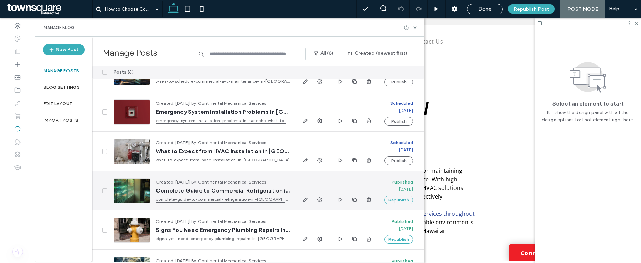
scroll to position [54, 0]
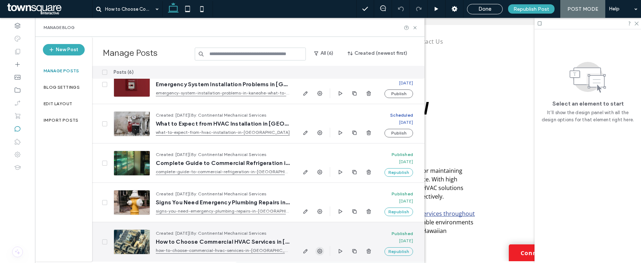
click at [321, 248] on icon "button" at bounding box center [320, 251] width 6 height 6
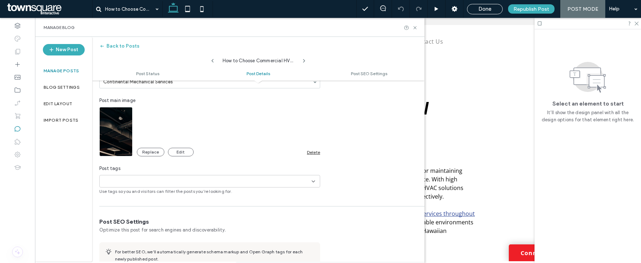
click at [309, 151] on div "Delete" at bounding box center [313, 151] width 13 height 5
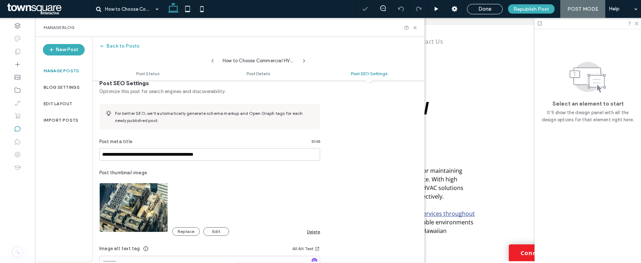
scroll to position [0, 0]
click at [318, 233] on div "Delete" at bounding box center [313, 231] width 13 height 5
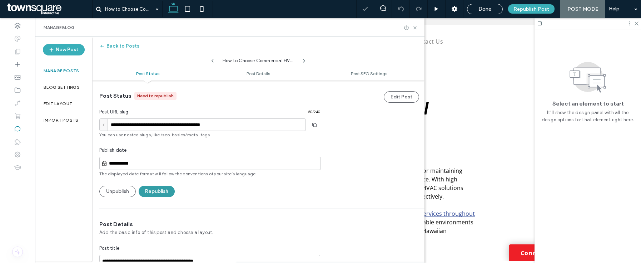
click at [164, 195] on button "Republish" at bounding box center [157, 190] width 36 height 11
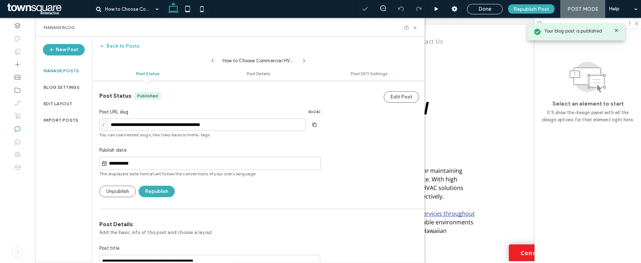
click at [212, 61] on use at bounding box center [212, 61] width 2 height 4
type input "**********"
type textarea "**********"
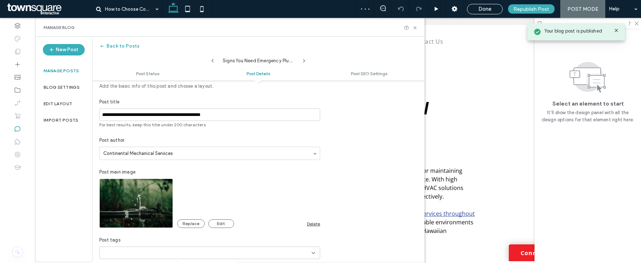
scroll to position [155, 0]
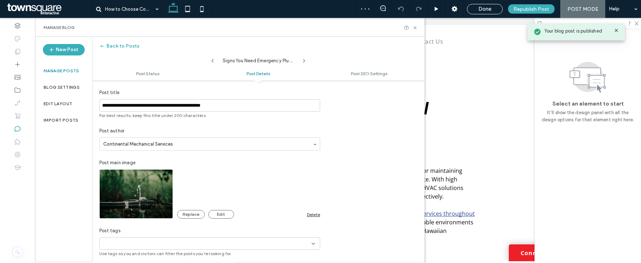
click at [314, 210] on div "Replace Edit Delete" at bounding box center [248, 214] width 143 height 9
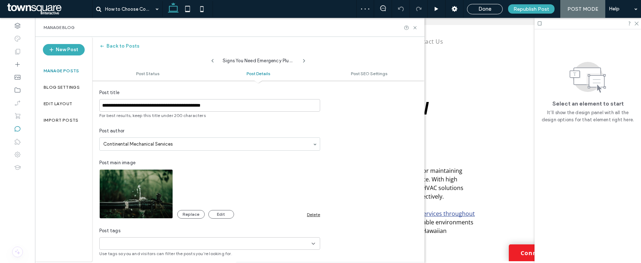
click at [315, 214] on div "Delete" at bounding box center [313, 213] width 13 height 5
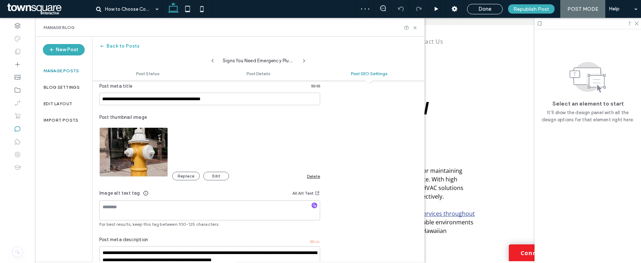
scroll to position [417, 0]
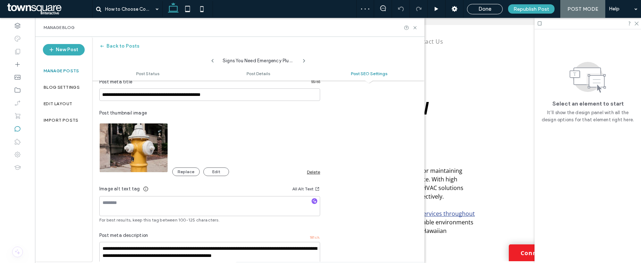
click at [316, 170] on div "Delete" at bounding box center [313, 171] width 13 height 5
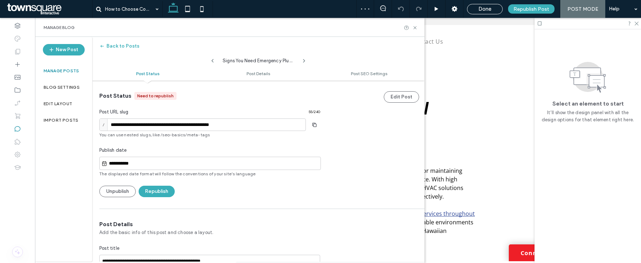
scroll to position [0, 0]
click at [165, 188] on button "Republish" at bounding box center [157, 190] width 36 height 11
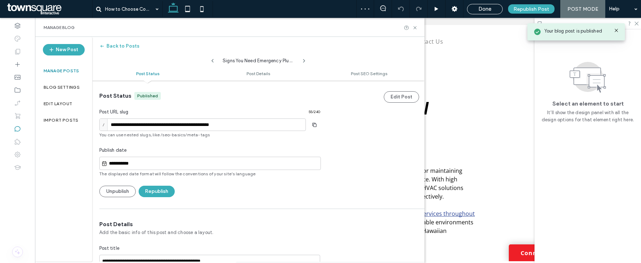
click at [213, 63] on icon at bounding box center [213, 61] width 6 height 6
type input "**********"
type textarea "**********"
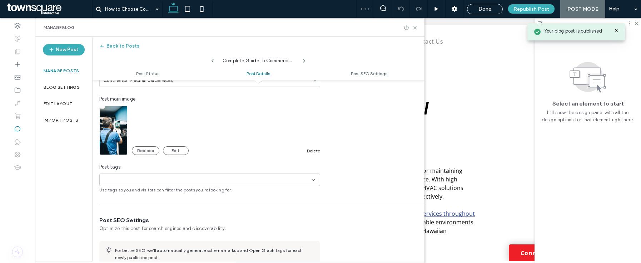
scroll to position [239, 0]
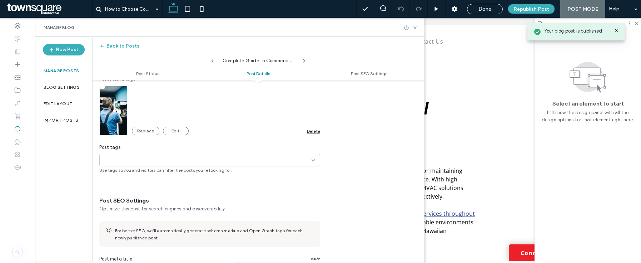
click at [315, 130] on div "Delete" at bounding box center [313, 130] width 13 height 5
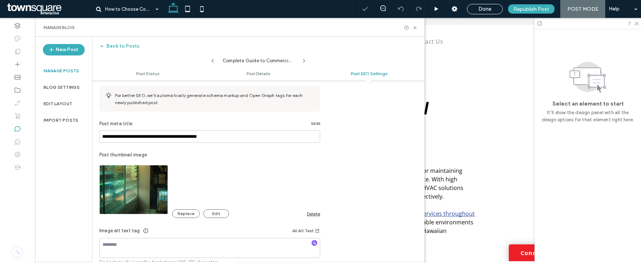
scroll to position [0, 0]
click at [310, 213] on div "Delete" at bounding box center [313, 213] width 13 height 5
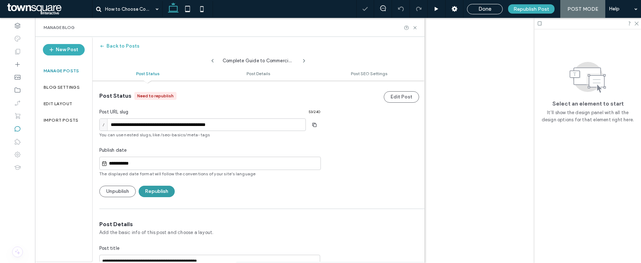
click at [163, 193] on button "Republish" at bounding box center [157, 190] width 36 height 11
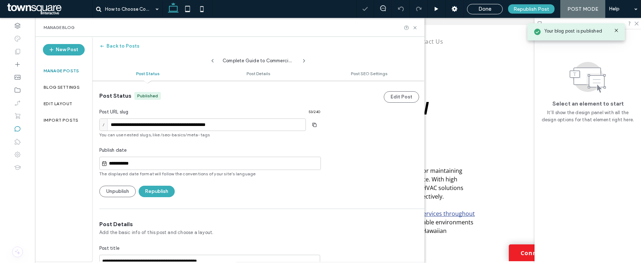
click at [211, 61] on icon at bounding box center [213, 61] width 6 height 6
type input "**********"
type textarea "**********"
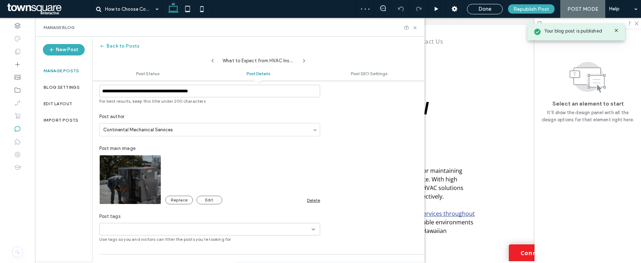
scroll to position [156, 0]
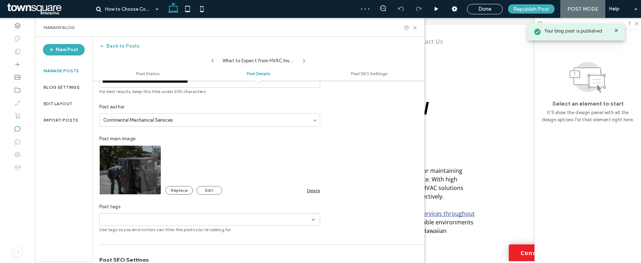
click at [316, 189] on div "Delete" at bounding box center [313, 190] width 13 height 5
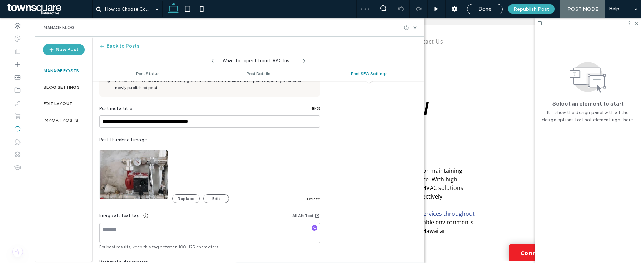
scroll to position [0, 0]
click at [310, 201] on div "Delete" at bounding box center [313, 198] width 13 height 5
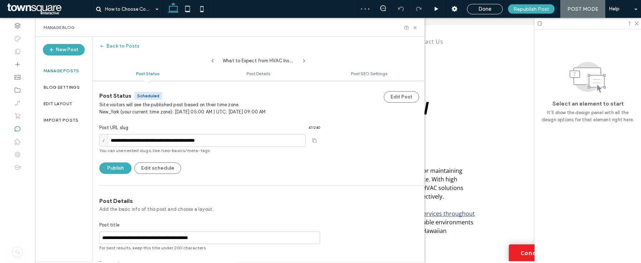
click at [214, 62] on icon at bounding box center [213, 61] width 6 height 6
type input "**********"
type textarea "**********"
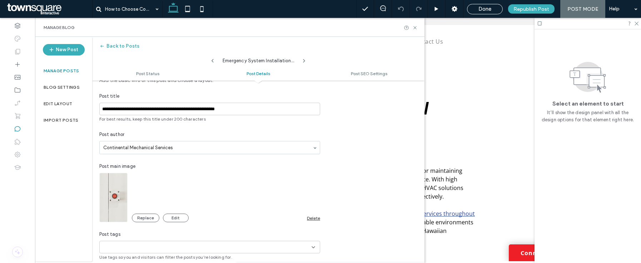
click at [315, 214] on div "Replace Edit Delete" at bounding box center [226, 217] width 188 height 9
click at [315, 219] on div "Delete" at bounding box center [313, 217] width 13 height 5
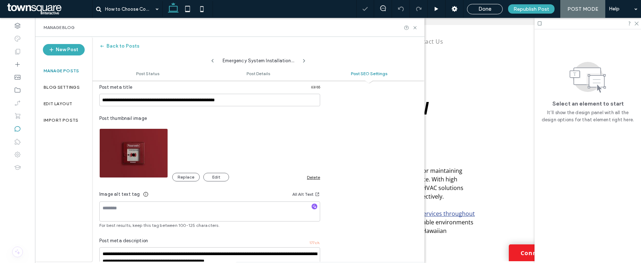
click at [315, 178] on div "Delete" at bounding box center [313, 176] width 13 height 5
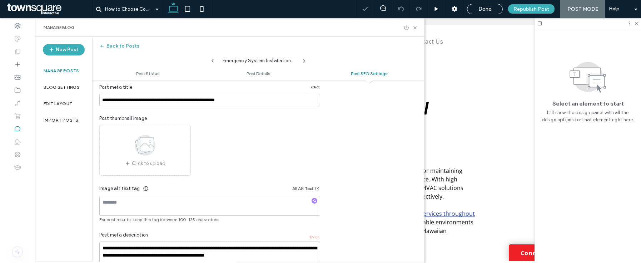
click at [214, 61] on icon at bounding box center [213, 61] width 6 height 6
type input "**********"
type textarea "**********"
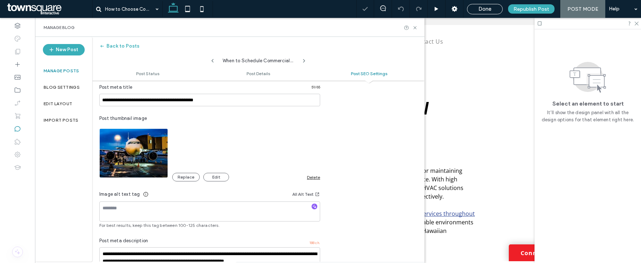
click at [312, 178] on div "Delete" at bounding box center [313, 176] width 13 height 5
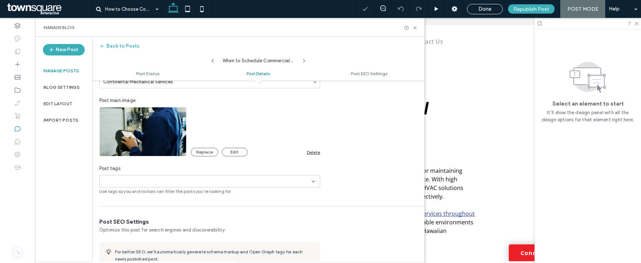
click at [316, 152] on div "Delete" at bounding box center [313, 151] width 13 height 5
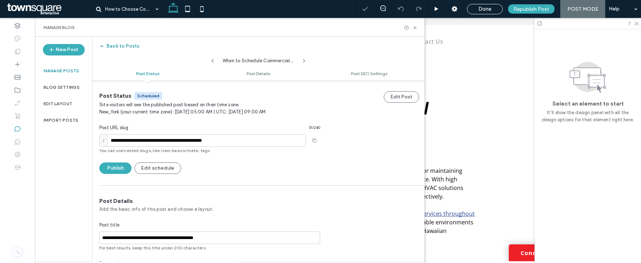
click at [108, 47] on button "Back to Posts" at bounding box center [119, 45] width 40 height 11
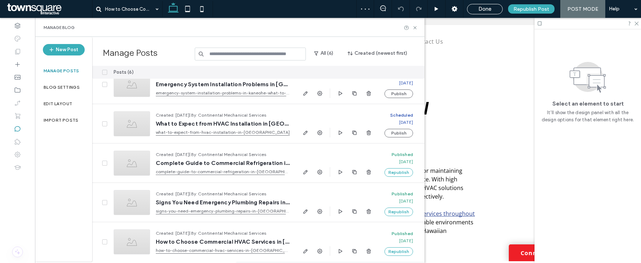
click at [418, 26] on div "Manage Blog" at bounding box center [229, 27] width 389 height 19
click at [415, 28] on icon at bounding box center [414, 27] width 5 height 5
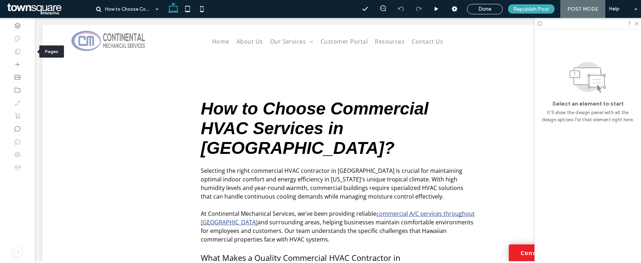
click at [15, 52] on icon at bounding box center [17, 51] width 7 height 7
click at [491, 16] on div "Done Republish Post POST MODE Help" at bounding box center [498, 9] width 285 height 18
click at [491, 13] on div "Done" at bounding box center [485, 9] width 36 height 10
click at [485, 11] on span "Done" at bounding box center [484, 9] width 13 height 6
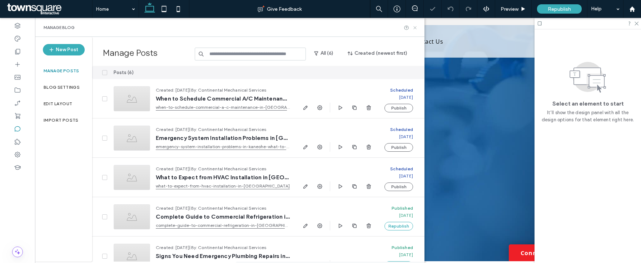
click at [416, 28] on icon at bounding box center [414, 27] width 5 height 5
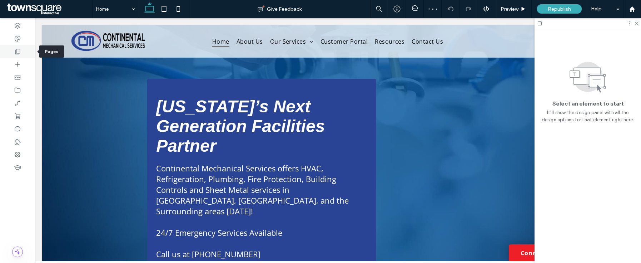
click at [16, 48] on icon at bounding box center [17, 51] width 7 height 7
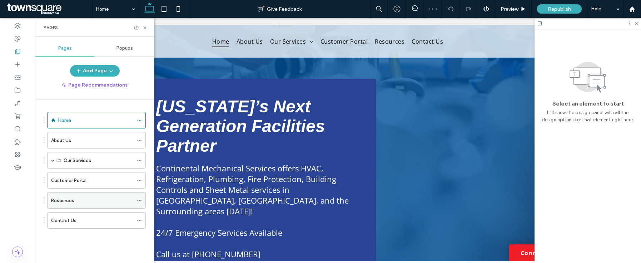
click at [105, 206] on div "Resources" at bounding box center [92, 200] width 82 height 16
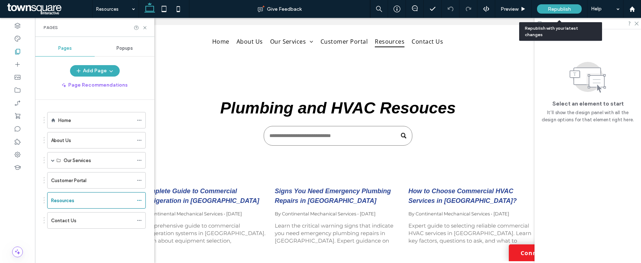
click at [554, 9] on span "Republish" at bounding box center [559, 9] width 23 height 6
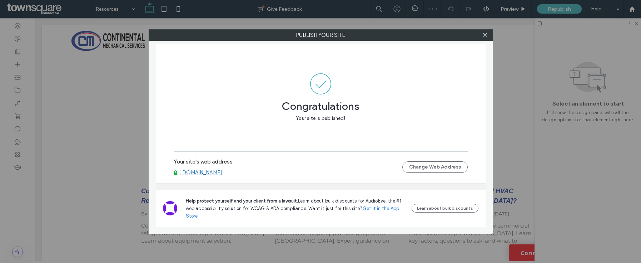
click at [215, 171] on link "[DOMAIN_NAME]" at bounding box center [201, 172] width 43 height 6
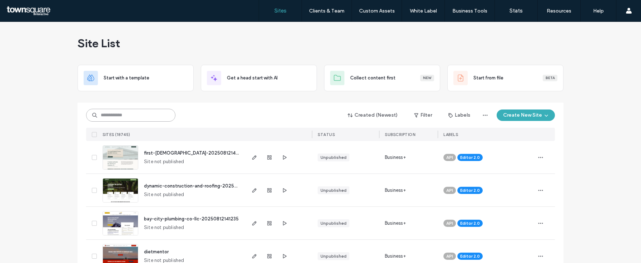
click at [126, 112] on input at bounding box center [130, 115] width 89 height 13
paste input "********"
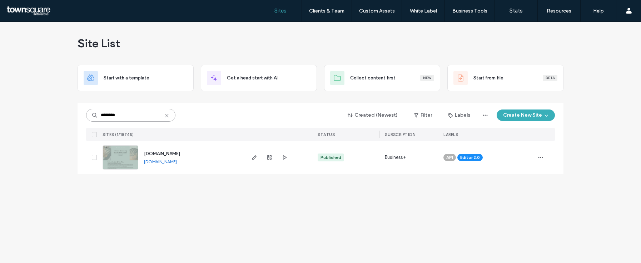
type input "********"
click at [165, 153] on span "[DOMAIN_NAME]" at bounding box center [162, 153] width 36 height 5
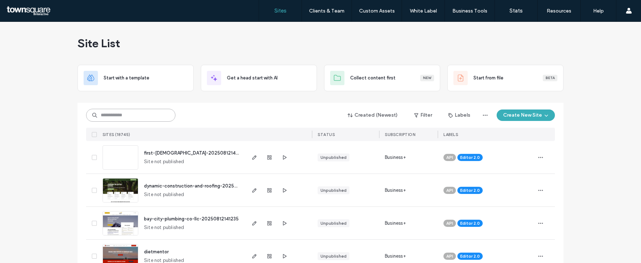
click at [113, 117] on input at bounding box center [130, 115] width 89 height 13
paste input "********"
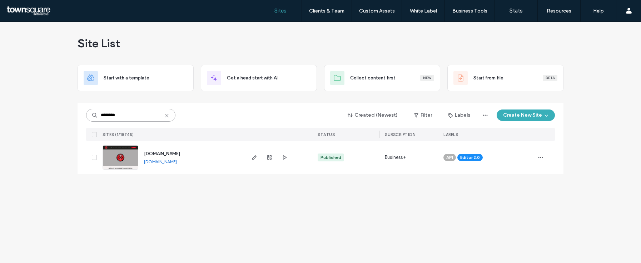
type input "********"
click at [171, 151] on span "www.chefmattymcfleen.com" at bounding box center [162, 153] width 36 height 5
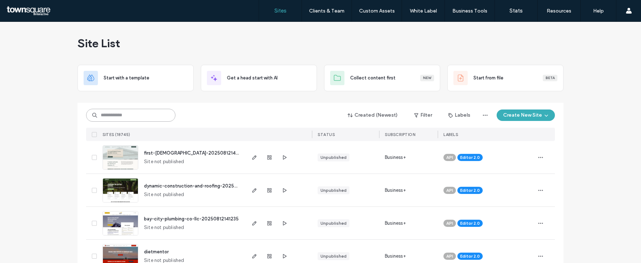
click at [148, 114] on input at bounding box center [130, 115] width 89 height 13
paste input "********"
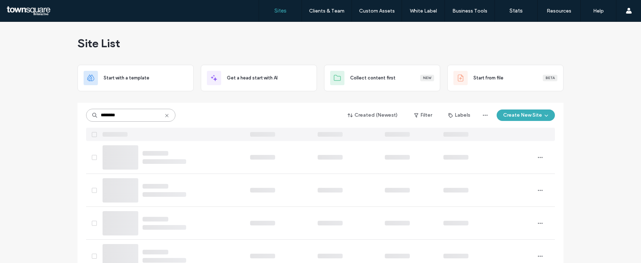
type input "********"
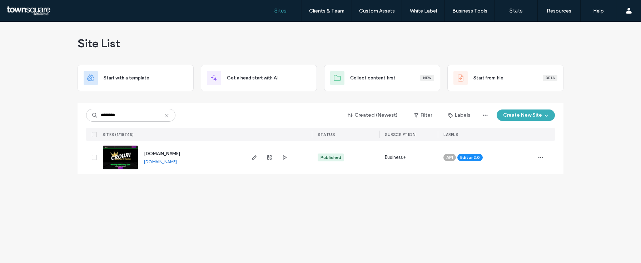
click at [180, 153] on span "[DOMAIN_NAME]" at bounding box center [162, 153] width 36 height 5
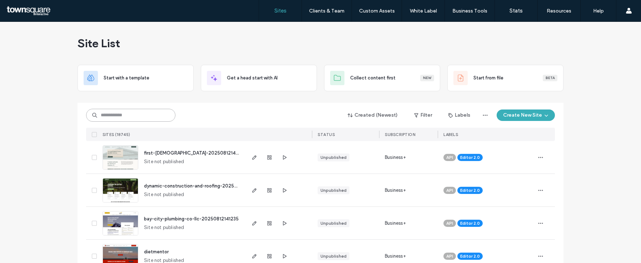
click at [150, 109] on input at bounding box center [130, 115] width 89 height 13
paste input "********"
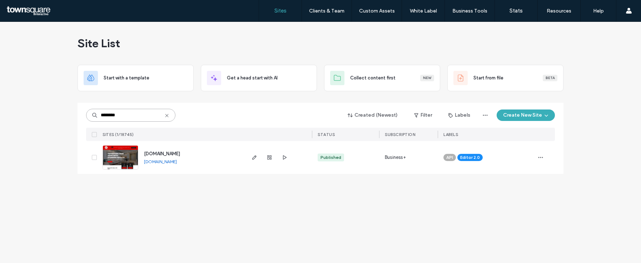
type input "********"
click at [180, 154] on span "[DOMAIN_NAME]" at bounding box center [162, 153] width 36 height 5
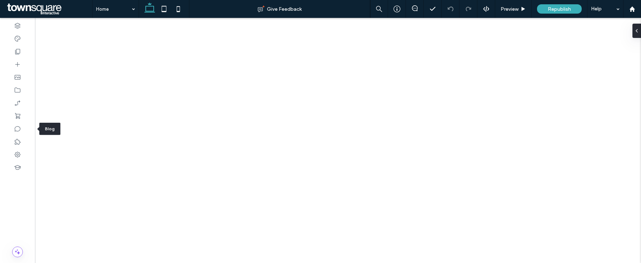
click at [20, 130] on icon at bounding box center [17, 128] width 7 height 7
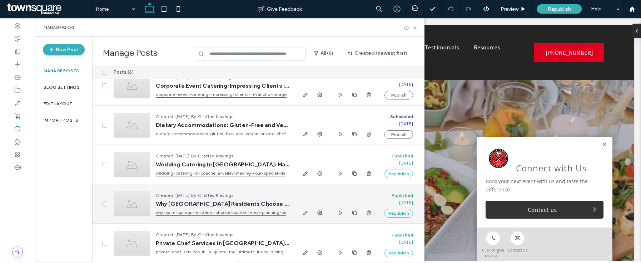
scroll to position [54, 0]
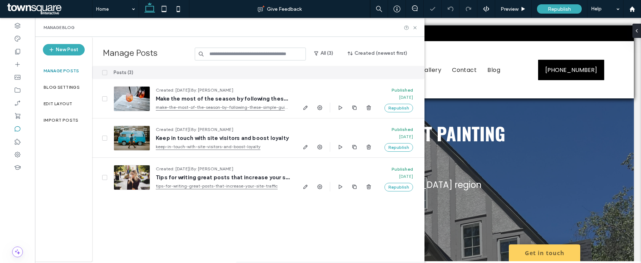
click at [106, 68] on div at bounding box center [100, 72] width 16 height 13
click at [104, 74] on span at bounding box center [104, 72] width 5 height 5
click at [371, 69] on button "Delete" at bounding box center [372, 72] width 26 height 9
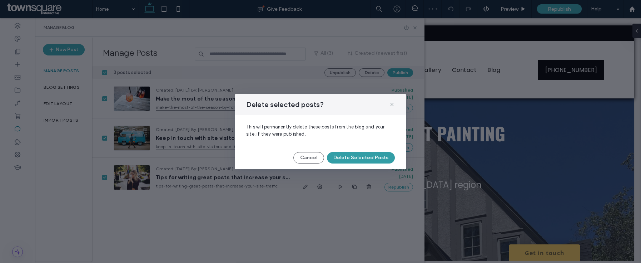
click at [361, 156] on button "Delete Selected Posts" at bounding box center [361, 157] width 68 height 11
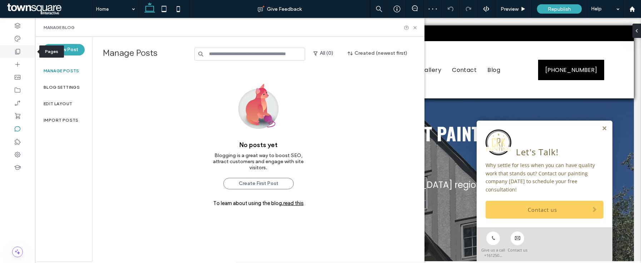
click at [18, 52] on icon at bounding box center [17, 51] width 7 height 7
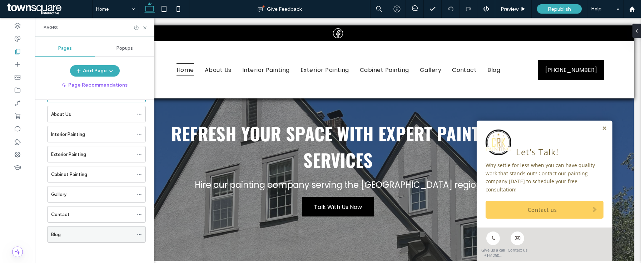
scroll to position [27, 0]
drag, startPoint x: 96, startPoint y: 227, endPoint x: 98, endPoint y: 200, distance: 26.9
click at [135, 210] on div "Blog" at bounding box center [96, 213] width 99 height 16
click at [140, 211] on icon at bounding box center [139, 212] width 5 height 5
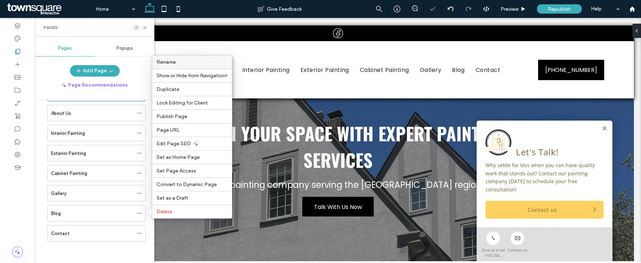
click at [174, 64] on span "Rename" at bounding box center [165, 62] width 19 height 6
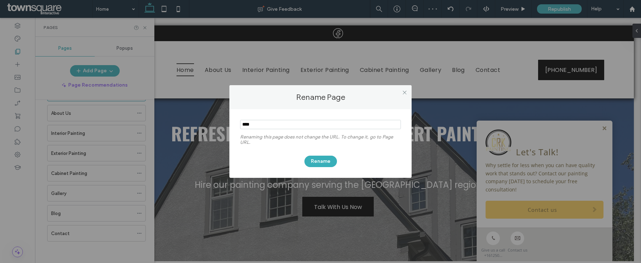
click at [255, 122] on input "notEmpty" at bounding box center [320, 124] width 161 height 9
type input "*********"
click at [313, 154] on div "Rename" at bounding box center [320, 157] width 161 height 19
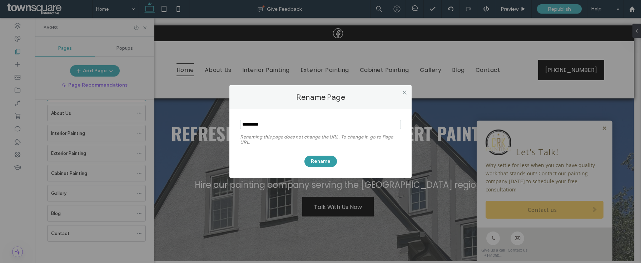
click at [326, 163] on button "Rename" at bounding box center [320, 160] width 33 height 11
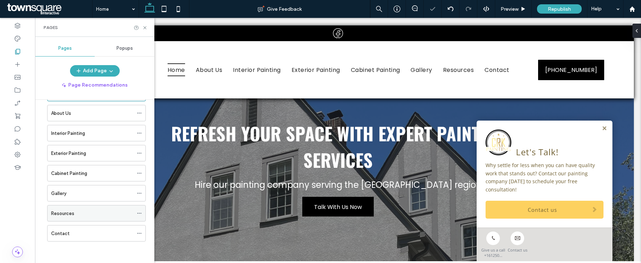
click at [140, 214] on icon at bounding box center [139, 212] width 5 height 5
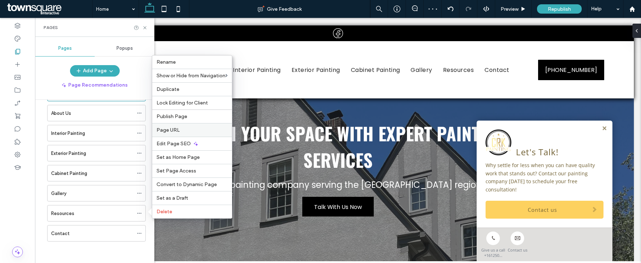
click at [186, 130] on label "Page URL" at bounding box center [191, 130] width 71 height 6
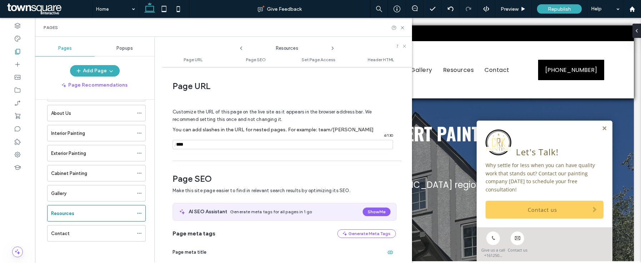
scroll to position [4, 0]
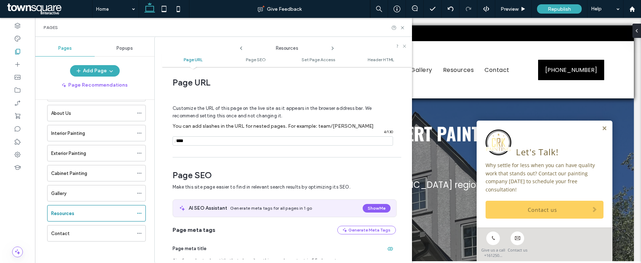
click at [201, 144] on input "notEmpty" at bounding box center [283, 140] width 220 height 9
click at [272, 140] on input "notEmpty" at bounding box center [283, 140] width 220 height 9
type input "**********"
click at [401, 26] on icon at bounding box center [402, 27] width 5 height 5
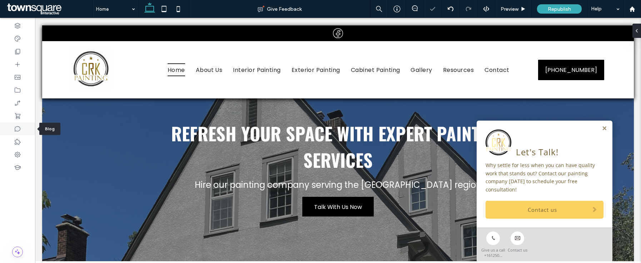
click at [21, 123] on div at bounding box center [17, 128] width 35 height 13
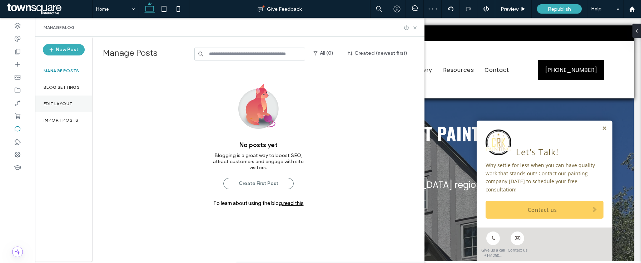
click at [63, 101] on label "Edit Layout" at bounding box center [58, 103] width 29 height 5
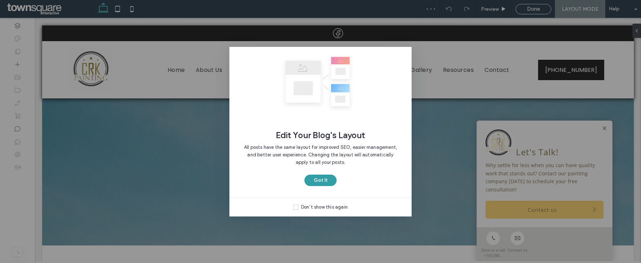
click at [319, 183] on button "Got It" at bounding box center [320, 179] width 32 height 11
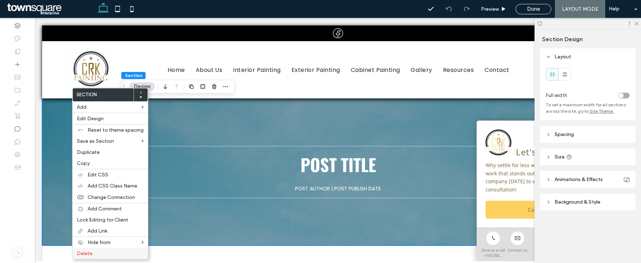
click at [98, 253] on label "Delete" at bounding box center [110, 253] width 67 height 6
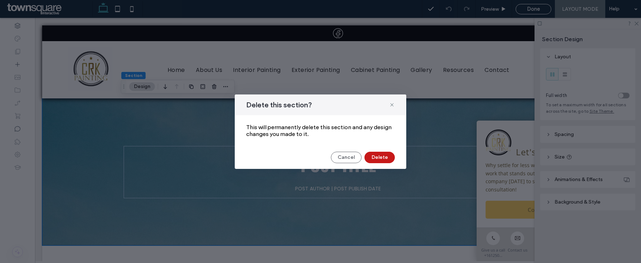
click at [386, 158] on button "Delete" at bounding box center [379, 156] width 30 height 11
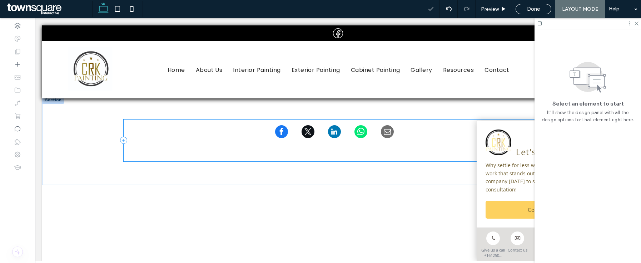
scroll to position [113, 0]
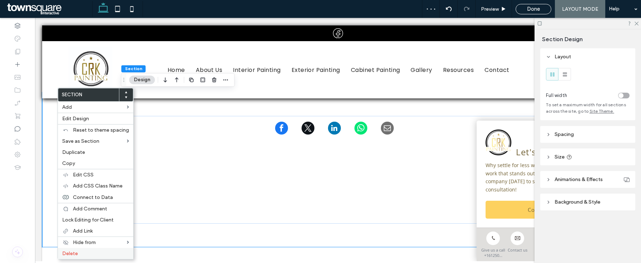
click at [78, 251] on label "Delete" at bounding box center [95, 253] width 67 height 6
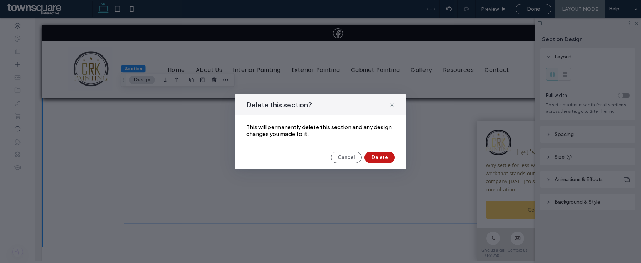
click at [378, 158] on button "Delete" at bounding box center [379, 156] width 30 height 11
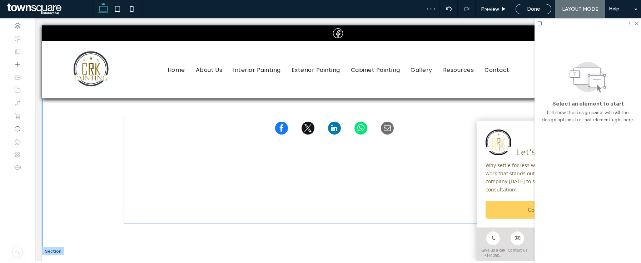
scroll to position [89, 0]
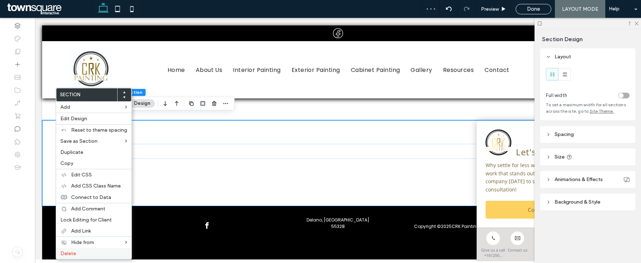
click at [81, 250] on label "Delete" at bounding box center [93, 253] width 67 height 6
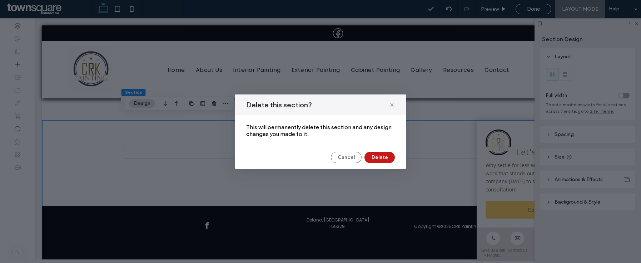
click at [381, 158] on button "Delete" at bounding box center [379, 156] width 30 height 11
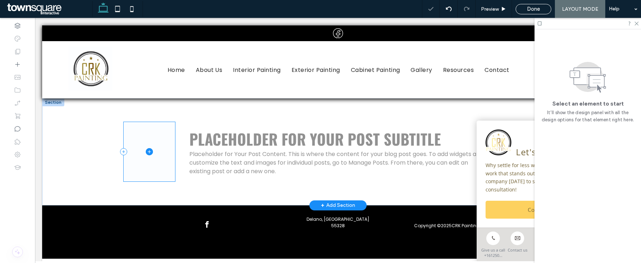
scroll to position [0, 0]
click at [537, 10] on span "Done" at bounding box center [533, 9] width 13 height 6
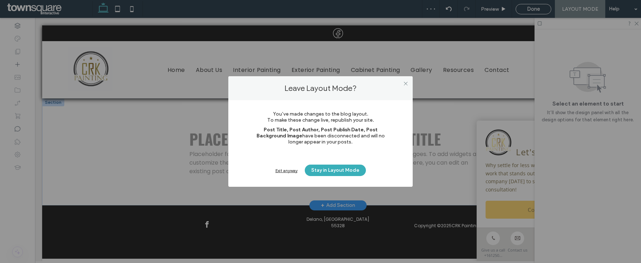
click at [290, 169] on div "Exit anyway" at bounding box center [286, 170] width 22 height 5
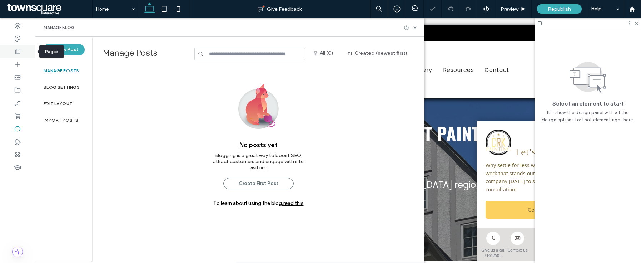
click at [21, 51] on div at bounding box center [17, 51] width 35 height 13
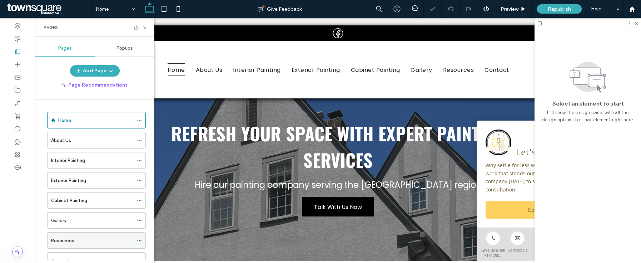
click at [76, 233] on div "Resources" at bounding box center [92, 240] width 82 height 16
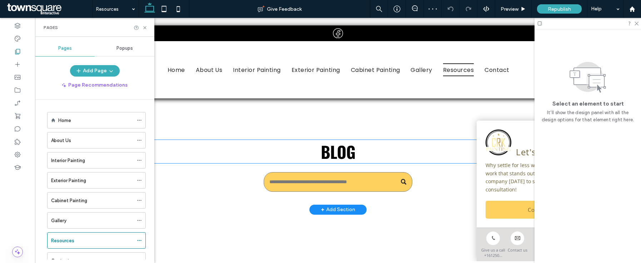
click at [344, 161] on span "Blog" at bounding box center [338, 151] width 35 height 24
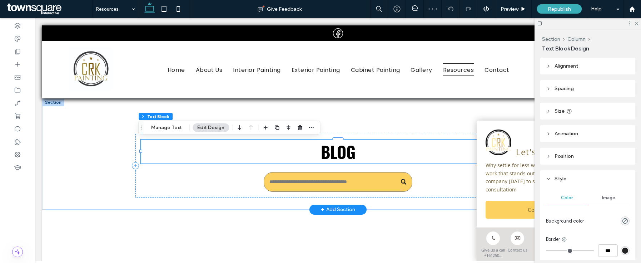
click at [345, 161] on span "Blog" at bounding box center [338, 151] width 35 height 24
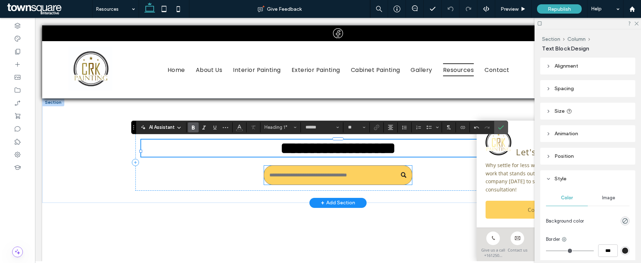
click at [358, 180] on input "Search" at bounding box center [338, 175] width 148 height 20
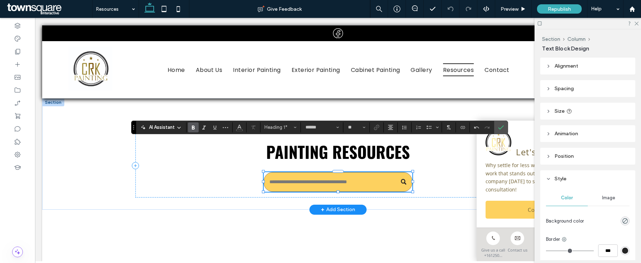
click at [358, 180] on input "Search" at bounding box center [338, 182] width 148 height 20
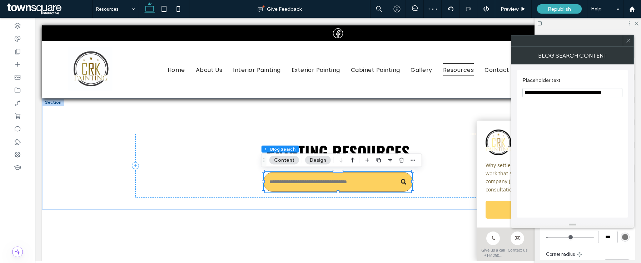
drag, startPoint x: 540, startPoint y: 94, endPoint x: 614, endPoint y: 92, distance: 74.3
click at [614, 92] on input "**********" at bounding box center [572, 92] width 100 height 9
drag, startPoint x: 614, startPoint y: 92, endPoint x: 539, endPoint y: 94, distance: 74.7
click at [539, 94] on input "**********" at bounding box center [572, 92] width 100 height 9
type input "**********"
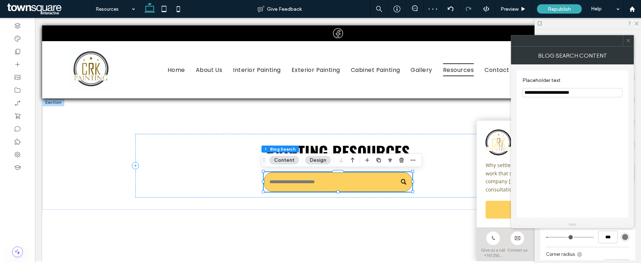
click at [628, 43] on span at bounding box center [627, 40] width 5 height 11
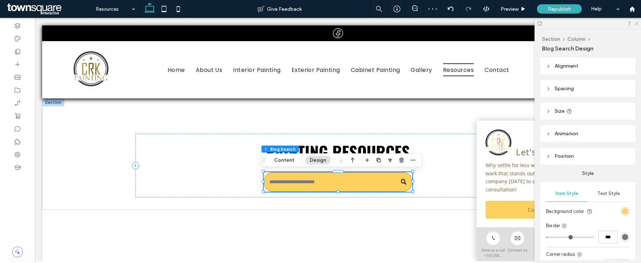
click at [635, 23] on icon at bounding box center [636, 23] width 5 height 5
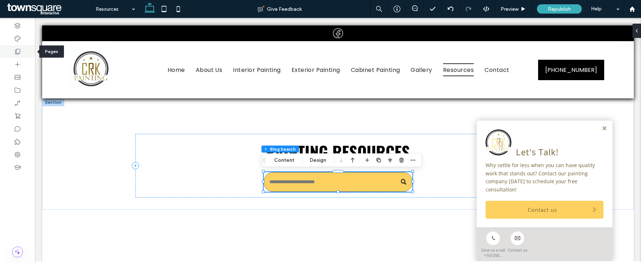
click at [28, 53] on div at bounding box center [17, 51] width 35 height 13
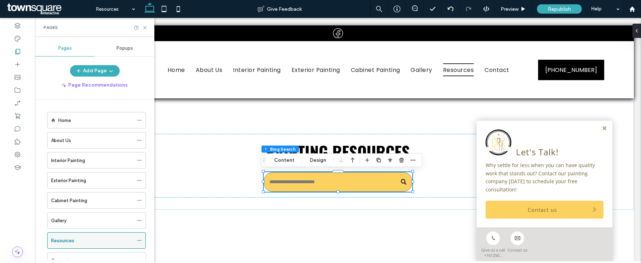
click at [140, 238] on icon at bounding box center [139, 240] width 5 height 5
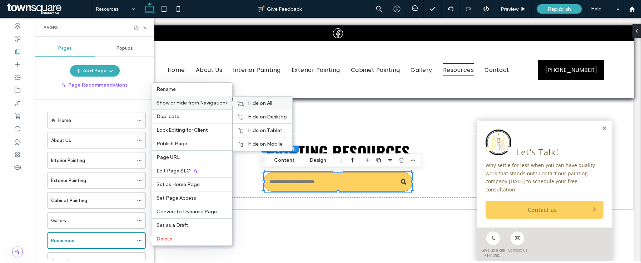
click at [243, 103] on icon at bounding box center [240, 103] width 7 height 5
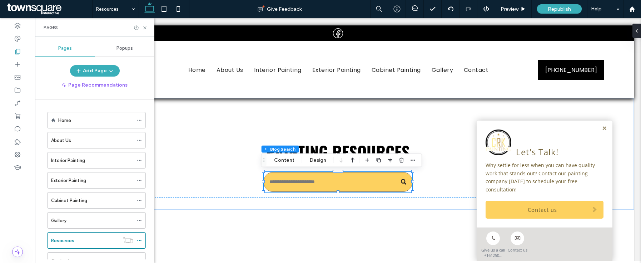
click at [148, 29] on div "Pages" at bounding box center [94, 27] width 119 height 19
click at [147, 29] on icon at bounding box center [144, 27] width 5 height 5
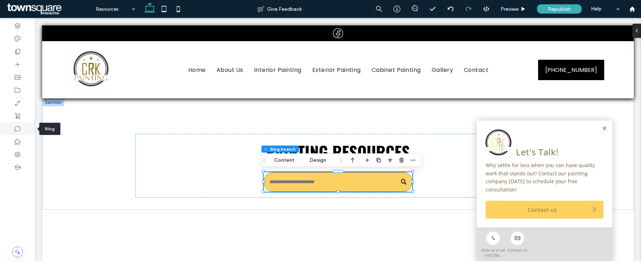
click at [15, 131] on use at bounding box center [18, 128] width 6 height 5
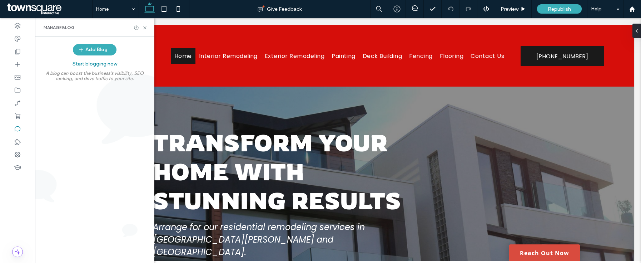
scroll to position [249, 0]
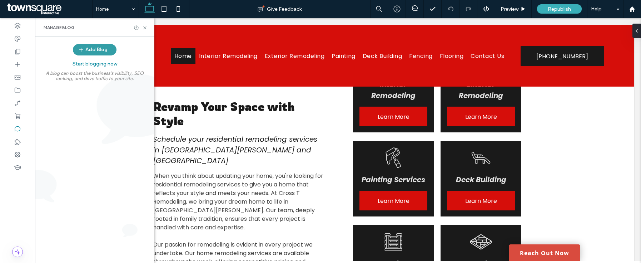
click at [95, 51] on button "Add Blog" at bounding box center [95, 49] width 44 height 11
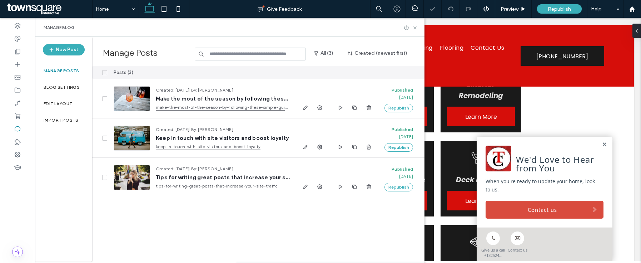
click at [108, 73] on div "Posts (3)" at bounding box center [202, 72] width 188 height 13
click at [105, 73] on icon at bounding box center [104, 72] width 3 height 2
click at [377, 73] on button "Delete" at bounding box center [372, 72] width 26 height 9
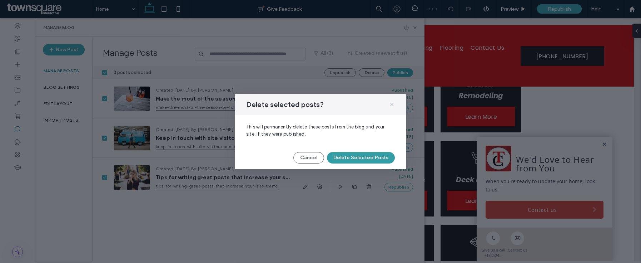
click at [361, 157] on button "Delete Selected Posts" at bounding box center [361, 157] width 68 height 11
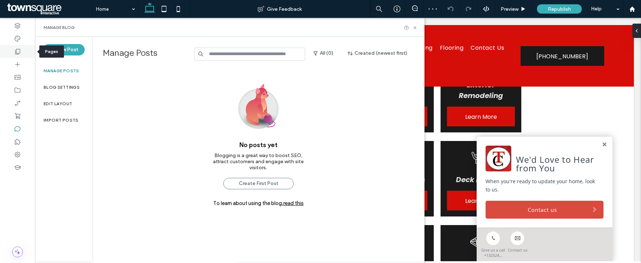
click at [23, 56] on div at bounding box center [17, 51] width 35 height 13
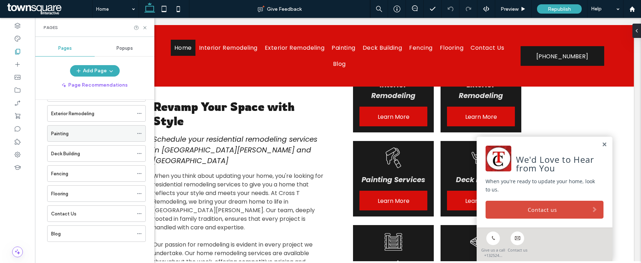
scroll to position [47, 0]
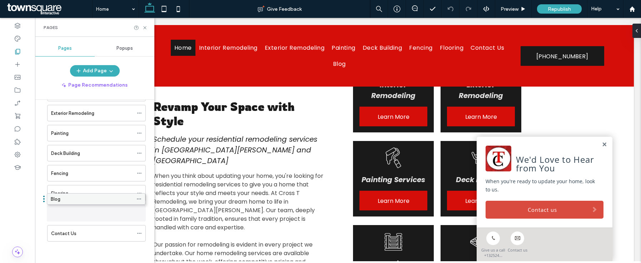
drag, startPoint x: 85, startPoint y: 235, endPoint x: 84, endPoint y: 203, distance: 31.8
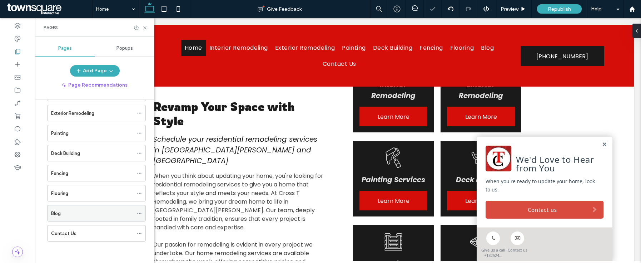
click at [139, 211] on icon at bounding box center [139, 212] width 5 height 5
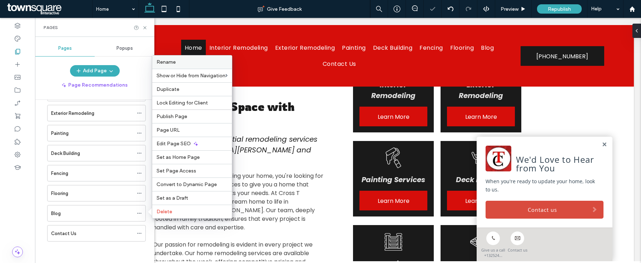
click at [179, 66] on div "Rename" at bounding box center [192, 61] width 80 height 13
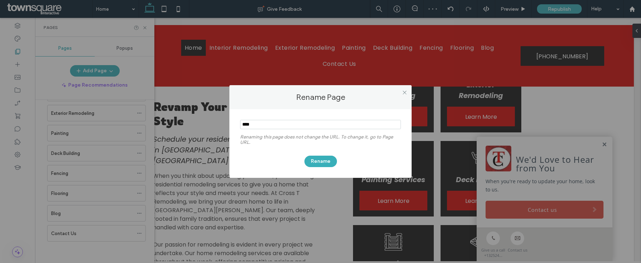
click at [254, 128] on input "notEmpty" at bounding box center [320, 124] width 161 height 9
type input "*********"
click at [322, 151] on div "Rename" at bounding box center [320, 157] width 161 height 19
click at [323, 156] on button "Rename" at bounding box center [320, 160] width 33 height 11
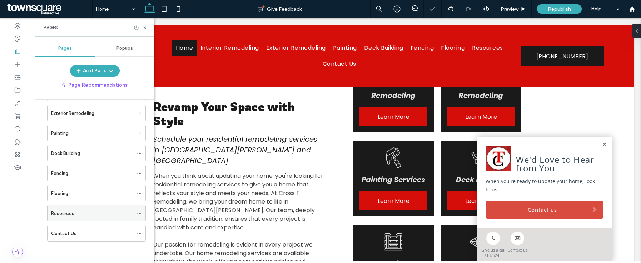
click at [135, 215] on div "Resources" at bounding box center [96, 213] width 99 height 16
click at [136, 215] on div "Resources" at bounding box center [96, 213] width 99 height 16
click at [143, 211] on div at bounding box center [141, 213] width 9 height 11
click at [142, 211] on div at bounding box center [141, 213] width 9 height 11
click at [141, 211] on icon at bounding box center [139, 212] width 5 height 5
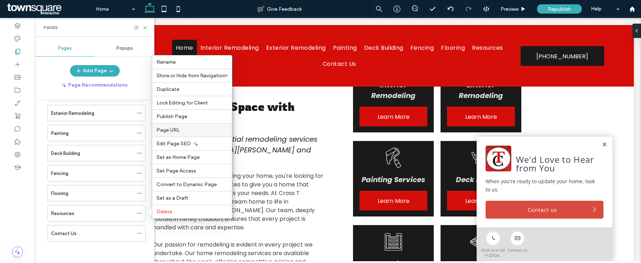
click at [178, 125] on div "Page URL" at bounding box center [192, 130] width 80 height 14
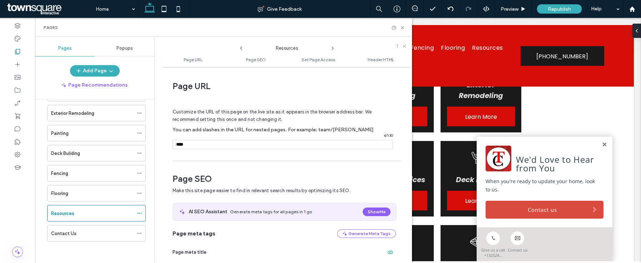
scroll to position [4, 0]
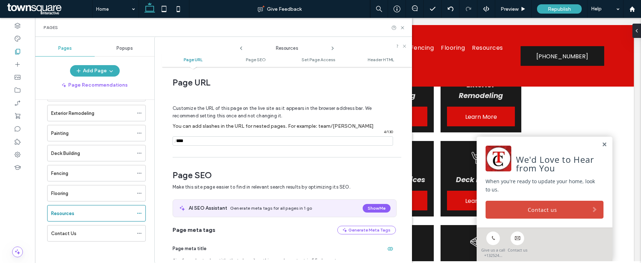
click at [208, 138] on input "notEmpty" at bounding box center [283, 140] width 220 height 9
type input "**********"
click at [298, 151] on div "Customize the URL of this page on the live site as it appears in the browser ad…" at bounding box center [284, 122] width 223 height 63
click at [402, 27] on use at bounding box center [402, 27] width 3 height 3
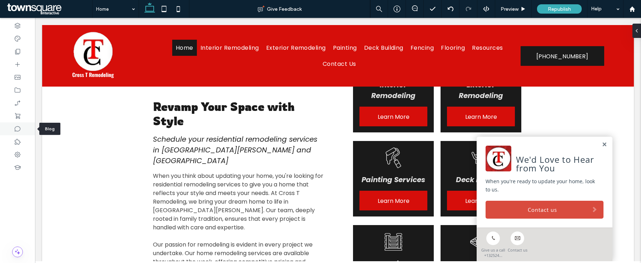
click at [9, 130] on div at bounding box center [17, 128] width 35 height 13
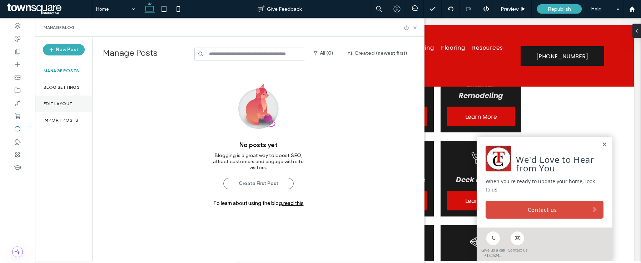
click at [60, 104] on label "Edit Layout" at bounding box center [58, 103] width 29 height 5
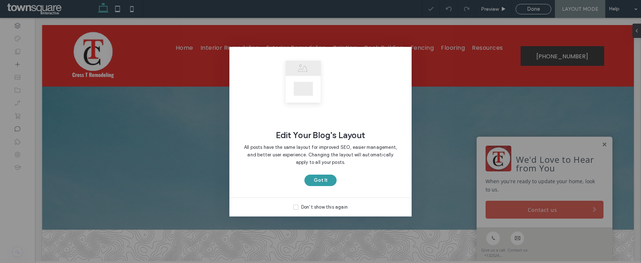
click at [323, 181] on button "Got It" at bounding box center [320, 179] width 32 height 11
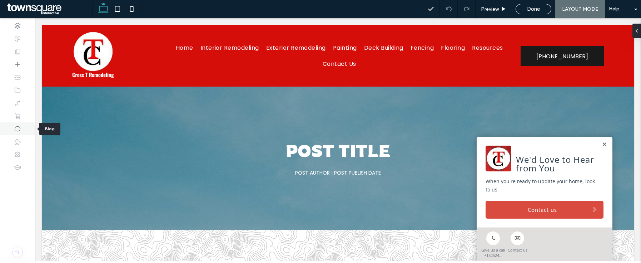
click at [16, 125] on icon at bounding box center [17, 128] width 7 height 7
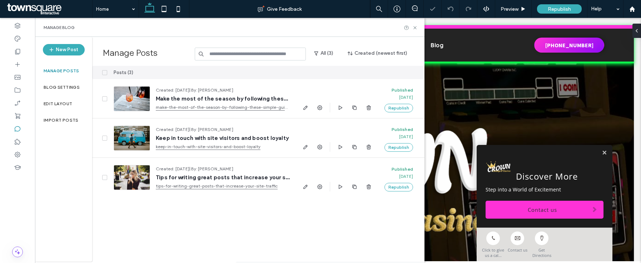
click at [108, 70] on div "Posts (3)" at bounding box center [202, 72] width 188 height 13
click at [106, 73] on icon at bounding box center [104, 72] width 3 height 2
click at [369, 70] on button "Delete" at bounding box center [372, 72] width 26 height 9
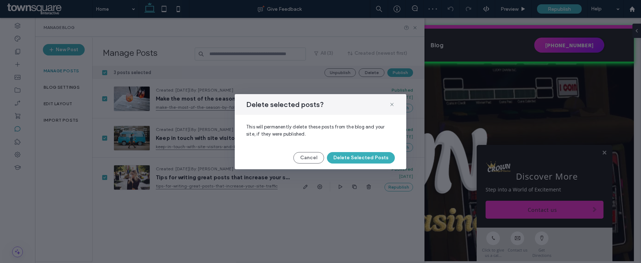
click at [353, 169] on div "Delete selected posts? This will permanently delete these posts from the blog a…" at bounding box center [320, 131] width 641 height 263
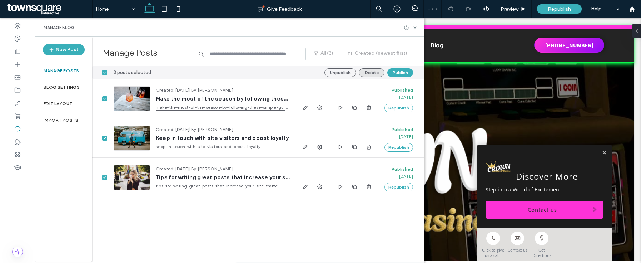
click at [366, 69] on button "Delete" at bounding box center [372, 72] width 26 height 9
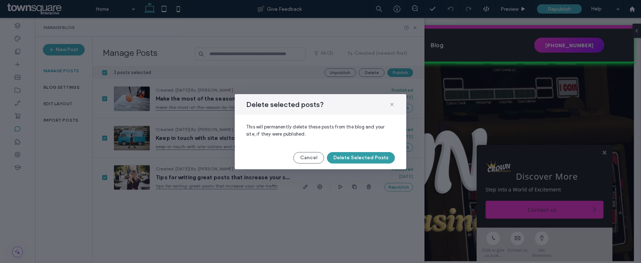
click at [370, 157] on button "Delete Selected Posts" at bounding box center [361, 157] width 68 height 11
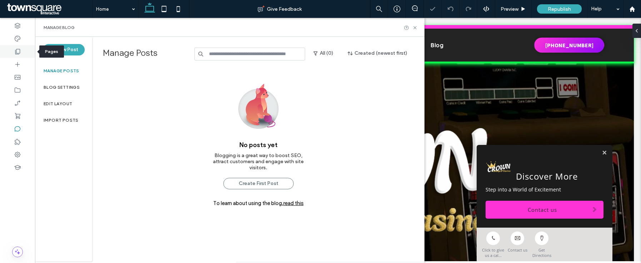
click at [16, 54] on use at bounding box center [17, 51] width 5 height 5
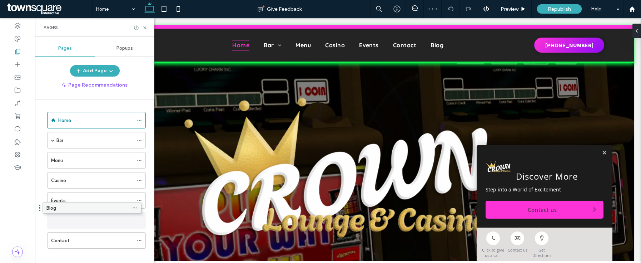
drag, startPoint x: 81, startPoint y: 238, endPoint x: 76, endPoint y: 209, distance: 29.0
click at [135, 220] on div "Blog" at bounding box center [96, 220] width 99 height 16
click at [139, 219] on icon at bounding box center [139, 220] width 5 height 5
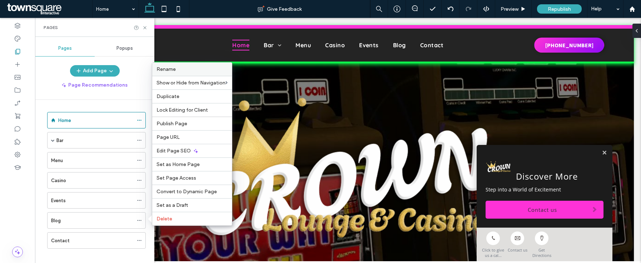
click at [174, 71] on span "Rename" at bounding box center [165, 69] width 19 height 6
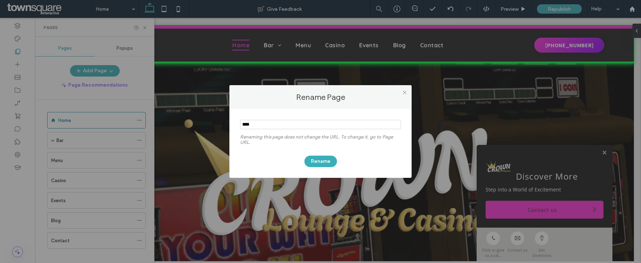
click at [259, 129] on input "notEmpty" at bounding box center [320, 124] width 161 height 9
click at [260, 128] on input "notEmpty" at bounding box center [320, 124] width 161 height 9
click at [260, 127] on input "notEmpty" at bounding box center [320, 124] width 161 height 9
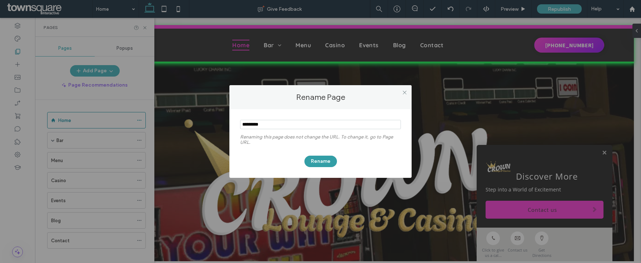
type input "*********"
click at [318, 163] on button "Rename" at bounding box center [320, 160] width 33 height 11
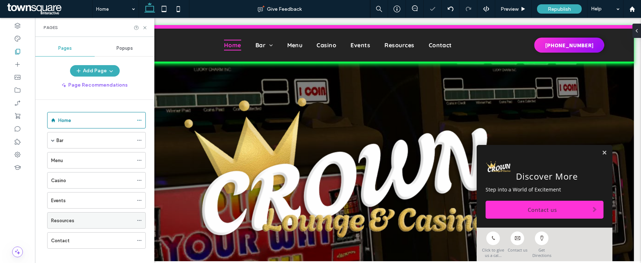
click at [139, 221] on icon at bounding box center [139, 220] width 5 height 5
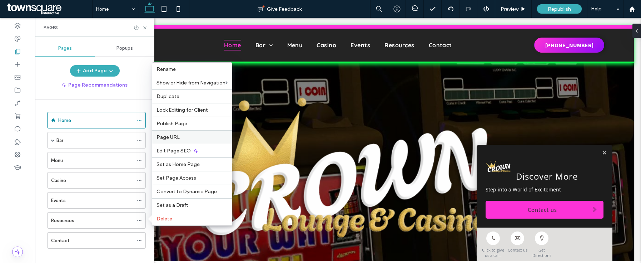
click at [184, 140] on div "Page URL" at bounding box center [192, 137] width 80 height 14
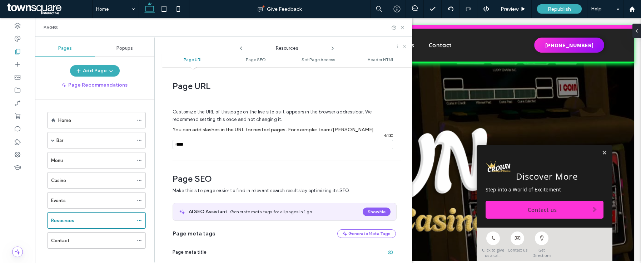
scroll to position [4, 0]
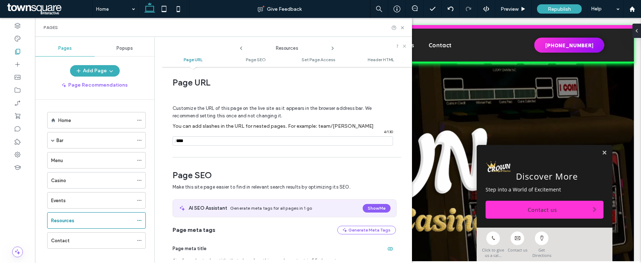
click at [189, 146] on div "Customize the URL of this page on the live site as it appears in the browser ad…" at bounding box center [284, 122] width 223 height 63
click at [189, 142] on input "notEmpty" at bounding box center [283, 140] width 220 height 9
type input "*"
type input "**********"
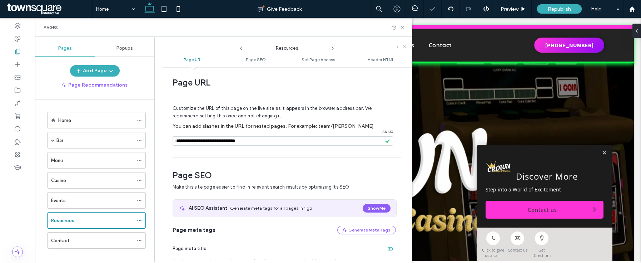
click at [405, 25] on div "Pages" at bounding box center [223, 27] width 377 height 19
click at [405, 25] on icon at bounding box center [402, 27] width 5 height 5
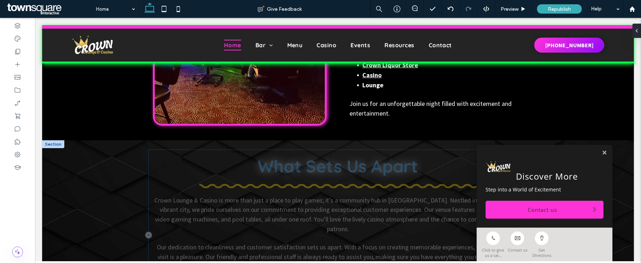
scroll to position [1005, 0]
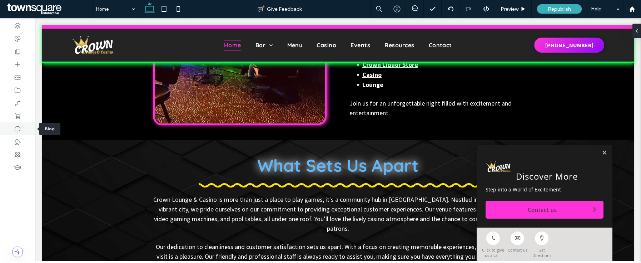
click at [18, 126] on icon at bounding box center [17, 128] width 7 height 7
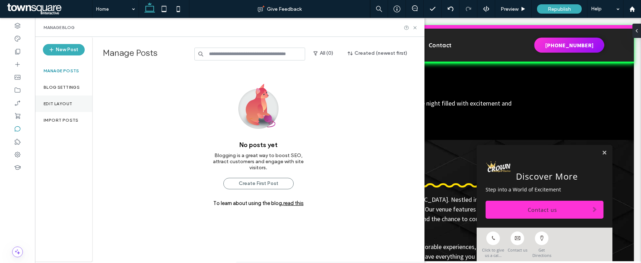
click at [50, 101] on label "Edit Layout" at bounding box center [58, 103] width 29 height 5
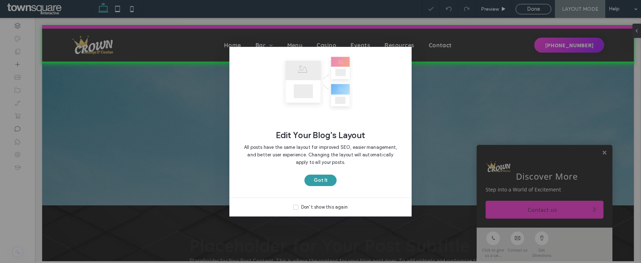
click at [330, 174] on button "Got It" at bounding box center [320, 179] width 32 height 11
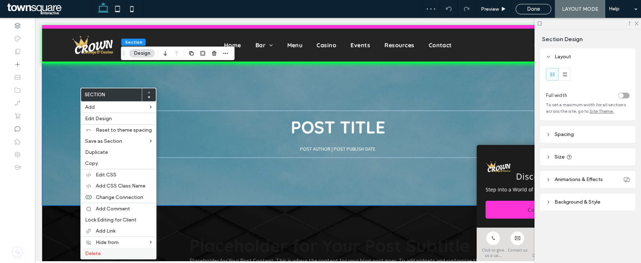
click at [85, 250] on span "Delete" at bounding box center [93, 253] width 16 height 6
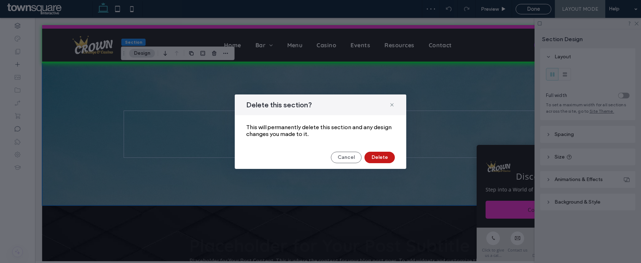
click at [379, 155] on button "Delete" at bounding box center [379, 156] width 30 height 11
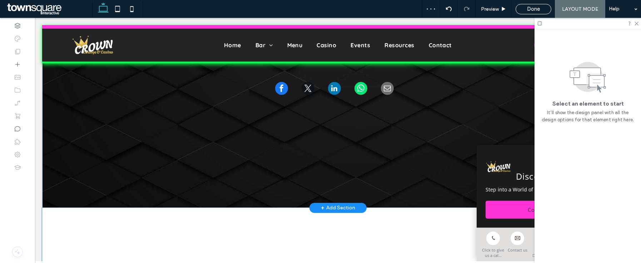
scroll to position [70, 0]
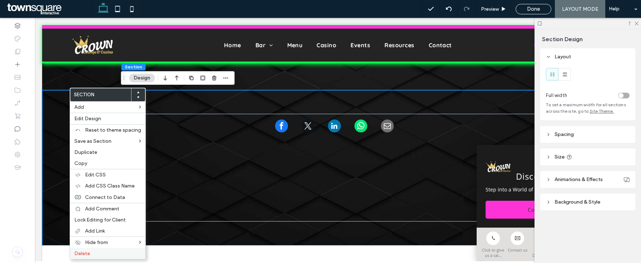
click at [84, 249] on div "Delete" at bounding box center [107, 253] width 75 height 11
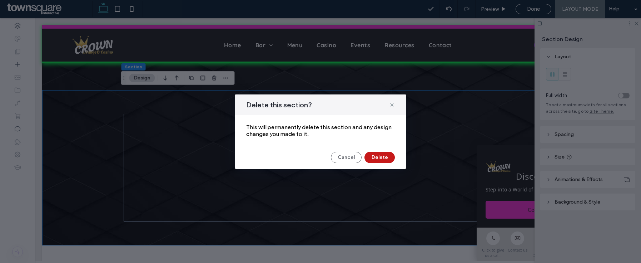
click at [382, 155] on button "Delete" at bounding box center [379, 156] width 30 height 11
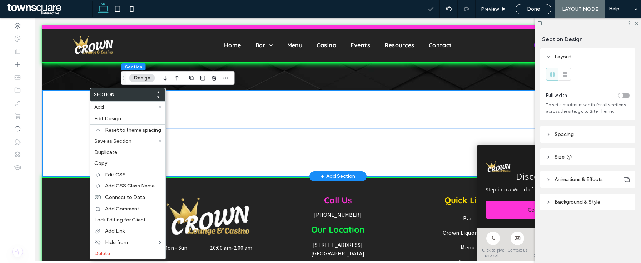
drag, startPoint x: 89, startPoint y: 126, endPoint x: 124, endPoint y: 145, distance: 39.9
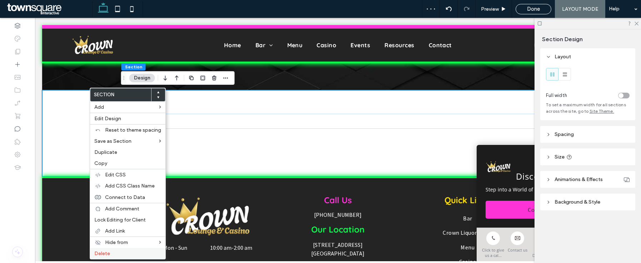
click at [116, 254] on label "Delete" at bounding box center [127, 253] width 67 height 6
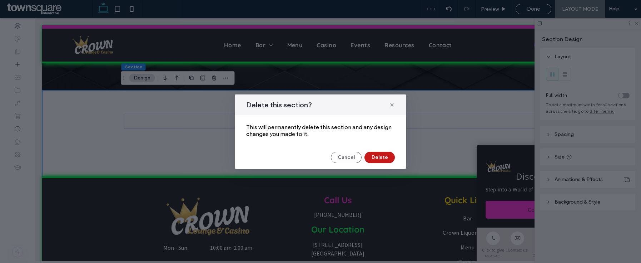
click at [376, 154] on button "Delete" at bounding box center [379, 156] width 30 height 11
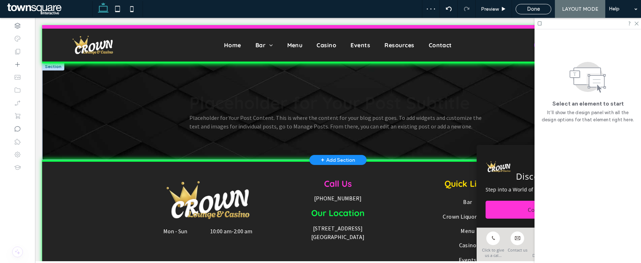
scroll to position [0, 0]
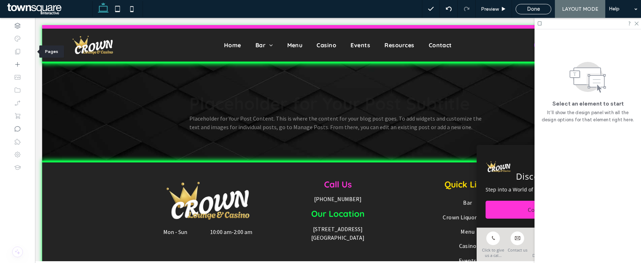
click at [18, 51] on icon at bounding box center [17, 51] width 7 height 7
click at [18, 50] on icon at bounding box center [17, 51] width 7 height 7
click at [528, 10] on span "Done" at bounding box center [533, 9] width 13 height 6
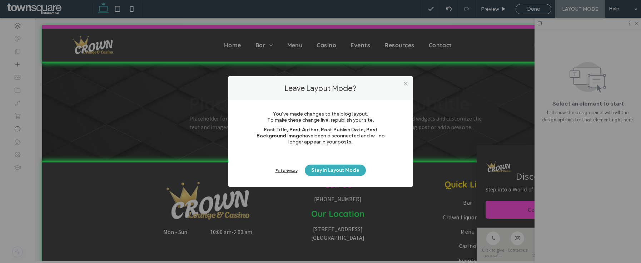
click at [284, 176] on div "You’ve made changes to the blog layout. To make these change live, republish yo…" at bounding box center [320, 143] width 184 height 86
click at [284, 169] on div "Exit anyway" at bounding box center [286, 170] width 22 height 5
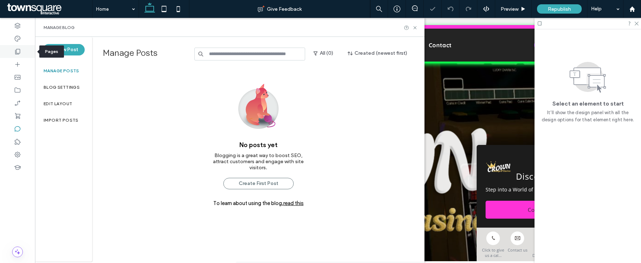
click at [24, 57] on div at bounding box center [17, 51] width 35 height 13
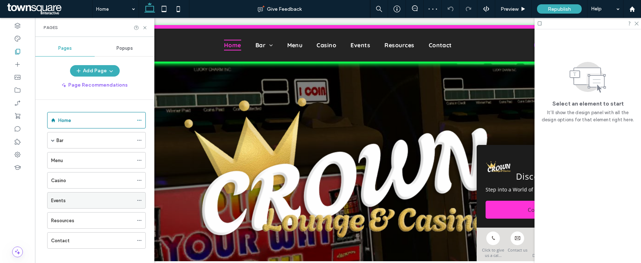
scroll to position [7, 0]
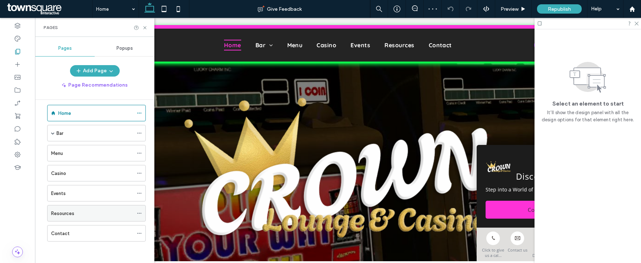
click at [137, 209] on span at bounding box center [139, 213] width 5 height 11
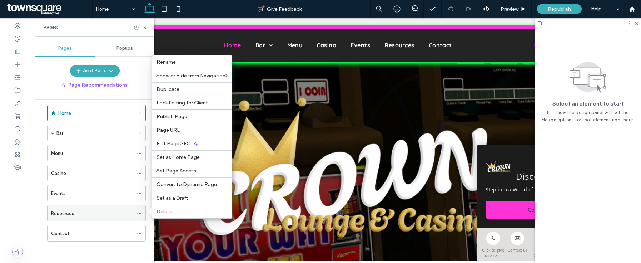
click at [103, 211] on div "Resources" at bounding box center [92, 213] width 82 height 8
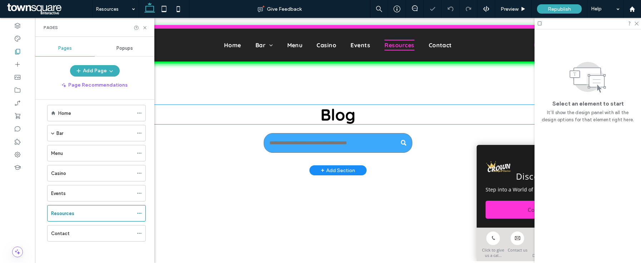
click at [342, 113] on span "Blog" at bounding box center [337, 114] width 35 height 20
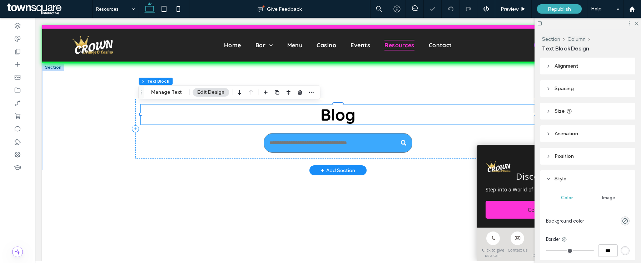
click at [342, 113] on span "Blog" at bounding box center [337, 114] width 35 height 20
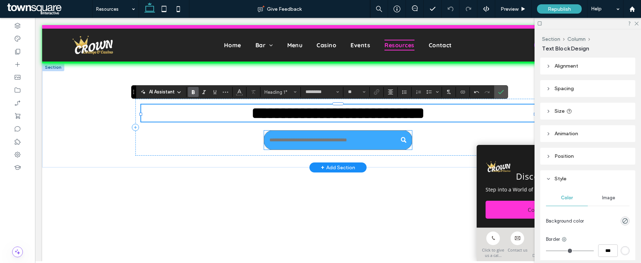
click at [343, 139] on input "Search" at bounding box center [338, 140] width 148 height 20
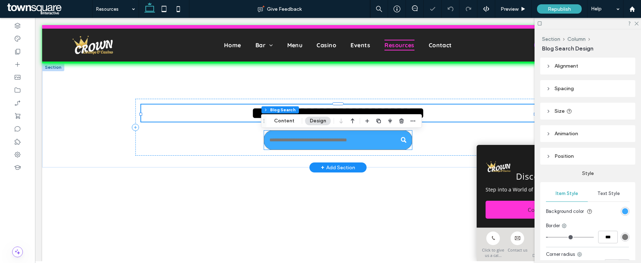
click at [343, 139] on input "Search" at bounding box center [338, 140] width 148 height 20
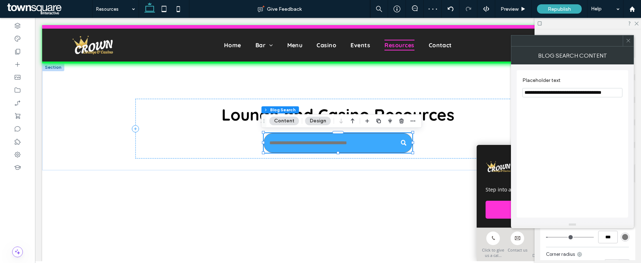
drag, startPoint x: 604, startPoint y: 95, endPoint x: 540, endPoint y: 93, distance: 64.3
click at [540, 93] on input "**********" at bounding box center [572, 92] width 100 height 9
type input "**********"
click at [625, 43] on div at bounding box center [628, 40] width 11 height 11
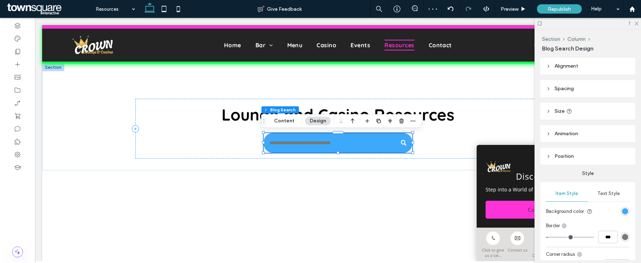
click at [624, 210] on div "rgb(60, 169, 253)" at bounding box center [624, 210] width 9 height 9
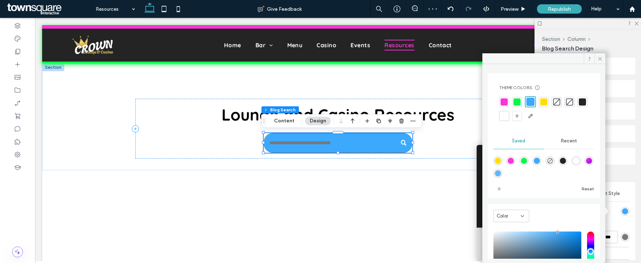
click at [509, 115] on div at bounding box center [504, 116] width 10 height 10
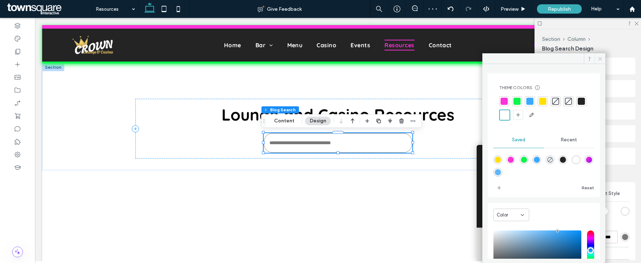
click at [600, 58] on use at bounding box center [600, 59] width 4 height 4
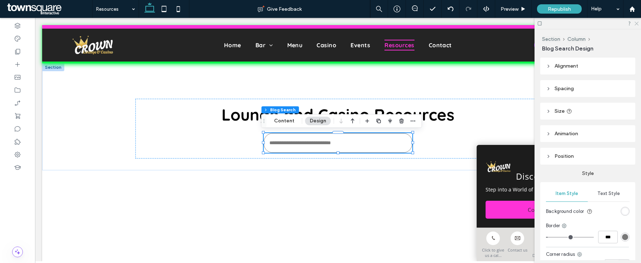
click at [636, 23] on use at bounding box center [636, 24] width 4 height 4
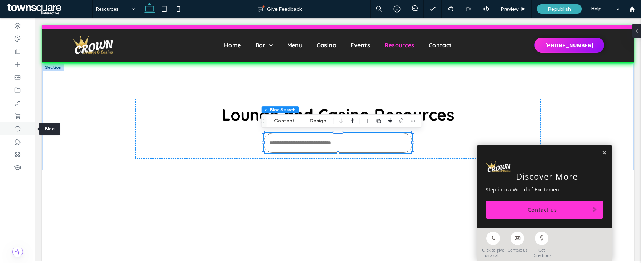
click at [16, 129] on icon at bounding box center [17, 128] width 7 height 7
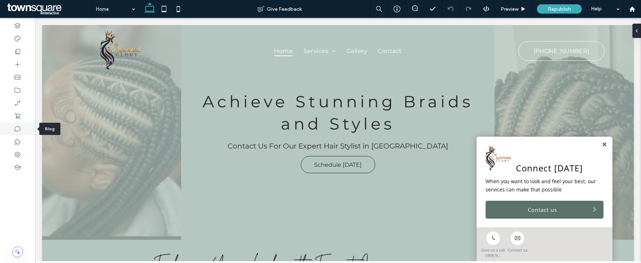
click at [11, 128] on div at bounding box center [17, 128] width 35 height 13
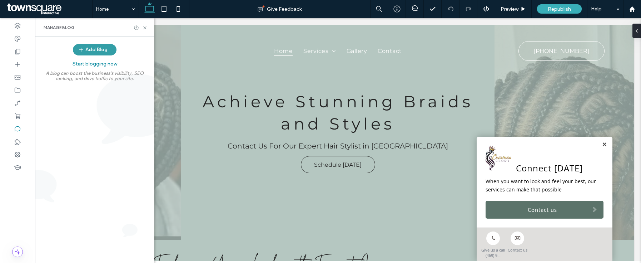
click at [94, 50] on button "Add Blog" at bounding box center [95, 49] width 44 height 11
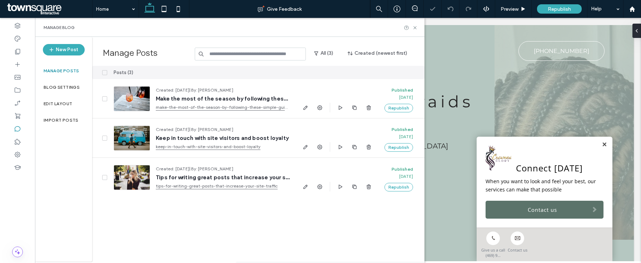
click at [107, 70] on div at bounding box center [100, 72] width 16 height 13
click at [106, 71] on span at bounding box center [104, 72] width 5 height 5
click at [373, 75] on button "Delete" at bounding box center [372, 72] width 26 height 9
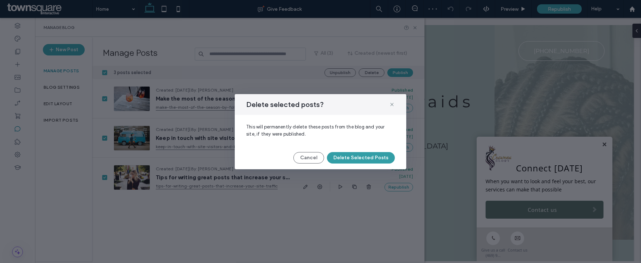
click at [356, 158] on button "Delete Selected Posts" at bounding box center [361, 157] width 68 height 11
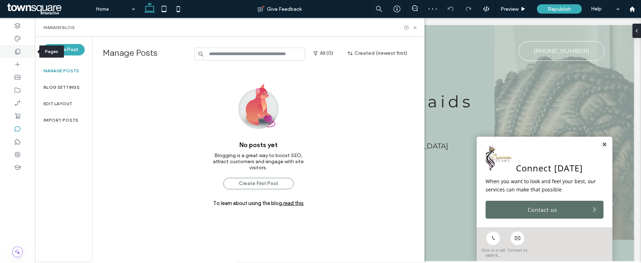
click at [22, 49] on div at bounding box center [17, 51] width 35 height 13
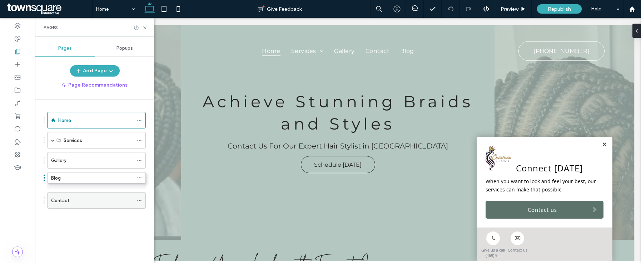
drag, startPoint x: 64, startPoint y: 193, endPoint x: 64, endPoint y: 175, distance: 18.2
click at [135, 179] on div "Blog" at bounding box center [96, 180] width 99 height 16
click at [136, 179] on div "Blog" at bounding box center [96, 180] width 99 height 16
click at [137, 179] on icon at bounding box center [139, 180] width 5 height 5
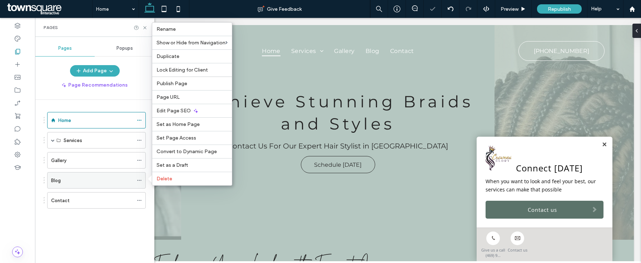
click at [137, 179] on icon at bounding box center [139, 180] width 5 height 5
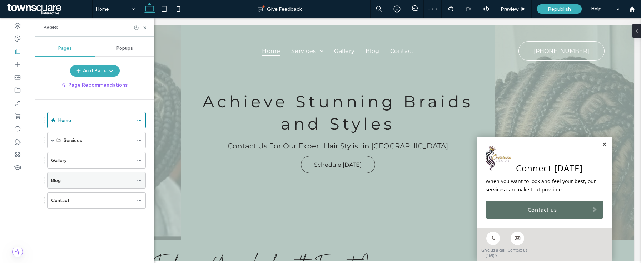
click at [137, 179] on icon at bounding box center [139, 180] width 5 height 5
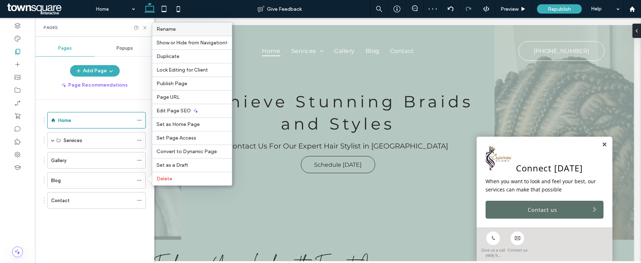
click at [184, 29] on label "Rename" at bounding box center [191, 29] width 71 height 6
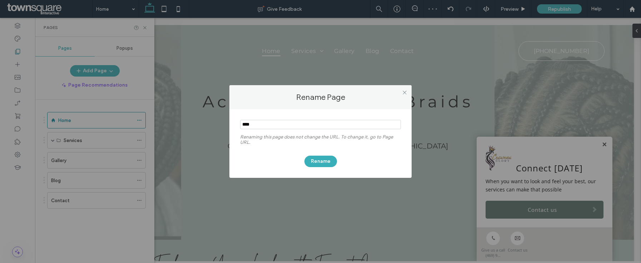
click at [251, 124] on input "notEmpty" at bounding box center [320, 124] width 161 height 9
type input "*********"
click at [324, 165] on button "Rename" at bounding box center [320, 160] width 33 height 11
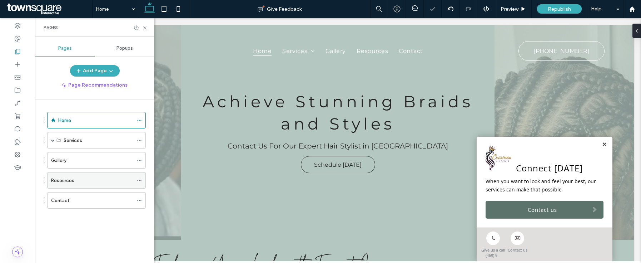
click at [136, 181] on div "Resources" at bounding box center [96, 180] width 99 height 16
click at [138, 181] on icon at bounding box center [139, 180] width 5 height 5
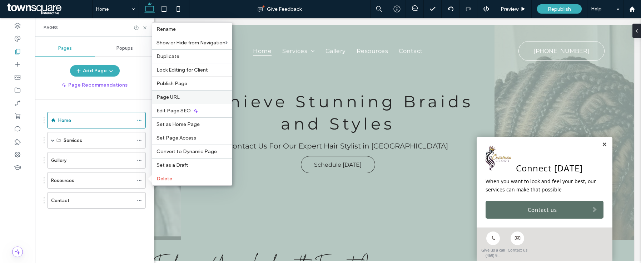
click at [179, 101] on div "Page URL" at bounding box center [192, 97] width 80 height 14
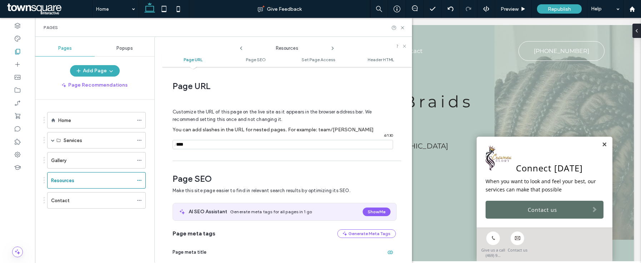
scroll to position [4, 0]
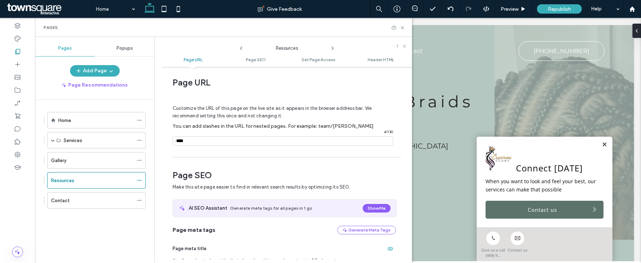
click at [188, 140] on input "notEmpty" at bounding box center [283, 140] width 220 height 9
type input "**********"
click at [403, 26] on use at bounding box center [402, 27] width 3 height 3
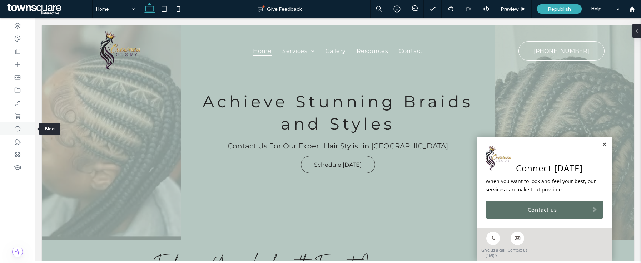
click at [17, 129] on icon at bounding box center [17, 128] width 7 height 7
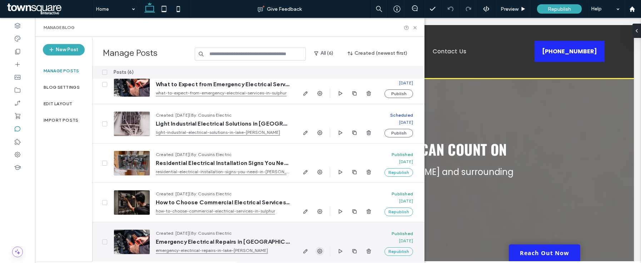
click at [319, 252] on icon "button" at bounding box center [320, 251] width 6 height 6
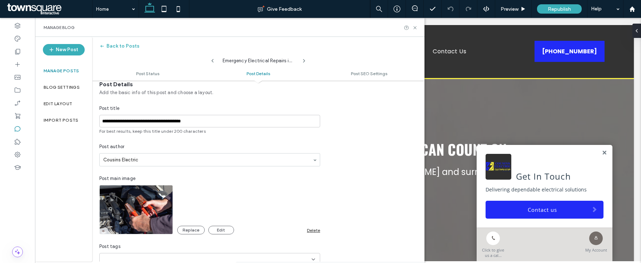
scroll to position [181, 0]
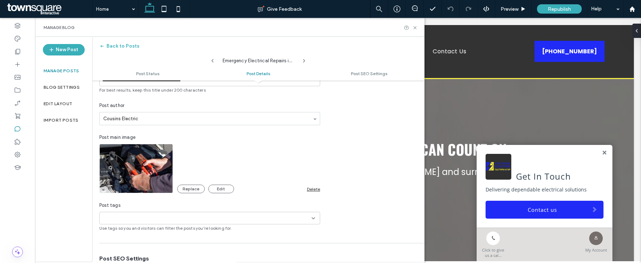
click at [314, 186] on div "Delete" at bounding box center [313, 188] width 13 height 5
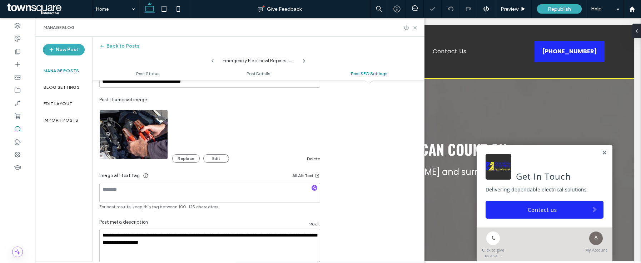
click at [311, 159] on div "Delete" at bounding box center [313, 158] width 13 height 5
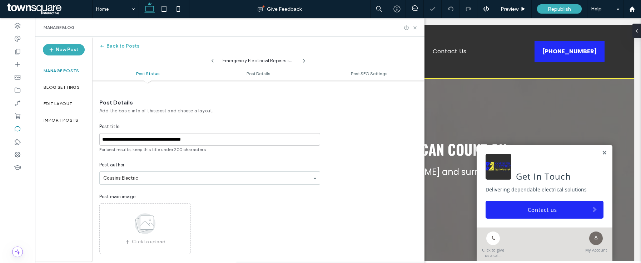
scroll to position [0, 0]
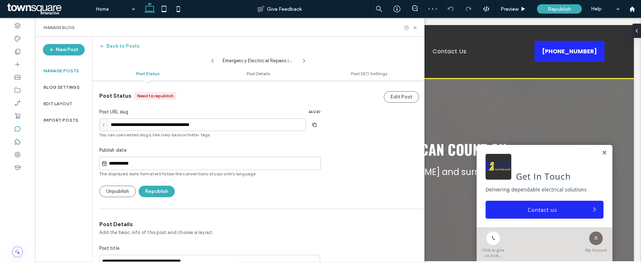
click at [165, 185] on div "**********" at bounding box center [209, 144] width 221 height 105
click at [165, 188] on button "Republish" at bounding box center [157, 190] width 36 height 11
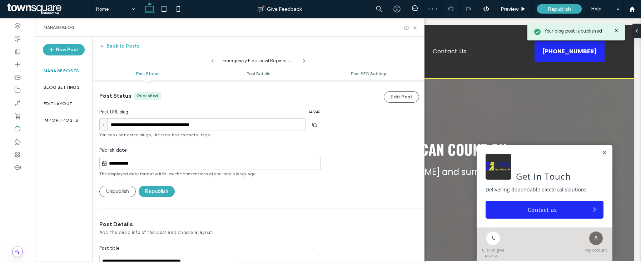
click at [212, 56] on span at bounding box center [213, 58] width 6 height 9
click at [210, 62] on icon at bounding box center [213, 61] width 6 height 6
type input "**********"
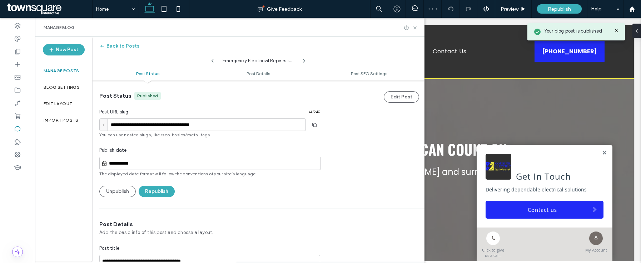
type textarea "**********"
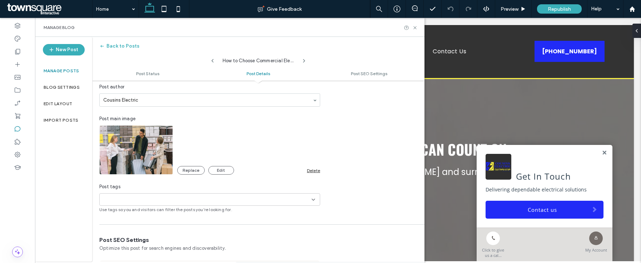
scroll to position [208, 0]
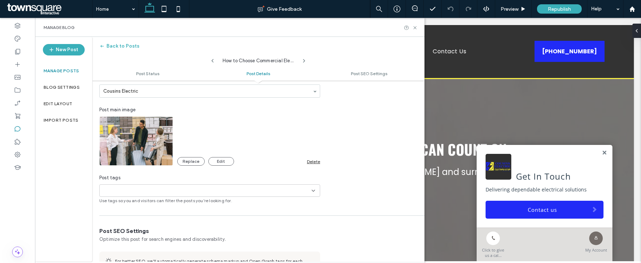
click at [310, 161] on div "Delete" at bounding box center [313, 161] width 13 height 5
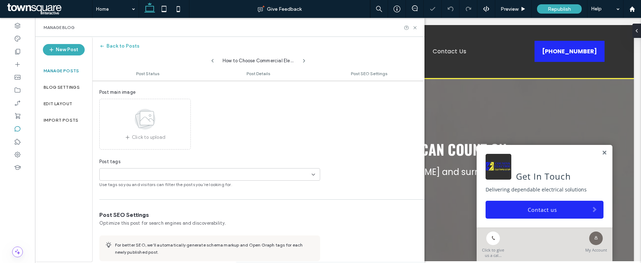
scroll to position [419, 0]
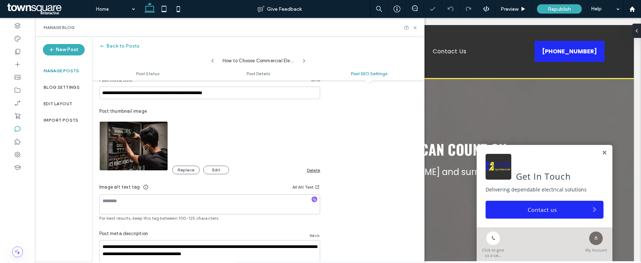
click at [311, 173] on div "Replace Edit Delete" at bounding box center [246, 169] width 148 height 9
click at [313, 170] on div "Delete" at bounding box center [313, 169] width 13 height 5
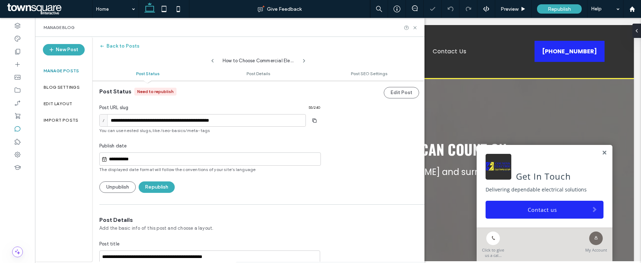
scroll to position [0, 0]
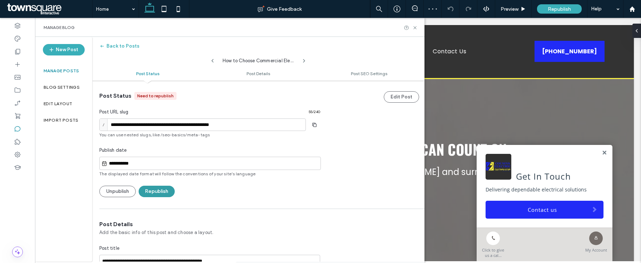
click at [164, 186] on button "Republish" at bounding box center [157, 190] width 36 height 11
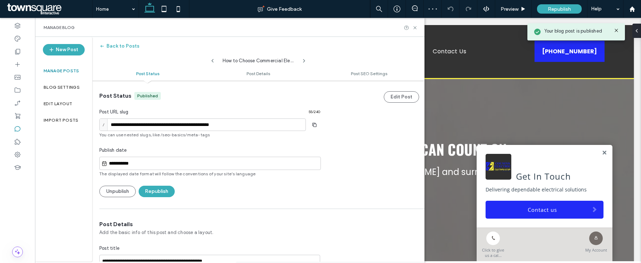
click at [213, 64] on div "How to Choose Commercial Electrical Services in Sulphur?" at bounding box center [258, 59] width 332 height 14
click at [211, 61] on icon at bounding box center [213, 61] width 6 height 6
type input "**********"
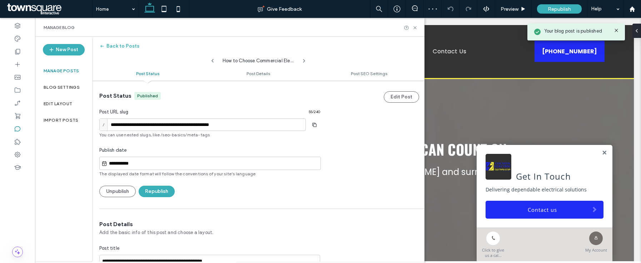
type textarea "**********"
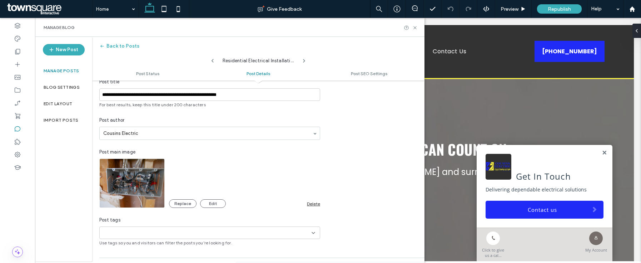
scroll to position [168, 0]
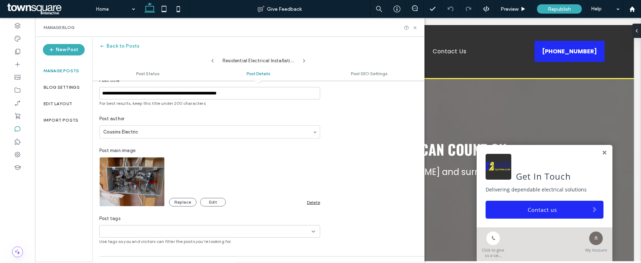
click at [317, 203] on div "Delete" at bounding box center [313, 201] width 13 height 5
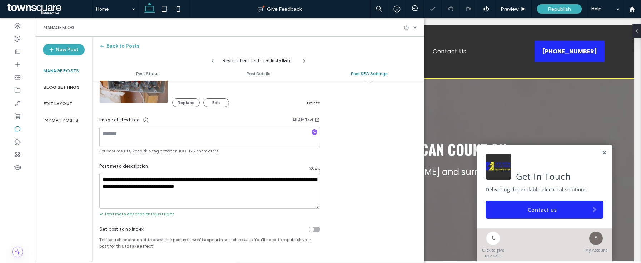
click at [313, 101] on div "Delete" at bounding box center [313, 102] width 13 height 5
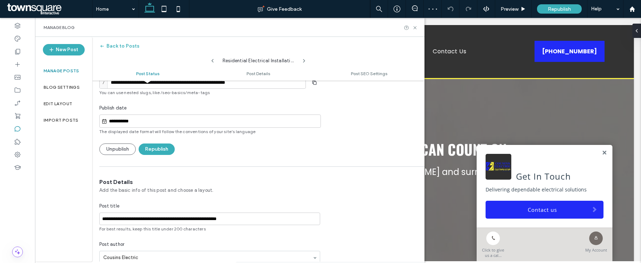
scroll to position [0, 0]
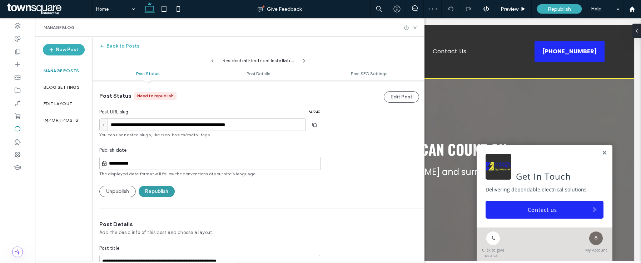
click at [169, 194] on button "Republish" at bounding box center [157, 190] width 36 height 11
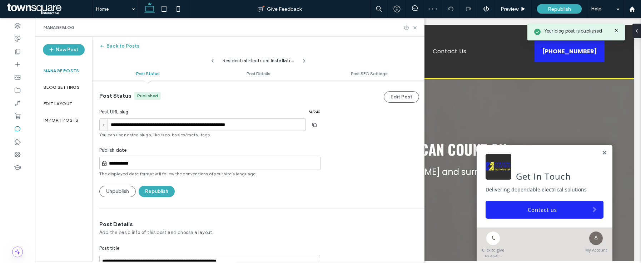
click at [213, 59] on use at bounding box center [212, 61] width 2 height 4
type input "**********"
type textarea "**********"
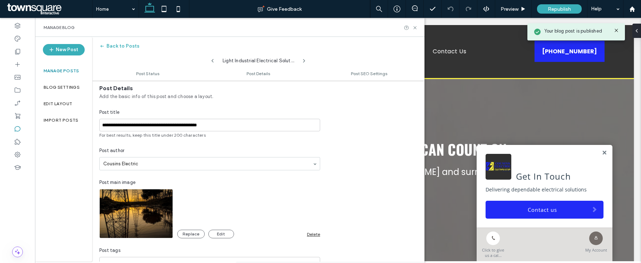
scroll to position [232, 0]
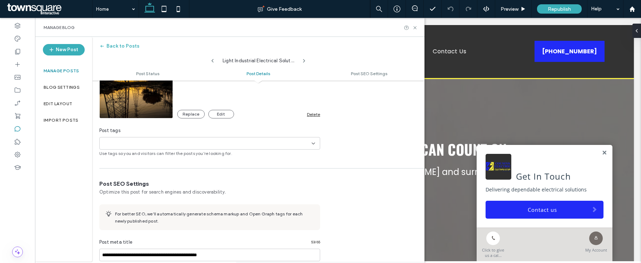
click at [315, 115] on div "Delete" at bounding box center [313, 113] width 13 height 5
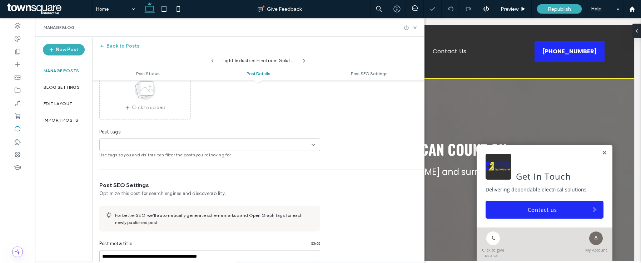
scroll to position [376, 0]
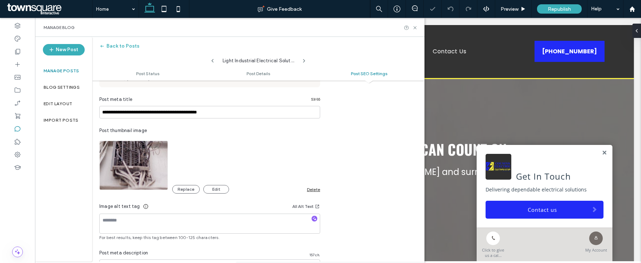
click at [315, 188] on div "Delete" at bounding box center [313, 188] width 13 height 5
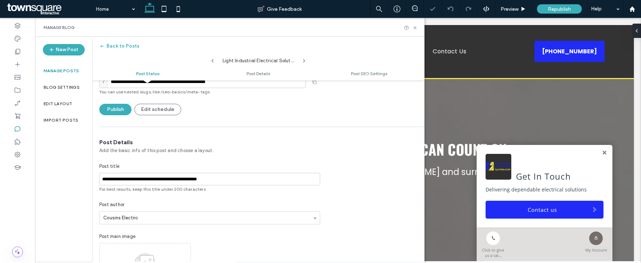
scroll to position [0, 0]
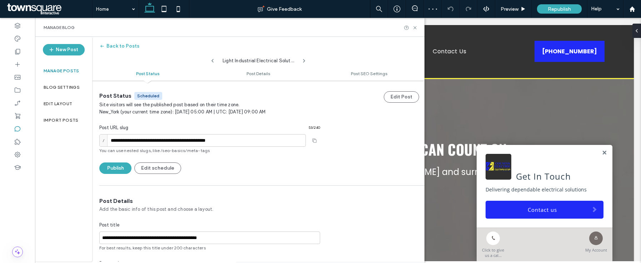
click at [210, 62] on icon at bounding box center [213, 61] width 6 height 6
type input "**********"
type textarea "**********"
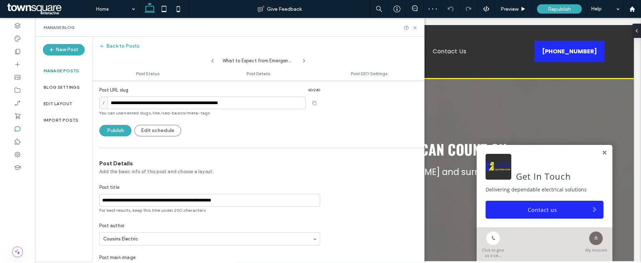
scroll to position [123, 0]
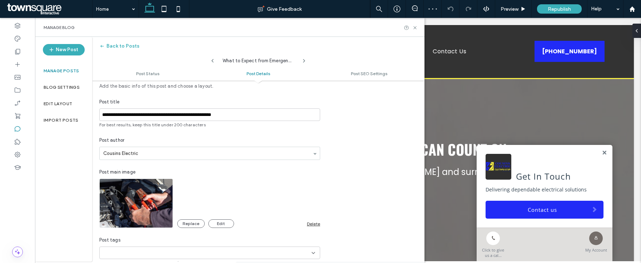
click at [315, 222] on div "Delete" at bounding box center [313, 223] width 13 height 5
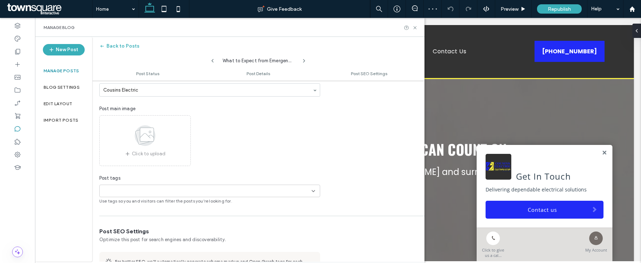
scroll to position [334, 0]
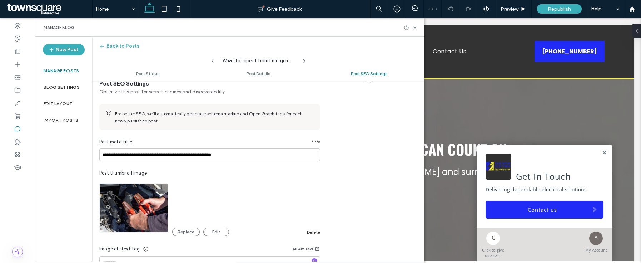
click at [313, 228] on div "Replace Edit Delete" at bounding box center [246, 228] width 148 height 16
click at [313, 230] on div "Delete" at bounding box center [313, 231] width 13 height 5
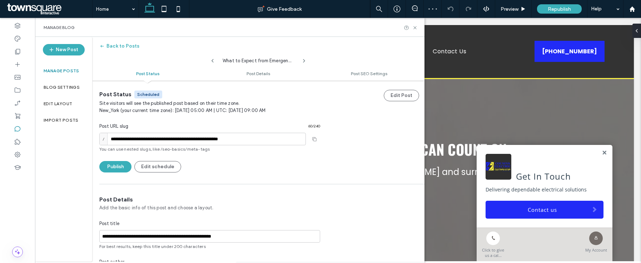
scroll to position [0, 0]
click at [212, 60] on use at bounding box center [212, 61] width 2 height 4
type input "**********"
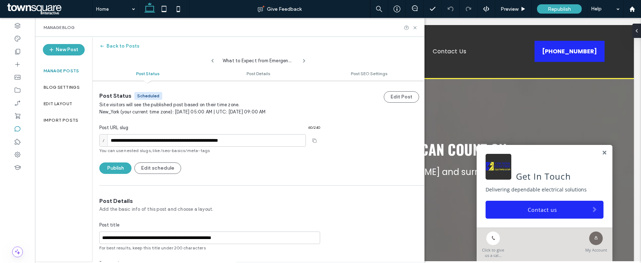
type textarea "**********"
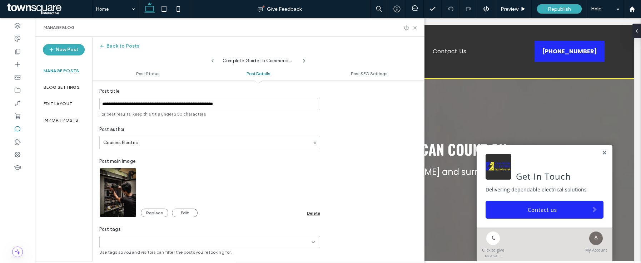
scroll to position [137, 0]
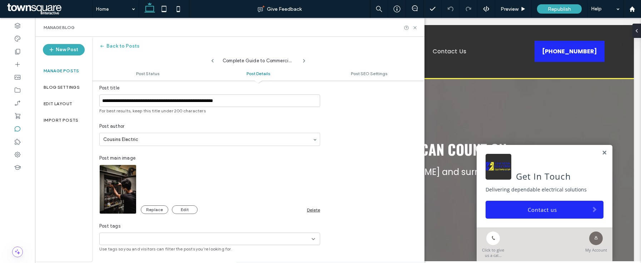
click at [315, 207] on div "Delete" at bounding box center [313, 209] width 13 height 5
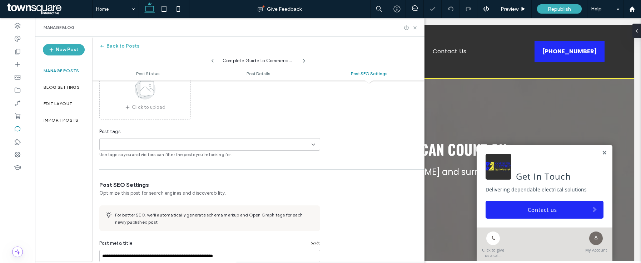
scroll to position [368, 0]
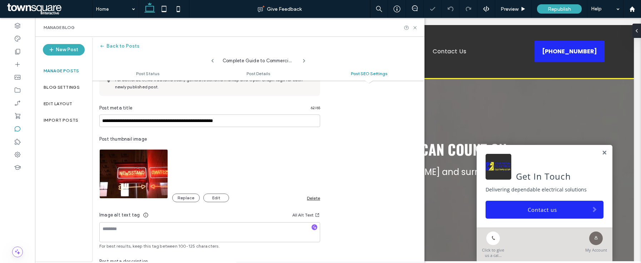
click at [311, 200] on div "Delete" at bounding box center [313, 197] width 13 height 5
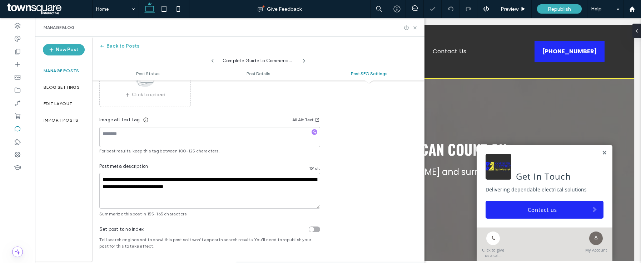
scroll to position [0, 0]
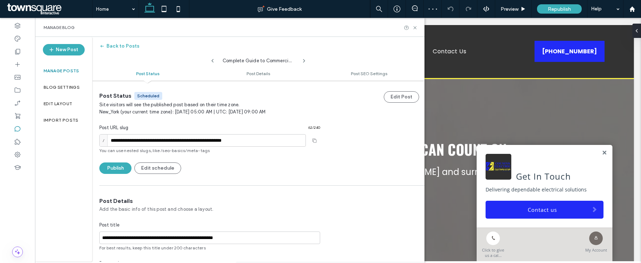
click at [211, 61] on icon at bounding box center [213, 61] width 6 height 6
type input "**********"
type textarea "**********"
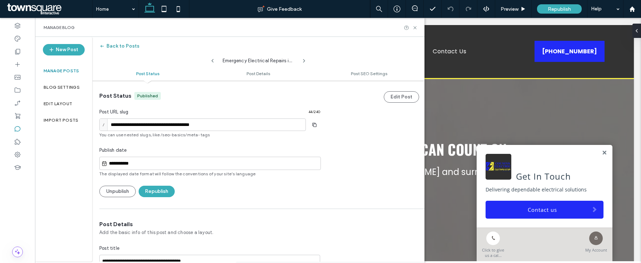
click at [115, 50] on button "Back to Posts" at bounding box center [119, 45] width 40 height 11
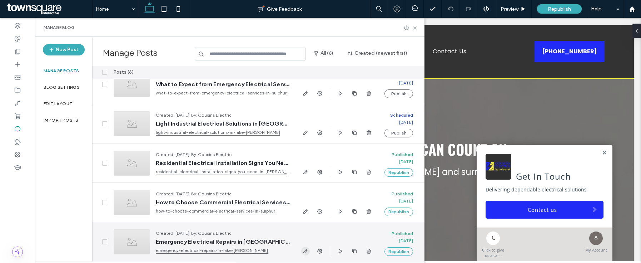
click at [306, 252] on icon "button" at bounding box center [306, 251] width 6 height 6
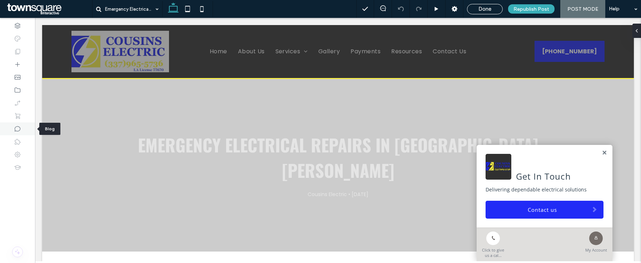
click at [20, 129] on icon at bounding box center [17, 128] width 7 height 7
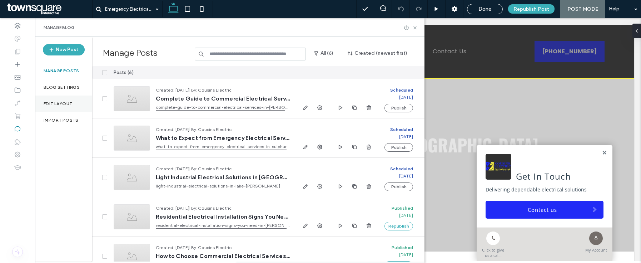
click at [63, 96] on div "Edit Layout" at bounding box center [63, 103] width 57 height 16
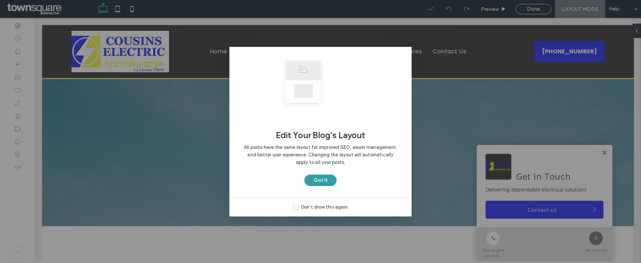
click at [321, 179] on button "Got It" at bounding box center [320, 179] width 32 height 11
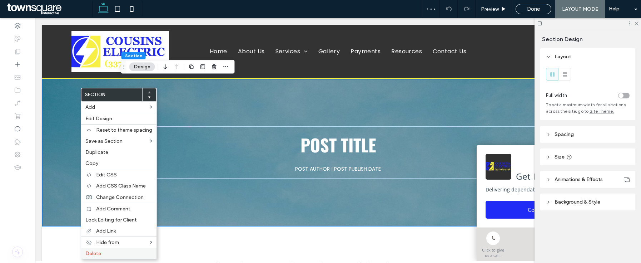
click at [122, 251] on label "Delete" at bounding box center [118, 253] width 67 height 6
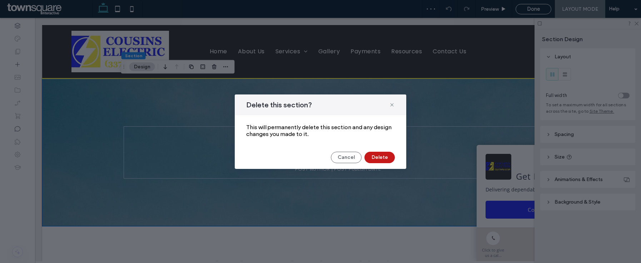
click at [370, 158] on button "Delete" at bounding box center [379, 156] width 30 height 11
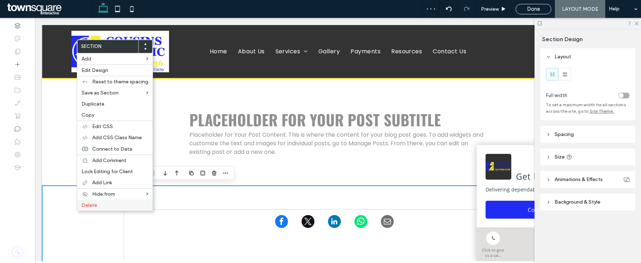
click at [98, 203] on label "Delete" at bounding box center [114, 205] width 67 height 6
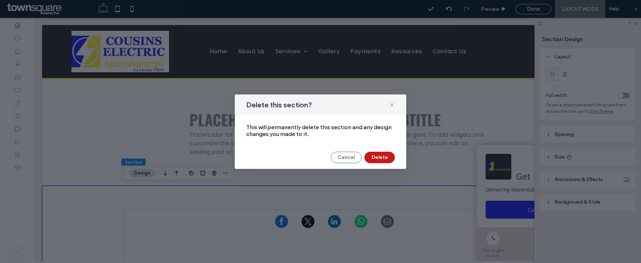
click at [373, 154] on button "Delete" at bounding box center [379, 156] width 30 height 11
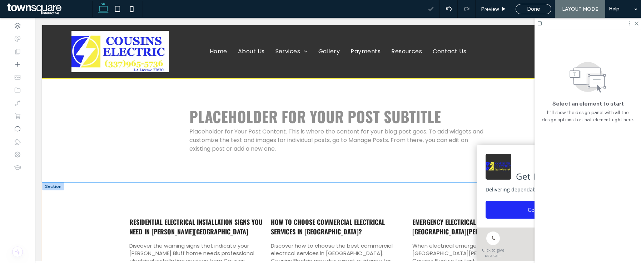
scroll to position [5, 0]
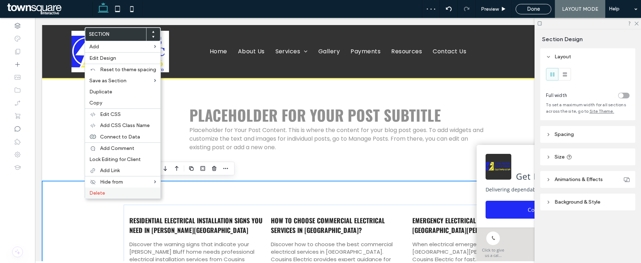
click at [116, 190] on label "Delete" at bounding box center [122, 193] width 67 height 6
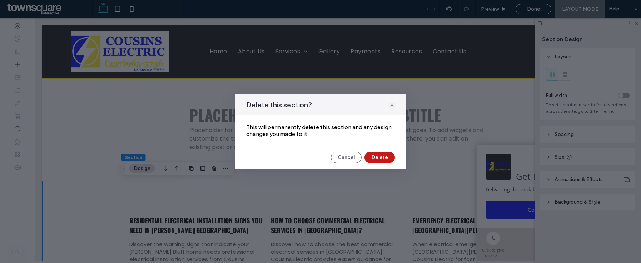
click at [379, 161] on button "Delete" at bounding box center [379, 156] width 30 height 11
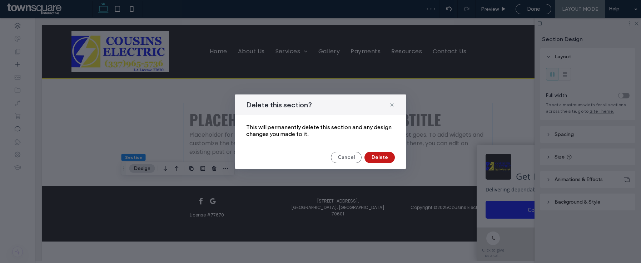
scroll to position [0, 0]
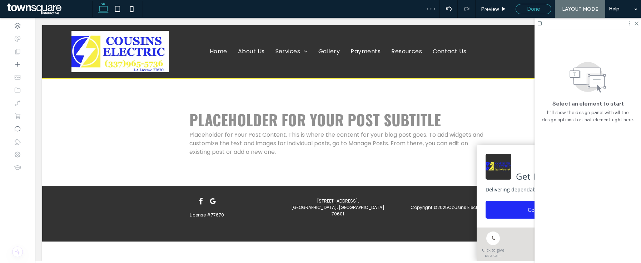
click at [527, 8] on span "Done" at bounding box center [533, 9] width 13 height 6
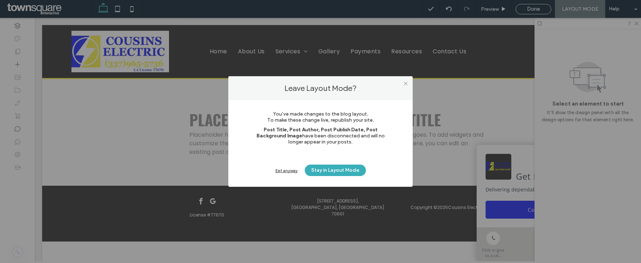
click at [284, 170] on div "Exit anyway" at bounding box center [286, 170] width 22 height 5
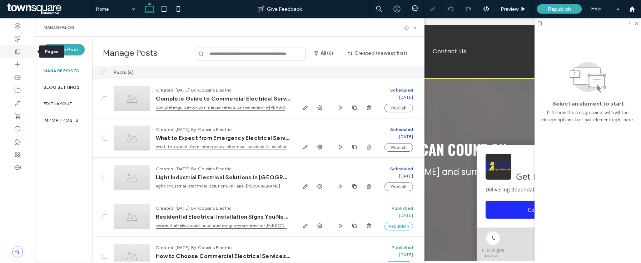
click at [18, 55] on div at bounding box center [17, 51] width 35 height 13
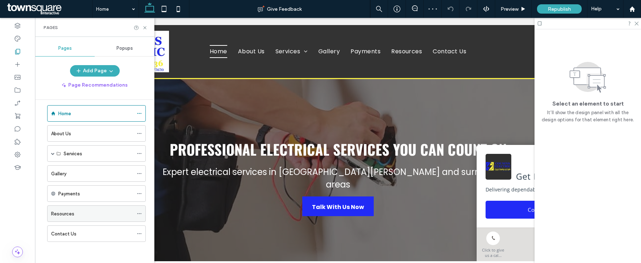
scroll to position [7, 0]
click at [90, 207] on div "Resources" at bounding box center [92, 213] width 82 height 16
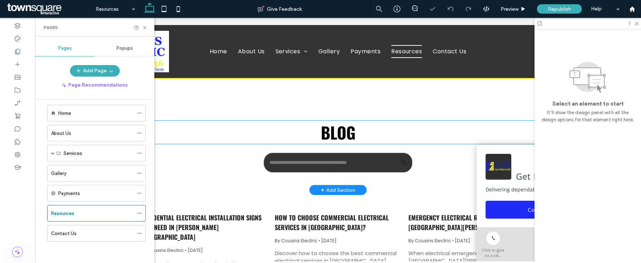
click at [333, 130] on span "Blog" at bounding box center [338, 132] width 35 height 24
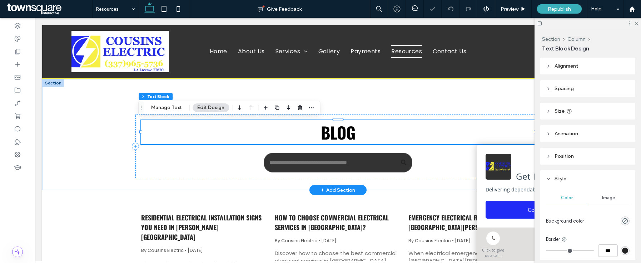
click at [333, 130] on span "Blog" at bounding box center [338, 132] width 35 height 24
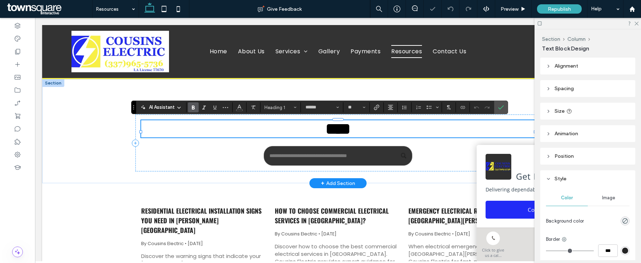
click at [333, 130] on span "****" at bounding box center [337, 129] width 25 height 16
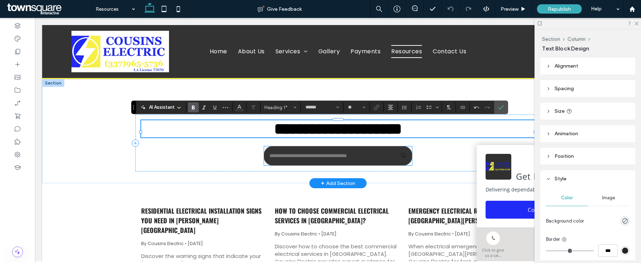
click at [341, 160] on input "Search" at bounding box center [338, 156] width 148 height 20
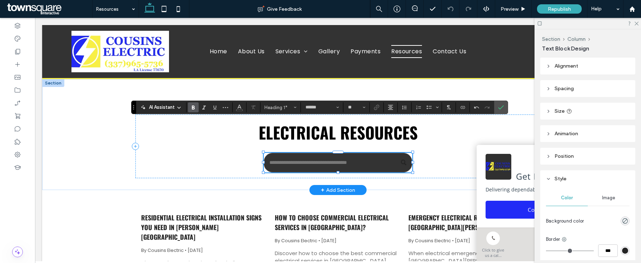
click at [341, 160] on input "Search" at bounding box center [338, 163] width 148 height 20
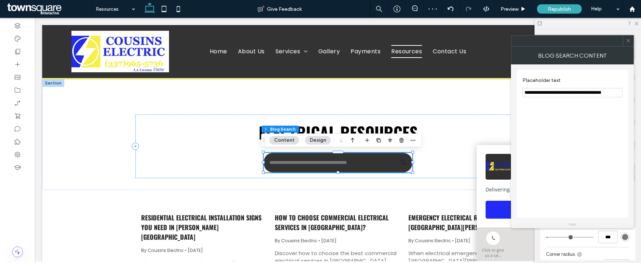
drag, startPoint x: 539, startPoint y: 94, endPoint x: 620, endPoint y: 92, distance: 80.7
click at [620, 92] on input "**********" at bounding box center [572, 92] width 100 height 9
type input "**********"
click at [379, 166] on input "Search" at bounding box center [338, 163] width 148 height 20
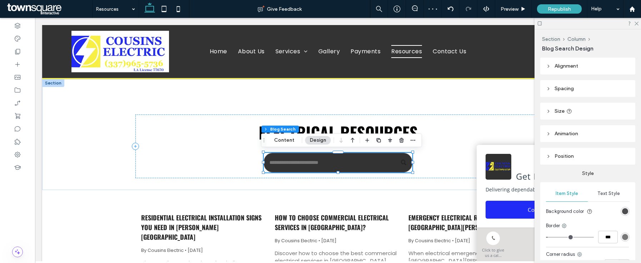
click at [622, 210] on div "rgb(51, 51, 51)" at bounding box center [625, 211] width 6 height 6
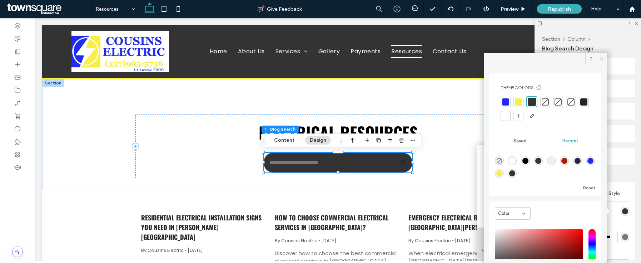
click at [509, 114] on div at bounding box center [505, 115] width 7 height 7
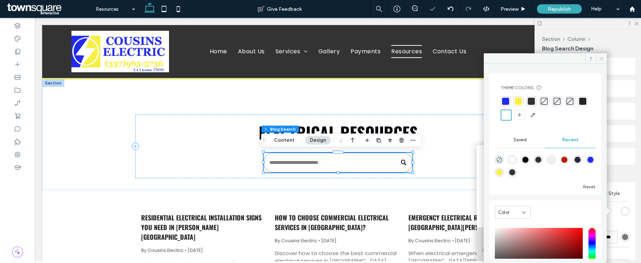
click at [599, 60] on icon at bounding box center [601, 58] width 5 height 5
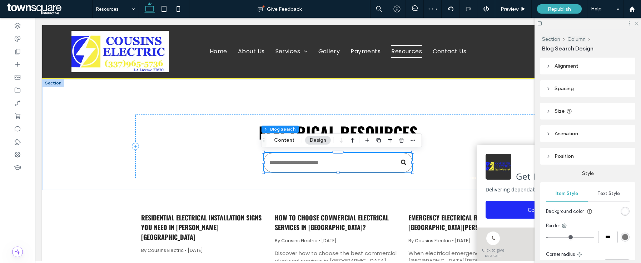
click at [636, 24] on use at bounding box center [636, 24] width 4 height 4
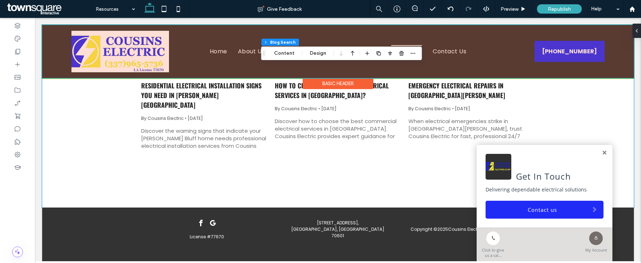
scroll to position [130, 0]
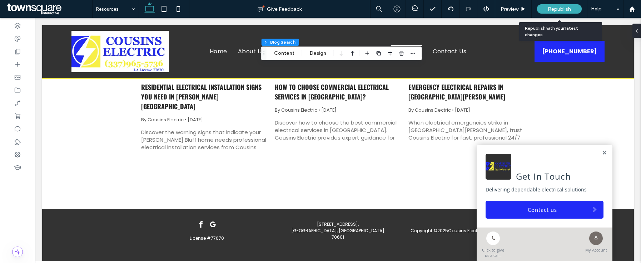
click at [560, 5] on div "Republish" at bounding box center [559, 8] width 45 height 9
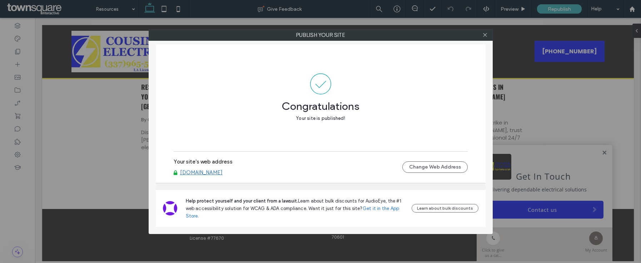
click at [229, 176] on div "Your site's web address www.cousinselectricllc.com Change Web Address" at bounding box center [321, 166] width 294 height 23
click at [223, 174] on link "www.cousinselectricllc.com" at bounding box center [201, 172] width 43 height 6
click at [487, 38] on span at bounding box center [484, 35] width 5 height 11
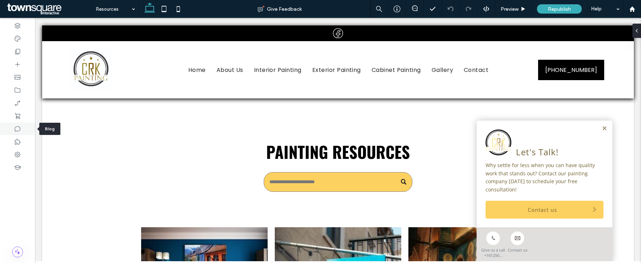
click at [23, 130] on div at bounding box center [17, 128] width 35 height 13
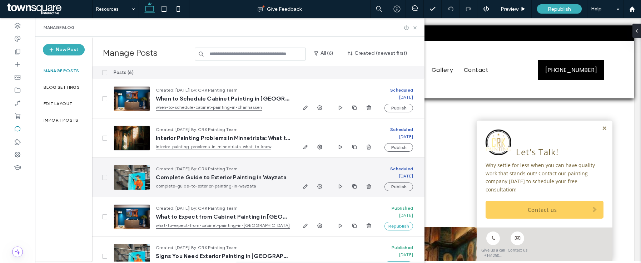
scroll to position [54, 0]
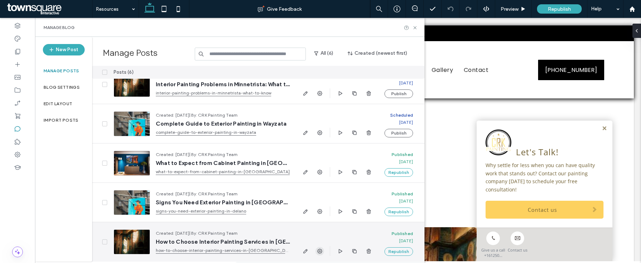
click at [319, 252] on use "button" at bounding box center [319, 250] width 5 height 5
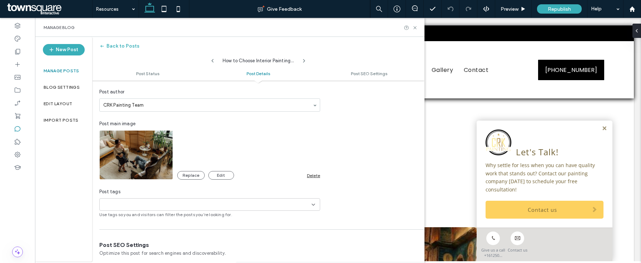
scroll to position [195, 0]
click at [313, 178] on div "Replace Edit Delete" at bounding box center [248, 174] width 143 height 9
click at [314, 176] on div "Delete" at bounding box center [313, 174] width 13 height 5
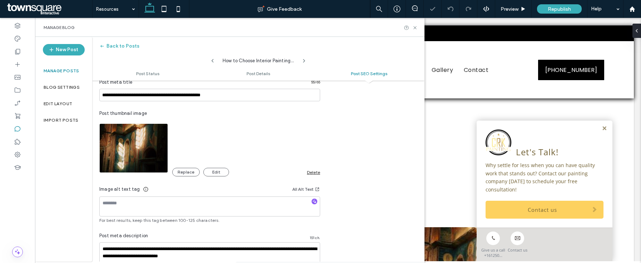
scroll to position [0, 0]
click at [309, 174] on div "Delete" at bounding box center [313, 171] width 13 height 5
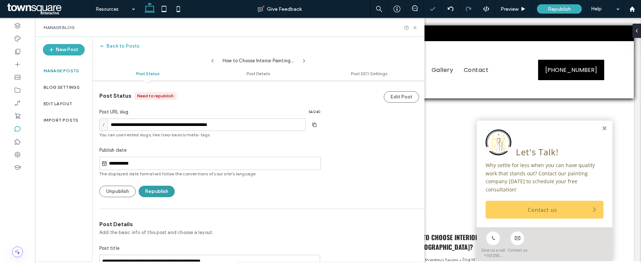
click at [152, 193] on button "Republish" at bounding box center [157, 190] width 36 height 11
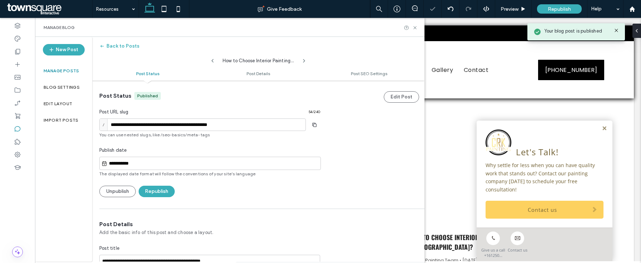
click at [215, 61] on icon at bounding box center [213, 61] width 6 height 6
type input "**********"
type textarea "**********"
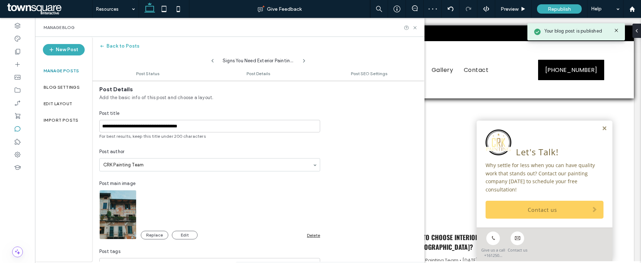
click at [313, 235] on div "Delete" at bounding box center [313, 234] width 13 height 5
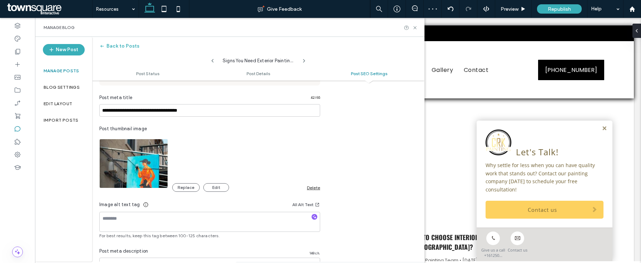
scroll to position [401, 0]
click at [312, 185] on div "Delete" at bounding box center [313, 186] width 13 height 5
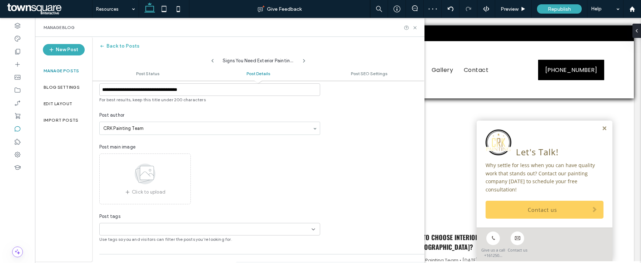
scroll to position [0, 0]
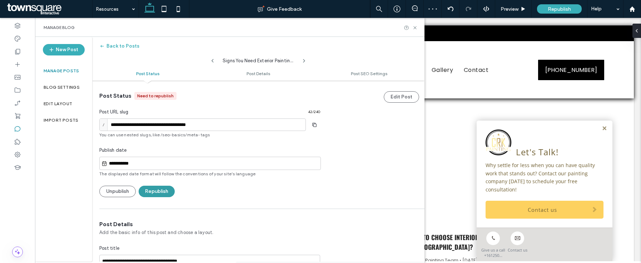
click at [154, 189] on button "Republish" at bounding box center [157, 190] width 36 height 11
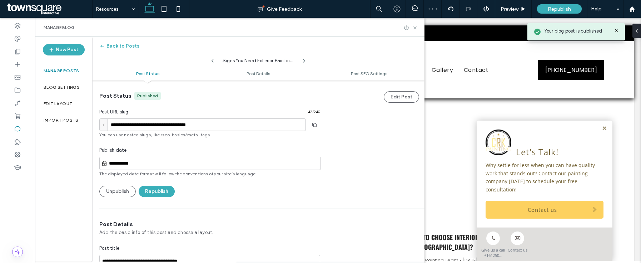
click at [212, 60] on icon at bounding box center [213, 61] width 6 height 6
type input "**********"
type textarea "**********"
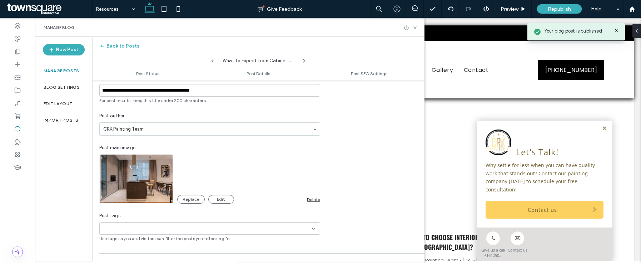
scroll to position [171, 0]
click at [315, 199] on div "Delete" at bounding box center [313, 198] width 13 height 5
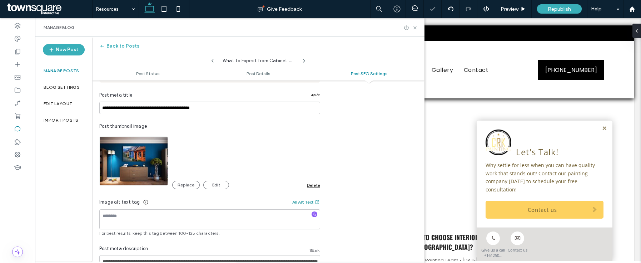
scroll to position [412, 0]
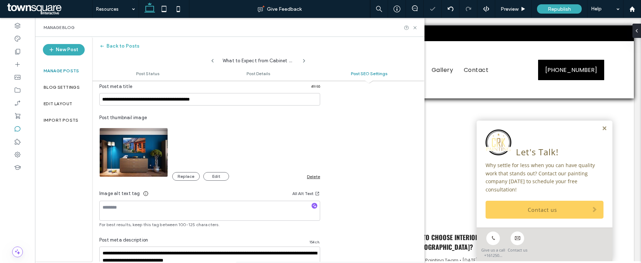
click at [314, 180] on div "**********" at bounding box center [209, 157] width 235 height 266
click at [314, 178] on div "Delete" at bounding box center [313, 176] width 13 height 5
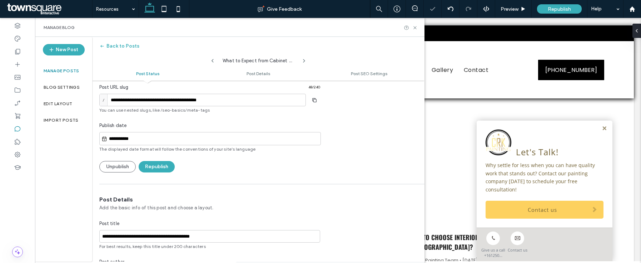
scroll to position [0, 0]
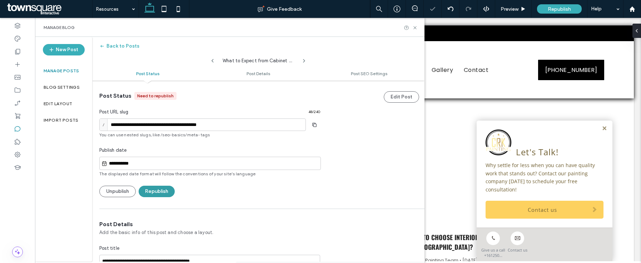
click at [154, 191] on button "Republish" at bounding box center [157, 190] width 36 height 11
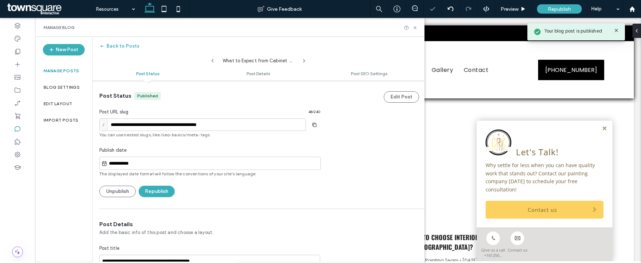
click at [211, 60] on icon at bounding box center [213, 61] width 6 height 6
type input "**********"
type textarea "**********"
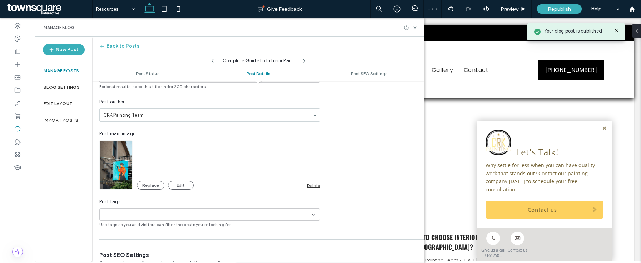
scroll to position [162, 0]
click at [318, 186] on div "Delete" at bounding box center [313, 183] width 13 height 5
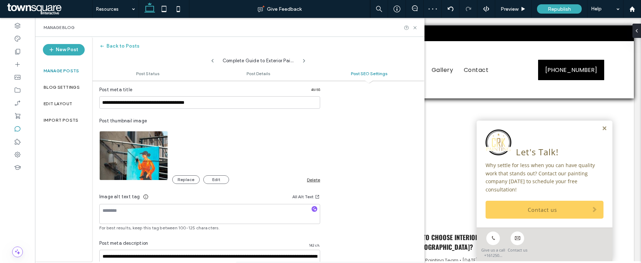
scroll to position [0, 0]
click at [314, 177] on div "Delete" at bounding box center [313, 179] width 13 height 5
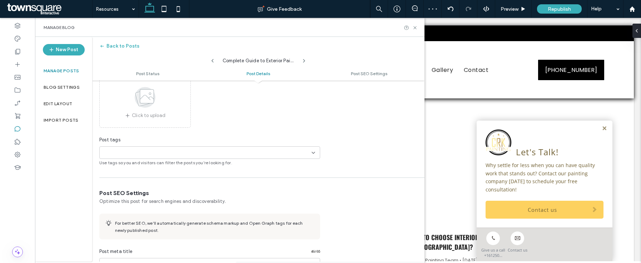
scroll to position [118, 0]
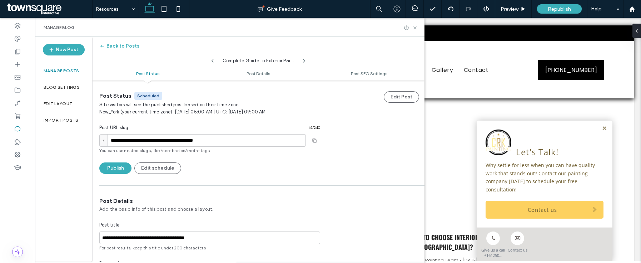
click at [213, 62] on icon at bounding box center [213, 61] width 6 height 6
type input "**********"
type textarea "**********"
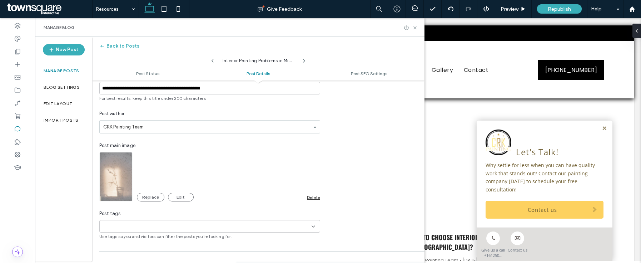
click at [320, 196] on div "**********" at bounding box center [209, 144] width 235 height 192
click at [319, 196] on div "Delete" at bounding box center [313, 196] width 13 height 5
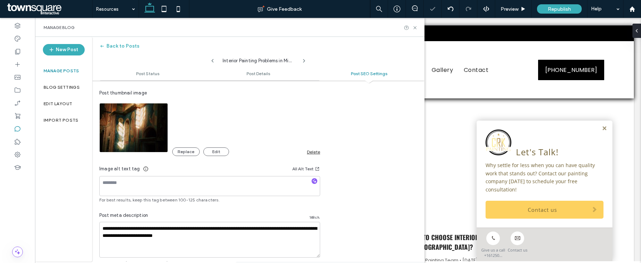
click at [313, 153] on div "Delete" at bounding box center [313, 151] width 13 height 5
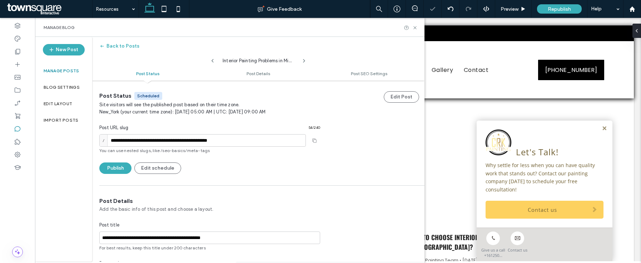
click at [208, 58] on div "Interior Painting Problems in Minnetrista: What to Know" at bounding box center [258, 59] width 332 height 14
click at [209, 59] on div "Interior Painting Problems in Minnetrista: What to Know" at bounding box center [258, 59] width 332 height 14
click at [212, 59] on icon at bounding box center [213, 61] width 6 height 6
type input "**********"
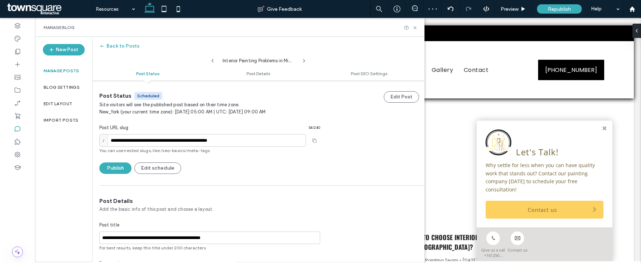
type input "**********"
type textarea "**********"
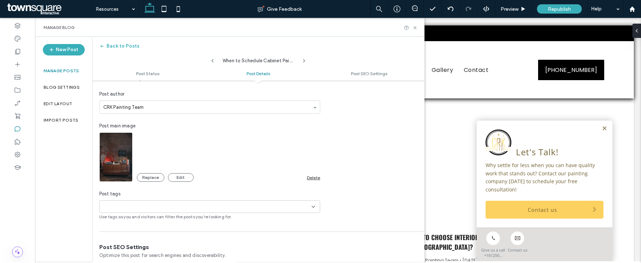
click at [313, 175] on div "Delete" at bounding box center [313, 177] width 13 height 5
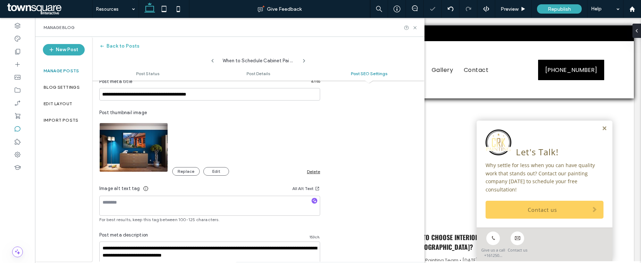
click at [313, 171] on div "Delete" at bounding box center [313, 171] width 13 height 5
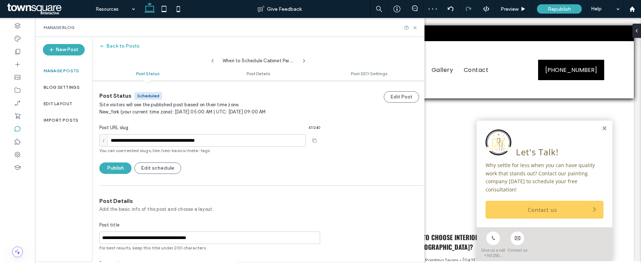
click at [213, 59] on use at bounding box center [212, 61] width 2 height 4
type input "**********"
type textarea "**********"
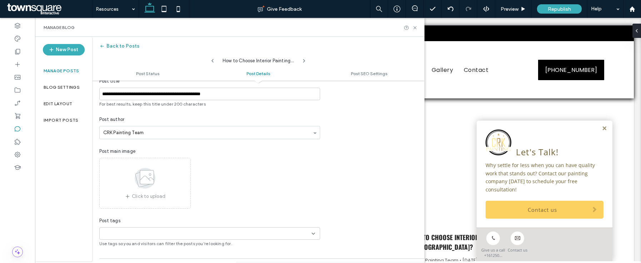
click at [120, 51] on button "Back to Posts" at bounding box center [119, 45] width 40 height 11
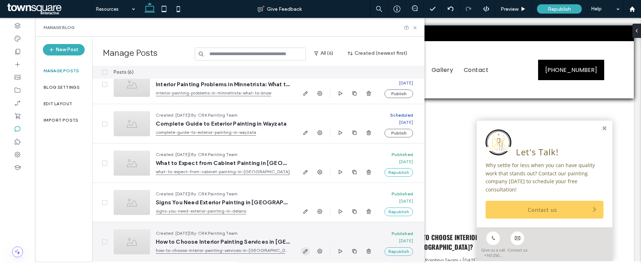
click at [305, 252] on icon "button" at bounding box center [306, 251] width 6 height 6
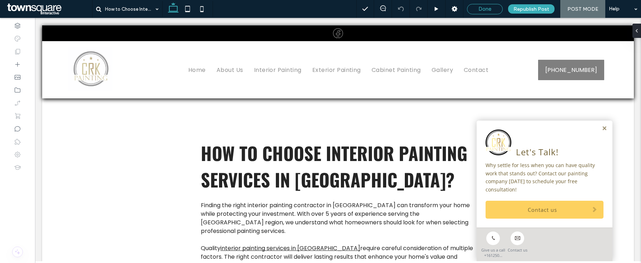
click at [480, 11] on span "Done" at bounding box center [484, 9] width 13 height 6
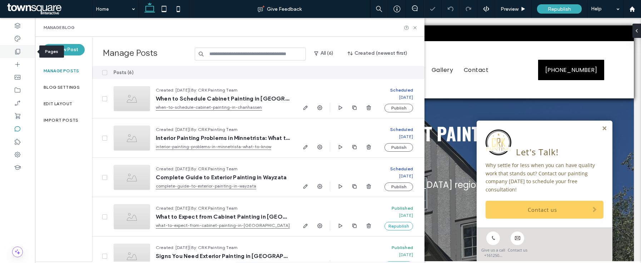
click at [17, 49] on icon at bounding box center [17, 51] width 7 height 7
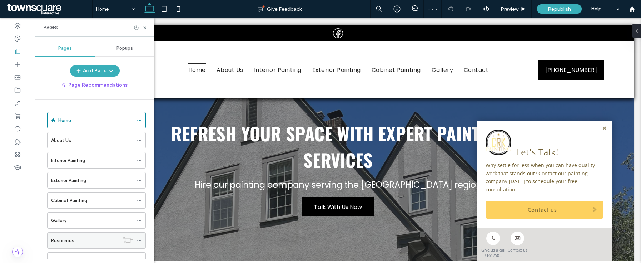
click at [140, 233] on div "Resources" at bounding box center [96, 240] width 99 height 16
click at [140, 237] on span at bounding box center [139, 240] width 5 height 11
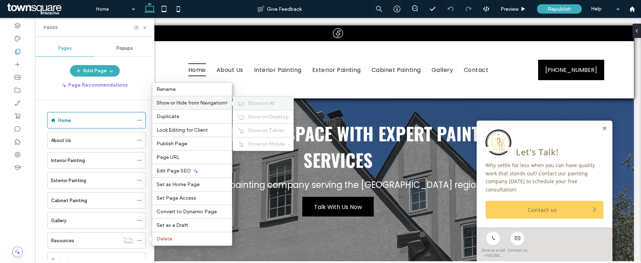
click at [236, 105] on div "Show on All" at bounding box center [263, 102] width 60 height 13
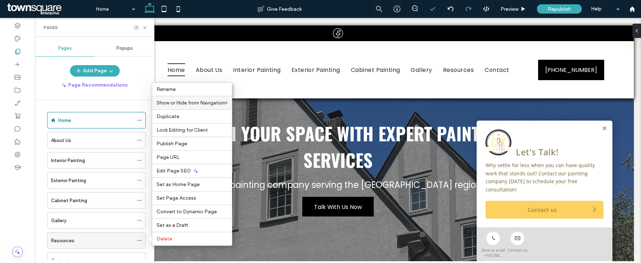
click at [77, 235] on div "Resources" at bounding box center [92, 240] width 82 height 16
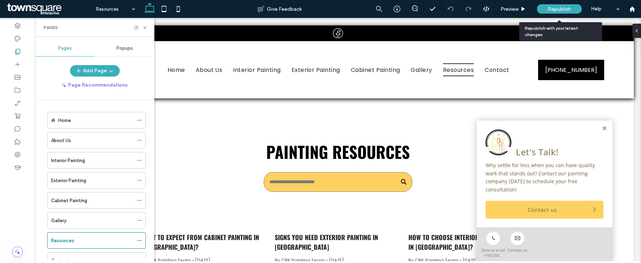
click at [554, 9] on span "Republish" at bounding box center [559, 9] width 23 height 6
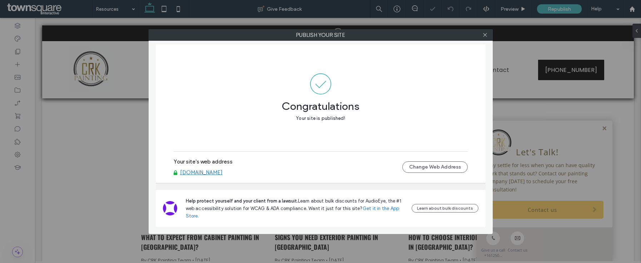
click at [215, 171] on link "www.crkpainting.com" at bounding box center [201, 172] width 43 height 6
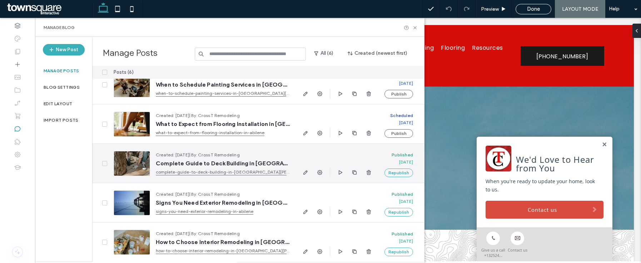
scroll to position [54, 0]
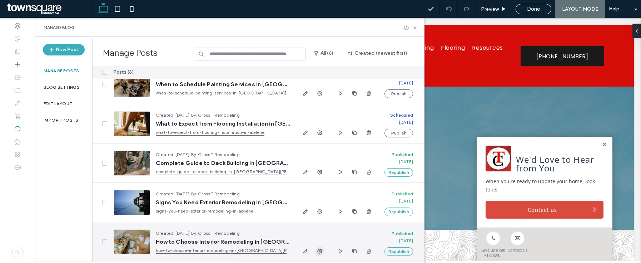
click at [323, 251] on span "button" at bounding box center [319, 250] width 9 height 9
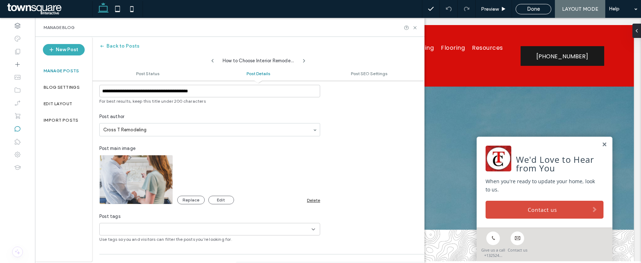
scroll to position [171, 0]
click at [316, 199] on div "Delete" at bounding box center [313, 198] width 13 height 5
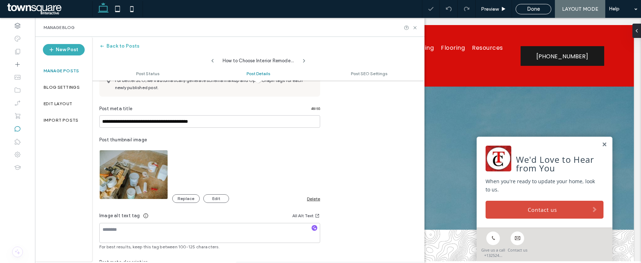
scroll to position [422, 0]
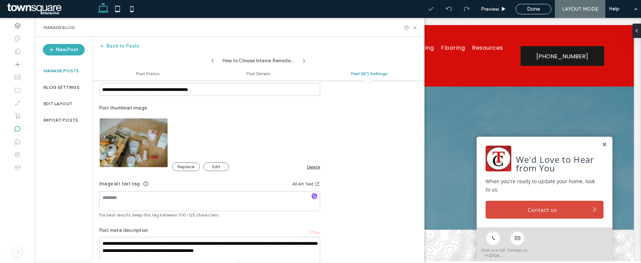
click at [317, 166] on div "Delete" at bounding box center [313, 166] width 13 height 5
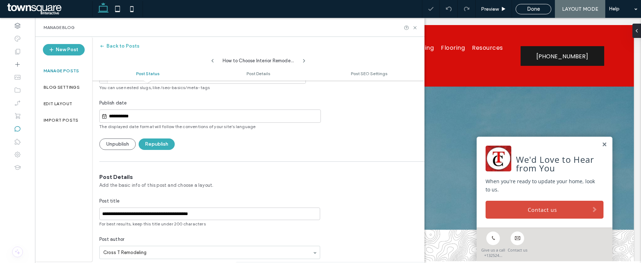
scroll to position [0, 0]
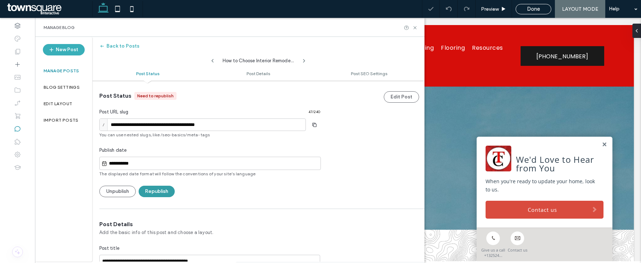
click at [156, 187] on button "Republish" at bounding box center [157, 190] width 36 height 11
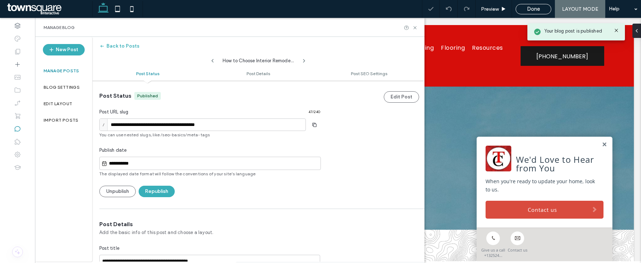
click at [211, 61] on icon at bounding box center [213, 61] width 6 height 6
type input "**********"
type textarea "**********"
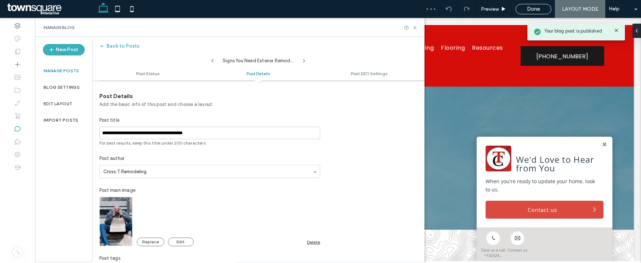
scroll to position [244, 0]
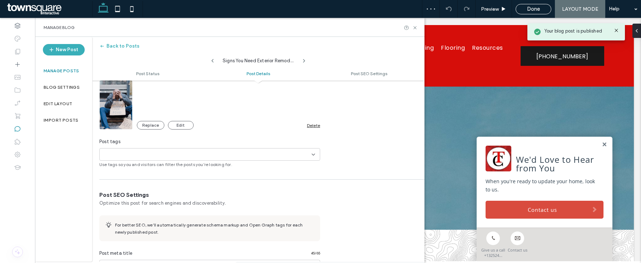
click at [313, 122] on div "Replace Edit Delete" at bounding box center [228, 125] width 183 height 9
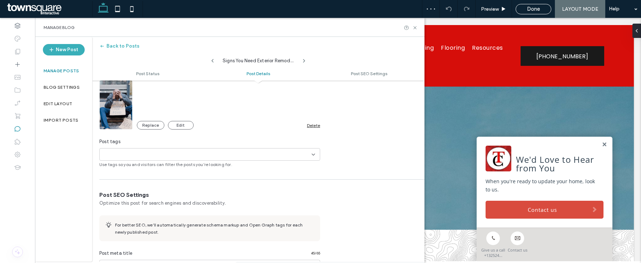
click at [313, 123] on div "Delete" at bounding box center [313, 125] width 13 height 5
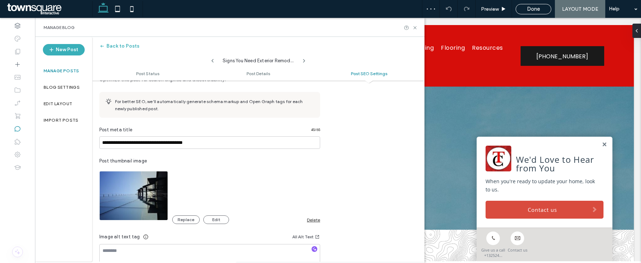
scroll to position [0, 0]
click at [310, 219] on div "Delete" at bounding box center [313, 219] width 13 height 5
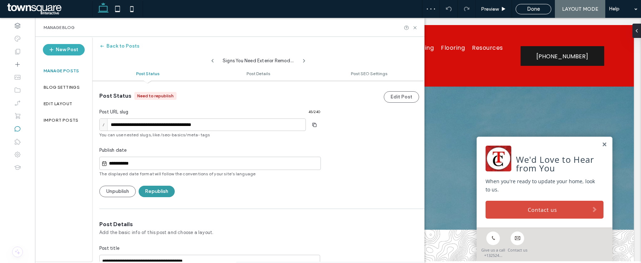
click at [156, 186] on button "Republish" at bounding box center [157, 190] width 36 height 11
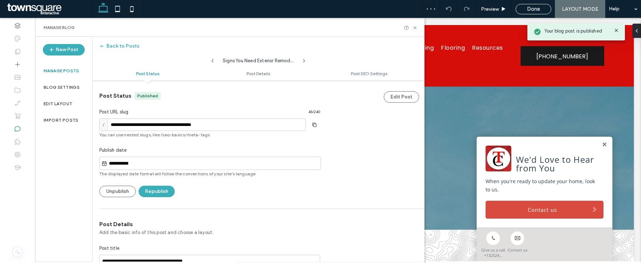
click at [211, 60] on icon at bounding box center [213, 61] width 6 height 6
type input "**********"
type textarea "**********"
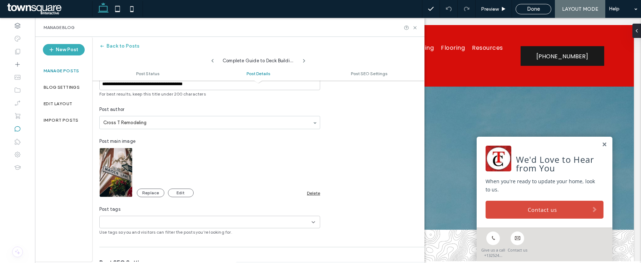
click at [314, 192] on div "Delete" at bounding box center [313, 192] width 13 height 5
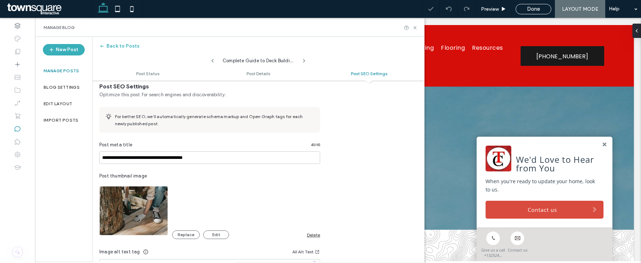
scroll to position [433, 0]
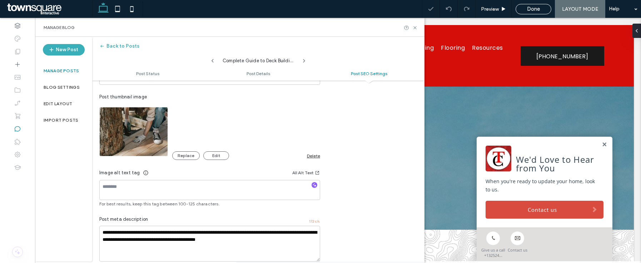
click at [311, 156] on div "Delete" at bounding box center [313, 155] width 13 height 5
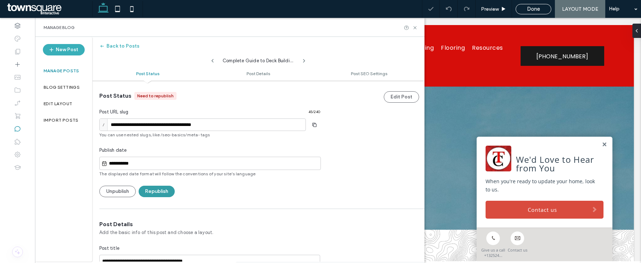
scroll to position [0, 0]
click at [171, 189] on button "Republish" at bounding box center [157, 190] width 36 height 11
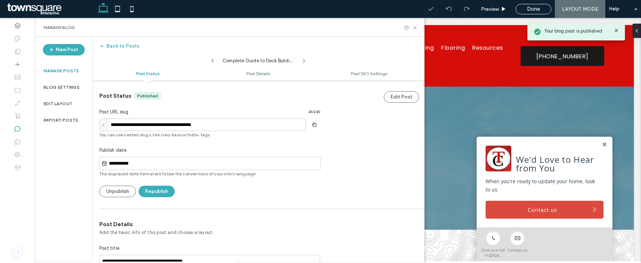
click at [214, 63] on icon at bounding box center [213, 61] width 6 height 6
type input "**********"
type textarea "**********"
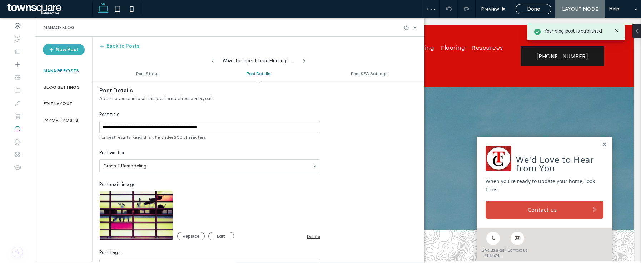
scroll to position [144, 0]
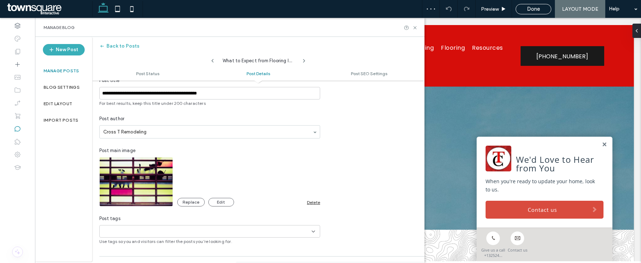
click at [313, 199] on div "Delete" at bounding box center [313, 201] width 13 height 5
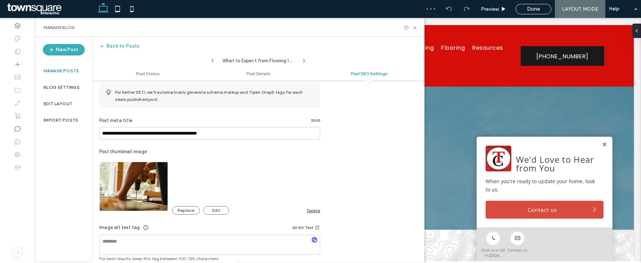
scroll to position [0, 0]
click at [311, 212] on div "Delete" at bounding box center [313, 210] width 13 height 5
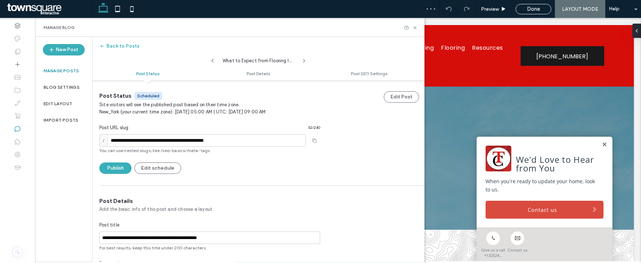
click at [212, 59] on icon at bounding box center [213, 61] width 6 height 6
type input "**********"
type textarea "**********"
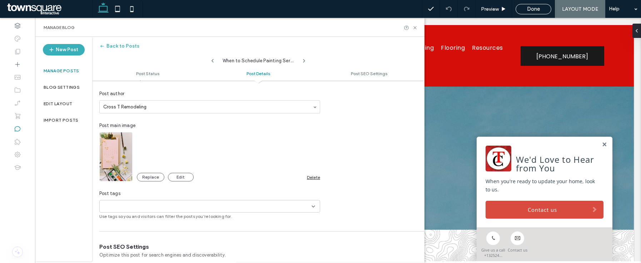
click at [315, 179] on div "Delete" at bounding box center [313, 176] width 13 height 5
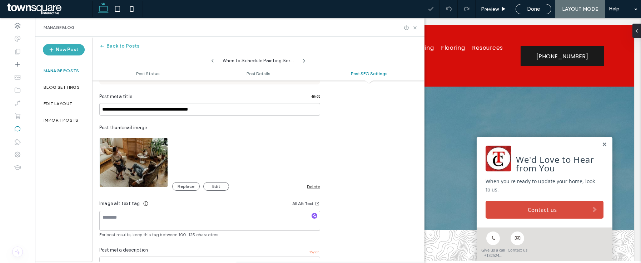
click at [311, 184] on div "Delete" at bounding box center [313, 186] width 13 height 5
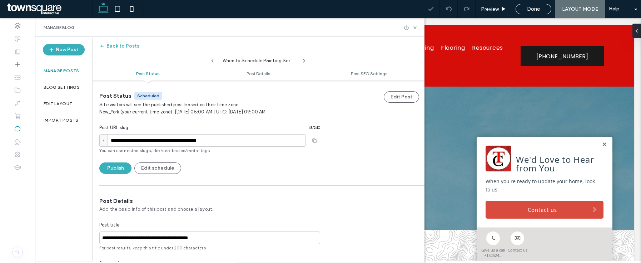
click at [213, 60] on icon at bounding box center [213, 61] width 6 height 6
type input "**********"
type textarea "**********"
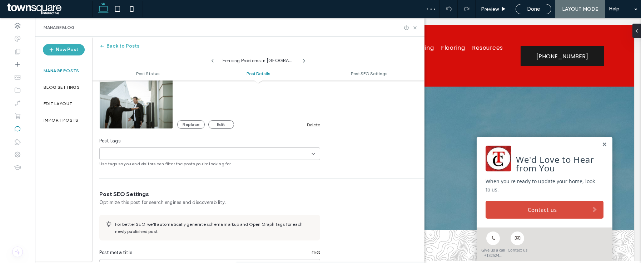
click at [314, 124] on div "Delete" at bounding box center [313, 124] width 13 height 5
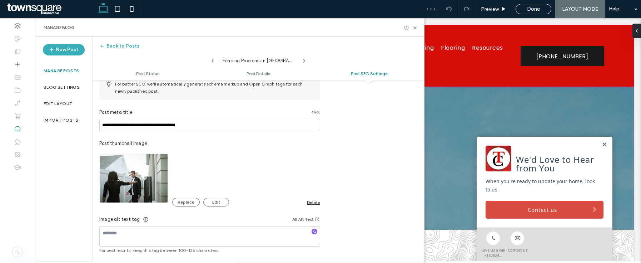
click at [310, 201] on div "Delete" at bounding box center [313, 201] width 13 height 5
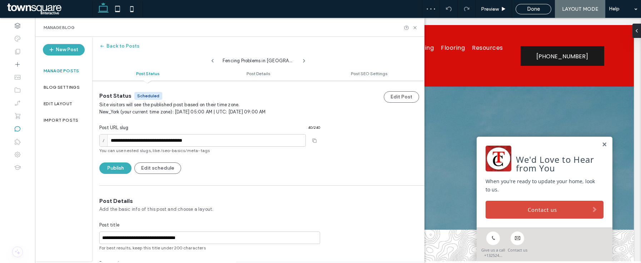
click at [210, 61] on icon at bounding box center [213, 61] width 6 height 6
type input "**********"
type textarea "**********"
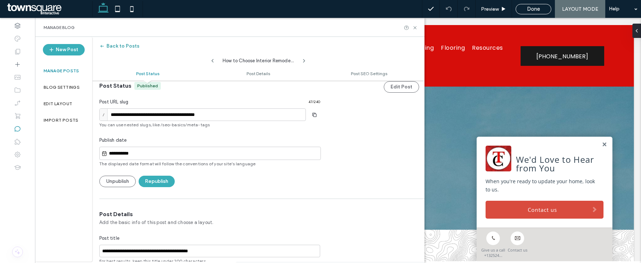
click at [128, 49] on button "Back to Posts" at bounding box center [119, 45] width 40 height 11
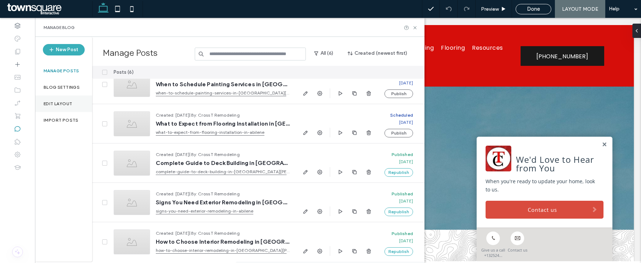
click at [65, 105] on label "Edit Layout" at bounding box center [58, 103] width 29 height 5
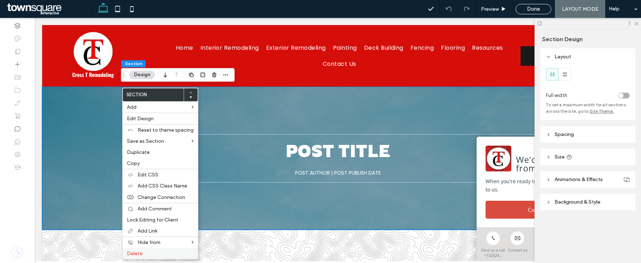
click at [148, 251] on label "Delete" at bounding box center [160, 253] width 67 height 6
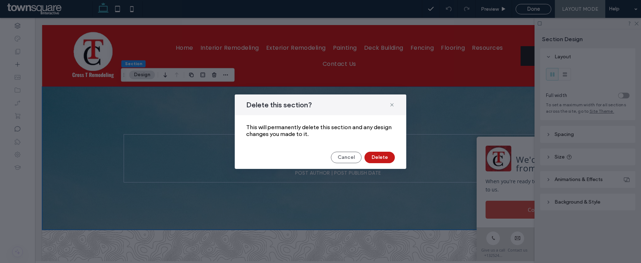
click at [371, 156] on button "Delete" at bounding box center [379, 156] width 30 height 11
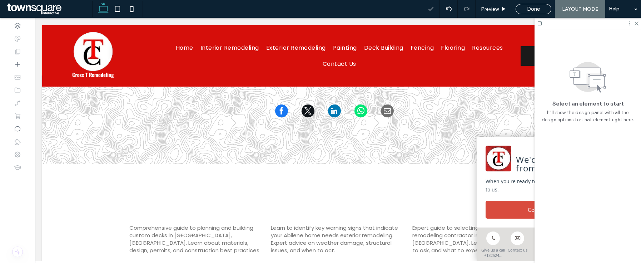
scroll to position [118, 0]
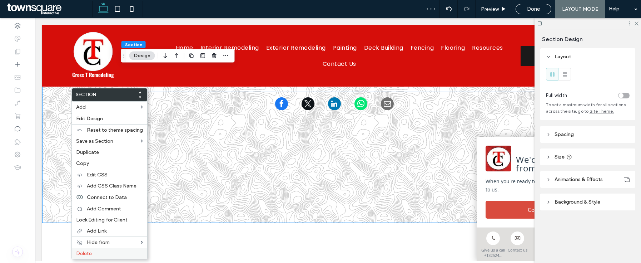
click at [117, 251] on label "Delete" at bounding box center [109, 253] width 67 height 6
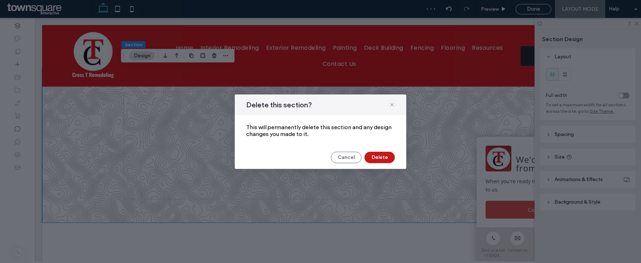
click at [376, 157] on button "Delete" at bounding box center [379, 156] width 30 height 11
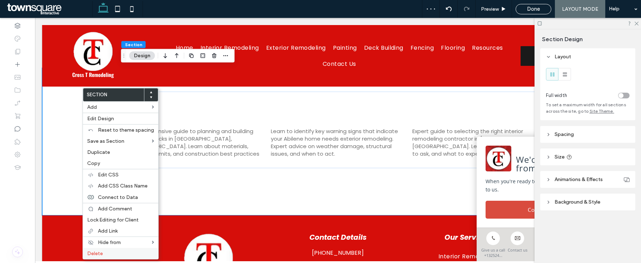
click at [110, 254] on label "Delete" at bounding box center [120, 253] width 67 height 6
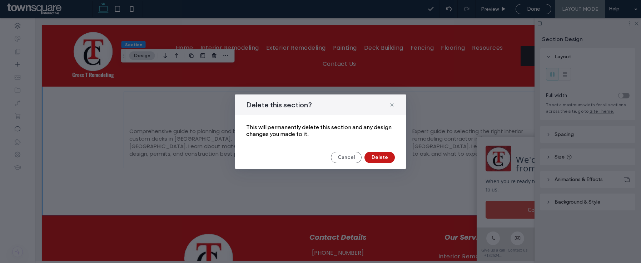
click at [387, 156] on button "Delete" at bounding box center [379, 156] width 30 height 11
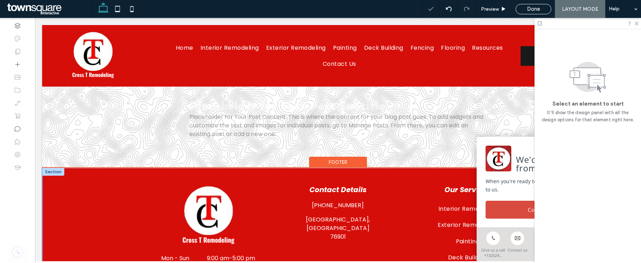
scroll to position [0, 0]
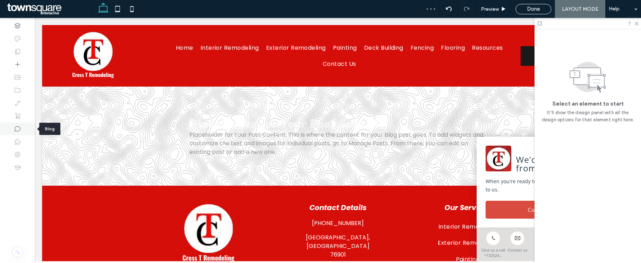
click at [22, 129] on div at bounding box center [17, 128] width 35 height 13
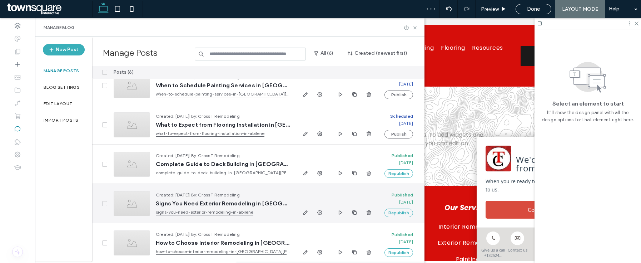
scroll to position [54, 0]
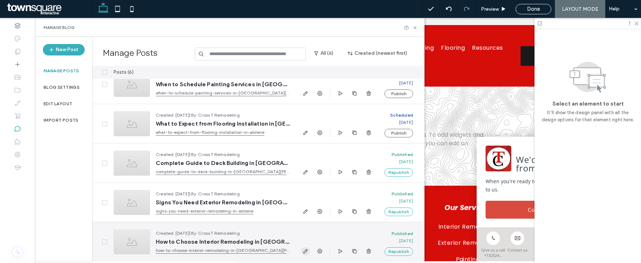
click at [303, 246] on span "button" at bounding box center [305, 250] width 9 height 9
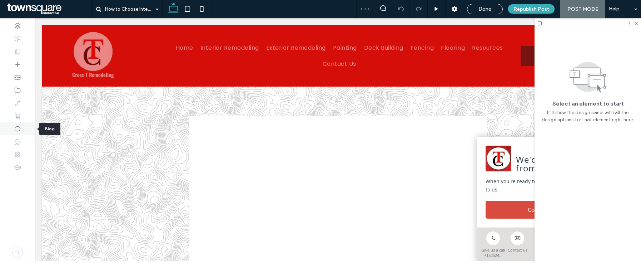
click at [18, 128] on icon at bounding box center [17, 128] width 7 height 7
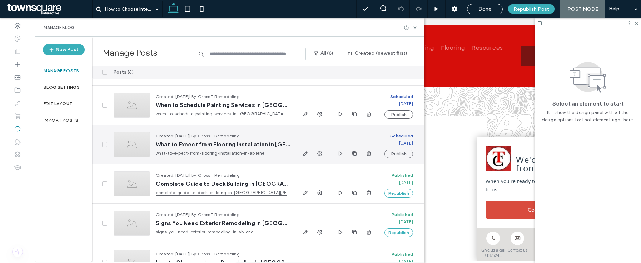
scroll to position [54, 0]
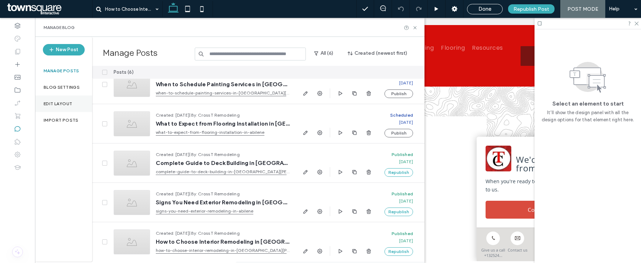
click at [55, 102] on label "Edit Layout" at bounding box center [58, 103] width 29 height 5
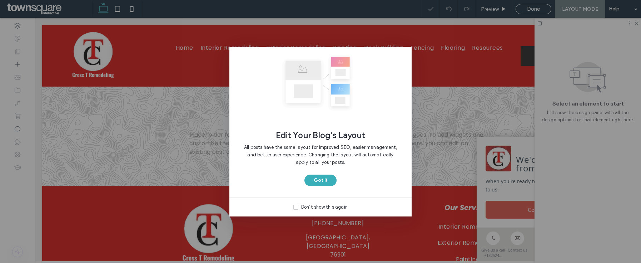
click at [315, 189] on div "Edit Your Blog's Layout All posts have the same layout for improved SEO, easier…" at bounding box center [320, 122] width 182 height 150
click at [319, 181] on button "Got It" at bounding box center [320, 179] width 32 height 11
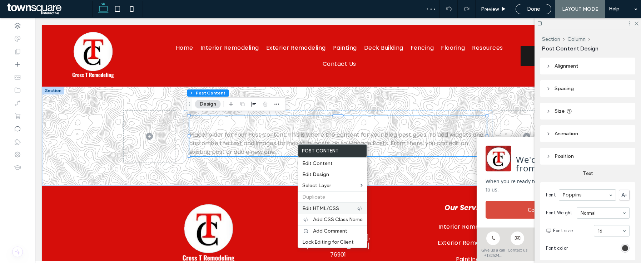
click at [315, 205] on span "Edit HTML/CSS" at bounding box center [320, 208] width 37 height 6
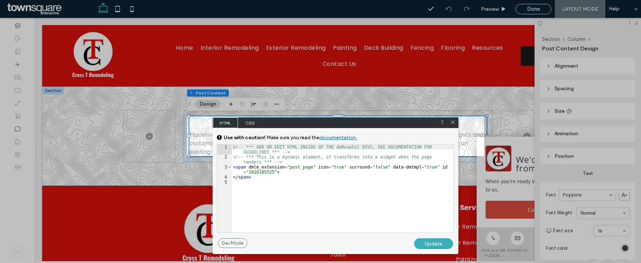
click at [259, 124] on span "CSS" at bounding box center [250, 122] width 25 height 11
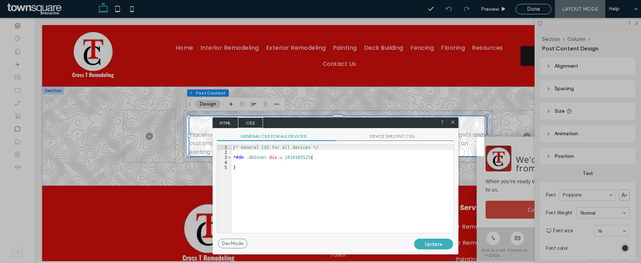
click at [264, 181] on div "/* General CSS for all devices */ * #dm .dmInner div .u_1810105525 { }" at bounding box center [343, 194] width 222 height 98
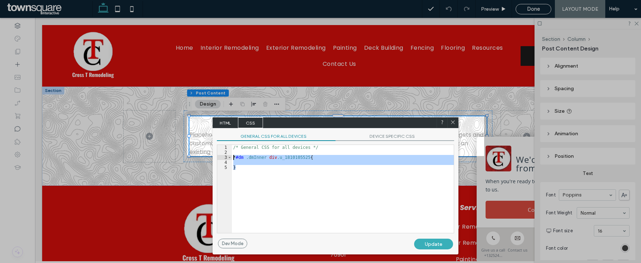
drag, startPoint x: 262, startPoint y: 181, endPoint x: 232, endPoint y: 157, distance: 38.4
click at [232, 157] on div "/* General CSS for all devices */ * #dm .dmInner div .u_1810105525 { }" at bounding box center [343, 194] width 222 height 98
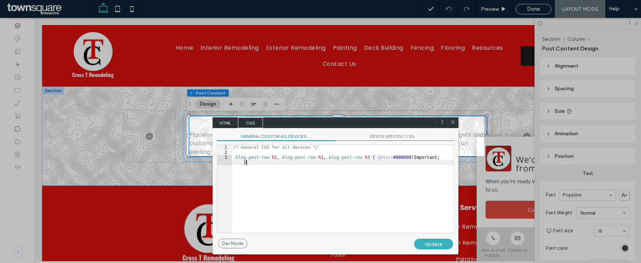
click at [336, 179] on div "/* General CSS for all devices */ .blog-post-row h2 , .blog-post-row h1 , .blog…" at bounding box center [343, 196] width 222 height 103
click at [441, 242] on div "Update" at bounding box center [433, 243] width 39 height 11
click at [453, 124] on icon at bounding box center [452, 121] width 5 height 5
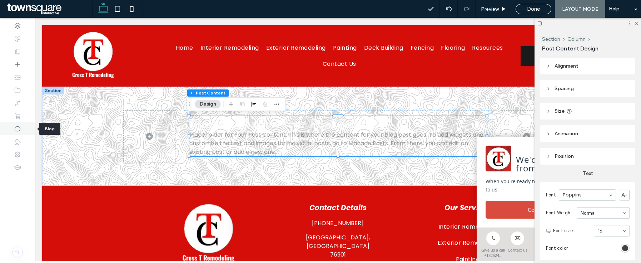
click at [12, 125] on div at bounding box center [17, 128] width 35 height 13
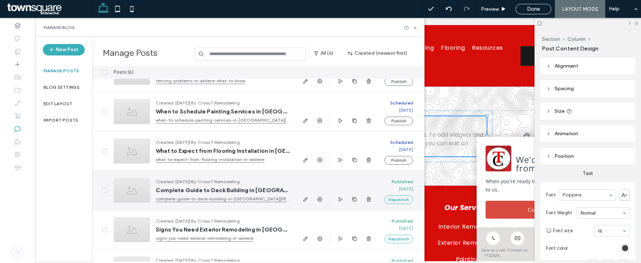
scroll to position [54, 0]
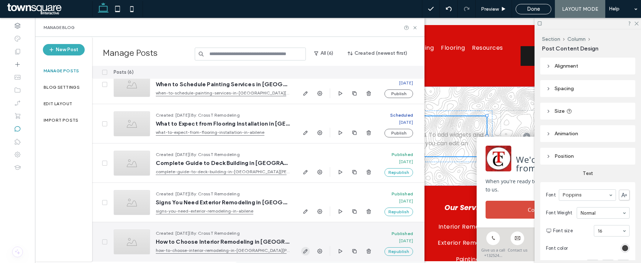
click at [305, 251] on icon "button" at bounding box center [306, 251] width 6 height 6
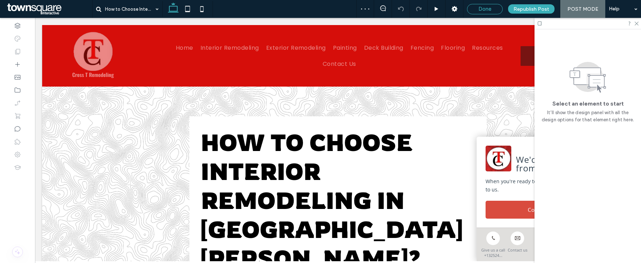
click at [498, 8] on div "Done" at bounding box center [484, 9] width 35 height 6
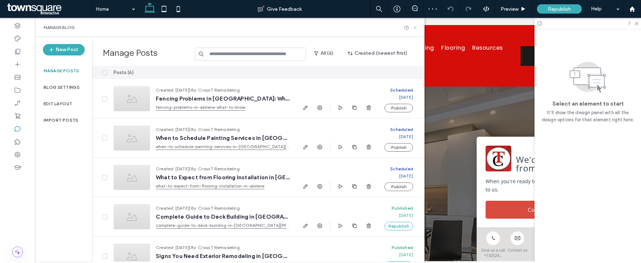
click at [416, 26] on icon at bounding box center [414, 27] width 5 height 5
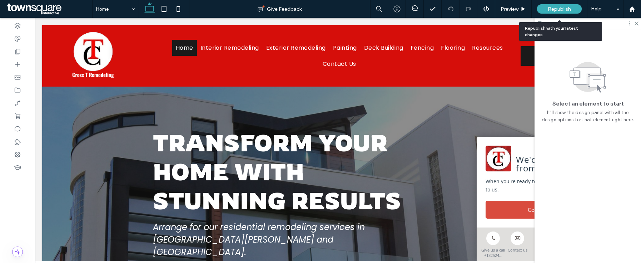
click at [559, 12] on div "Republish" at bounding box center [559, 8] width 45 height 9
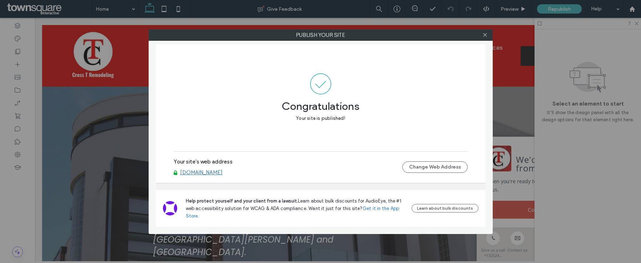
click at [223, 170] on link "[DOMAIN_NAME]" at bounding box center [201, 172] width 43 height 6
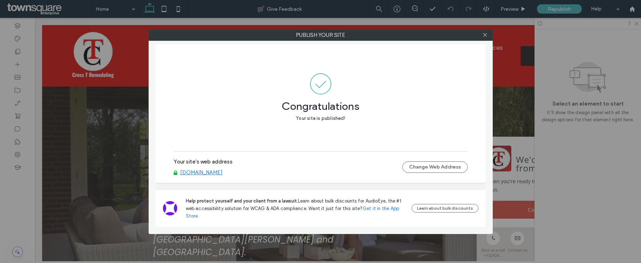
click at [489, 31] on div at bounding box center [485, 35] width 11 height 11
click at [489, 33] on div at bounding box center [485, 35] width 11 height 11
click at [487, 36] on div at bounding box center [485, 35] width 11 height 11
click at [486, 37] on icon at bounding box center [484, 34] width 5 height 5
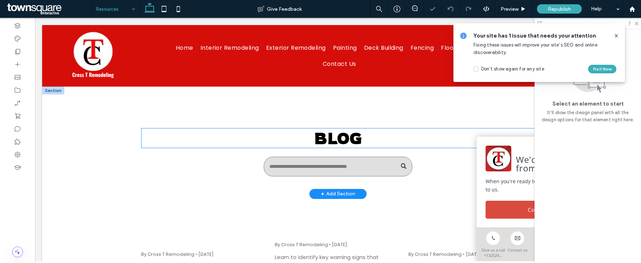
click at [332, 144] on span "Blog" at bounding box center [338, 138] width 48 height 20
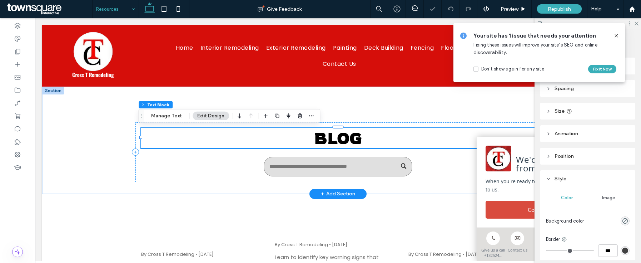
click at [332, 144] on span "Blog" at bounding box center [338, 138] width 48 height 20
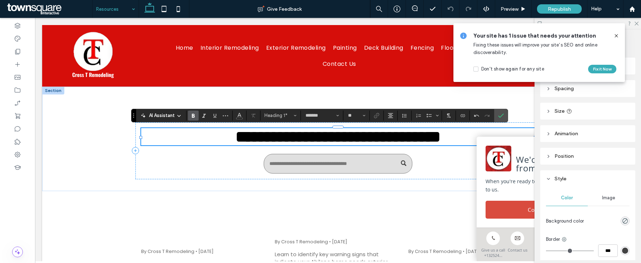
click at [618, 37] on icon at bounding box center [616, 36] width 6 height 6
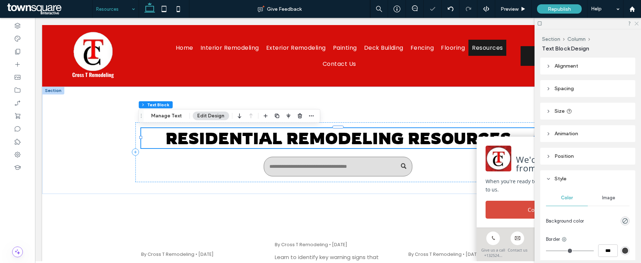
click at [635, 22] on icon at bounding box center [636, 23] width 5 height 5
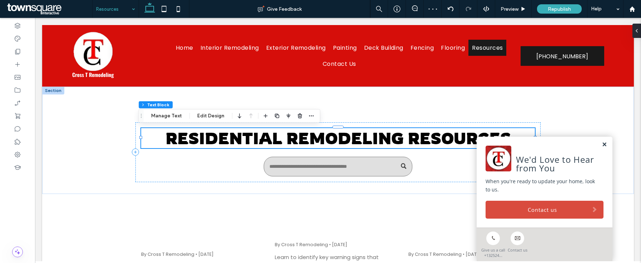
click at [602, 144] on link at bounding box center [604, 144] width 5 height 6
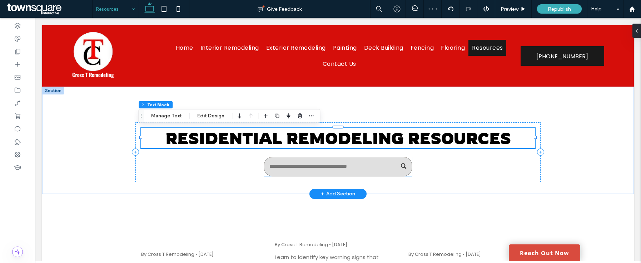
click at [347, 167] on input "Search" at bounding box center [338, 166] width 148 height 20
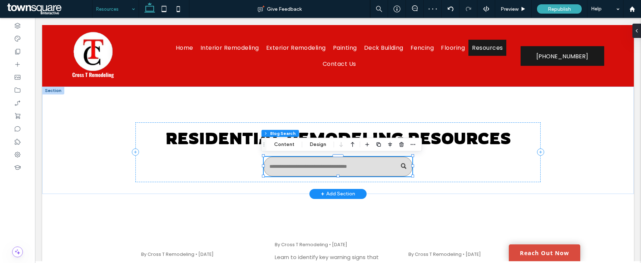
click at [364, 165] on input "Search" at bounding box center [338, 166] width 148 height 20
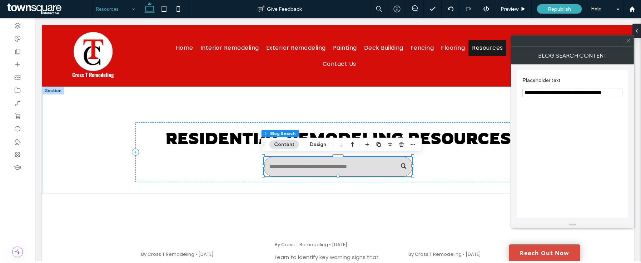
drag, startPoint x: 540, startPoint y: 92, endPoint x: 612, endPoint y: 96, distance: 71.9
click at [612, 96] on input "**********" at bounding box center [572, 92] width 100 height 9
type input "**********"
click at [630, 41] on icon at bounding box center [627, 40] width 5 height 5
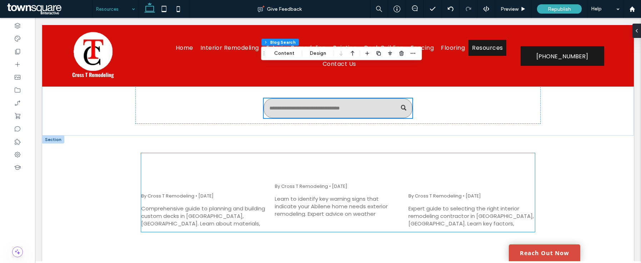
scroll to position [56, 0]
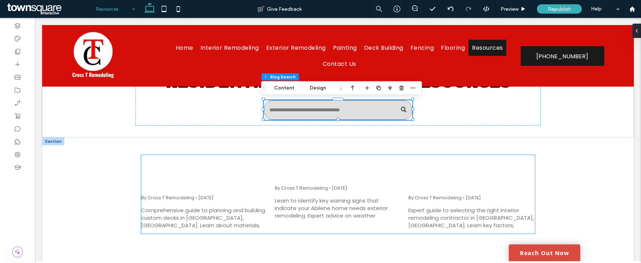
click at [449, 170] on link "How to Choose Interior Remodeling in [GEOGRAPHIC_DATA][PERSON_NAME]?" at bounding box center [471, 174] width 126 height 29
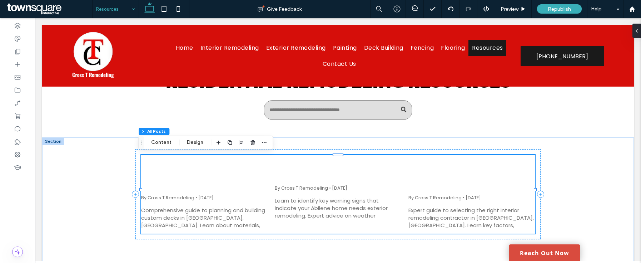
click at [468, 170] on link "How to Choose Interior Remodeling in [GEOGRAPHIC_DATA][PERSON_NAME]?" at bounding box center [471, 174] width 126 height 29
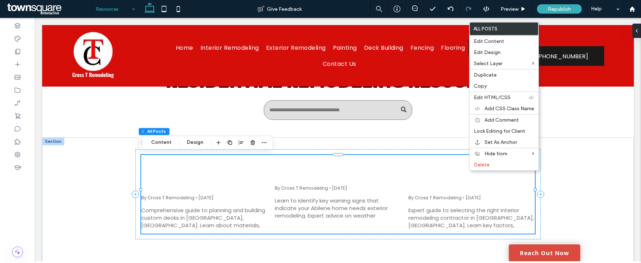
click at [436, 171] on link "How to Choose Interior Remodeling in [GEOGRAPHIC_DATA][PERSON_NAME]?" at bounding box center [471, 174] width 126 height 29
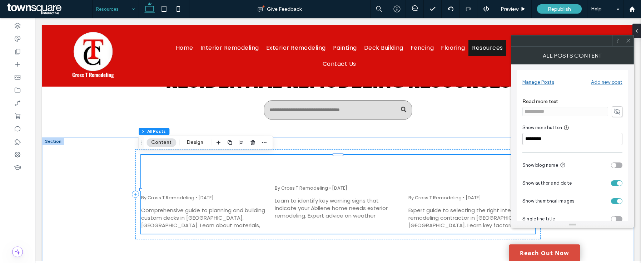
scroll to position [0, 0]
click at [201, 142] on button "Design" at bounding box center [195, 142] width 26 height 9
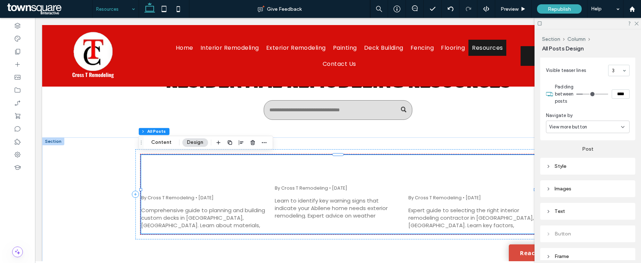
scroll to position [268, 0]
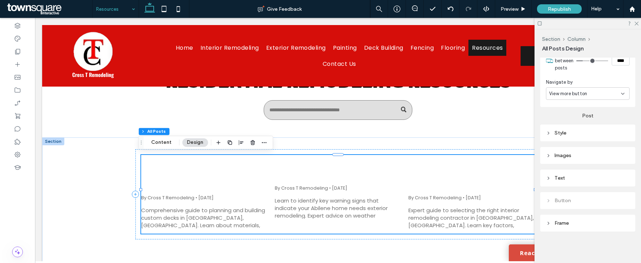
click at [588, 179] on div "Text" at bounding box center [588, 178] width 84 height 6
click at [588, 187] on label "Post title" at bounding box center [585, 188] width 78 height 14
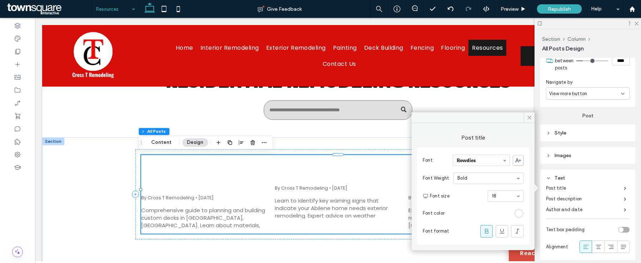
click at [519, 210] on div "rgb(255, 255, 255)" at bounding box center [519, 213] width 6 height 6
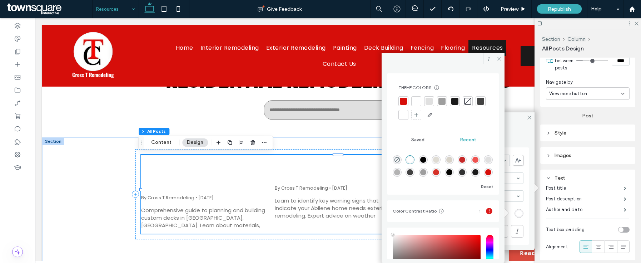
click at [452, 98] on div at bounding box center [454, 101] width 7 height 7
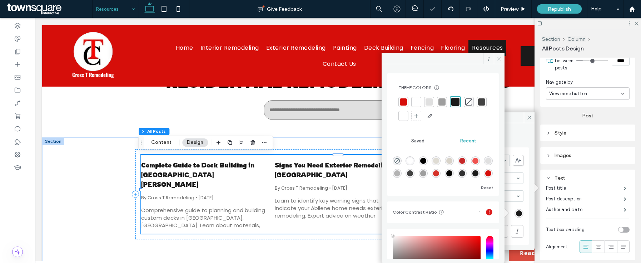
click at [500, 60] on use at bounding box center [499, 59] width 4 height 4
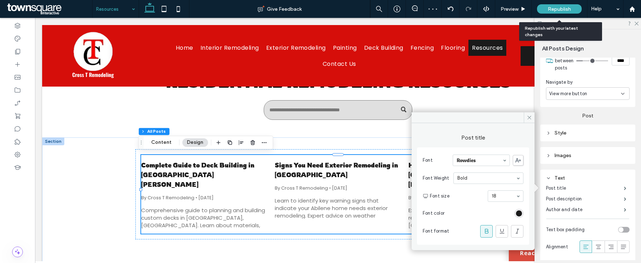
click at [557, 10] on span "Republish" at bounding box center [559, 9] width 23 height 6
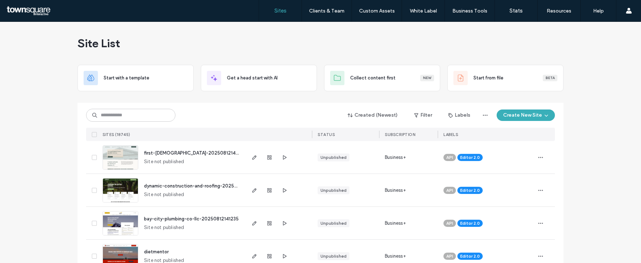
click at [148, 121] on div "Created (Newest) Filter Labels Create New Site" at bounding box center [320, 115] width 469 height 14
click at [147, 117] on input at bounding box center [130, 115] width 89 height 13
paste input "********"
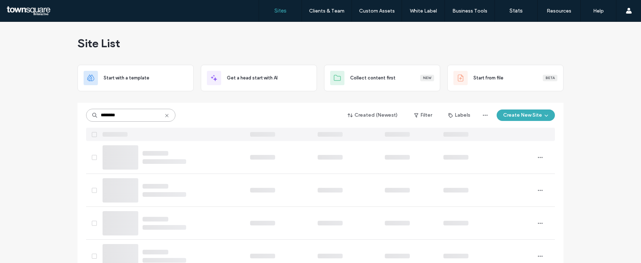
type input "********"
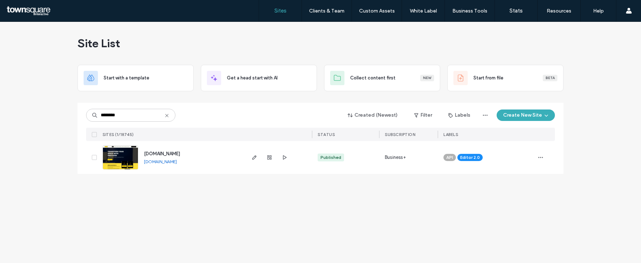
click at [154, 154] on span "www.dkdemohandyman.com" at bounding box center [162, 153] width 36 height 5
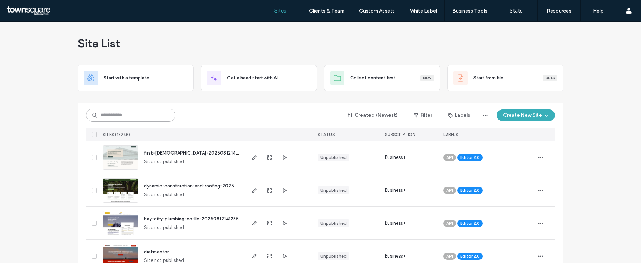
click at [166, 116] on input at bounding box center [130, 115] width 89 height 13
paste input "********"
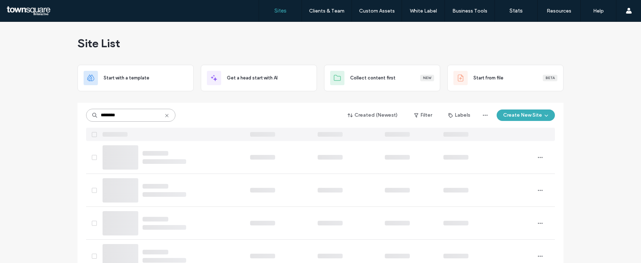
type input "********"
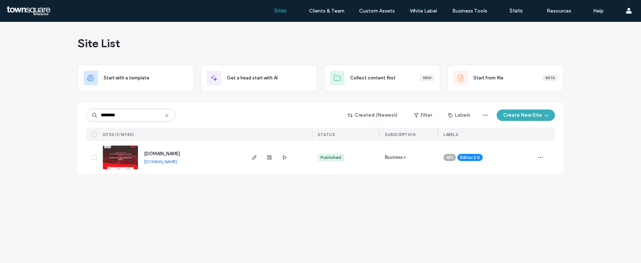
click at [165, 153] on span "[DOMAIN_NAME]" at bounding box center [162, 153] width 36 height 5
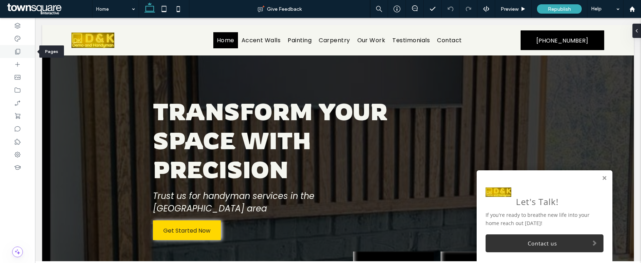
click at [15, 49] on icon at bounding box center [17, 51] width 7 height 7
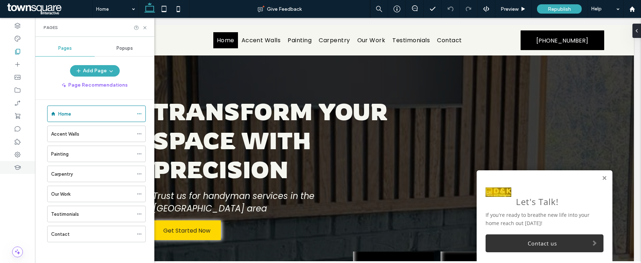
scroll to position [7, 0]
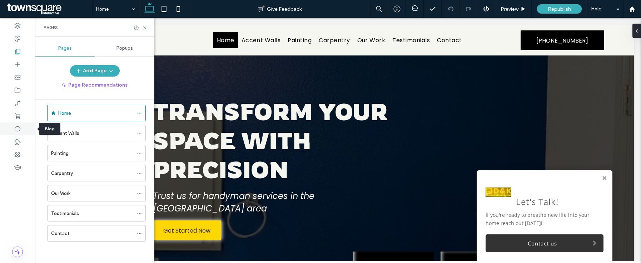
click at [19, 128] on icon at bounding box center [17, 128] width 7 height 7
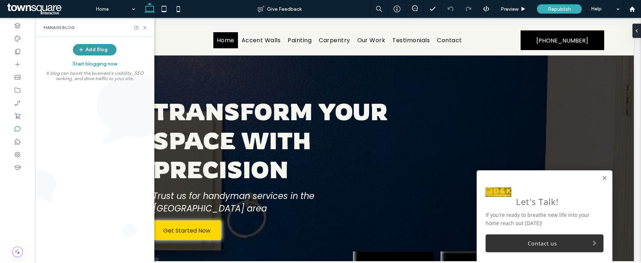
click at [96, 52] on button "Add Blog" at bounding box center [95, 49] width 44 height 11
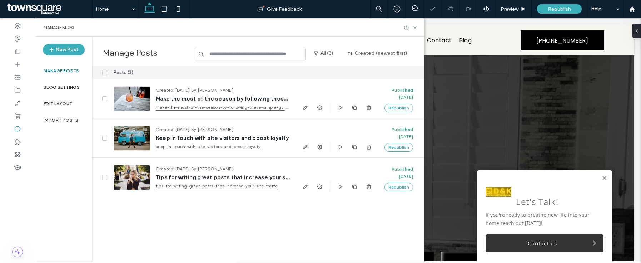
click at [106, 72] on span at bounding box center [104, 72] width 5 height 5
click at [368, 74] on button "Delete" at bounding box center [372, 72] width 26 height 9
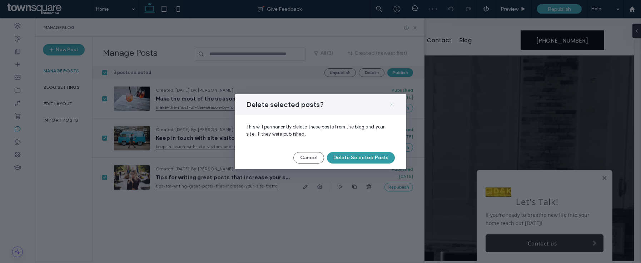
click at [351, 161] on button "Delete Selected Posts" at bounding box center [361, 157] width 68 height 11
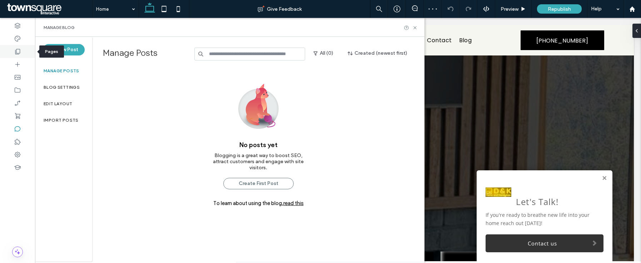
click at [21, 53] on div at bounding box center [17, 51] width 35 height 13
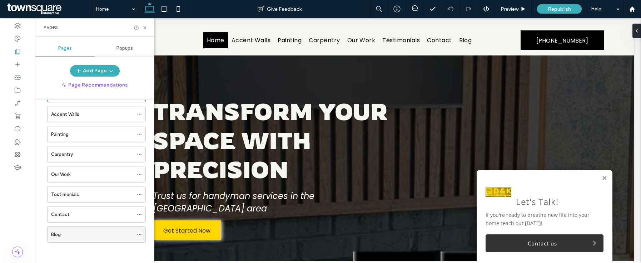
scroll to position [27, 0]
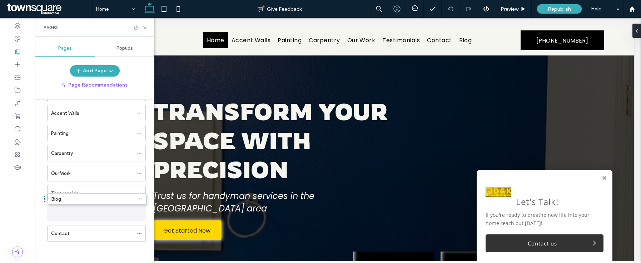
drag, startPoint x: 86, startPoint y: 238, endPoint x: 87, endPoint y: 206, distance: 31.8
click at [135, 212] on div "Blog" at bounding box center [96, 213] width 99 height 16
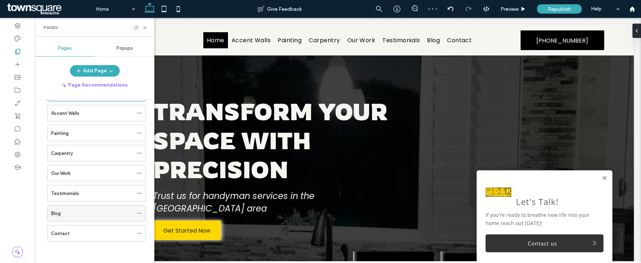
click at [134, 212] on div "Blog" at bounding box center [96, 213] width 99 height 16
click at [136, 212] on div "Blog" at bounding box center [96, 213] width 99 height 16
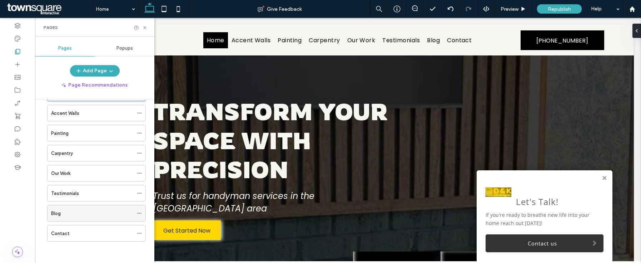
click at [141, 215] on icon at bounding box center [139, 212] width 5 height 5
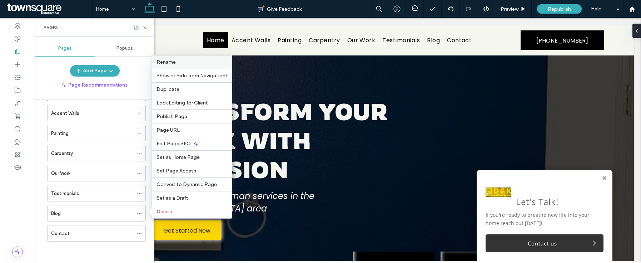
click at [168, 68] on div "Rename" at bounding box center [192, 61] width 80 height 13
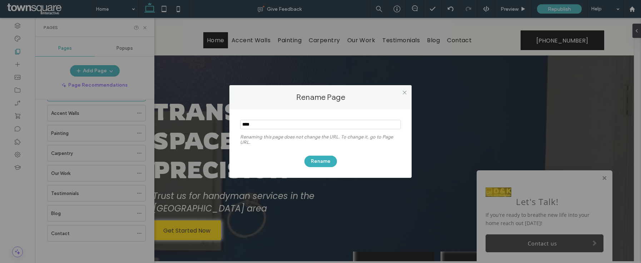
click at [263, 129] on input "notEmpty" at bounding box center [320, 124] width 161 height 9
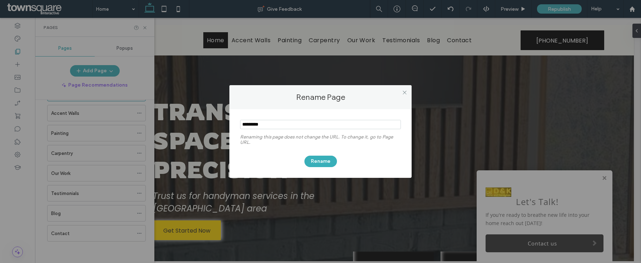
type input "*********"
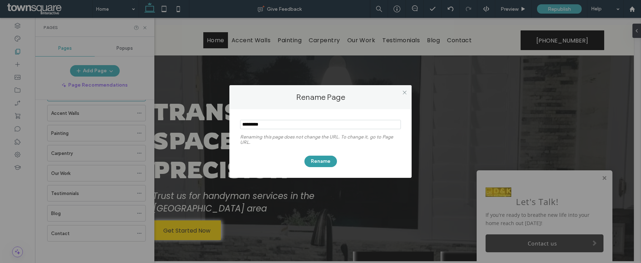
click at [319, 160] on button "Rename" at bounding box center [320, 160] width 33 height 11
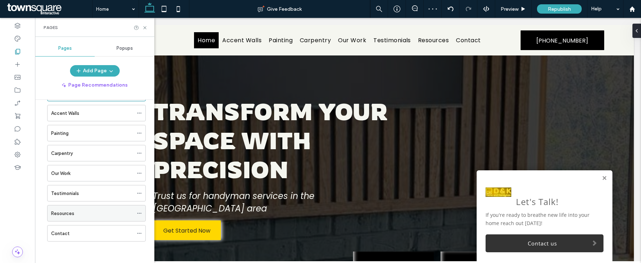
click at [140, 213] on icon at bounding box center [139, 212] width 5 height 5
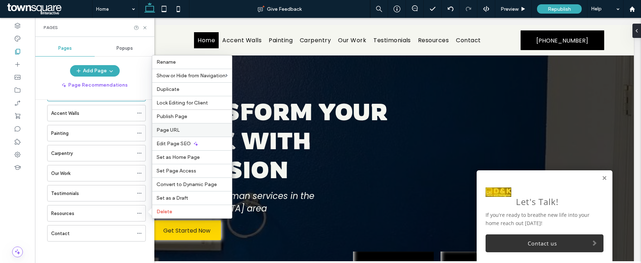
click at [193, 130] on label "Page URL" at bounding box center [191, 130] width 71 height 6
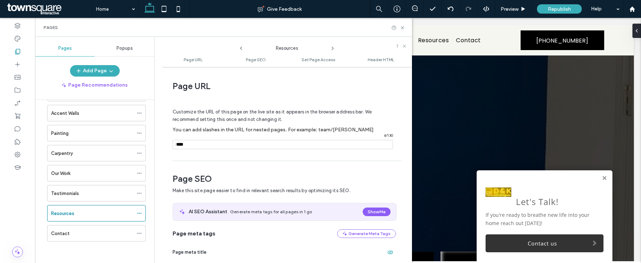
scroll to position [4, 0]
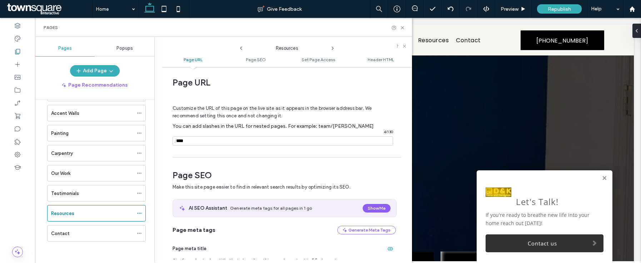
click at [263, 140] on input "notEmpty" at bounding box center [283, 140] width 220 height 9
type input "**********"
click at [402, 29] on icon at bounding box center [402, 27] width 5 height 5
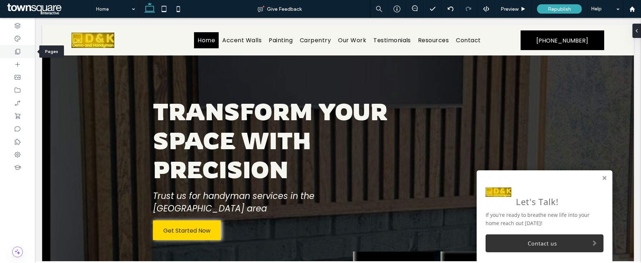
click at [16, 51] on icon at bounding box center [17, 51] width 7 height 7
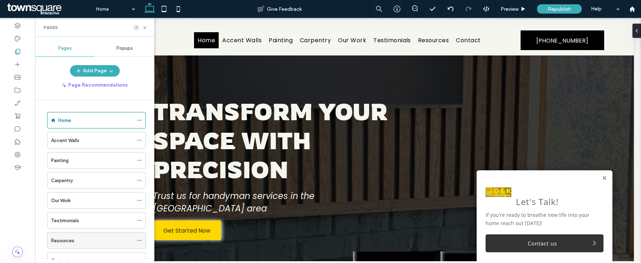
click at [70, 236] on div "Resources" at bounding box center [92, 240] width 82 height 16
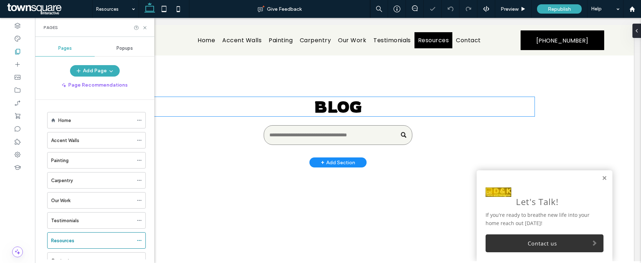
click at [338, 111] on span "Blog" at bounding box center [338, 106] width 48 height 20
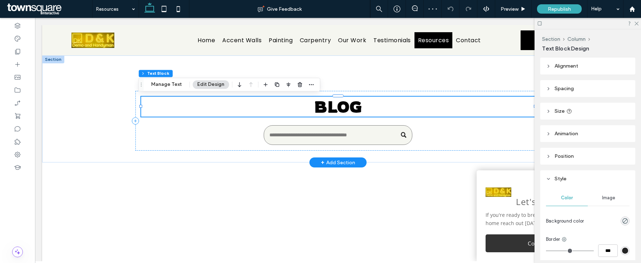
click at [338, 111] on span "Blog" at bounding box center [338, 106] width 48 height 20
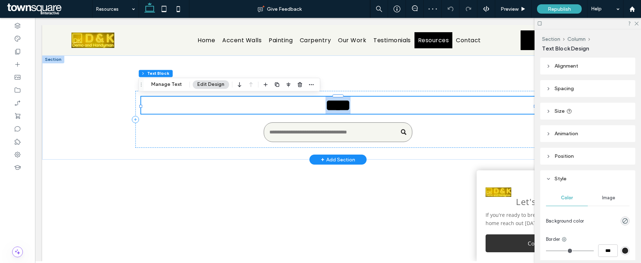
click at [338, 111] on span "****" at bounding box center [337, 105] width 25 height 16
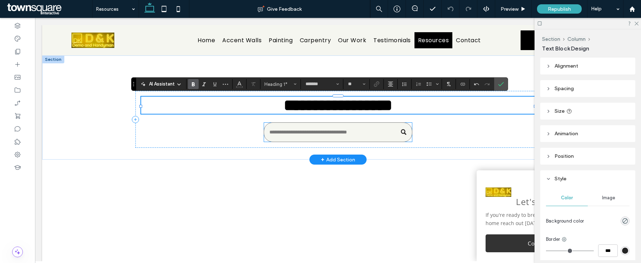
click at [380, 140] on input "Search" at bounding box center [338, 132] width 148 height 20
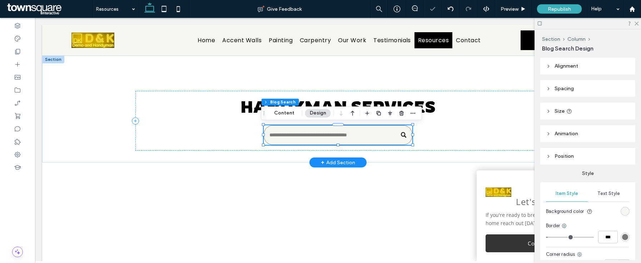
click at [380, 140] on input "Search" at bounding box center [338, 135] width 148 height 20
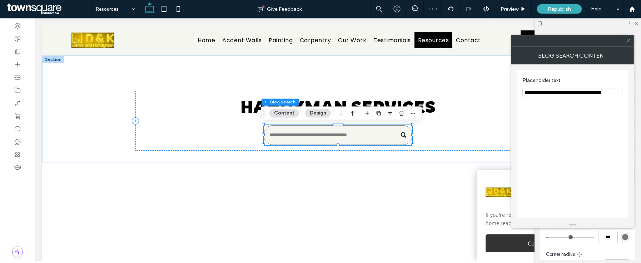
drag, startPoint x: 540, startPoint y: 93, endPoint x: 617, endPoint y: 93, distance: 76.8
click at [617, 93] on input "**********" at bounding box center [572, 92] width 100 height 9
type input "**********"
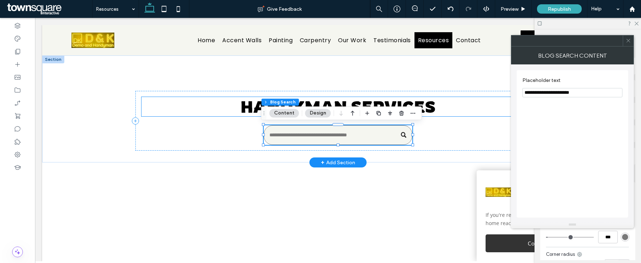
click at [416, 102] on span "handyman services" at bounding box center [337, 106] width 195 height 20
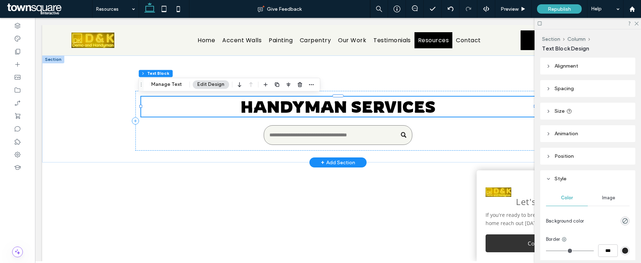
click at [425, 103] on span "handyman services" at bounding box center [337, 106] width 195 height 20
type input "*******"
type input "**"
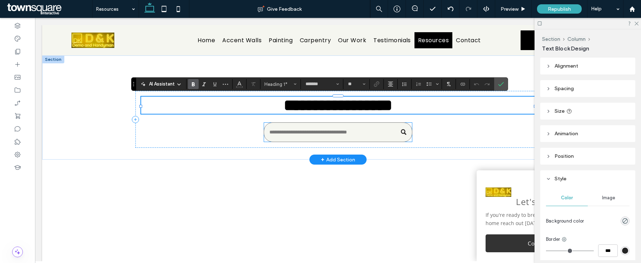
click at [383, 135] on input "Search" at bounding box center [338, 132] width 148 height 20
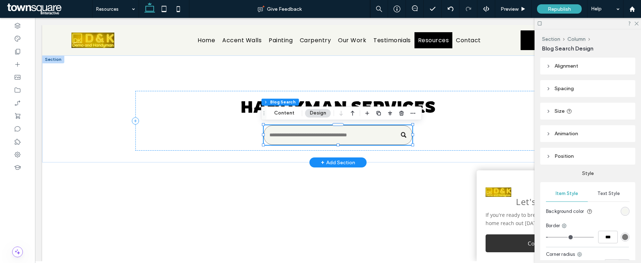
click at [375, 136] on input "Search" at bounding box center [338, 135] width 148 height 20
click at [346, 133] on input "Search" at bounding box center [338, 135] width 148 height 20
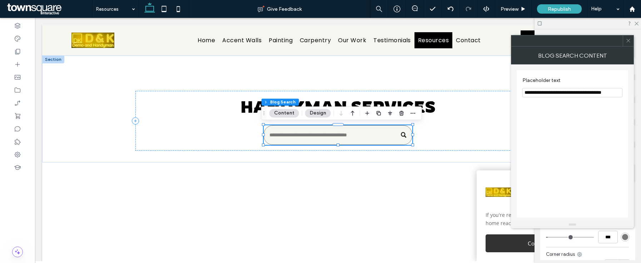
drag, startPoint x: 611, startPoint y: 92, endPoint x: 540, endPoint y: 94, distance: 70.7
click at [540, 94] on input "**********" at bounding box center [572, 92] width 100 height 9
type input "**********"
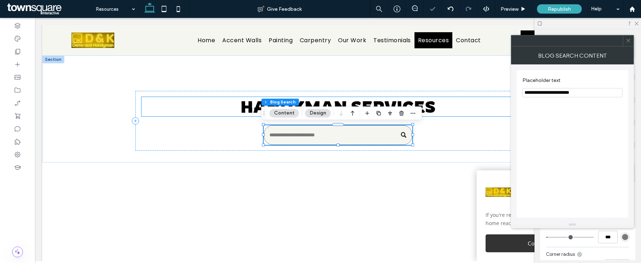
click at [431, 109] on span "handyman services" at bounding box center [337, 106] width 195 height 20
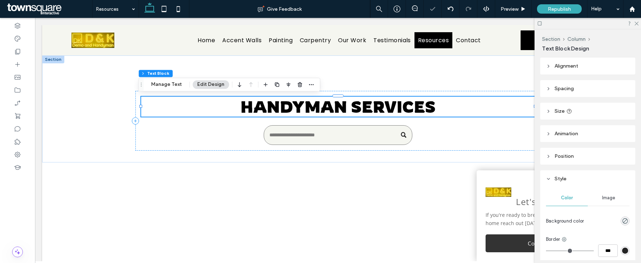
click at [431, 109] on span "handyman services" at bounding box center [337, 106] width 195 height 20
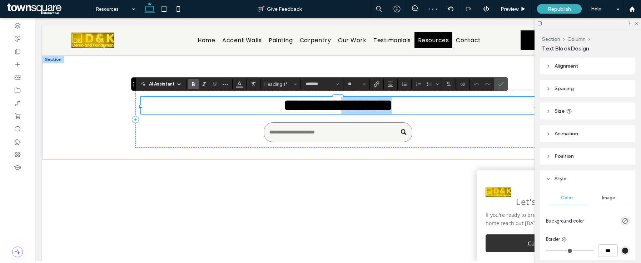
drag, startPoint x: 434, startPoint y: 108, endPoint x: 350, endPoint y: 110, distance: 83.2
click at [350, 110] on h1 "**********" at bounding box center [338, 104] width 394 height 17
click at [401, 171] on div at bounding box center [338, 232] width 429 height 146
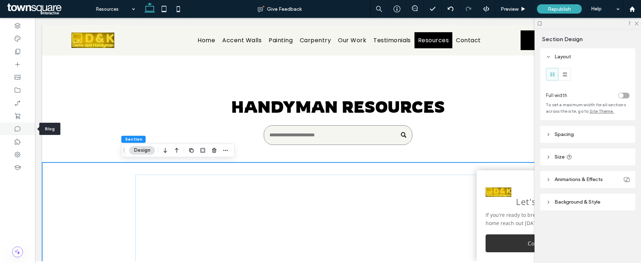
click at [28, 134] on div at bounding box center [17, 128] width 35 height 13
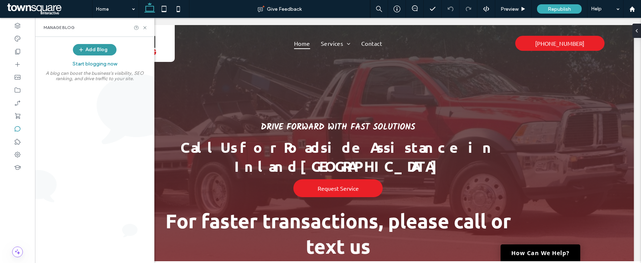
click at [107, 54] on button "Add Blog" at bounding box center [95, 49] width 44 height 11
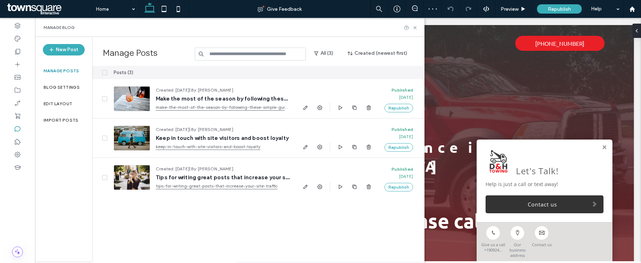
click at [101, 74] on div at bounding box center [100, 72] width 16 height 13
click at [104, 75] on span at bounding box center [104, 72] width 5 height 5
click at [382, 71] on button "Delete" at bounding box center [372, 72] width 26 height 9
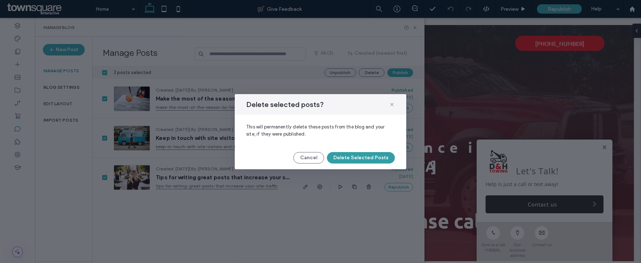
click at [361, 159] on button "Delete Selected Posts" at bounding box center [361, 157] width 68 height 11
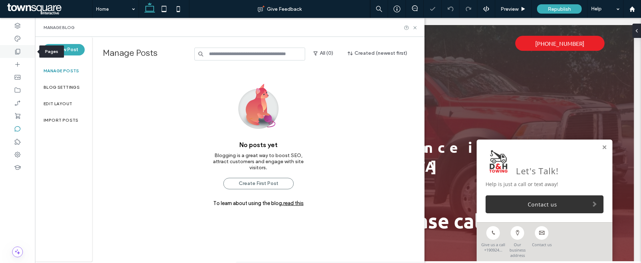
click at [11, 50] on div at bounding box center [17, 51] width 35 height 13
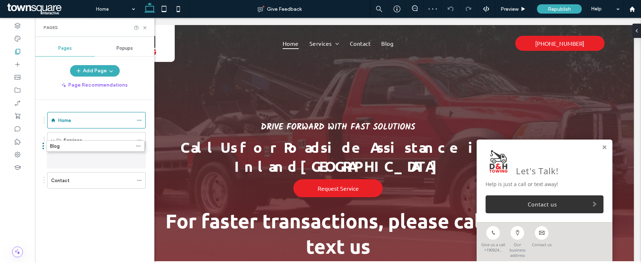
drag, startPoint x: 123, startPoint y: 185, endPoint x: 121, endPoint y: 153, distance: 31.5
click at [141, 159] on icon at bounding box center [139, 160] width 5 height 5
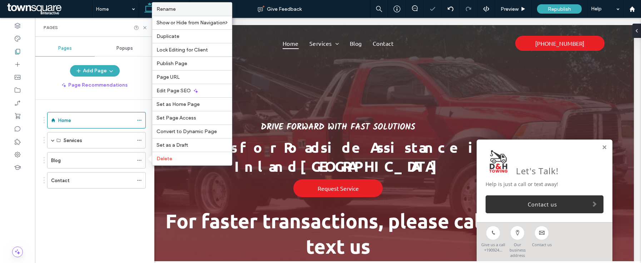
click at [169, 11] on span "Rename" at bounding box center [165, 9] width 19 height 6
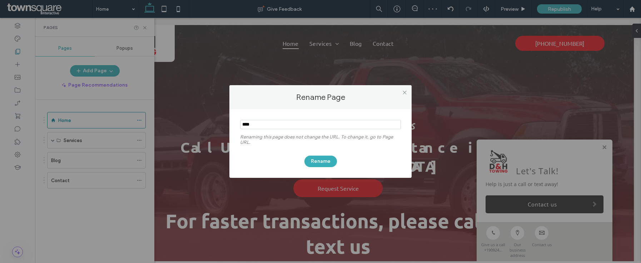
click at [263, 122] on input "notEmpty" at bounding box center [320, 124] width 161 height 9
type input "*********"
click at [319, 158] on button "Rename" at bounding box center [320, 160] width 33 height 11
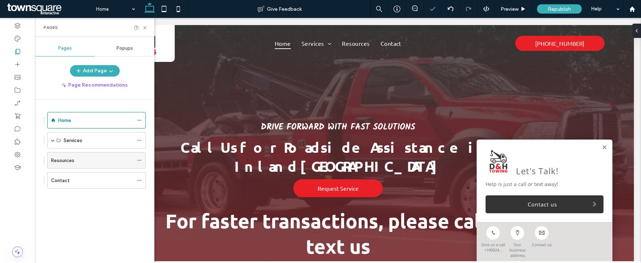
click at [140, 161] on icon at bounding box center [139, 160] width 5 height 5
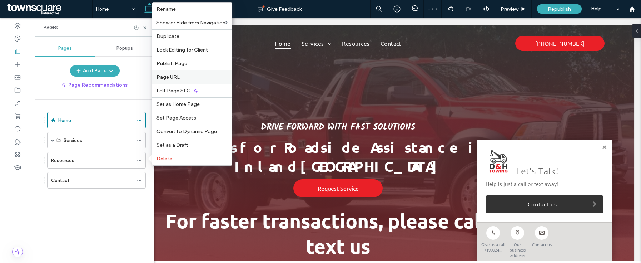
click at [184, 75] on label "Page URL" at bounding box center [191, 77] width 71 height 6
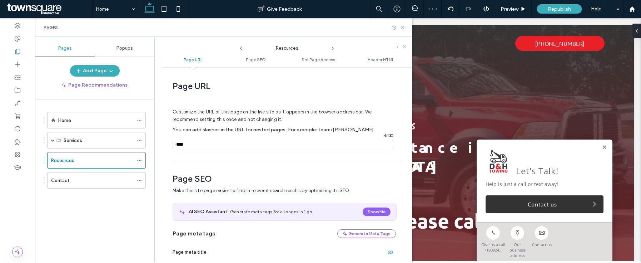
scroll to position [4, 0]
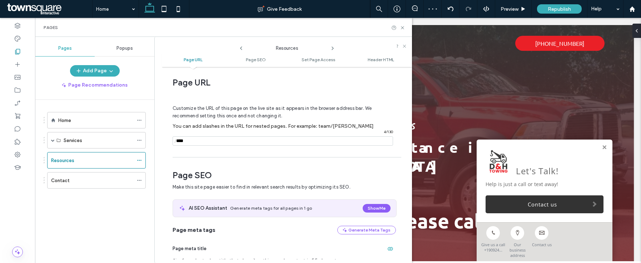
click at [211, 141] on input "notEmpty" at bounding box center [283, 140] width 220 height 9
type input "**********"
click at [403, 28] on icon at bounding box center [402, 27] width 5 height 5
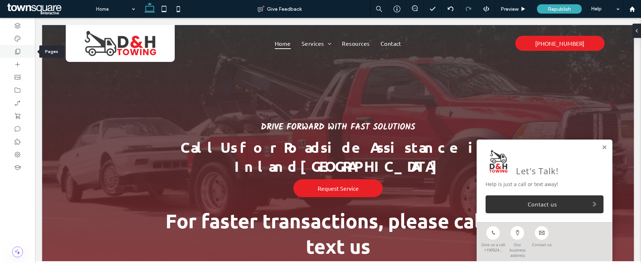
click at [20, 53] on icon at bounding box center [17, 51] width 7 height 7
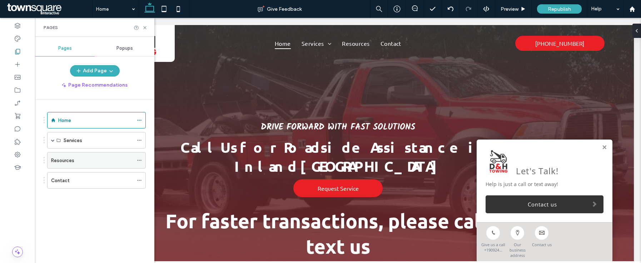
click at [76, 166] on div "Resources" at bounding box center [92, 160] width 82 height 16
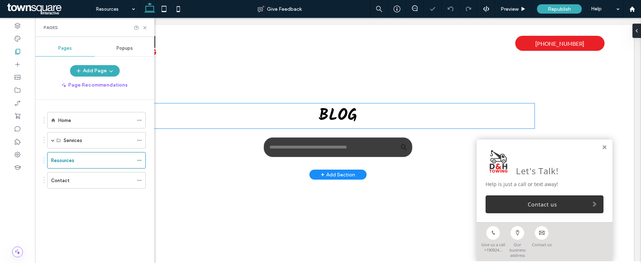
click at [336, 120] on span "Blog" at bounding box center [338, 116] width 39 height 26
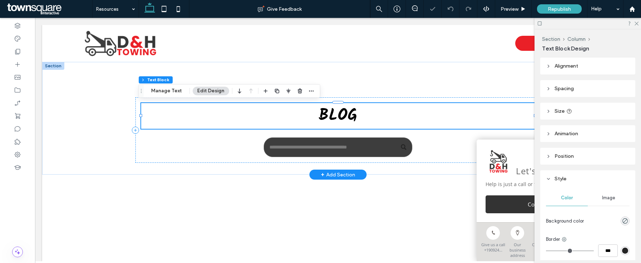
click at [336, 120] on span "Blog" at bounding box center [338, 116] width 39 height 26
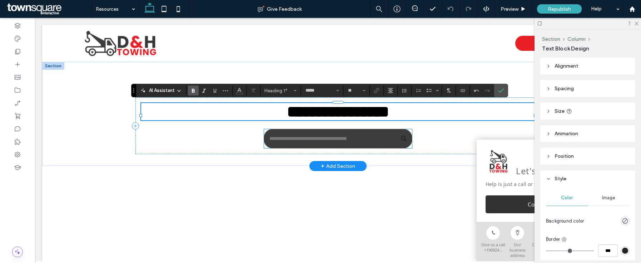
click at [338, 148] on input "Search" at bounding box center [338, 139] width 148 height 20
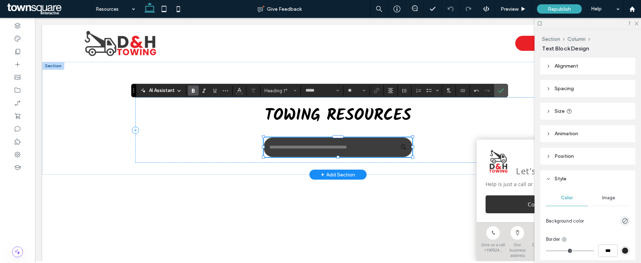
click at [338, 150] on input "Search" at bounding box center [338, 147] width 148 height 20
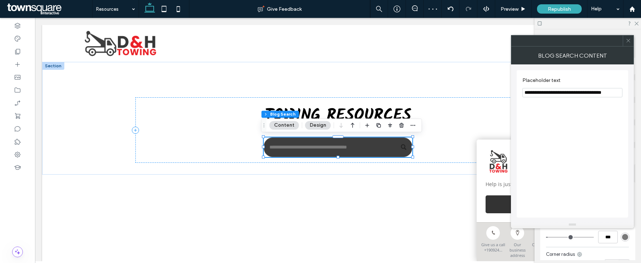
drag, startPoint x: 613, startPoint y: 93, endPoint x: 542, endPoint y: 93, distance: 71.8
click at [542, 93] on input "**********" at bounding box center [572, 92] width 100 height 9
type input "**********"
click at [627, 44] on span at bounding box center [627, 40] width 5 height 11
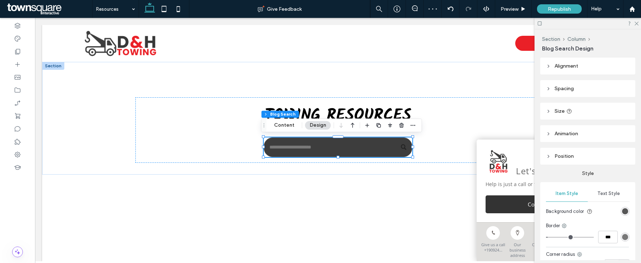
click at [623, 211] on div "rgb(61, 61, 61)" at bounding box center [625, 211] width 6 height 6
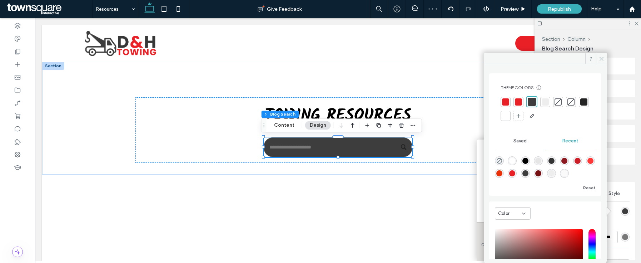
click at [545, 104] on div at bounding box center [545, 101] width 7 height 7
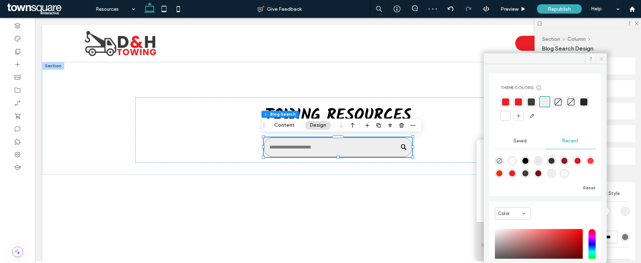
click at [598, 61] on span at bounding box center [601, 58] width 11 height 11
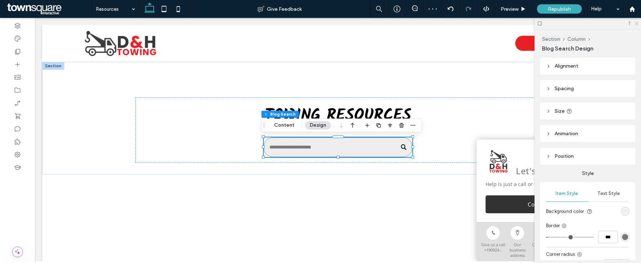
click at [634, 22] on icon at bounding box center [636, 23] width 5 height 5
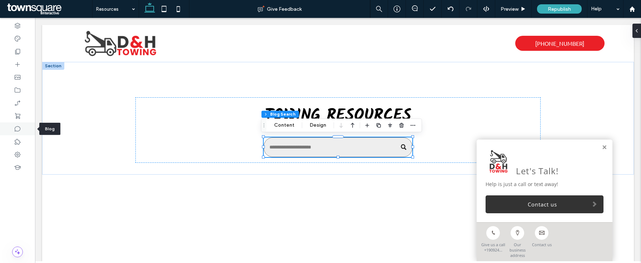
click at [15, 129] on use at bounding box center [18, 128] width 6 height 5
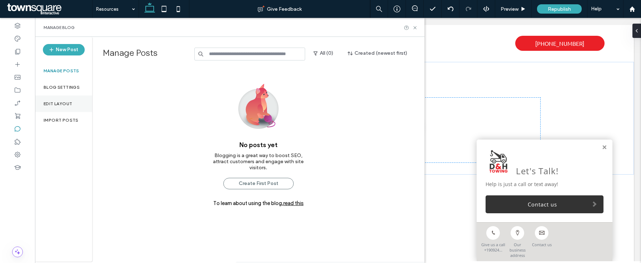
click at [49, 99] on div "Edit Layout" at bounding box center [63, 103] width 57 height 16
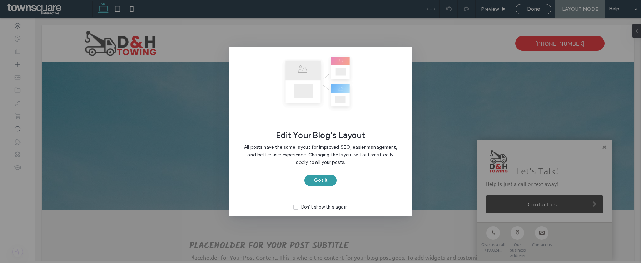
click at [322, 180] on button "Got It" at bounding box center [320, 179] width 32 height 11
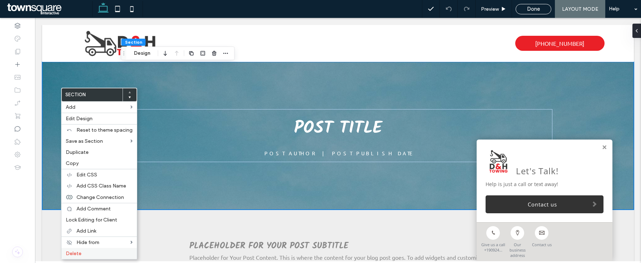
click at [96, 255] on label "Delete" at bounding box center [99, 253] width 67 height 6
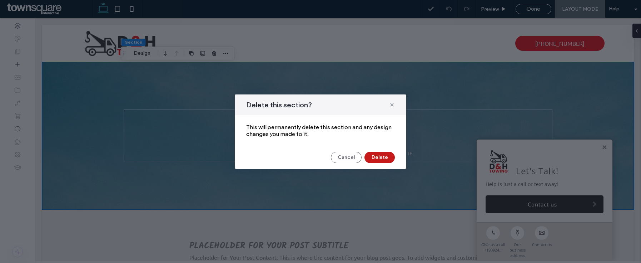
click at [385, 156] on button "Delete" at bounding box center [379, 156] width 30 height 11
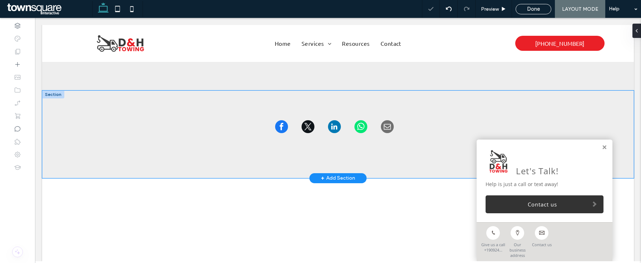
scroll to position [78, 0]
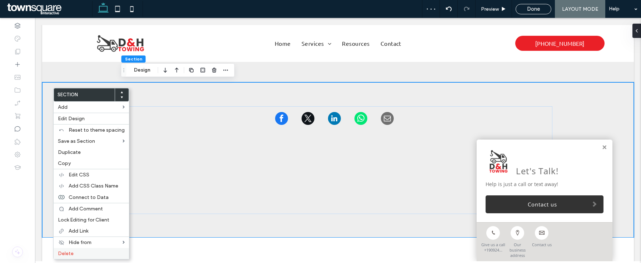
click at [69, 251] on span "Delete" at bounding box center [66, 253] width 16 height 6
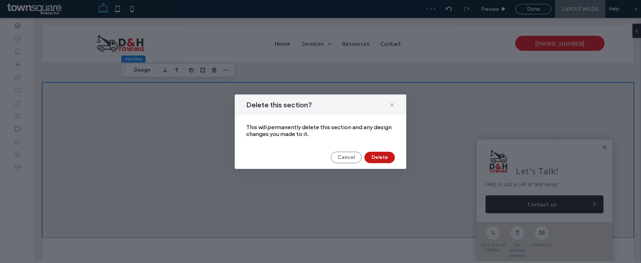
click at [384, 160] on button "Delete" at bounding box center [379, 156] width 30 height 11
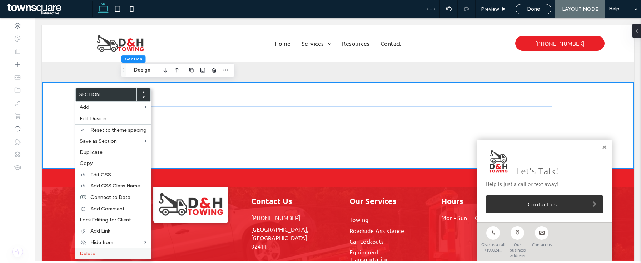
click at [100, 255] on label "Delete" at bounding box center [113, 253] width 67 height 6
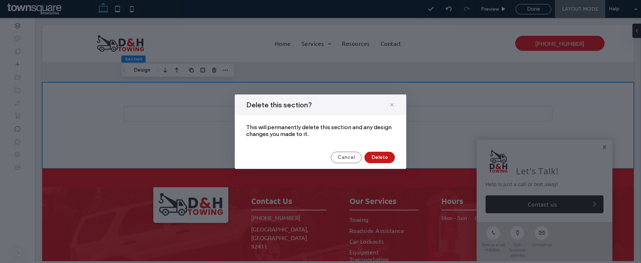
click at [389, 158] on button "Delete" at bounding box center [379, 156] width 30 height 11
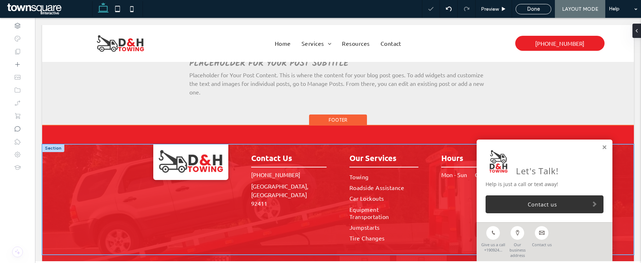
scroll to position [0, 0]
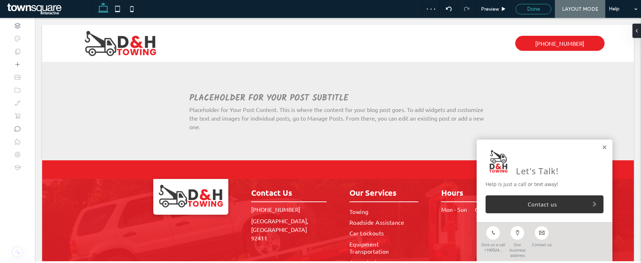
click at [537, 5] on div "Done" at bounding box center [533, 9] width 36 height 10
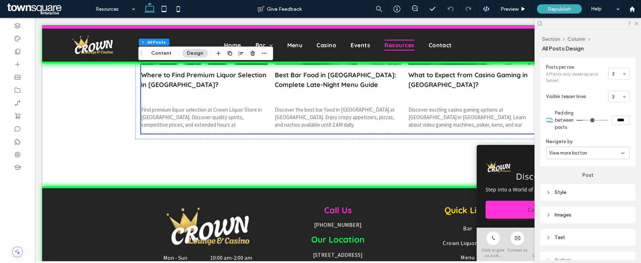
scroll to position [268, 0]
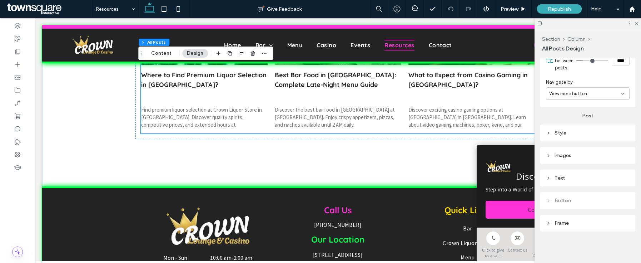
click at [588, 175] on div "Text" at bounding box center [588, 178] width 84 height 6
click at [574, 208] on label "Author and date" at bounding box center [585, 209] width 78 height 14
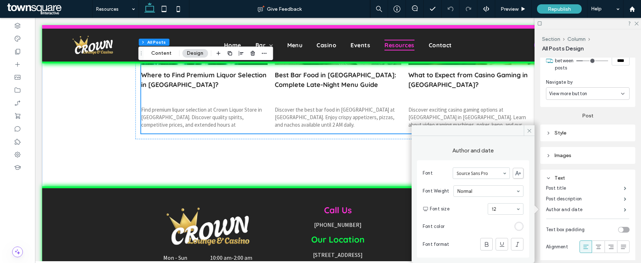
click at [518, 225] on div "rgb(255, 255, 255)" at bounding box center [519, 226] width 6 height 6
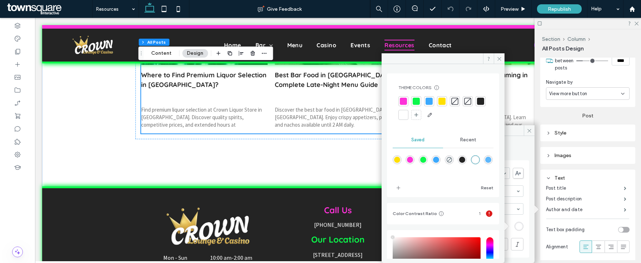
click at [398, 112] on div "Theme Colors Save time with Theme Colors Create a color palette to instantly ad…" at bounding box center [443, 102] width 101 height 47
click at [475, 106] on div at bounding box center [480, 101] width 10 height 10
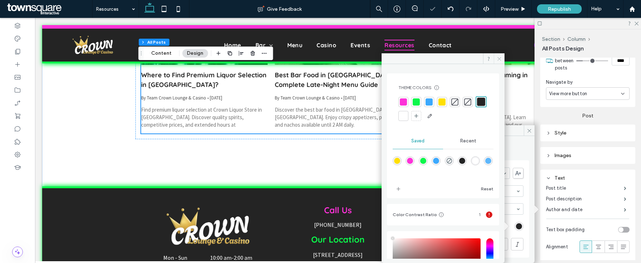
click at [498, 58] on icon at bounding box center [499, 58] width 5 height 5
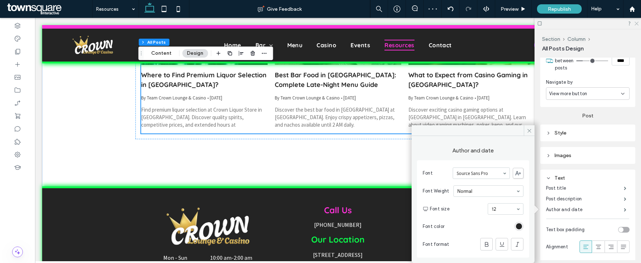
click at [634, 24] on icon at bounding box center [636, 23] width 5 height 5
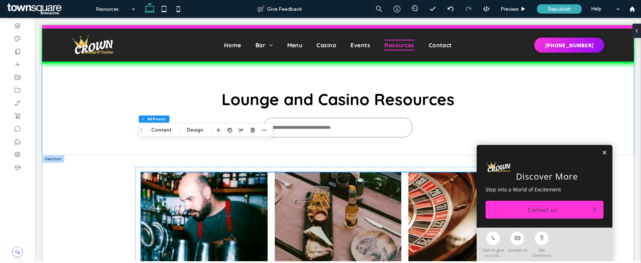
scroll to position [0, 0]
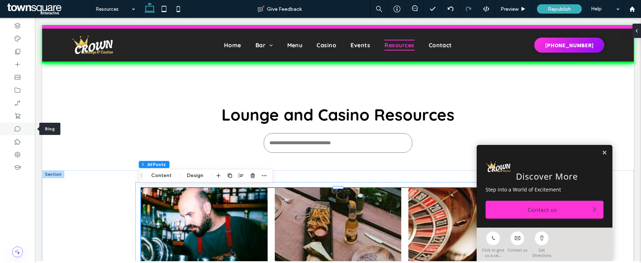
click at [12, 127] on div at bounding box center [17, 128] width 35 height 13
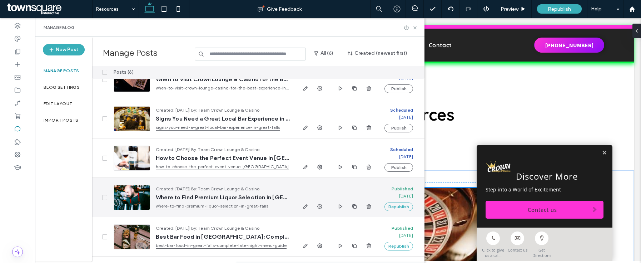
scroll to position [54, 0]
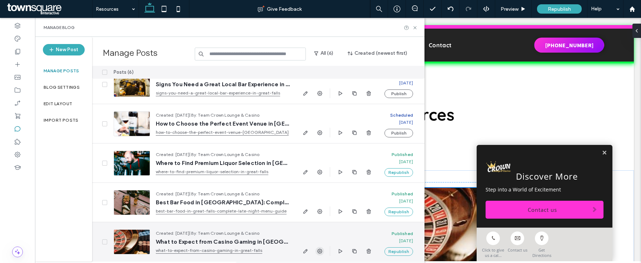
click at [320, 249] on icon "button" at bounding box center [320, 251] width 6 height 6
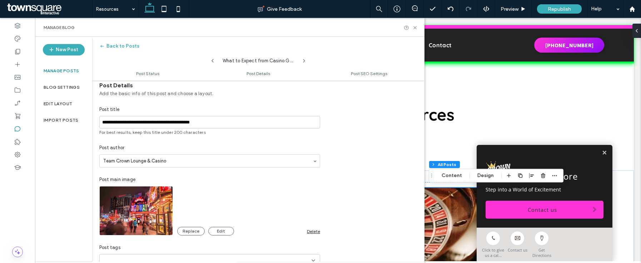
scroll to position [139, 0]
click at [315, 229] on div "Delete" at bounding box center [313, 230] width 13 height 5
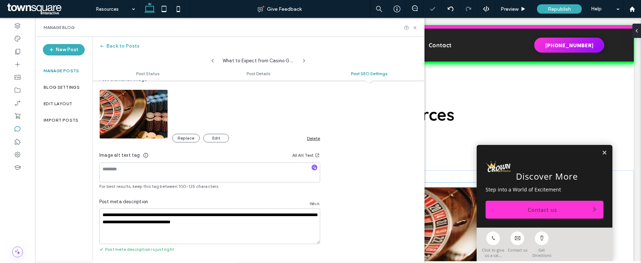
scroll to position [0, 0]
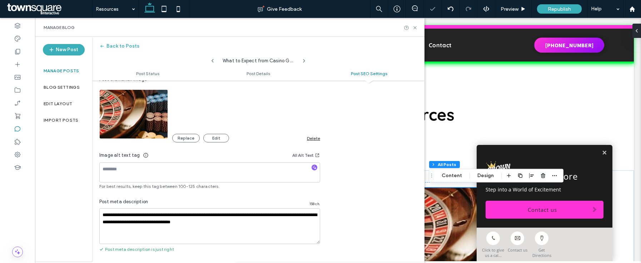
click at [318, 139] on div "Delete" at bounding box center [313, 137] width 13 height 5
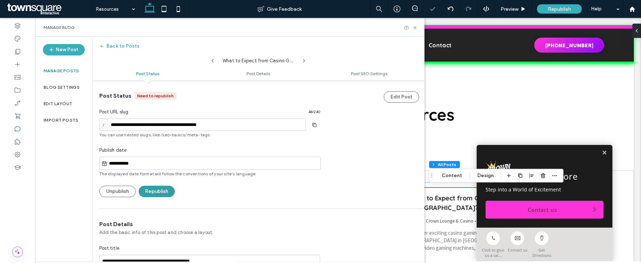
click at [151, 193] on button "Republish" at bounding box center [157, 190] width 36 height 11
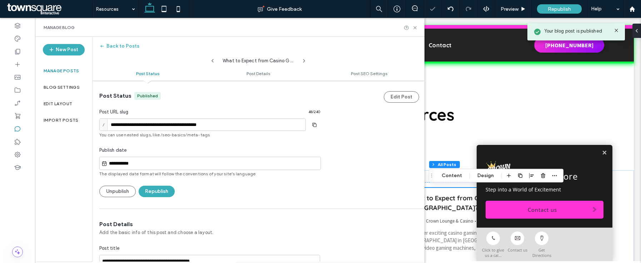
click at [211, 60] on icon at bounding box center [213, 61] width 6 height 6
type input "**********"
type textarea "**********"
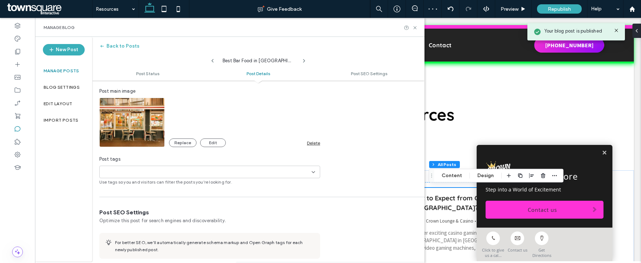
scroll to position [227, 0]
click at [321, 134] on div "**********" at bounding box center [209, 89] width 235 height 192
click at [315, 138] on div "Replace Edit Delete" at bounding box center [244, 142] width 151 height 9
click at [315, 144] on div "Delete" at bounding box center [313, 142] width 13 height 5
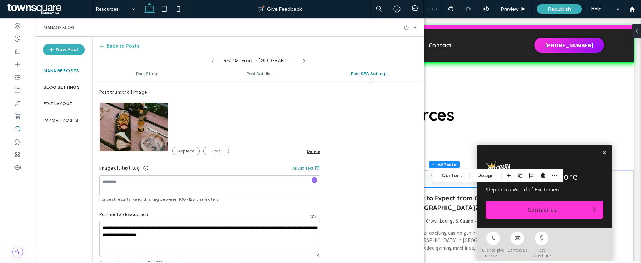
scroll to position [0, 0]
click at [314, 152] on div "Delete" at bounding box center [313, 150] width 13 height 5
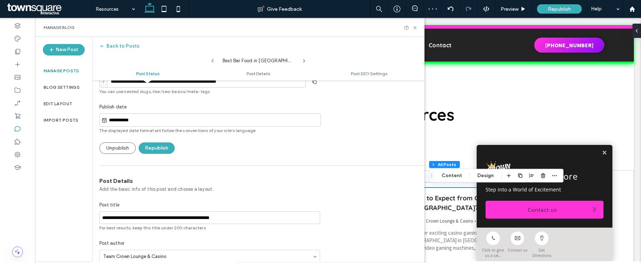
scroll to position [36, 0]
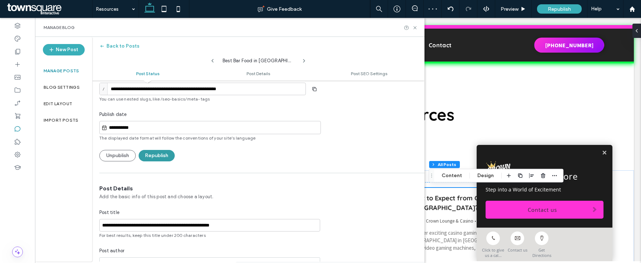
click at [154, 154] on button "Republish" at bounding box center [157, 155] width 36 height 11
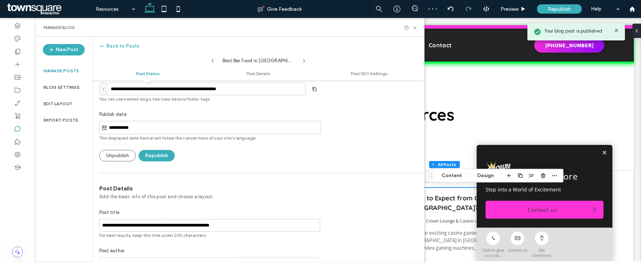
click at [213, 58] on icon at bounding box center [213, 61] width 6 height 6
type input "**********"
type textarea "**********"
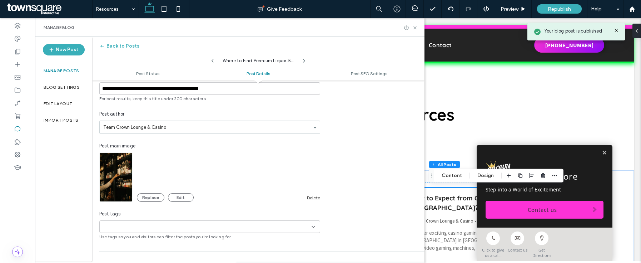
click at [310, 196] on div "Delete" at bounding box center [313, 197] width 13 height 5
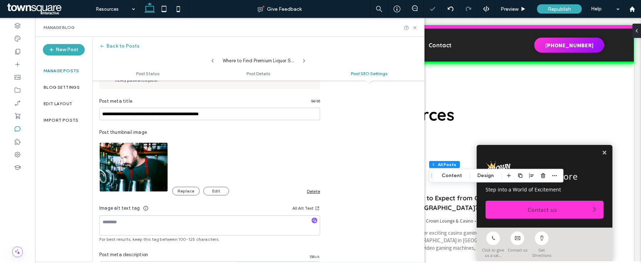
scroll to position [0, 0]
click at [306, 192] on div "Replace Edit" at bounding box center [239, 190] width 135 height 9
click at [307, 191] on div "Delete" at bounding box center [313, 190] width 13 height 5
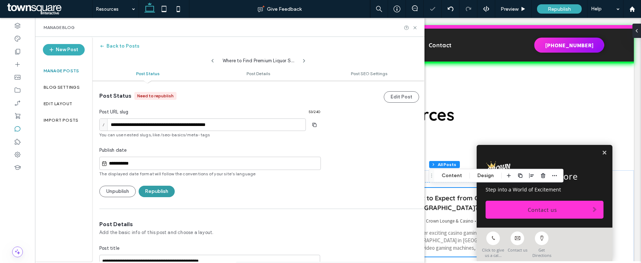
click at [155, 187] on button "Republish" at bounding box center [157, 190] width 36 height 11
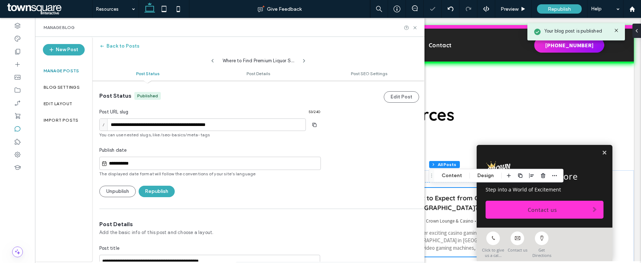
click at [214, 58] on icon at bounding box center [213, 61] width 6 height 6
type input "**********"
type textarea "**********"
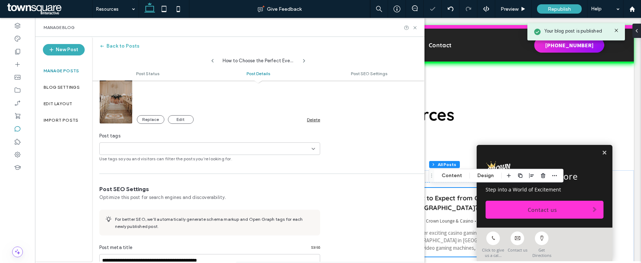
scroll to position [229, 0]
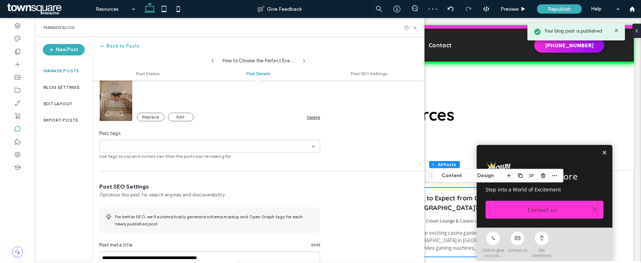
click at [314, 119] on div "Delete" at bounding box center [313, 116] width 13 height 5
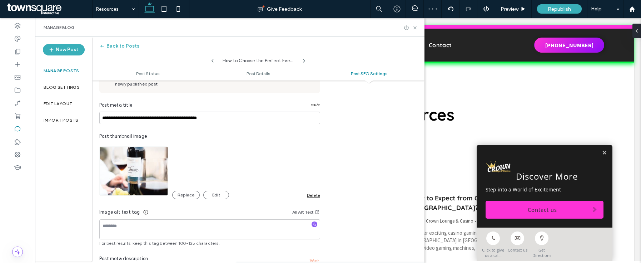
scroll to position [0, 0]
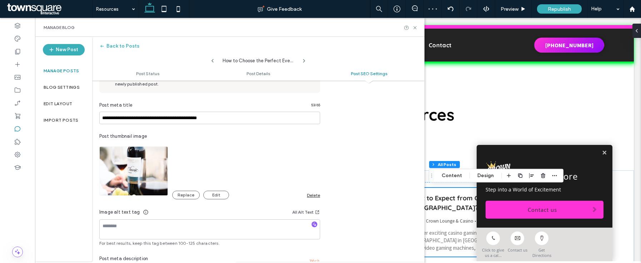
click at [314, 196] on div "Delete" at bounding box center [313, 194] width 13 height 5
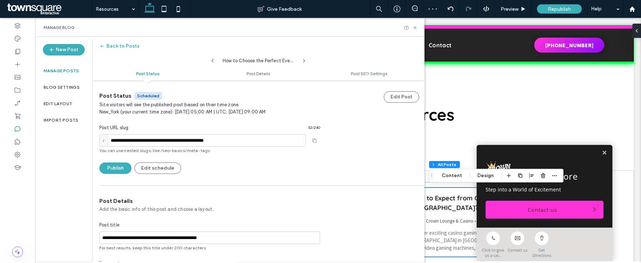
click at [212, 60] on icon at bounding box center [213, 61] width 6 height 6
type input "**********"
type textarea "**********"
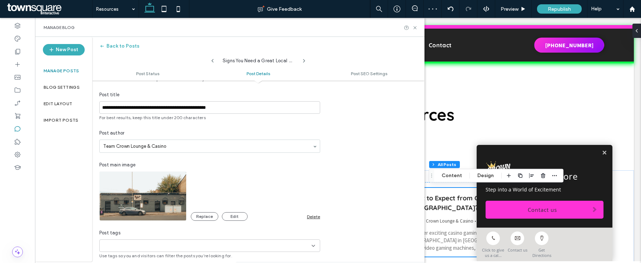
click at [313, 220] on div "Replace Edit Delete" at bounding box center [255, 216] width 129 height 9
click at [314, 216] on div "Delete" at bounding box center [313, 216] width 13 height 5
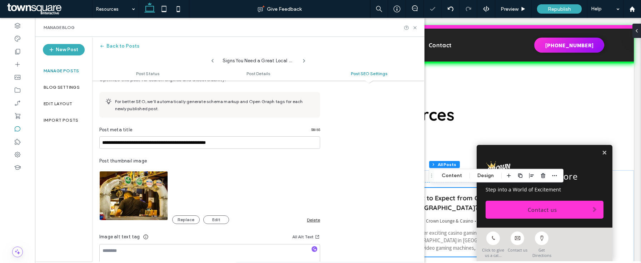
click at [310, 219] on div "Delete" at bounding box center [313, 219] width 13 height 5
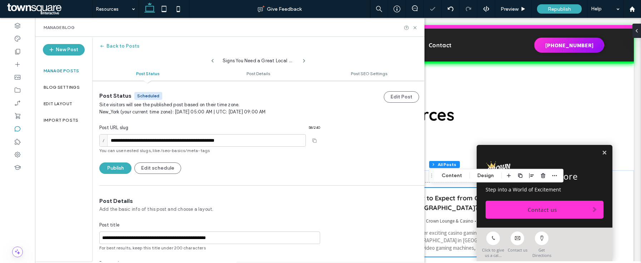
click at [210, 60] on icon at bounding box center [213, 61] width 6 height 6
type input "**********"
type textarea "**********"
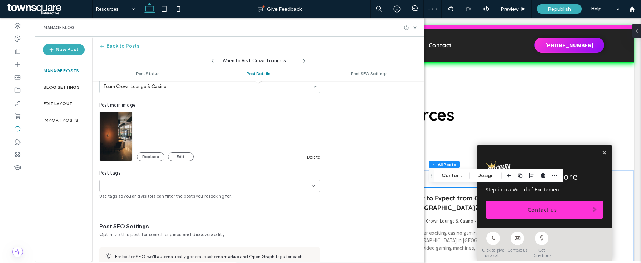
click at [314, 156] on div "Delete" at bounding box center [313, 156] width 13 height 5
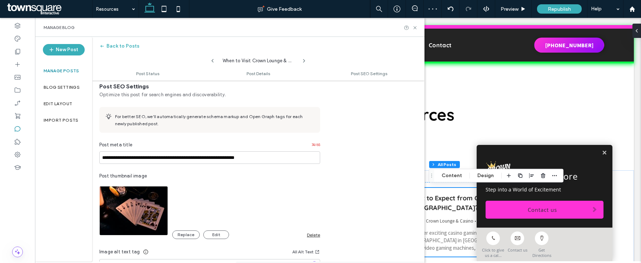
click at [316, 237] on div "Replace Edit Delete" at bounding box center [246, 234] width 148 height 9
click at [314, 233] on div "Delete" at bounding box center [313, 234] width 13 height 5
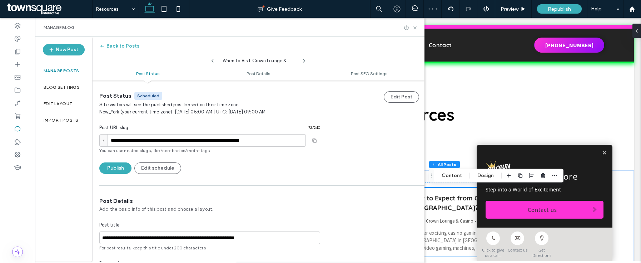
click at [214, 62] on icon at bounding box center [213, 61] width 6 height 6
type input "**********"
type textarea "**********"
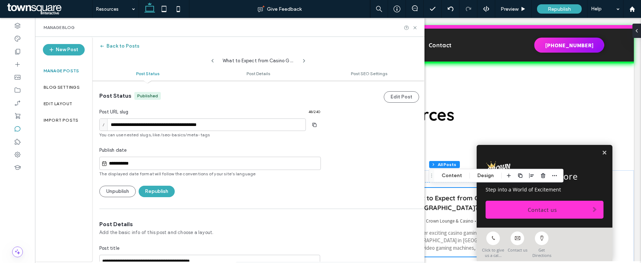
click at [126, 45] on button "Back to Posts" at bounding box center [119, 45] width 40 height 11
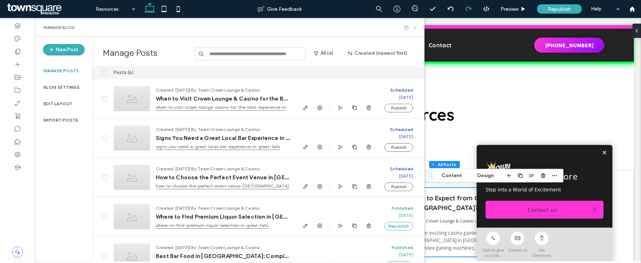
click at [414, 29] on icon at bounding box center [414, 27] width 5 height 5
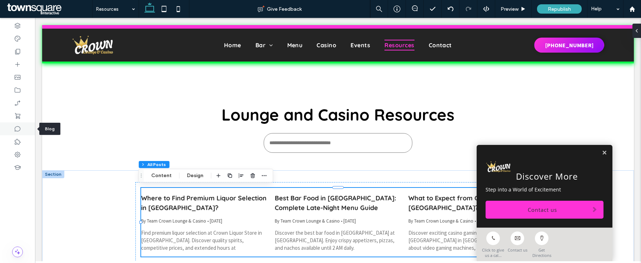
click at [10, 132] on div at bounding box center [17, 128] width 35 height 13
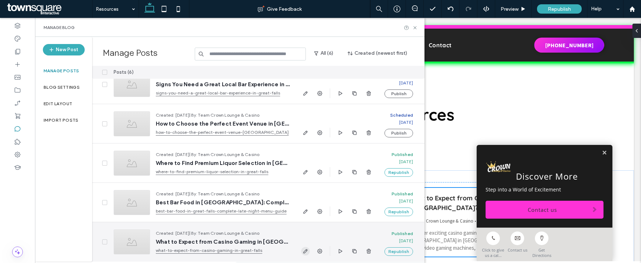
click at [308, 252] on icon "button" at bounding box center [306, 251] width 6 height 6
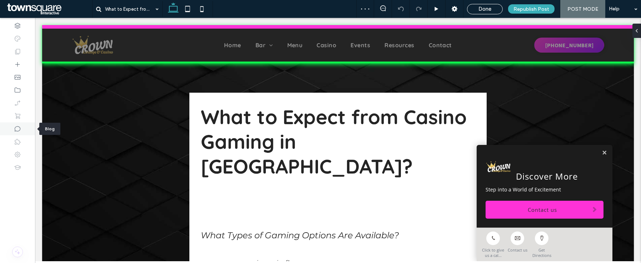
click at [23, 129] on div at bounding box center [17, 128] width 35 height 13
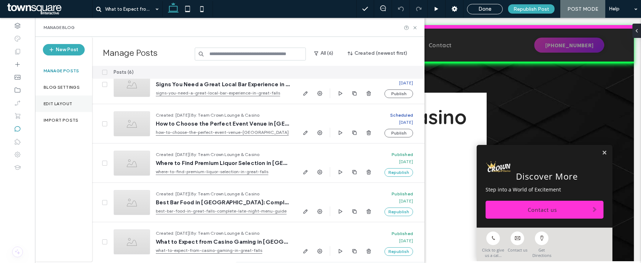
click at [63, 103] on label "Edit Layout" at bounding box center [58, 103] width 29 height 5
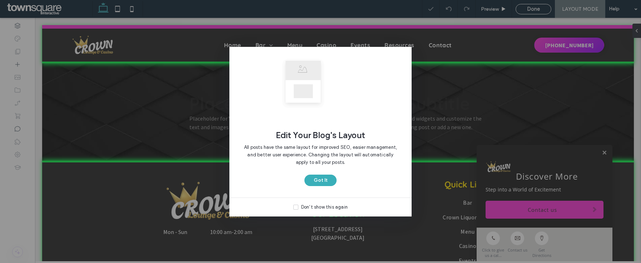
click at [325, 188] on div "Edit Your Blog's Layout All posts have the same layout for improved SEO, easier…" at bounding box center [320, 122] width 182 height 150
click at [319, 179] on button "Got It" at bounding box center [320, 179] width 32 height 11
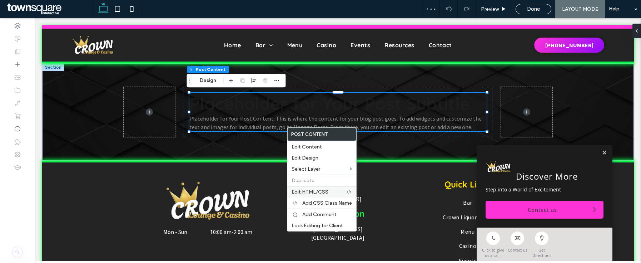
click at [317, 190] on span "Edit HTML/CSS" at bounding box center [309, 192] width 37 height 6
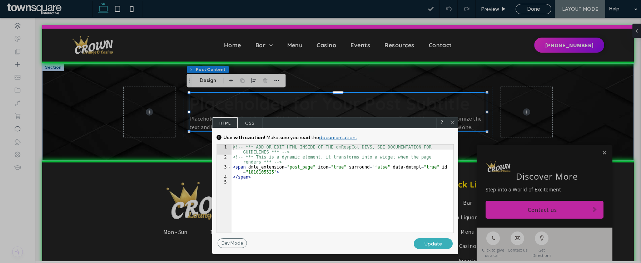
click at [252, 123] on span "CSS" at bounding box center [250, 122] width 25 height 11
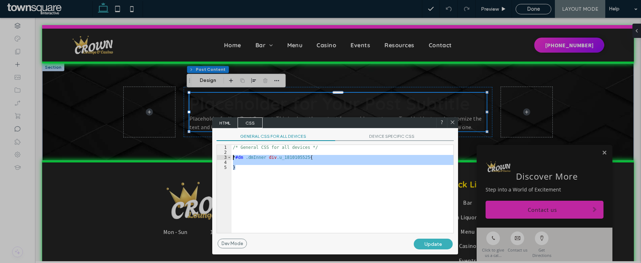
drag, startPoint x: 277, startPoint y: 184, endPoint x: 226, endPoint y: 159, distance: 56.7
click at [226, 159] on div "** 1 2 3 4 5 /* General CSS for all devices */ * #dm .dmInner div .u_1810105525…" at bounding box center [334, 188] width 237 height 89
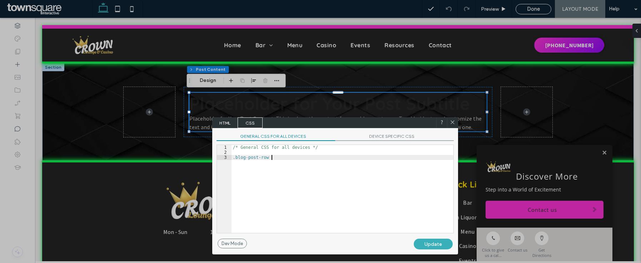
click at [490, 9] on div at bounding box center [562, 131] width 157 height 263
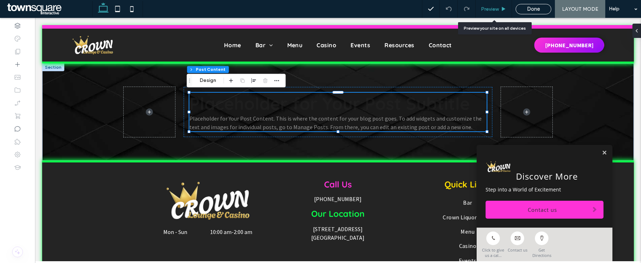
click at [487, 6] on span "Preview" at bounding box center [490, 9] width 18 height 6
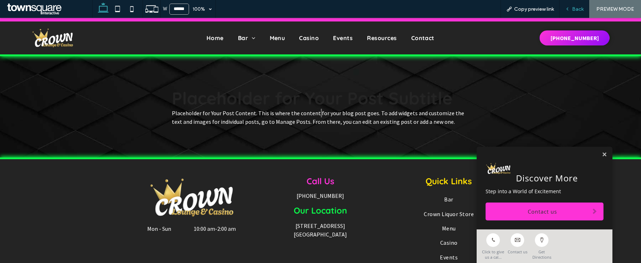
click at [575, 11] on span "Back" at bounding box center [577, 9] width 11 height 6
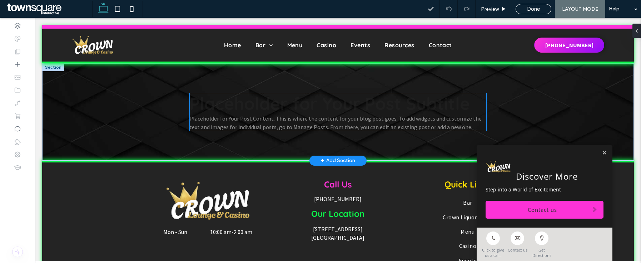
click at [336, 118] on p "Placeholder for Your Post Content. This is where the content for your blog post…" at bounding box center [337, 122] width 297 height 17
click at [312, 126] on p "Placeholder for Your Post Content. This is where the content for your blog post…" at bounding box center [337, 122] width 297 height 17
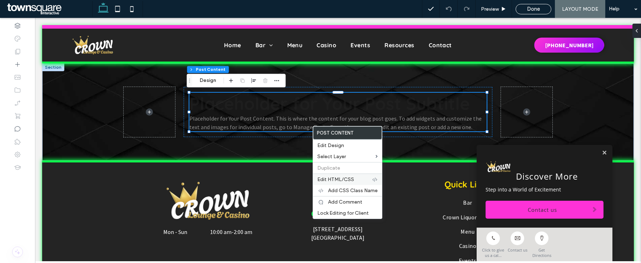
click at [353, 182] on div "Edit HTML/CSS" at bounding box center [347, 178] width 69 height 11
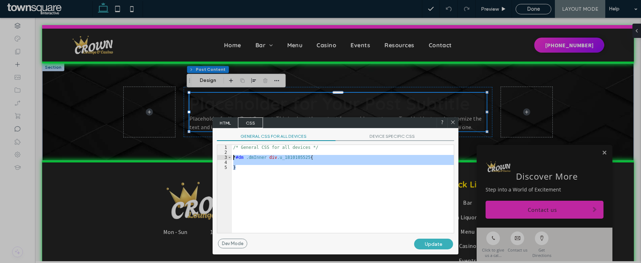
drag, startPoint x: 289, startPoint y: 180, endPoint x: 220, endPoint y: 154, distance: 73.4
click at [220, 154] on div "** 1 2 3 4 5 /* General CSS for all devices */ * #dm .dmInner div .u_1810105525…" at bounding box center [335, 188] width 237 height 89
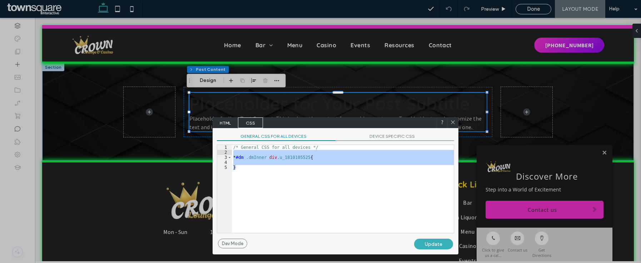
paste textarea
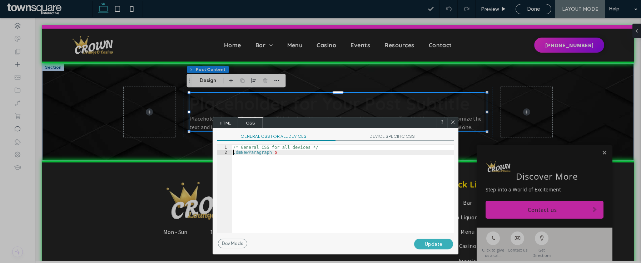
click at [233, 152] on div "/* General CSS for all devices */ .dmNewParagraph p" at bounding box center [343, 194] width 222 height 98
paste textarea
click at [334, 153] on div "/* General CSS for all devices */ .blog-post-row .dmNewParagraph p" at bounding box center [343, 194] width 222 height 98
type textarea "**"
click at [377, 178] on div "/* General CSS for all devices */ .blog-post-row .dmNewParagraph p { color : #0…" at bounding box center [343, 194] width 222 height 98
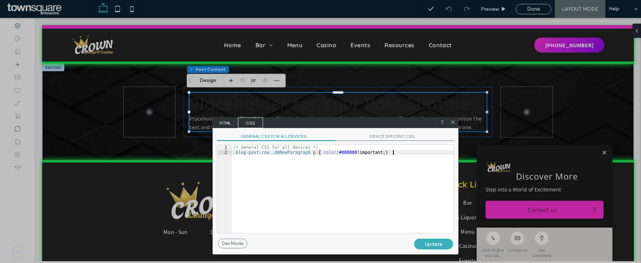
click at [430, 249] on div "Update" at bounding box center [433, 243] width 39 height 11
click at [454, 122] on icon at bounding box center [452, 121] width 5 height 5
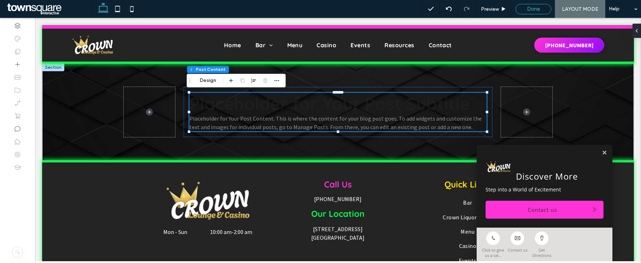
click at [542, 7] on div "Done" at bounding box center [533, 9] width 35 height 6
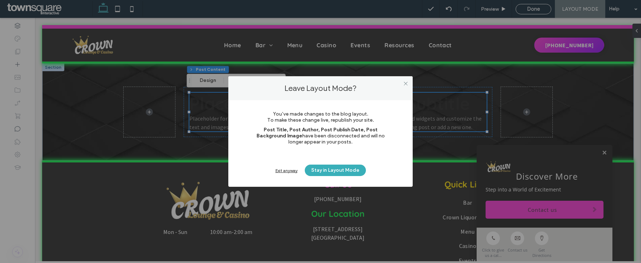
click at [284, 170] on div "Exit anyway" at bounding box center [286, 170] width 22 height 5
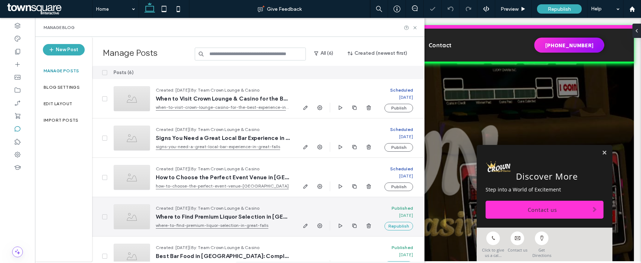
scroll to position [54, 0]
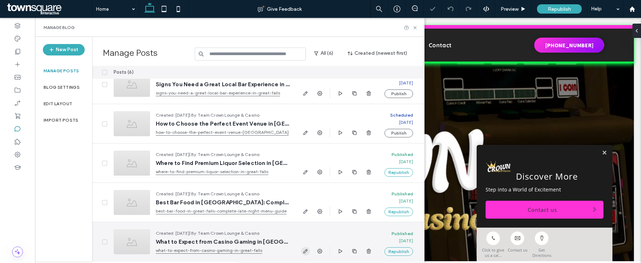
click at [304, 251] on use "button" at bounding box center [305, 251] width 4 height 4
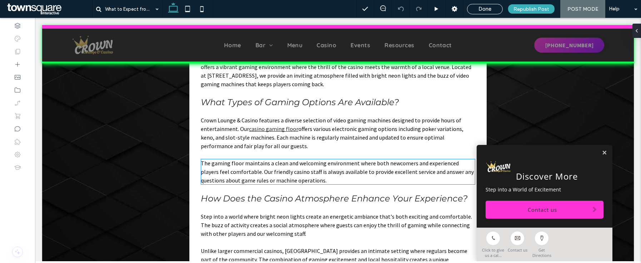
scroll to position [137, 0]
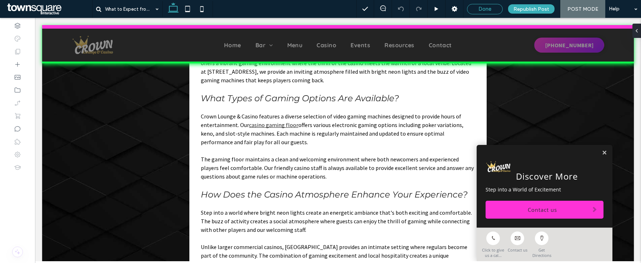
click at [491, 4] on div "Done" at bounding box center [485, 9] width 36 height 10
click at [488, 8] on span "Done" at bounding box center [484, 9] width 13 height 6
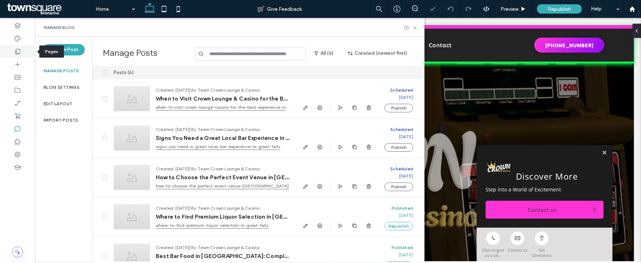
click at [22, 48] on div at bounding box center [17, 51] width 35 height 13
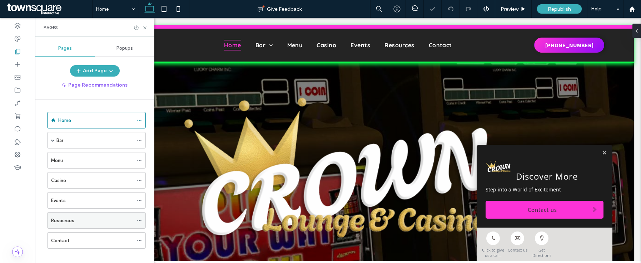
click at [66, 224] on label "Resources" at bounding box center [62, 220] width 23 height 13
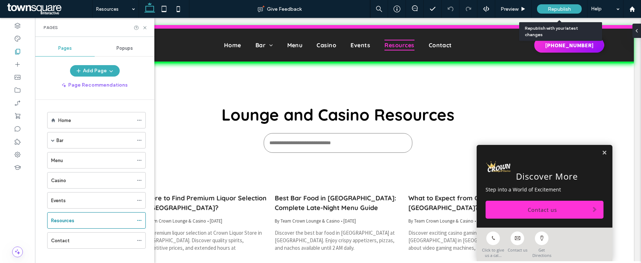
click at [567, 10] on span "Republish" at bounding box center [559, 9] width 23 height 6
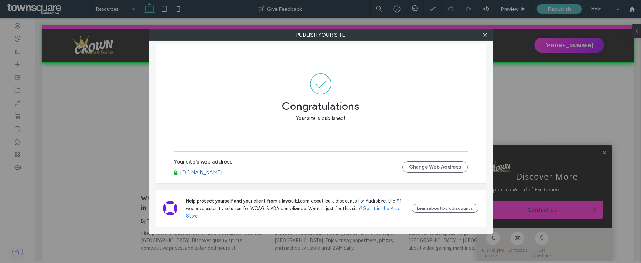
click at [211, 176] on div "Your site's web address www.crownloungeandcasino.com Change Web Address" at bounding box center [321, 166] width 294 height 23
click at [215, 173] on link "www.crownloungeandcasino.com" at bounding box center [201, 172] width 43 height 6
click at [487, 36] on icon at bounding box center [484, 34] width 5 height 5
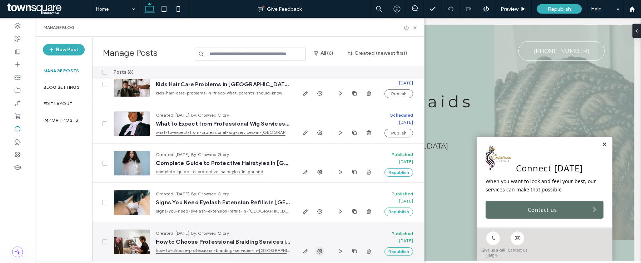
click at [323, 250] on span "button" at bounding box center [319, 250] width 9 height 9
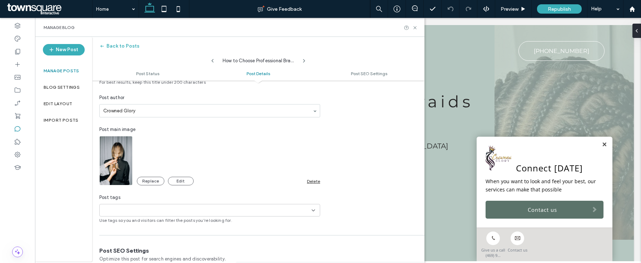
scroll to position [189, 0]
click at [318, 181] on div "Delete" at bounding box center [313, 180] width 13 height 5
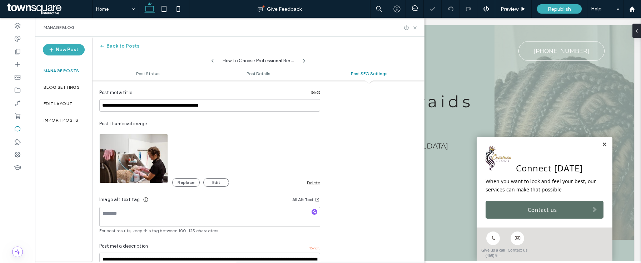
scroll to position [406, 0]
click at [309, 180] on div "Delete" at bounding box center [313, 181] width 13 height 5
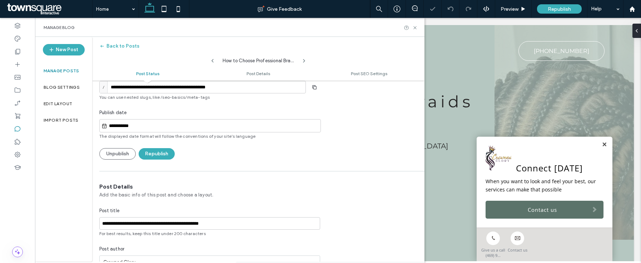
scroll to position [0, 0]
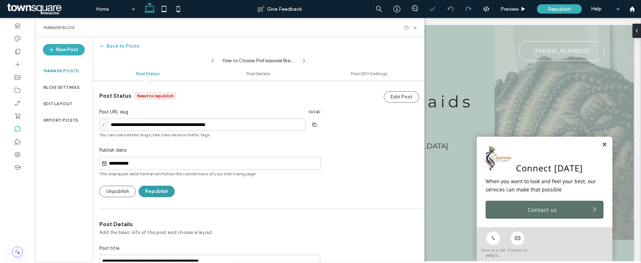
click at [174, 188] on button "Republish" at bounding box center [157, 190] width 36 height 11
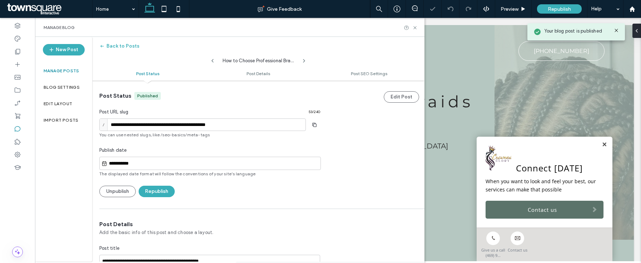
click at [213, 63] on icon at bounding box center [213, 61] width 6 height 6
type input "**********"
type textarea "**********"
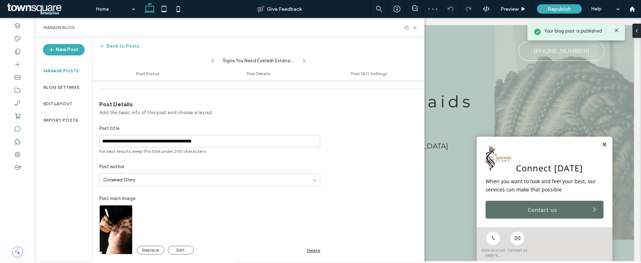
scroll to position [248, 0]
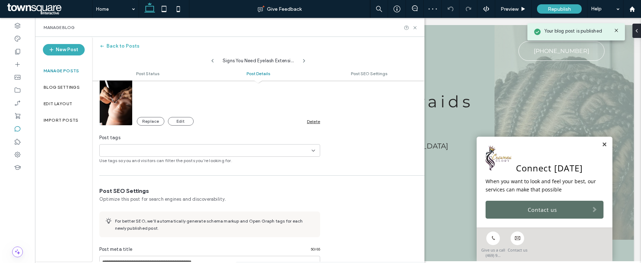
click at [313, 118] on div "Replace Edit Delete" at bounding box center [228, 121] width 183 height 9
click at [314, 122] on div "Delete" at bounding box center [313, 121] width 13 height 5
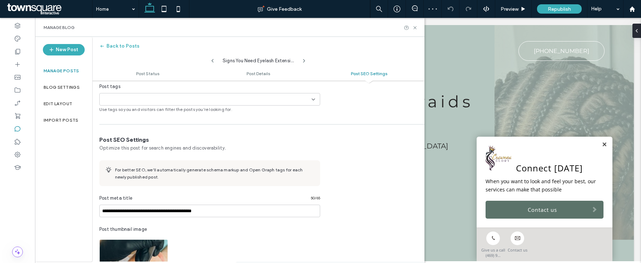
scroll to position [383, 0]
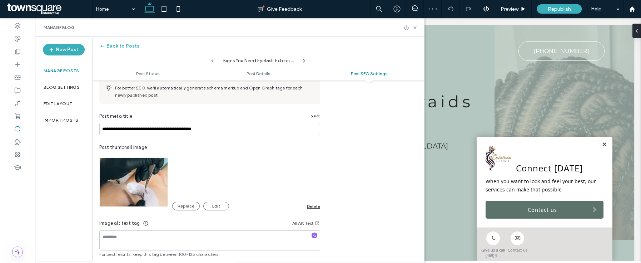
click at [309, 206] on div "Delete" at bounding box center [313, 205] width 13 height 5
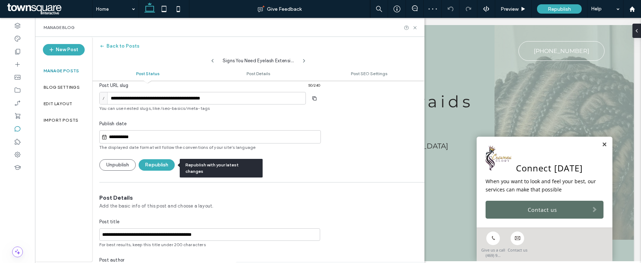
scroll to position [0, 0]
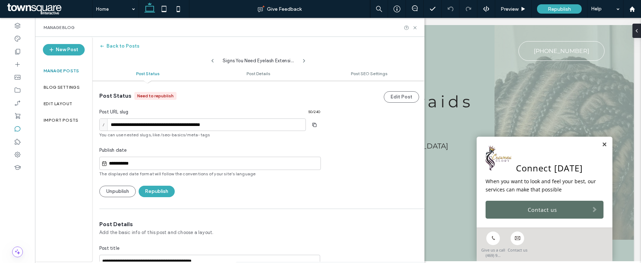
click at [168, 196] on button "Republish" at bounding box center [157, 190] width 36 height 11
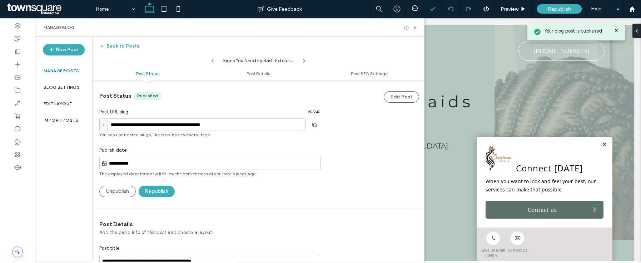
click at [214, 60] on icon at bounding box center [213, 61] width 6 height 6
type input "**********"
type textarea "**********"
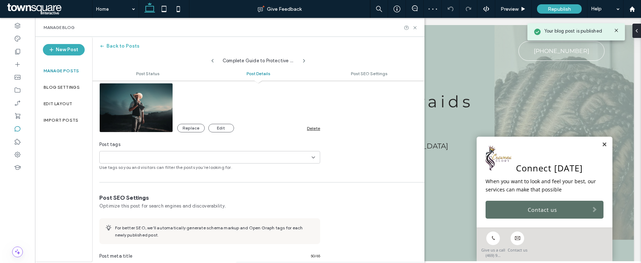
scroll to position [246, 0]
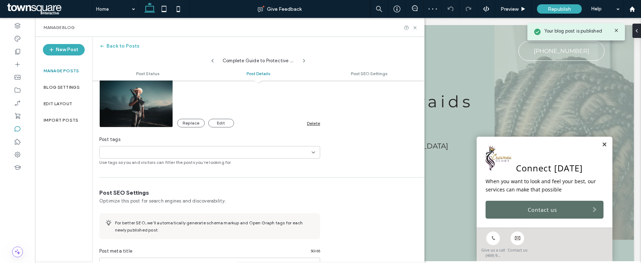
click at [312, 124] on div "Delete" at bounding box center [313, 122] width 13 height 5
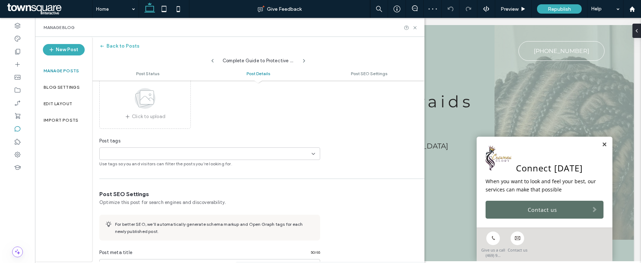
scroll to position [388, 0]
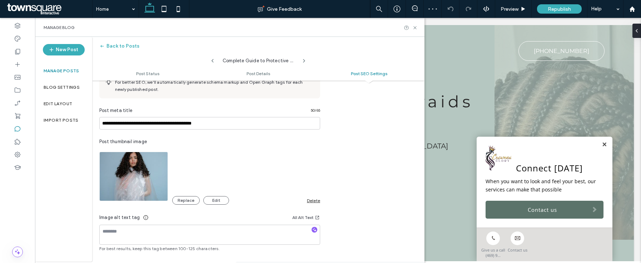
click at [310, 201] on div "Delete" at bounding box center [313, 200] width 13 height 5
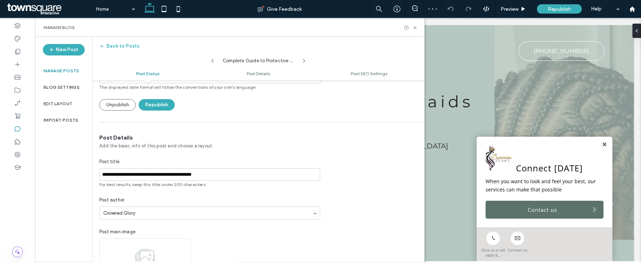
scroll to position [0, 0]
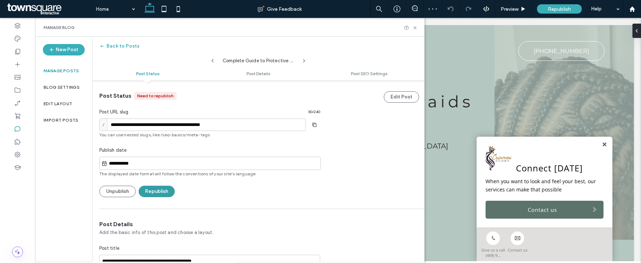
click at [161, 193] on button "Republish" at bounding box center [157, 190] width 36 height 11
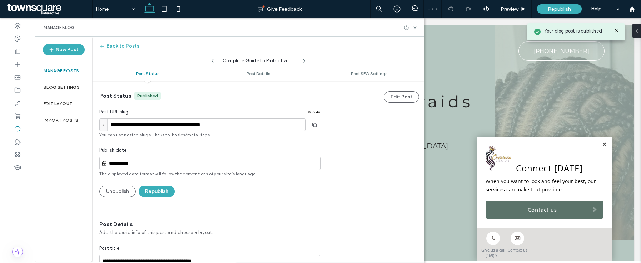
click at [212, 61] on use at bounding box center [212, 61] width 2 height 4
type input "**********"
type textarea "**********"
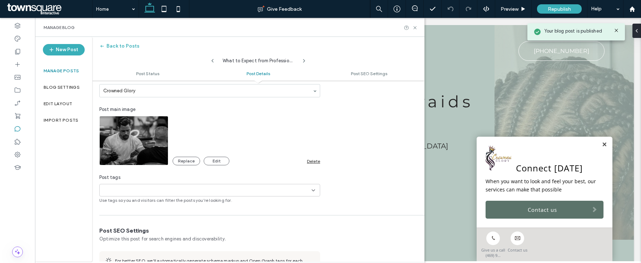
click at [310, 158] on div "Delete" at bounding box center [313, 160] width 13 height 5
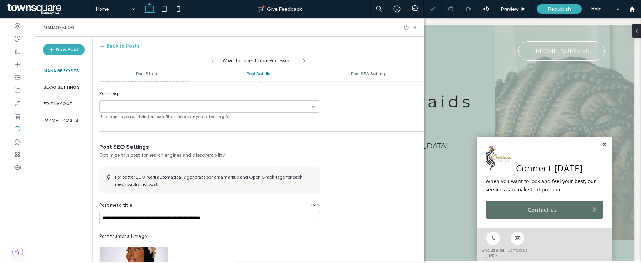
scroll to position [407, 0]
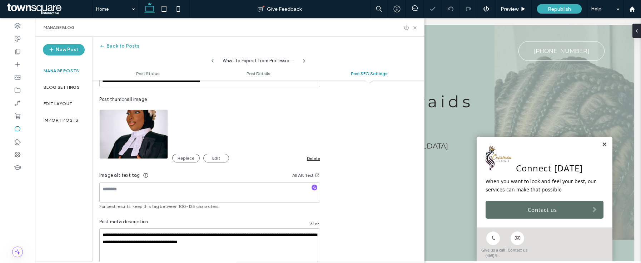
click at [313, 158] on div "Delete" at bounding box center [313, 157] width 13 height 5
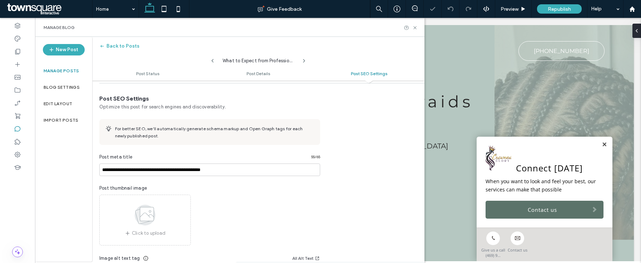
scroll to position [0, 0]
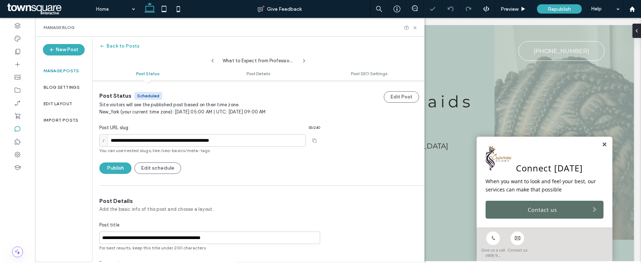
click at [213, 62] on icon at bounding box center [213, 61] width 6 height 6
type input "**********"
type textarea "**********"
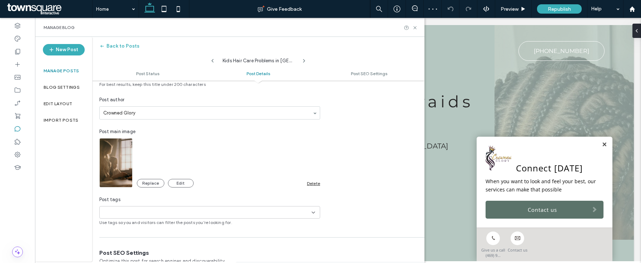
scroll to position [165, 0]
click at [313, 181] on div "Delete" at bounding box center [313, 181] width 13 height 5
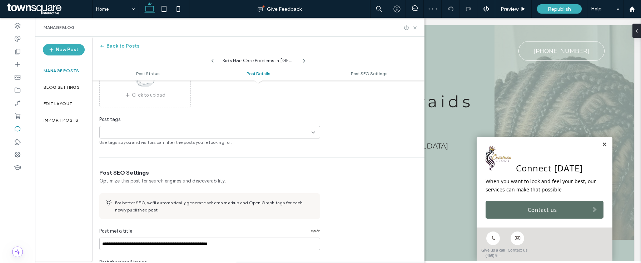
scroll to position [397, 0]
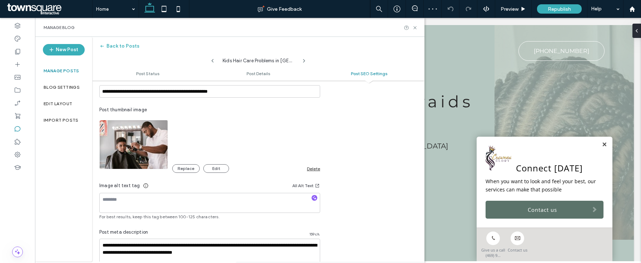
click at [311, 169] on div "Delete" at bounding box center [313, 168] width 13 height 5
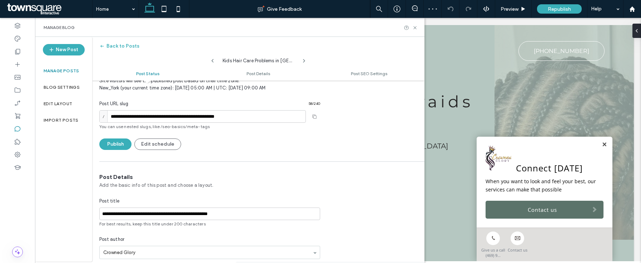
scroll to position [0, 0]
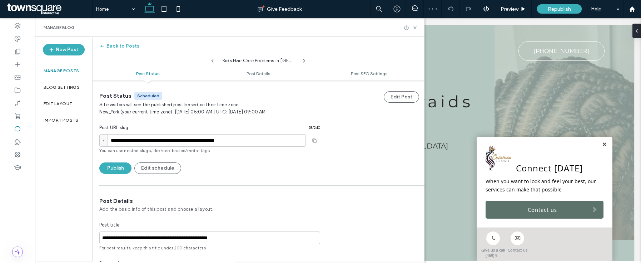
click at [214, 59] on icon at bounding box center [213, 61] width 6 height 6
type input "**********"
type textarea "**********"
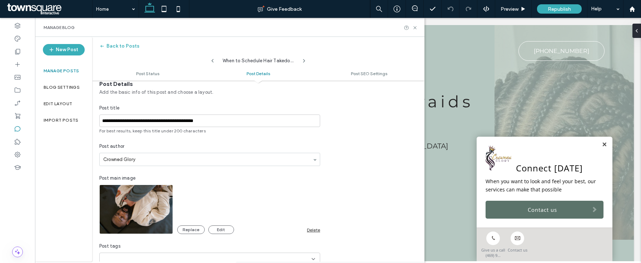
scroll to position [133, 0]
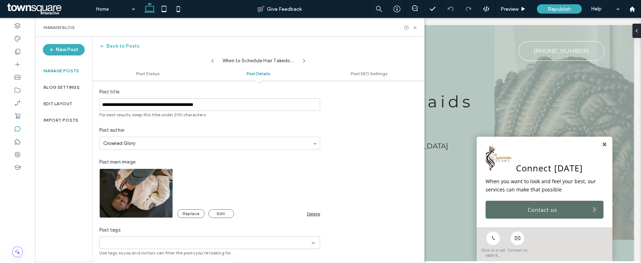
click at [314, 212] on div "Delete" at bounding box center [313, 213] width 13 height 5
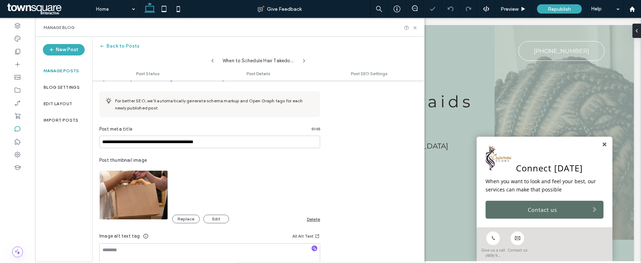
scroll to position [354, 0]
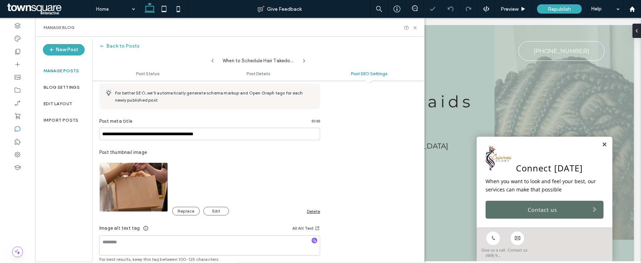
click at [314, 214] on div "Replace Edit Delete" at bounding box center [246, 210] width 148 height 9
click at [313, 210] on div "Delete" at bounding box center [313, 210] width 13 height 5
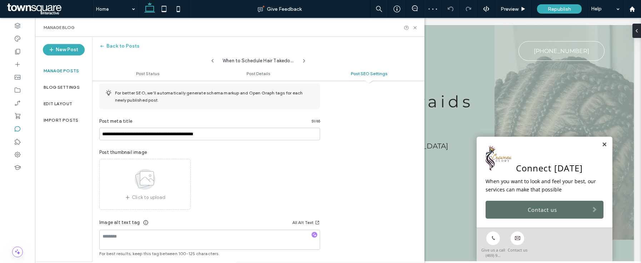
click at [211, 59] on icon at bounding box center [213, 61] width 6 height 6
type input "**********"
type textarea "**********"
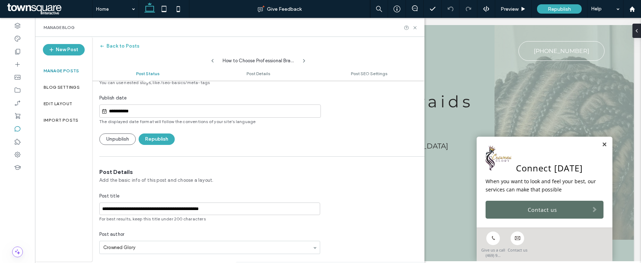
scroll to position [0, 0]
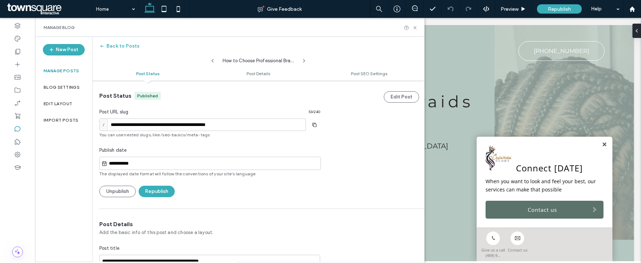
click at [211, 59] on icon at bounding box center [213, 61] width 6 height 6
type input "**********"
type textarea "**********"
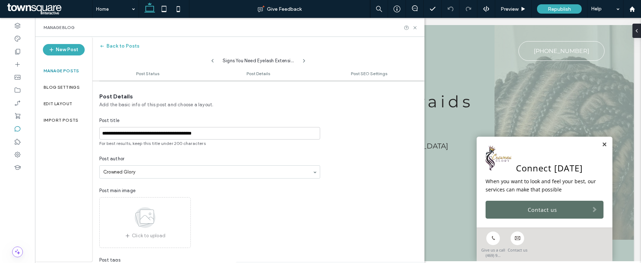
scroll to position [129, 0]
click at [125, 45] on button "Back to Posts" at bounding box center [119, 45] width 40 height 11
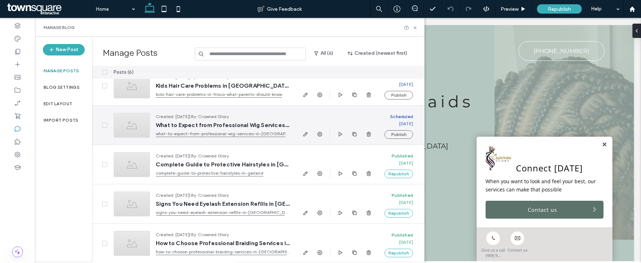
scroll to position [0, 0]
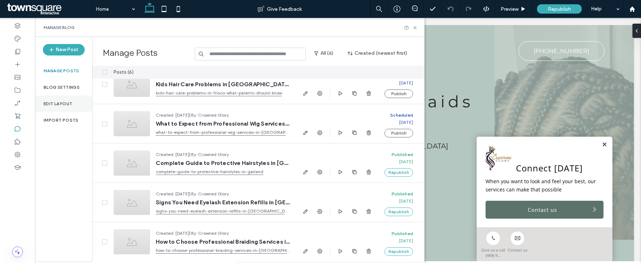
click at [52, 101] on label "Edit Layout" at bounding box center [58, 103] width 29 height 5
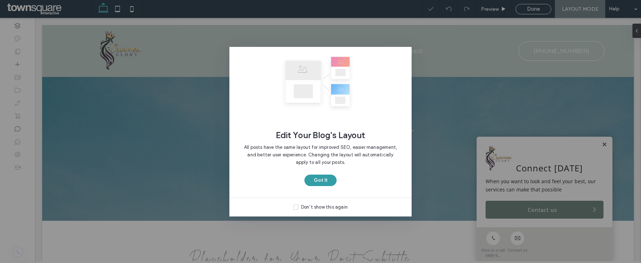
click at [324, 182] on button "Got It" at bounding box center [320, 179] width 32 height 11
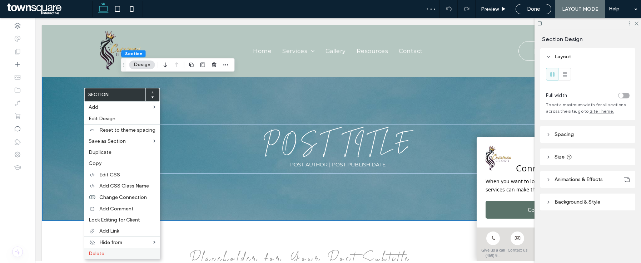
click at [105, 249] on div "Delete" at bounding box center [121, 253] width 75 height 11
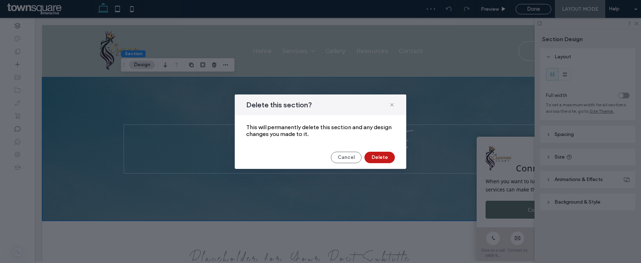
click at [375, 157] on button "Delete" at bounding box center [379, 156] width 30 height 11
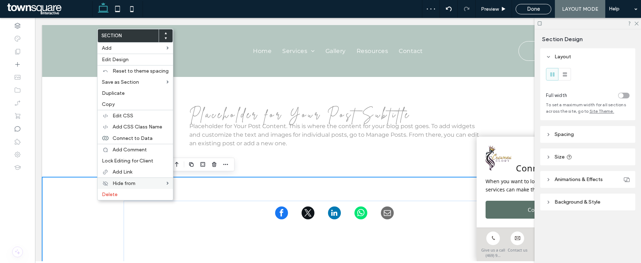
click at [124, 187] on div "Hide from" at bounding box center [135, 182] width 75 height 11
click at [125, 190] on div "Delete" at bounding box center [135, 194] width 75 height 11
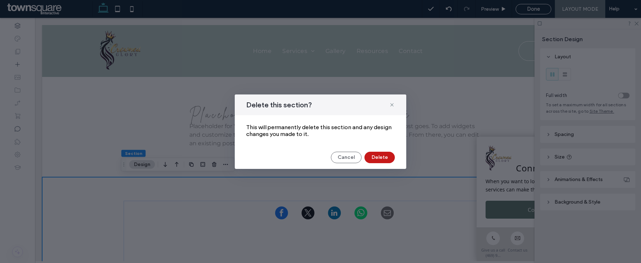
click at [383, 156] on button "Delete" at bounding box center [379, 156] width 30 height 11
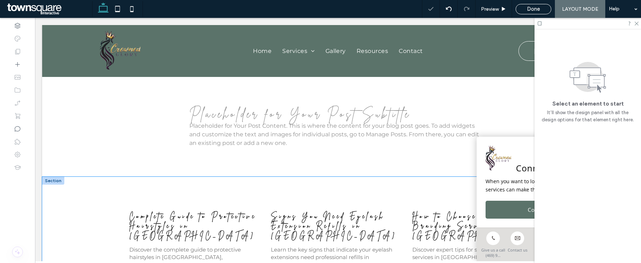
scroll to position [1, 0]
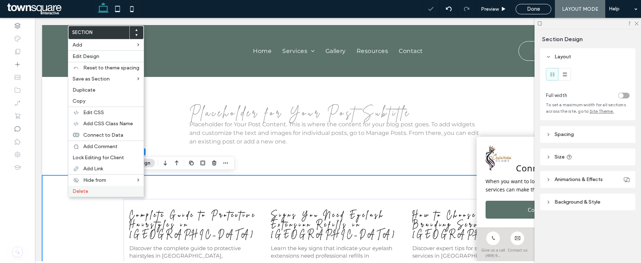
click at [96, 188] on label "Delete" at bounding box center [106, 191] width 67 height 6
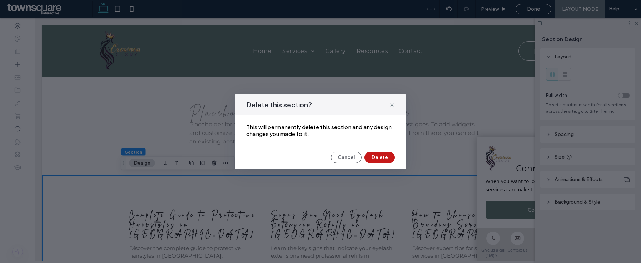
click at [390, 156] on button "Delete" at bounding box center [379, 156] width 30 height 11
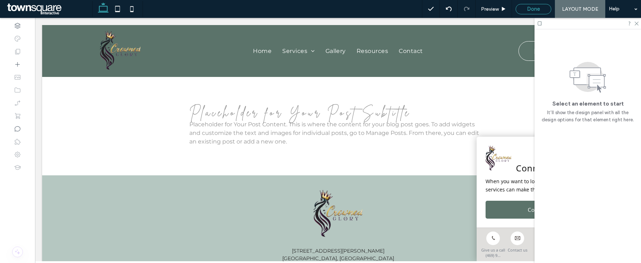
click at [535, 10] on span "Done" at bounding box center [533, 9] width 13 height 6
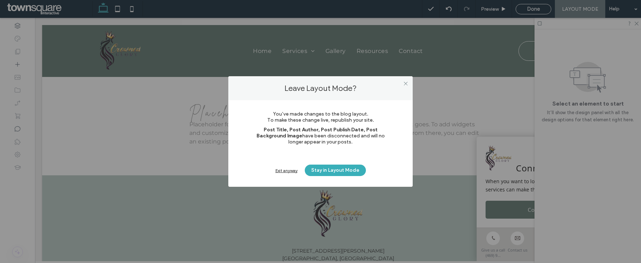
click at [294, 173] on div "Exit anyway" at bounding box center [286, 170] width 22 height 5
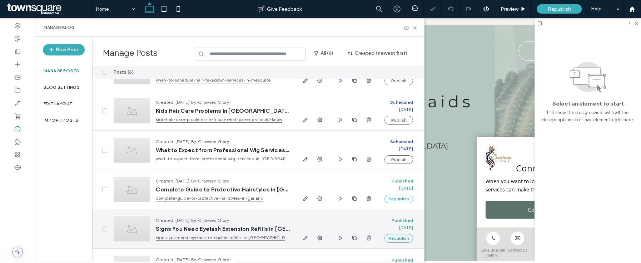
scroll to position [54, 0]
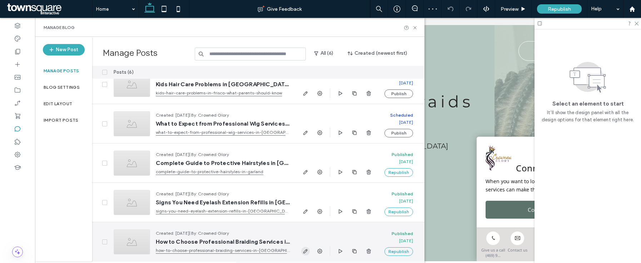
click at [306, 252] on icon "button" at bounding box center [306, 251] width 6 height 6
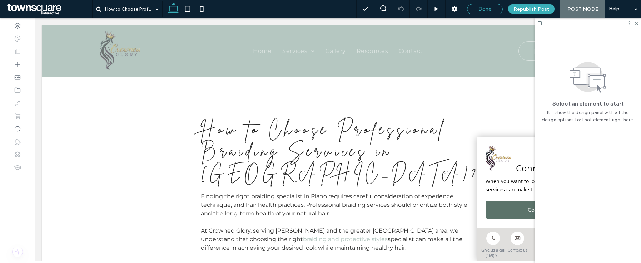
click at [478, 8] on div "Done" at bounding box center [484, 9] width 35 height 6
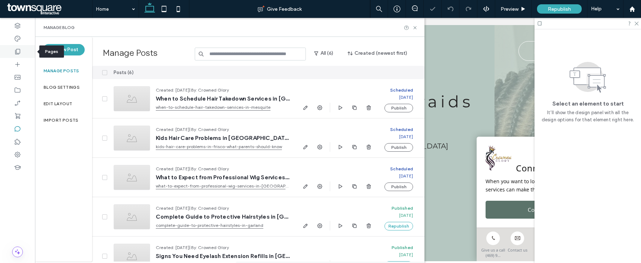
click at [20, 54] on icon at bounding box center [17, 51] width 7 height 7
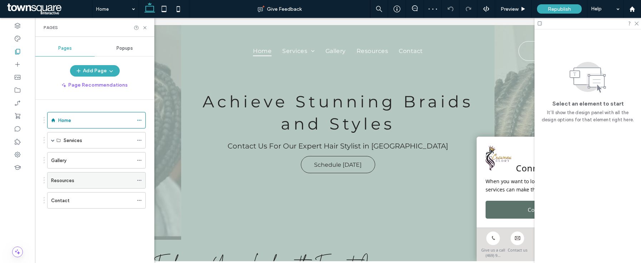
click at [89, 178] on div "Resources" at bounding box center [92, 180] width 82 height 8
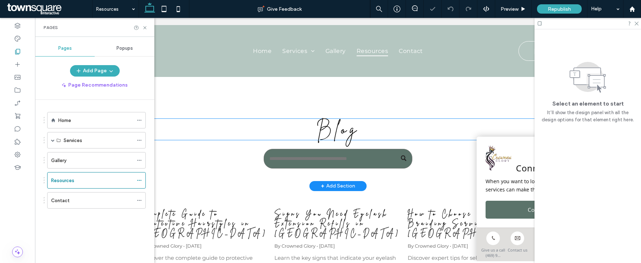
click at [339, 132] on span "Blog" at bounding box center [337, 129] width 43 height 22
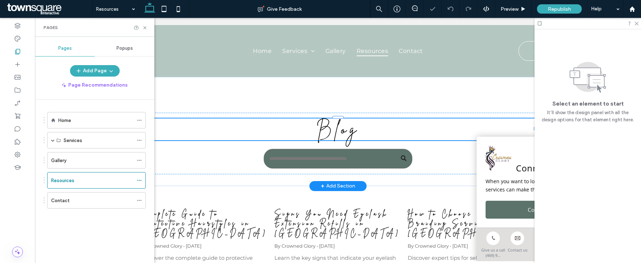
click at [339, 132] on span "Blog" at bounding box center [337, 129] width 43 height 22
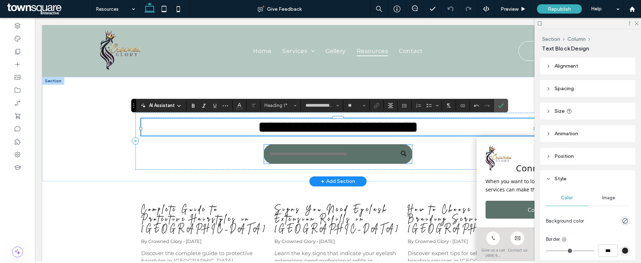
click at [306, 160] on input "Search" at bounding box center [338, 154] width 148 height 20
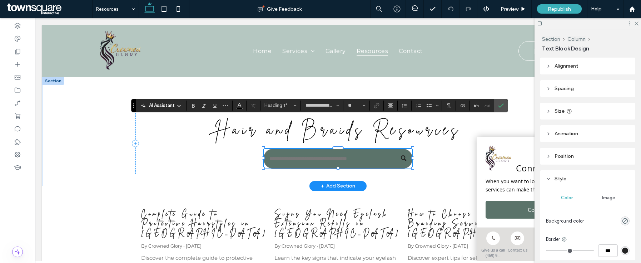
click at [306, 160] on input "Search" at bounding box center [338, 159] width 148 height 20
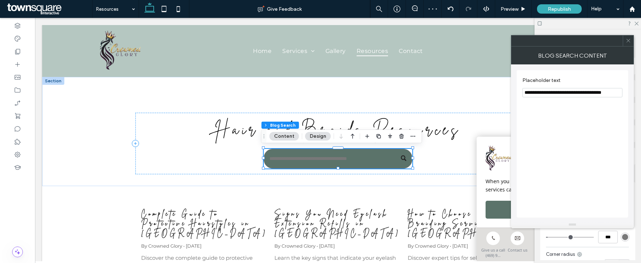
drag, startPoint x: 541, startPoint y: 92, endPoint x: 617, endPoint y: 93, distance: 76.4
click at [617, 93] on input "**********" at bounding box center [572, 92] width 100 height 9
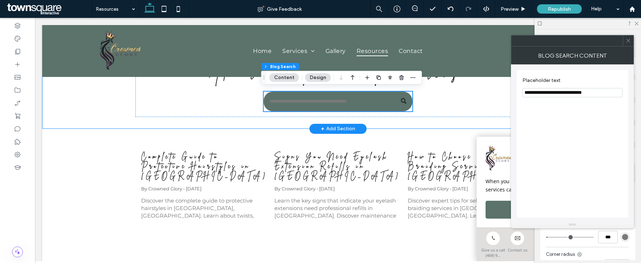
scroll to position [61, 0]
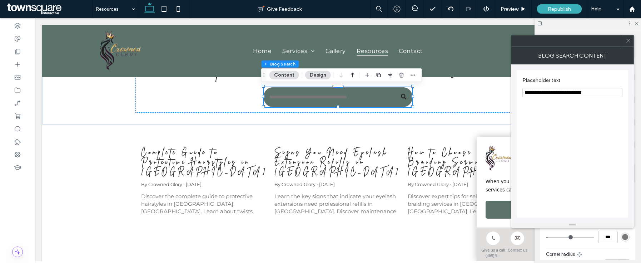
type input "**********"
click at [629, 41] on icon at bounding box center [627, 40] width 5 height 5
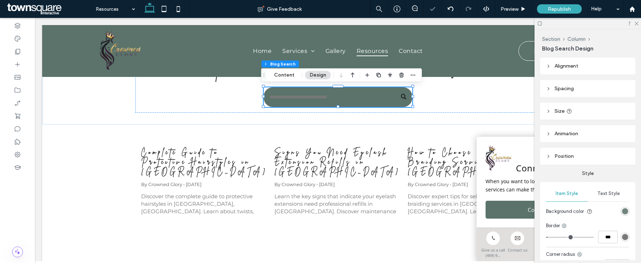
click at [622, 211] on div "rgb(91, 115, 106)" at bounding box center [625, 211] width 6 height 6
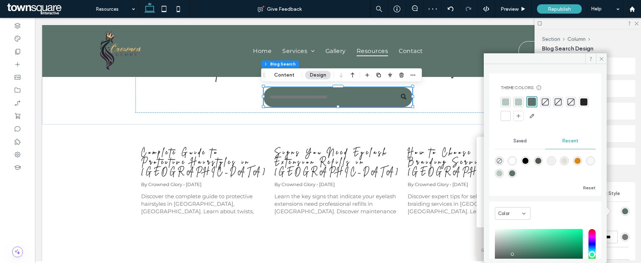
click at [502, 98] on div at bounding box center [505, 102] width 10 height 10
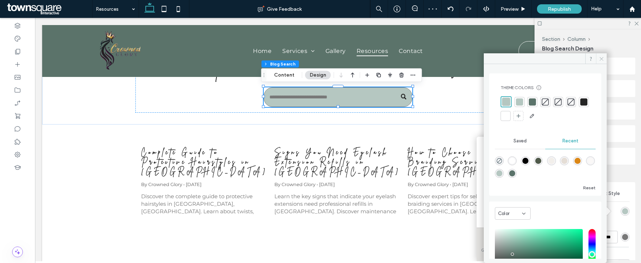
click at [602, 60] on icon at bounding box center [601, 58] width 5 height 5
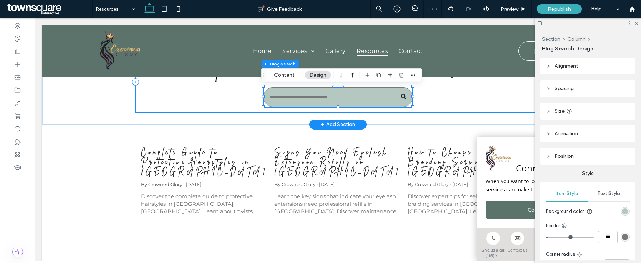
click at [443, 103] on div "Hair and Braids Resources" at bounding box center [337, 81] width 405 height 61
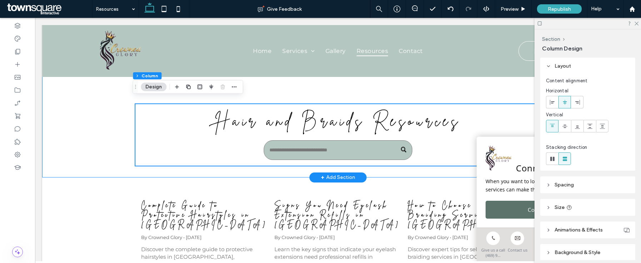
scroll to position [0, 0]
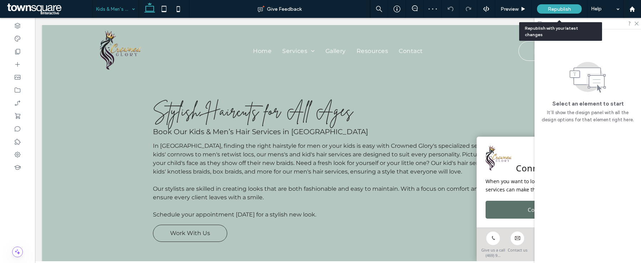
click at [560, 7] on span "Republish" at bounding box center [559, 9] width 23 height 6
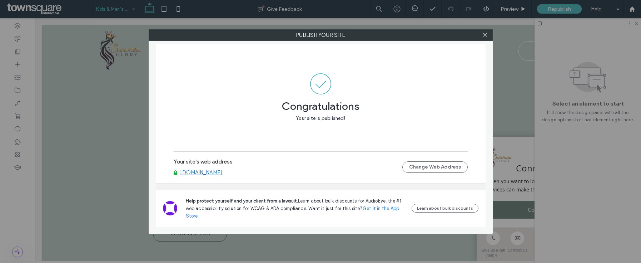
click at [205, 173] on link "www.crownedglorytx.com" at bounding box center [201, 172] width 43 height 6
click at [486, 37] on icon at bounding box center [484, 34] width 5 height 5
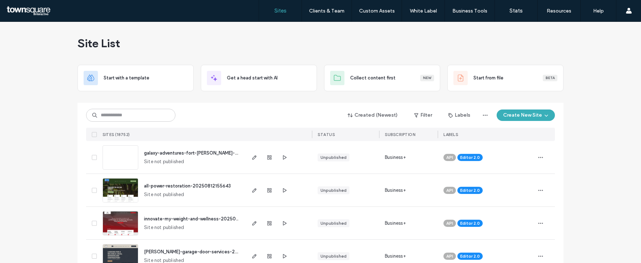
click at [201, 120] on div "Created (Newest) Filter Labels Create New Site" at bounding box center [320, 115] width 469 height 14
click at [149, 115] on input at bounding box center [130, 115] width 89 height 13
paste input "********"
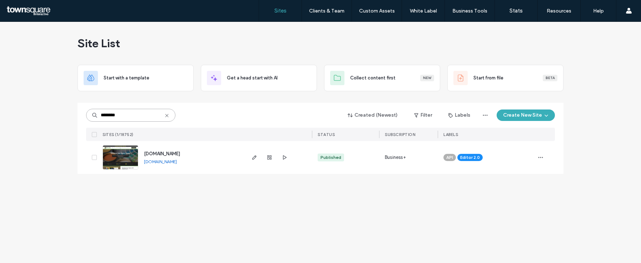
type input "********"
click at [180, 152] on span "[DOMAIN_NAME]" at bounding box center [162, 153] width 36 height 5
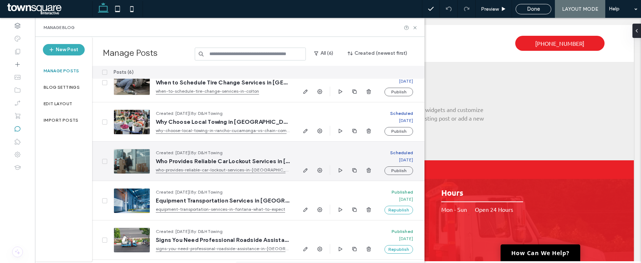
scroll to position [54, 0]
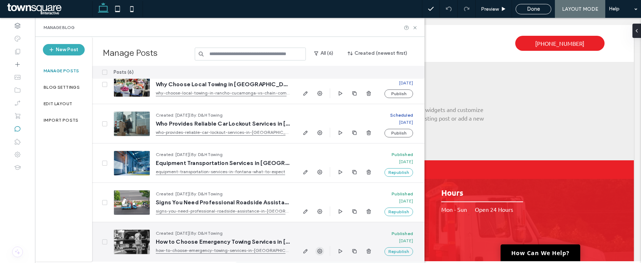
click at [319, 248] on icon "button" at bounding box center [320, 251] width 6 height 6
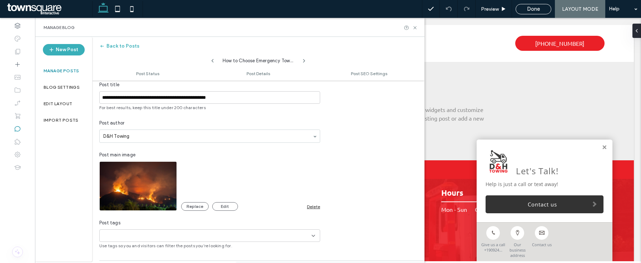
scroll to position [164, 0]
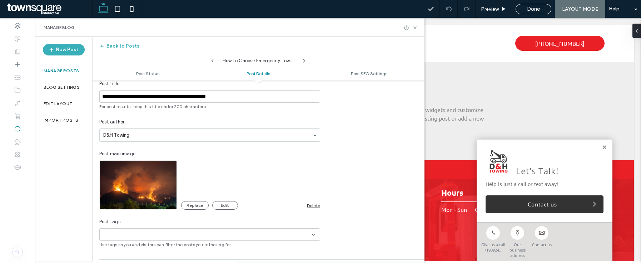
click at [314, 206] on div "Delete" at bounding box center [313, 205] width 13 height 5
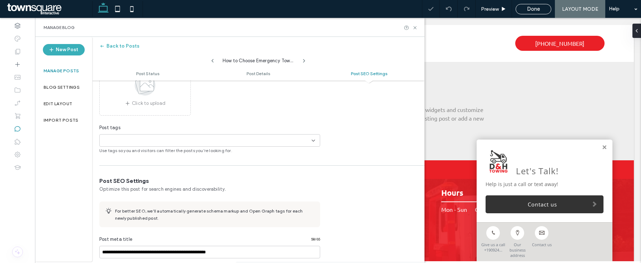
scroll to position [391, 0]
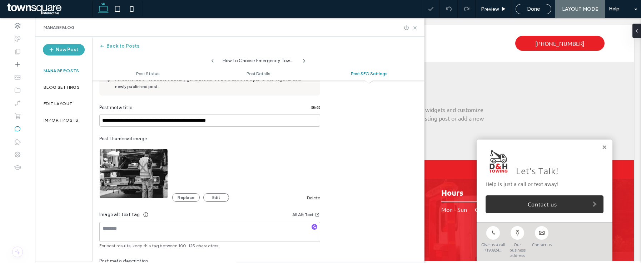
click at [308, 195] on div "Delete" at bounding box center [313, 197] width 13 height 5
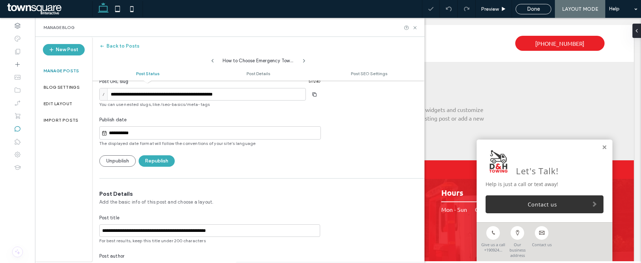
scroll to position [0, 0]
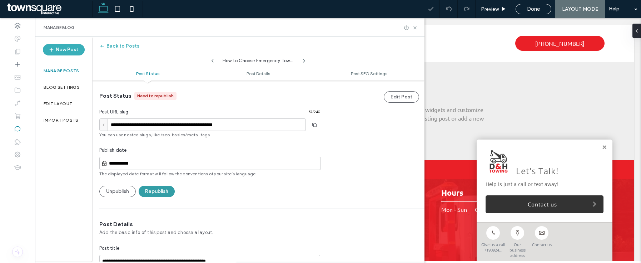
click at [161, 188] on button "Republish" at bounding box center [157, 190] width 36 height 11
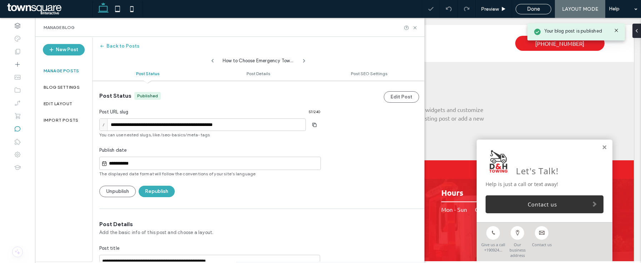
click at [213, 60] on icon at bounding box center [213, 61] width 6 height 6
type input "**********"
type textarea "**********"
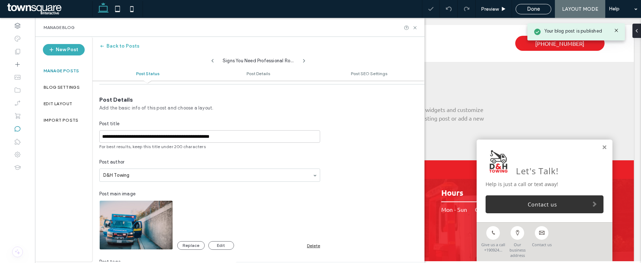
scroll to position [125, 0]
click at [312, 243] on div "Delete" at bounding box center [313, 244] width 13 height 5
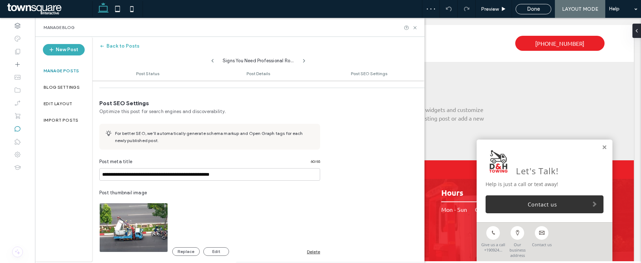
scroll to position [347, 0]
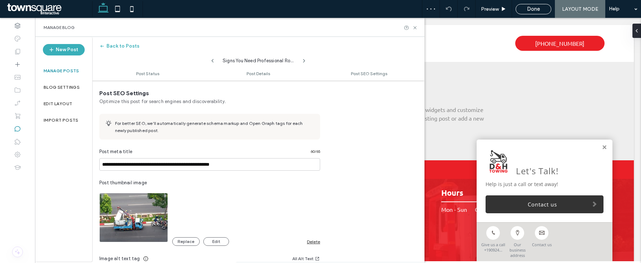
click at [311, 241] on div "Delete" at bounding box center [313, 241] width 13 height 5
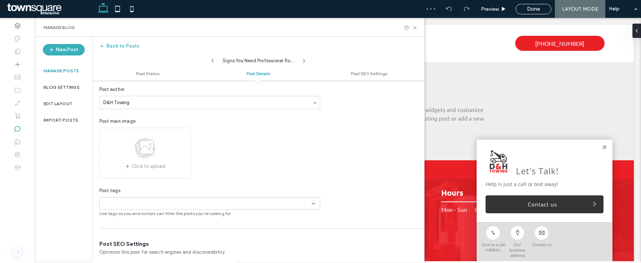
scroll to position [0, 0]
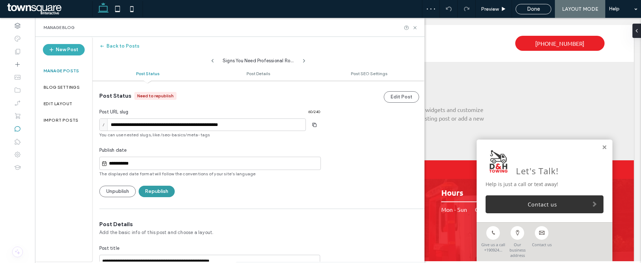
click at [162, 195] on button "Republish" at bounding box center [157, 190] width 36 height 11
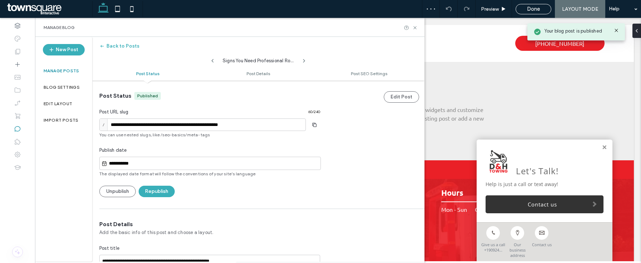
click at [215, 61] on div "Signs You Need Professional Roadside Assistance in Riverside" at bounding box center [258, 59] width 86 height 11
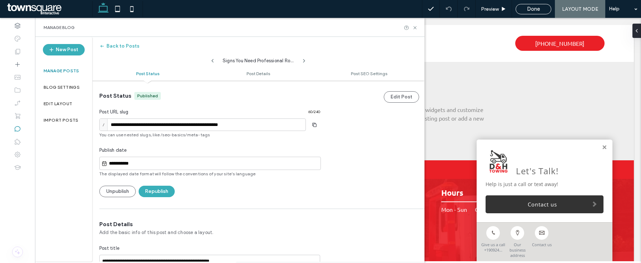
click at [211, 62] on icon at bounding box center [213, 61] width 6 height 6
type input "**********"
type textarea "**********"
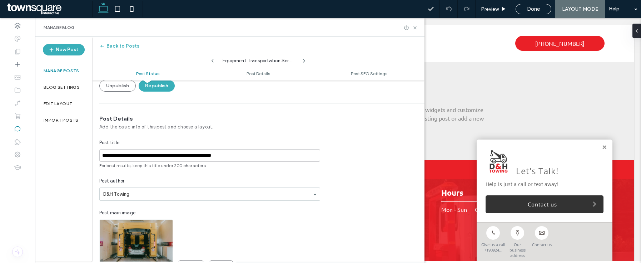
scroll to position [222, 0]
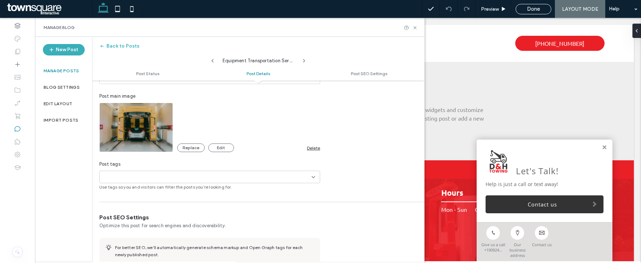
click at [318, 145] on div "Delete" at bounding box center [313, 147] width 13 height 5
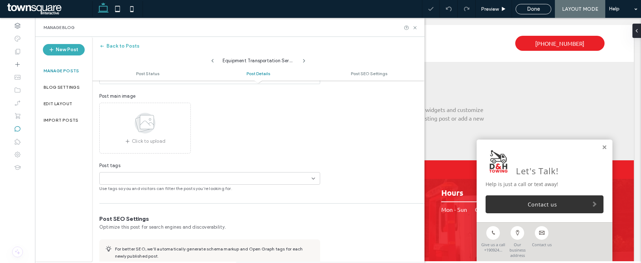
scroll to position [355, 0]
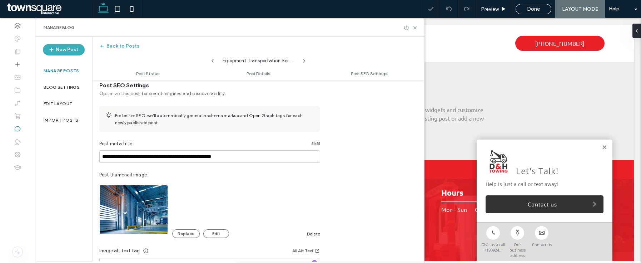
click at [308, 233] on div "Delete" at bounding box center [313, 233] width 13 height 5
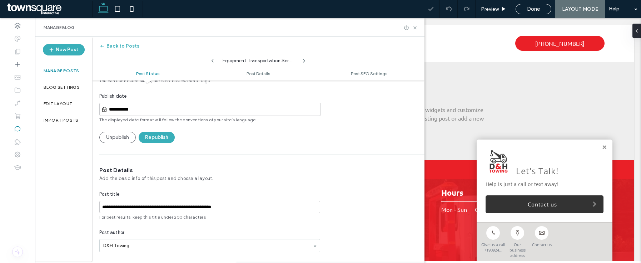
scroll to position [0, 0]
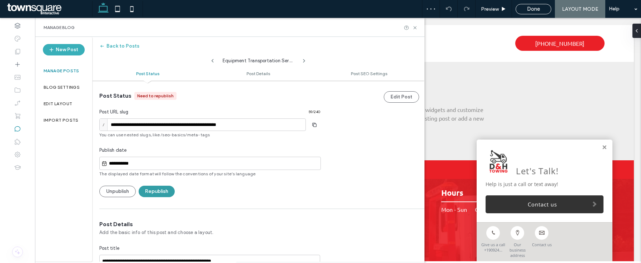
click at [164, 193] on button "Republish" at bounding box center [157, 190] width 36 height 11
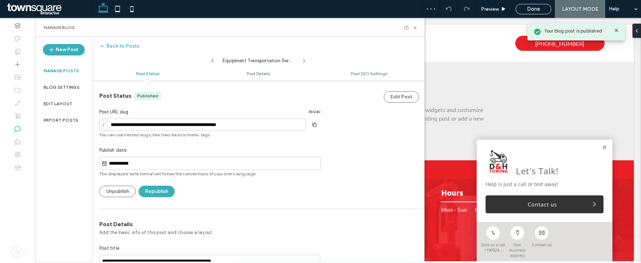
click at [215, 61] on icon at bounding box center [213, 61] width 6 height 6
type input "**********"
type textarea "**********"
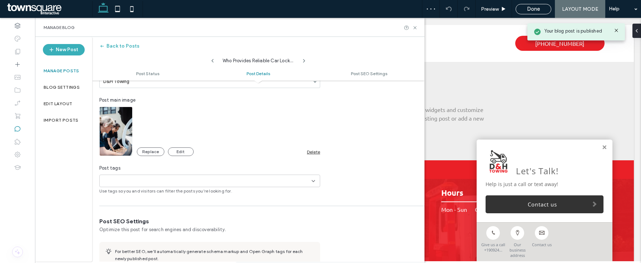
scroll to position [208, 0]
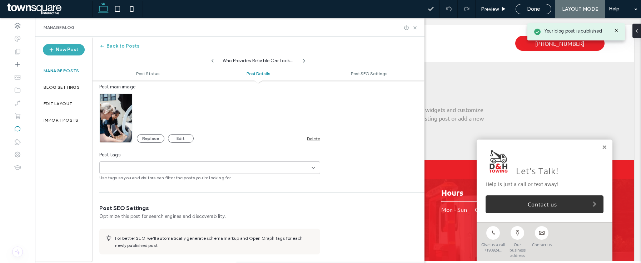
click at [312, 134] on div "Replace Edit Delete" at bounding box center [228, 138] width 183 height 9
click at [311, 137] on div "Delete" at bounding box center [313, 138] width 13 height 5
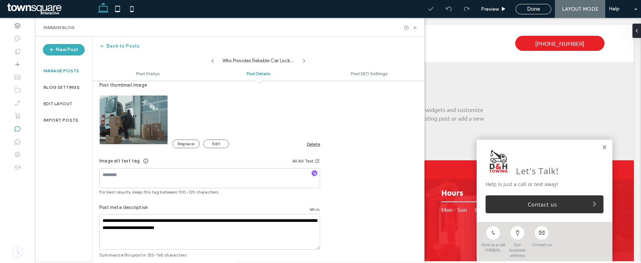
scroll to position [428, 0]
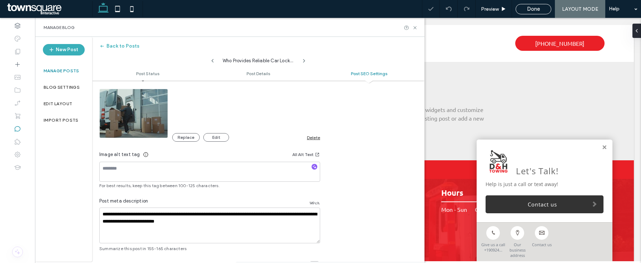
click at [319, 138] on div "Delete" at bounding box center [313, 137] width 13 height 5
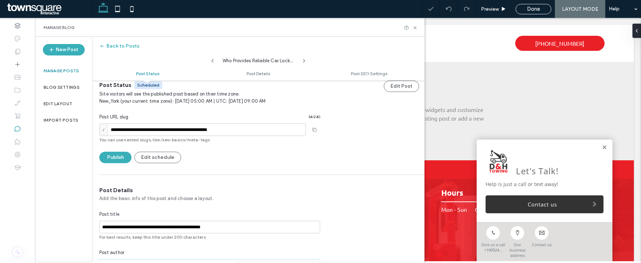
scroll to position [0, 0]
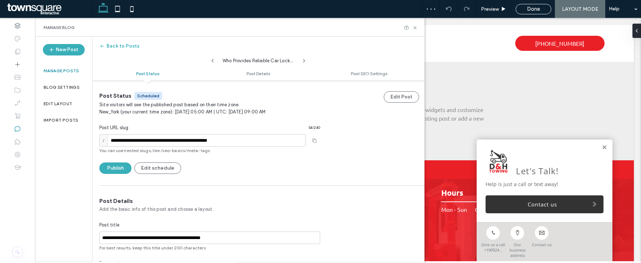
click at [210, 57] on span at bounding box center [213, 58] width 6 height 9
click at [214, 63] on icon at bounding box center [213, 61] width 6 height 6
type input "**********"
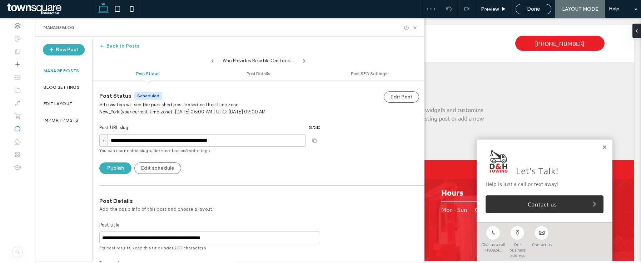
type textarea "**********"
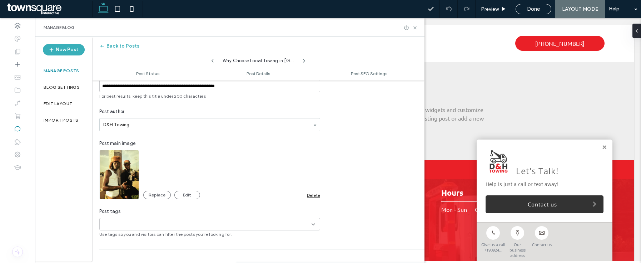
scroll to position [153, 0]
click at [311, 194] on div "Delete" at bounding box center [313, 193] width 13 height 5
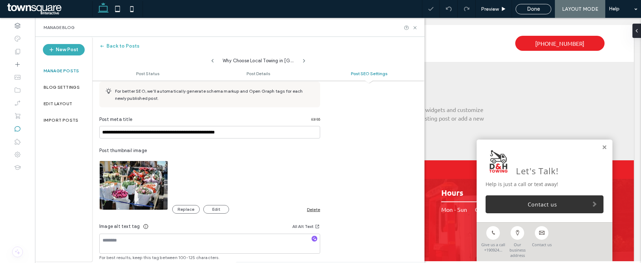
scroll to position [357, 0]
click at [320, 208] on div "Delete" at bounding box center [313, 208] width 13 height 5
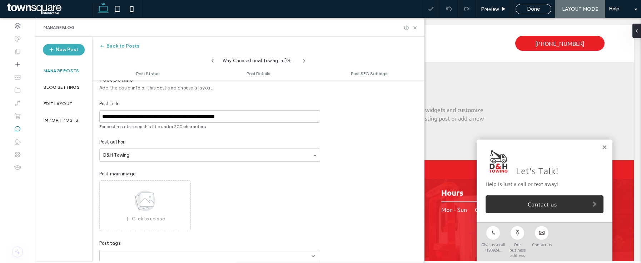
scroll to position [0, 0]
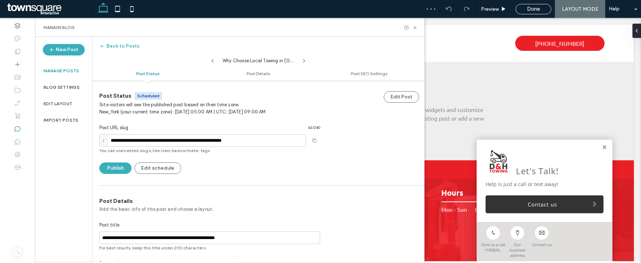
click at [213, 63] on icon at bounding box center [213, 61] width 6 height 6
type input "**********"
type textarea "**********"
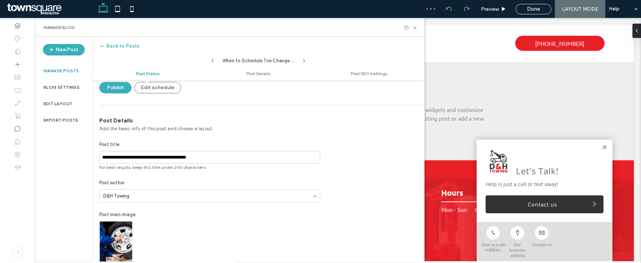
scroll to position [138, 0]
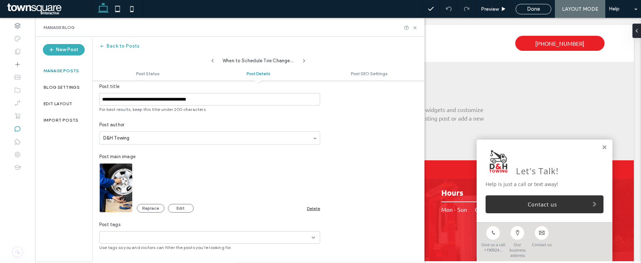
click at [311, 204] on div "Replace Edit Delete" at bounding box center [228, 208] width 183 height 9
click at [311, 205] on div "Delete" at bounding box center [313, 207] width 13 height 5
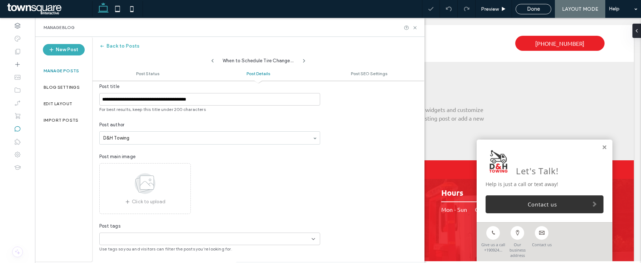
scroll to position [360, 0]
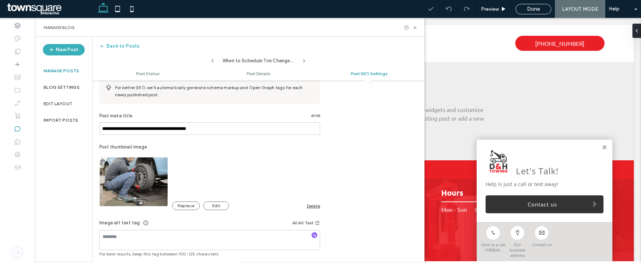
click at [313, 206] on div "Delete" at bounding box center [313, 205] width 13 height 5
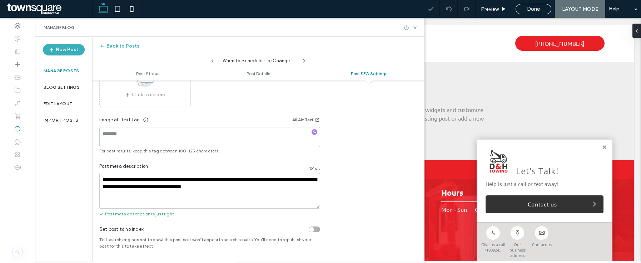
scroll to position [0, 0]
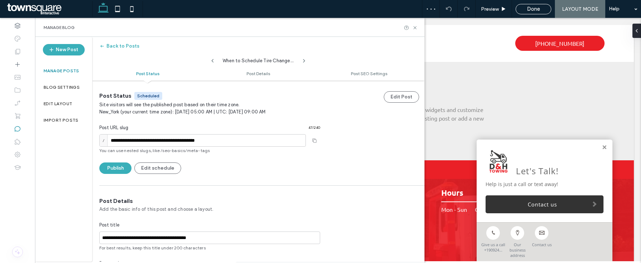
click at [211, 61] on icon at bounding box center [213, 61] width 6 height 6
type input "**********"
type textarea "**********"
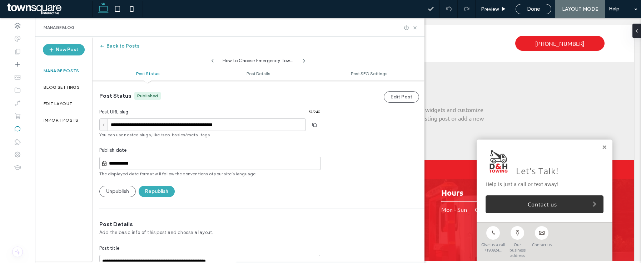
click at [135, 49] on button "Back to Posts" at bounding box center [119, 45] width 40 height 11
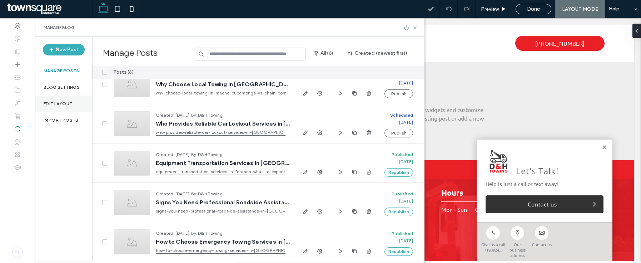
click at [53, 106] on div "Edit Layout" at bounding box center [63, 103] width 57 height 16
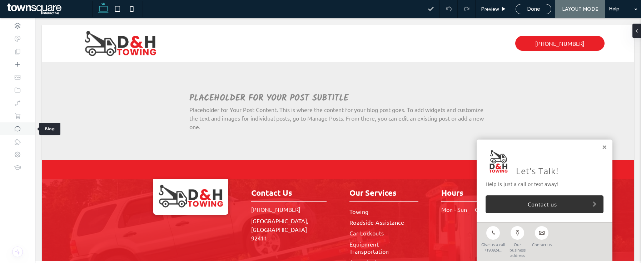
click at [24, 125] on div at bounding box center [17, 128] width 35 height 13
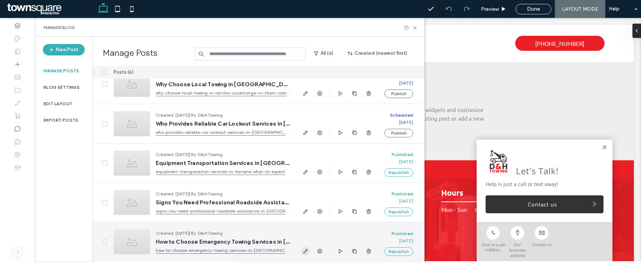
click at [303, 253] on icon "button" at bounding box center [306, 251] width 6 height 6
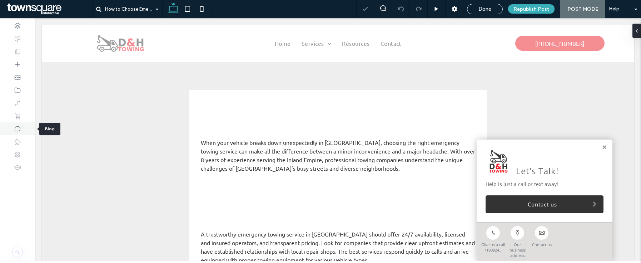
click at [19, 126] on icon at bounding box center [17, 128] width 7 height 7
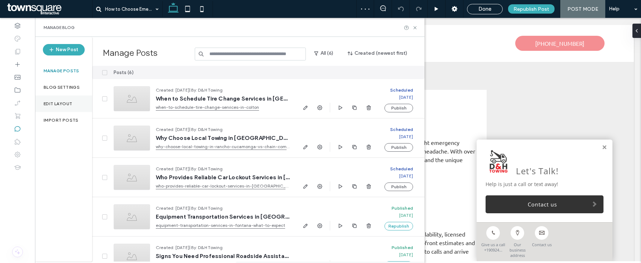
click at [63, 103] on label "Edit Layout" at bounding box center [58, 103] width 29 height 5
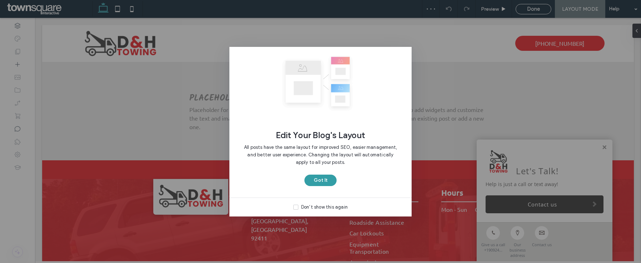
click at [329, 176] on button "Got It" at bounding box center [320, 179] width 32 height 11
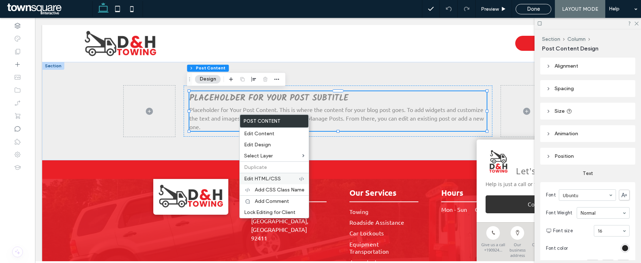
click at [265, 181] on div "Edit HTML/CSS" at bounding box center [274, 178] width 69 height 11
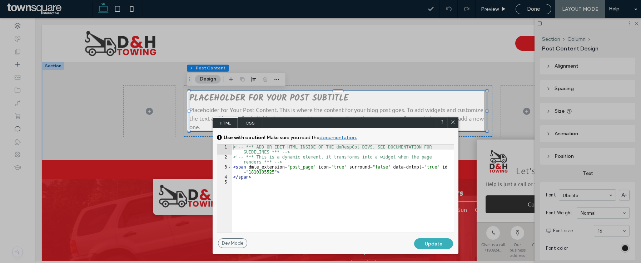
click at [245, 124] on span "CSS" at bounding box center [250, 122] width 25 height 11
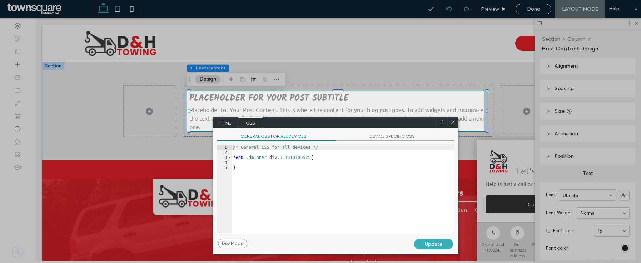
scroll to position [1, 0]
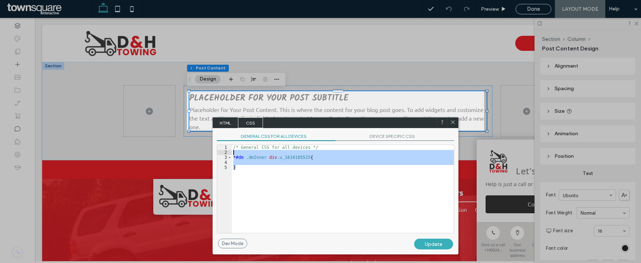
drag, startPoint x: 292, startPoint y: 172, endPoint x: 223, endPoint y: 150, distance: 72.2
click at [223, 150] on div "** 1 2 3 4 5 /* General CSS for all devices */ * #dm .dmInner div .u_1810105525…" at bounding box center [335, 188] width 237 height 89
paste textarea
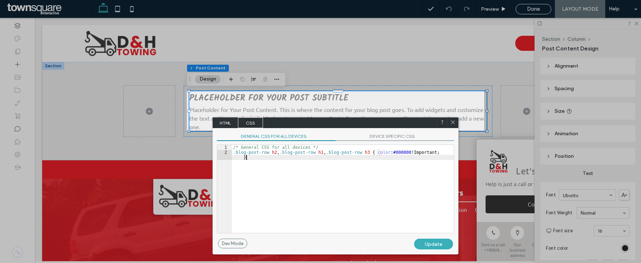
click at [320, 147] on div "/* General CSS for all devices */ .blog-post-row h2 , .blog-post-row h1 , .blog…" at bounding box center [343, 196] width 222 height 103
type textarea "**"
click at [428, 248] on div "Update" at bounding box center [433, 243] width 39 height 11
click at [434, 240] on div "Update" at bounding box center [433, 243] width 39 height 11
click at [453, 121] on icon at bounding box center [452, 121] width 5 height 5
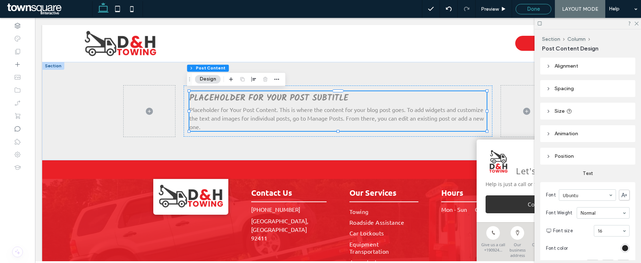
click at [524, 11] on div "Done" at bounding box center [533, 9] width 35 height 6
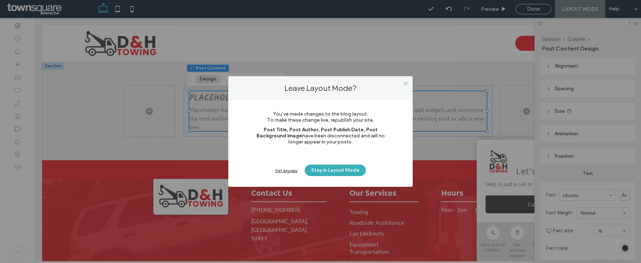
click at [281, 173] on div "Exit anyway Stay in Layout Mode" at bounding box center [320, 169] width 141 height 11
click at [282, 171] on div "Exit anyway" at bounding box center [286, 170] width 22 height 5
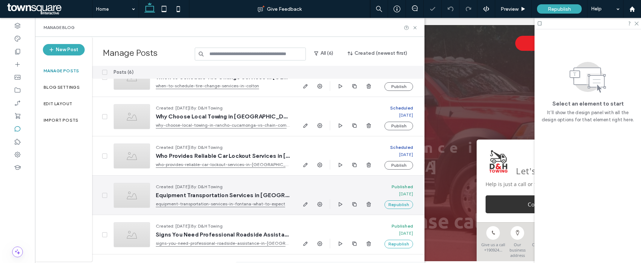
scroll to position [54, 0]
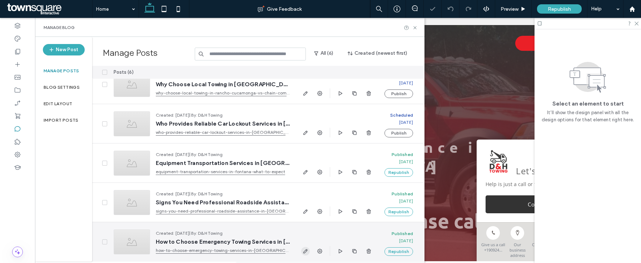
click at [304, 253] on icon "button" at bounding box center [306, 251] width 6 height 6
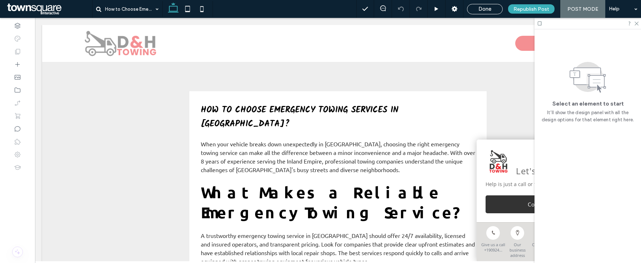
click at [497, 16] on div "Done Republish Post POST MODE Help" at bounding box center [498, 9] width 285 height 18
click at [485, 6] on span "Done" at bounding box center [484, 9] width 13 height 6
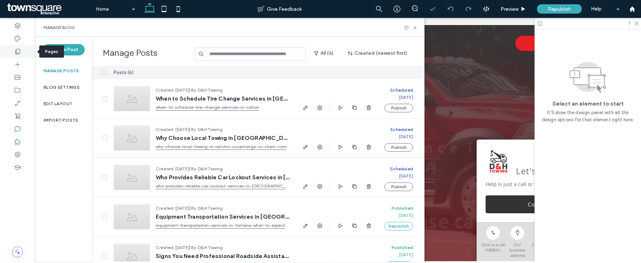
click at [24, 51] on div at bounding box center [17, 51] width 35 height 13
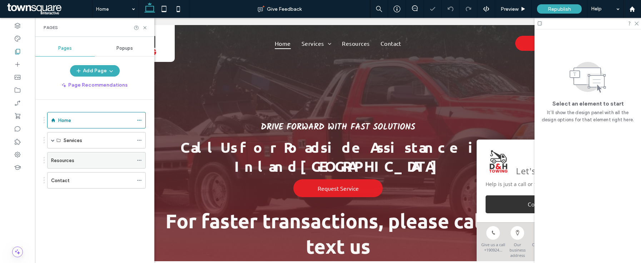
click at [72, 161] on label "Resources" at bounding box center [62, 160] width 23 height 13
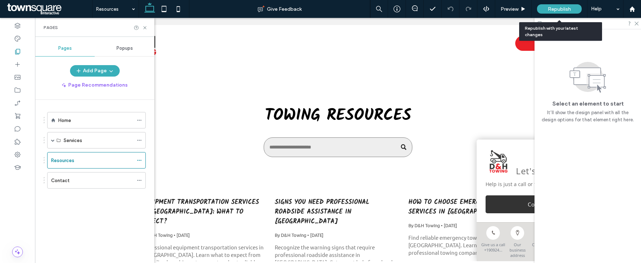
click at [564, 8] on span "Republish" at bounding box center [559, 9] width 23 height 6
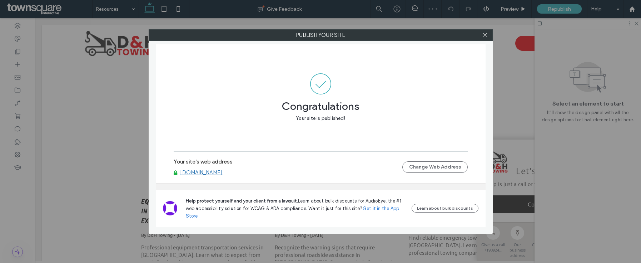
click at [206, 172] on link "www.dandhtowing.com" at bounding box center [201, 172] width 43 height 6
click at [487, 35] on icon at bounding box center [484, 34] width 5 height 5
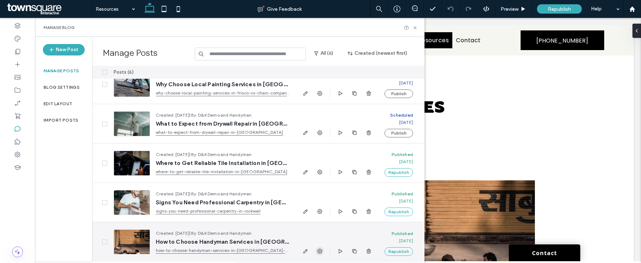
click at [321, 248] on use "button" at bounding box center [319, 250] width 5 height 5
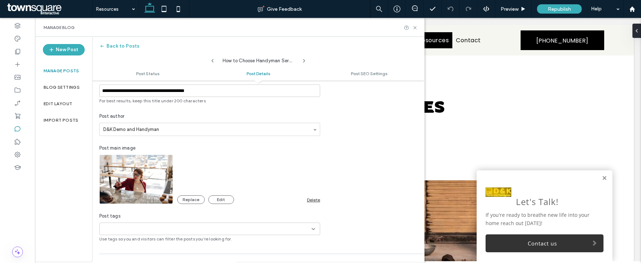
scroll to position [227, 0]
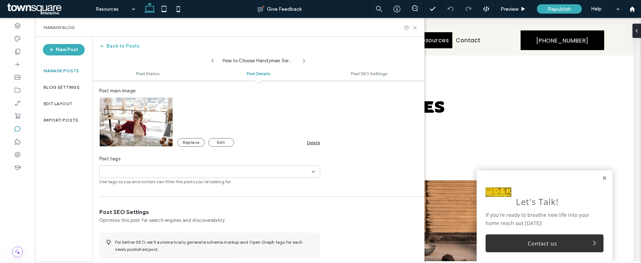
click at [318, 140] on div "Delete" at bounding box center [313, 142] width 13 height 5
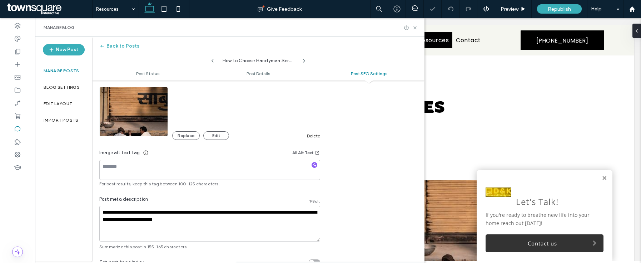
scroll to position [0, 0]
click at [313, 135] on div "Delete" at bounding box center [313, 135] width 13 height 5
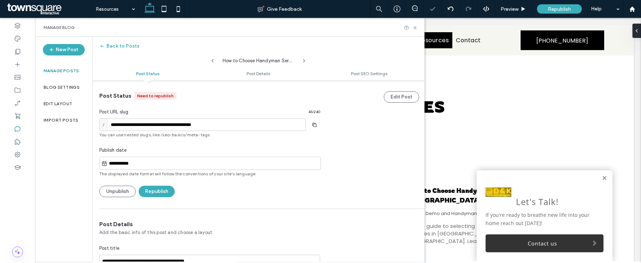
click at [176, 190] on div "Unpublish Republish" at bounding box center [209, 190] width 221 height 11
click at [166, 191] on button "Republish" at bounding box center [157, 190] width 36 height 11
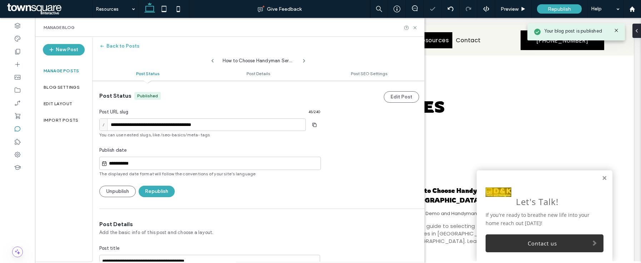
click at [213, 61] on icon at bounding box center [213, 61] width 6 height 6
type input "**********"
type textarea "**********"
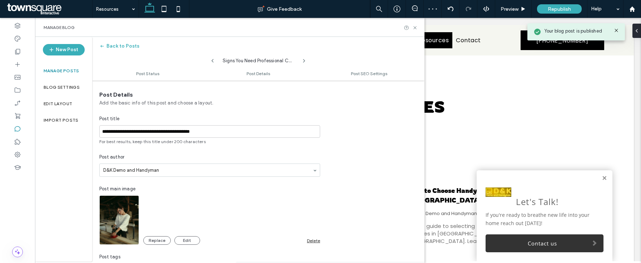
scroll to position [152, 0]
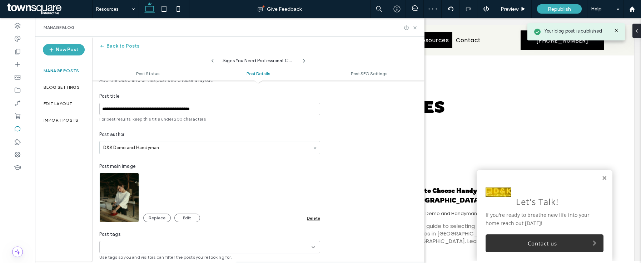
click at [311, 216] on div "Delete" at bounding box center [313, 217] width 13 height 5
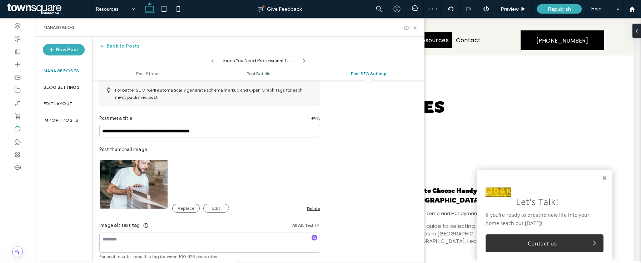
scroll to position [0, 0]
click at [317, 205] on div "Delete" at bounding box center [313, 207] width 13 height 5
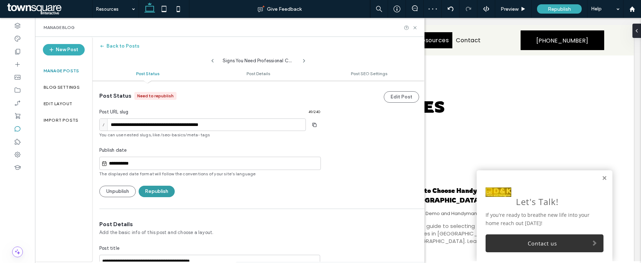
click at [168, 193] on button "Republish" at bounding box center [157, 190] width 36 height 11
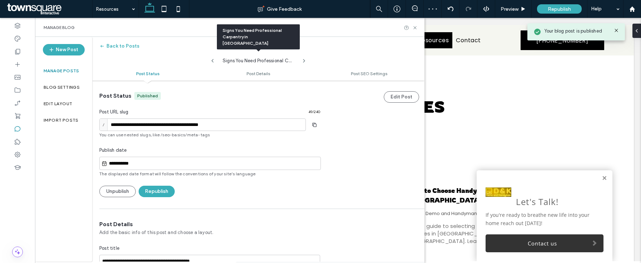
click at [213, 60] on icon at bounding box center [213, 61] width 6 height 6
type input "**********"
type textarea "**********"
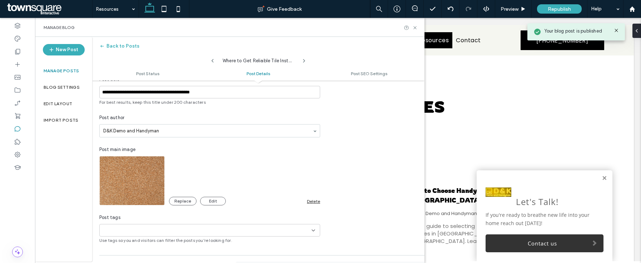
scroll to position [255, 0]
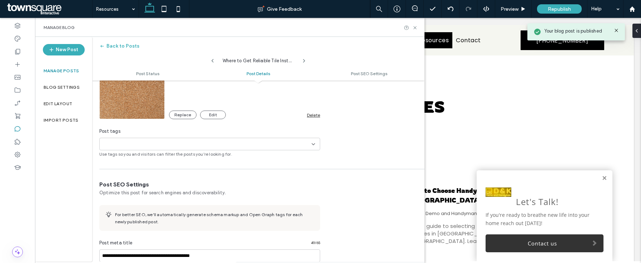
click at [314, 114] on div "Delete" at bounding box center [313, 114] width 13 height 5
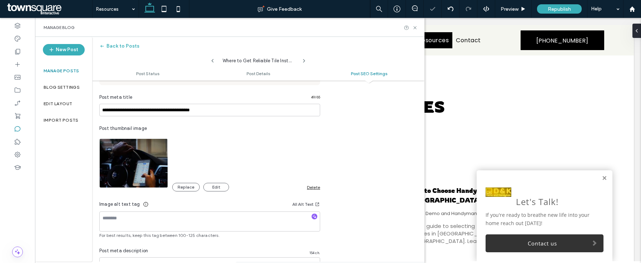
scroll to position [0, 0]
click at [310, 186] on div "Delete" at bounding box center [313, 186] width 13 height 5
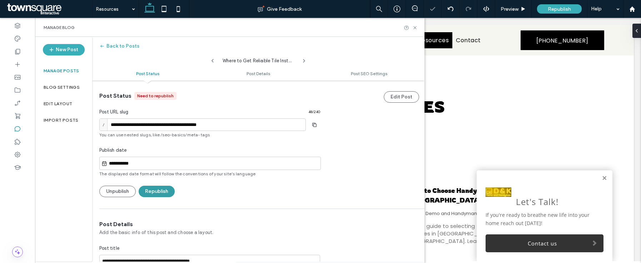
click at [172, 189] on button "Republish" at bounding box center [157, 190] width 36 height 11
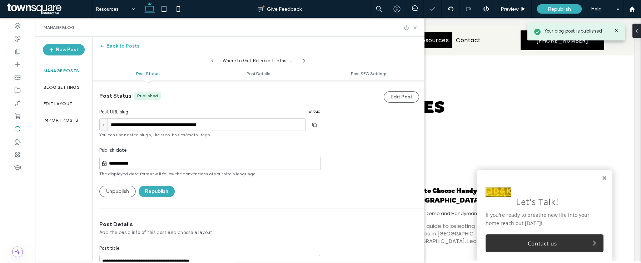
click at [214, 62] on icon at bounding box center [213, 61] width 6 height 6
type input "**********"
type textarea "**********"
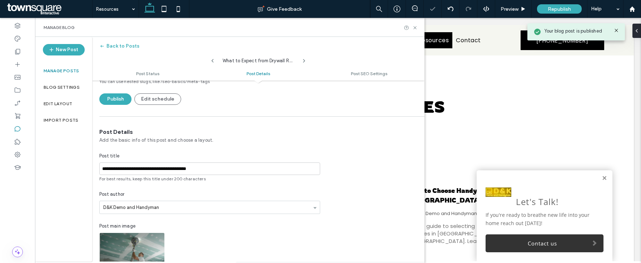
scroll to position [135, 0]
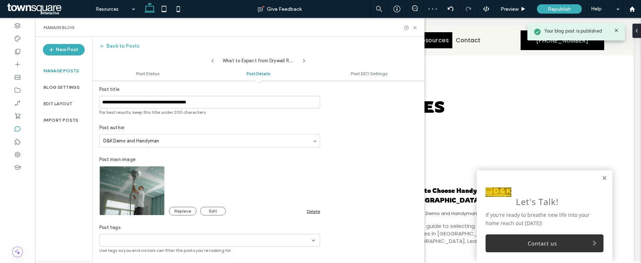
click at [314, 213] on div "Delete" at bounding box center [313, 210] width 13 height 5
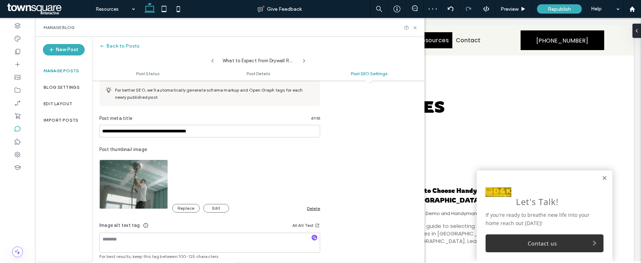
scroll to position [0, 0]
click at [309, 210] on div "Delete" at bounding box center [313, 207] width 13 height 5
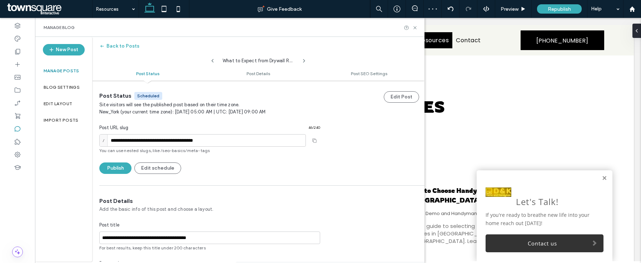
click at [212, 60] on icon at bounding box center [213, 61] width 6 height 6
type input "**********"
type textarea "**********"
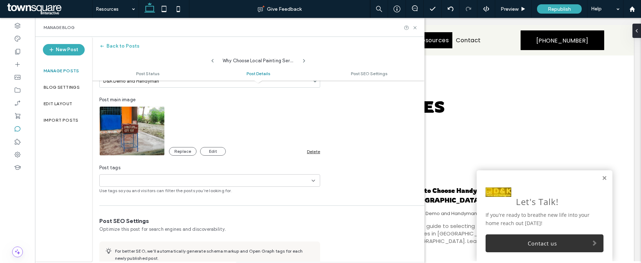
click at [313, 150] on div "Delete" at bounding box center [313, 151] width 13 height 5
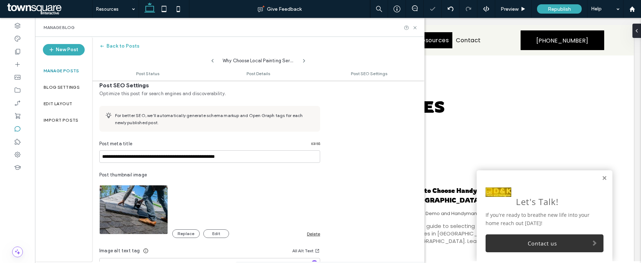
click at [314, 239] on div "**********" at bounding box center [209, 214] width 235 height 266
click at [314, 234] on div "Delete" at bounding box center [313, 233] width 13 height 5
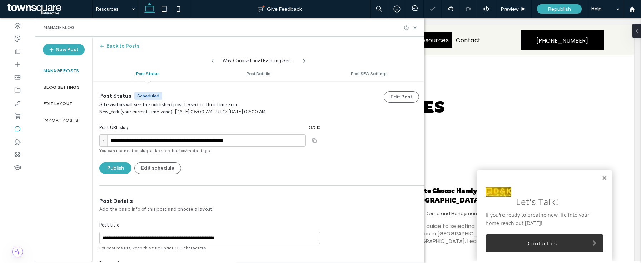
click at [214, 61] on icon at bounding box center [213, 61] width 6 height 6
type input "**********"
type textarea "**********"
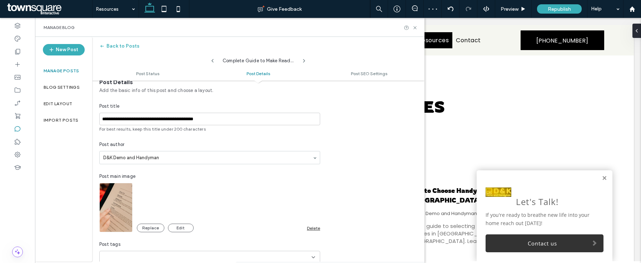
click at [311, 229] on div "Delete" at bounding box center [313, 227] width 13 height 5
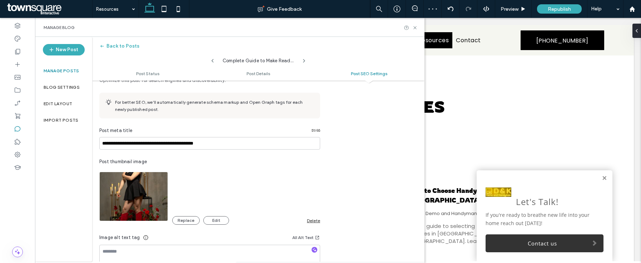
click at [309, 224] on div "Replace Edit Delete" at bounding box center [246, 220] width 148 height 9
click at [312, 220] on div "Delete" at bounding box center [313, 220] width 13 height 5
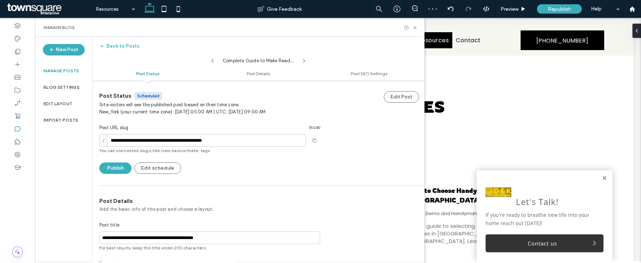
click at [215, 61] on icon at bounding box center [213, 61] width 6 height 6
type input "**********"
type textarea "**********"
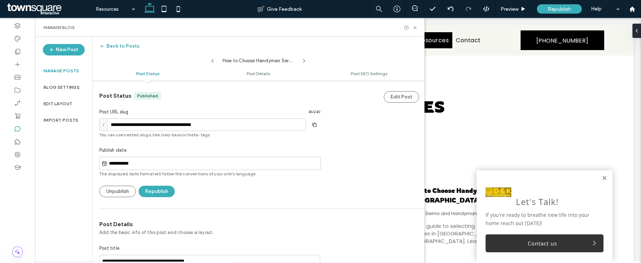
click at [123, 44] on button "Back to Posts" at bounding box center [119, 45] width 40 height 11
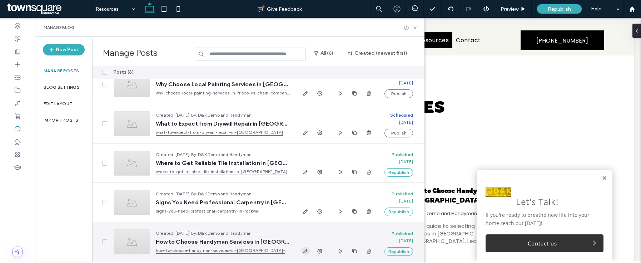
click at [308, 252] on icon "button" at bounding box center [306, 251] width 6 height 6
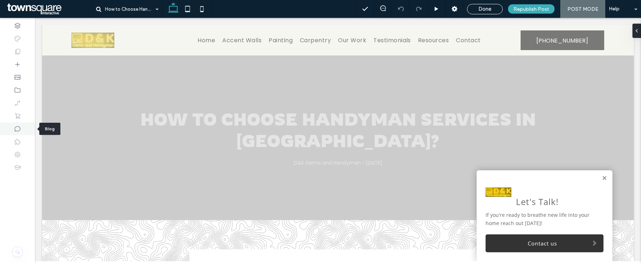
click at [17, 129] on icon at bounding box center [17, 128] width 7 height 7
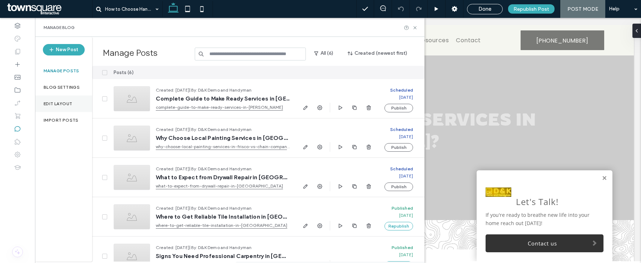
click at [57, 106] on div "Edit Layout" at bounding box center [63, 103] width 57 height 16
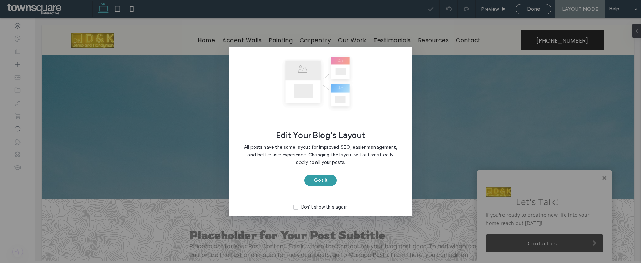
click at [311, 179] on button "Got It" at bounding box center [320, 179] width 32 height 11
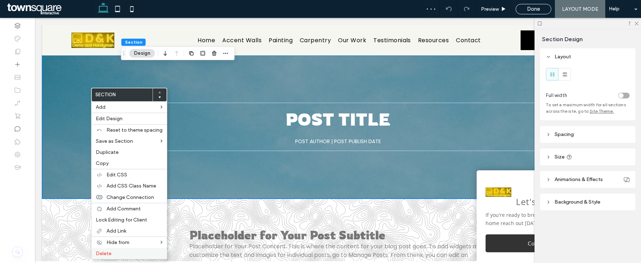
click at [124, 256] on div "Delete" at bounding box center [128, 253] width 75 height 11
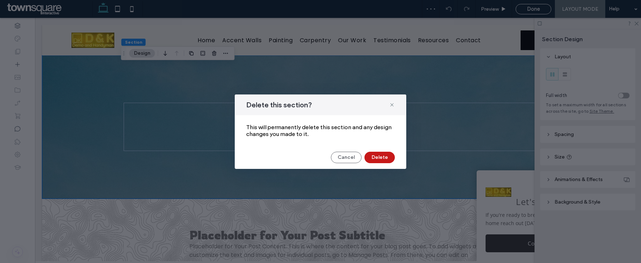
click at [379, 155] on button "Delete" at bounding box center [379, 156] width 30 height 11
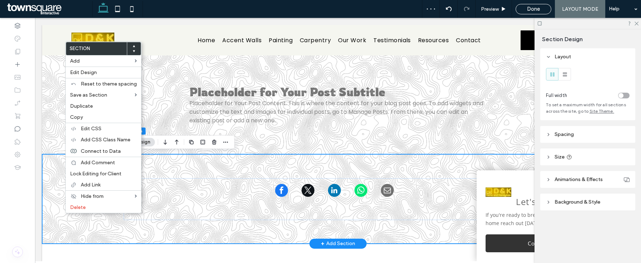
drag, startPoint x: 65, startPoint y: 213, endPoint x: 100, endPoint y: 230, distance: 39.8
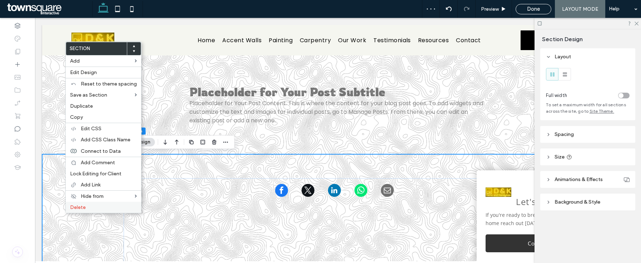
click at [79, 207] on span "Delete" at bounding box center [78, 207] width 16 height 6
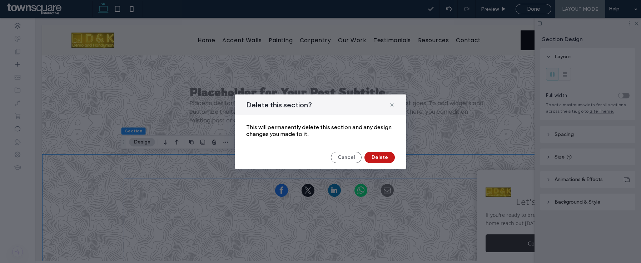
click at [376, 156] on button "Delete" at bounding box center [379, 156] width 30 height 11
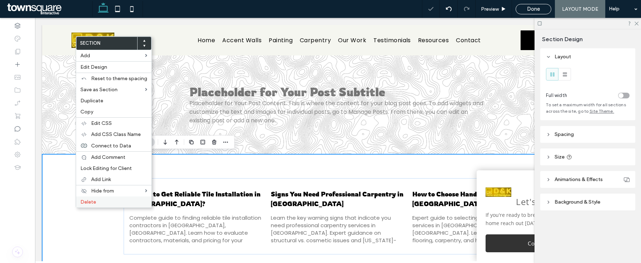
click at [95, 203] on span "Delete" at bounding box center [88, 202] width 16 height 6
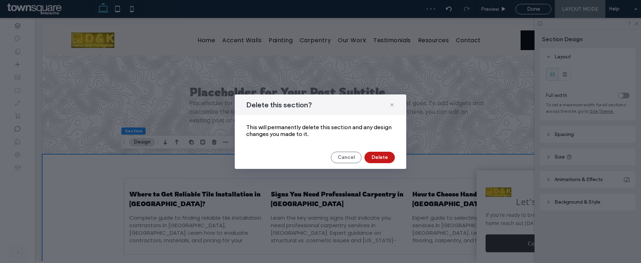
click at [372, 153] on button "Delete" at bounding box center [379, 156] width 30 height 11
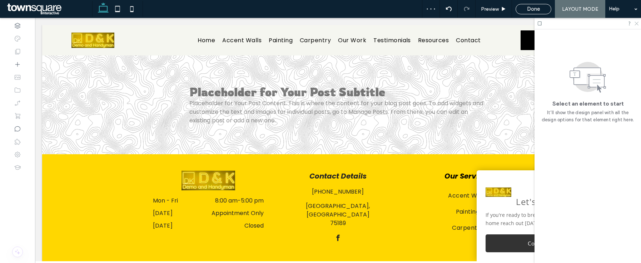
drag, startPoint x: 637, startPoint y: 24, endPoint x: 579, endPoint y: 13, distance: 59.2
click at [637, 24] on icon at bounding box center [636, 23] width 5 height 5
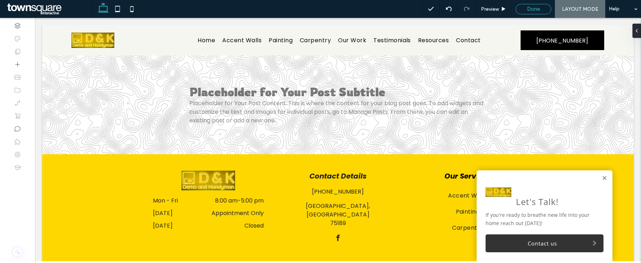
click at [519, 7] on div "Done" at bounding box center [533, 9] width 35 height 6
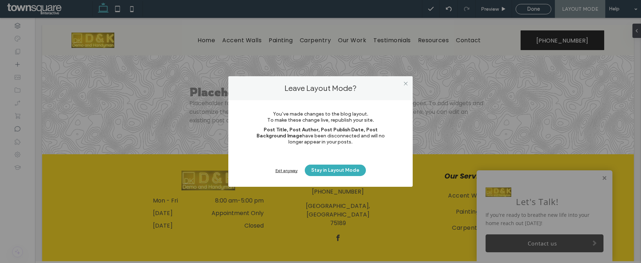
click at [286, 170] on div "Exit anyway" at bounding box center [286, 170] width 22 height 5
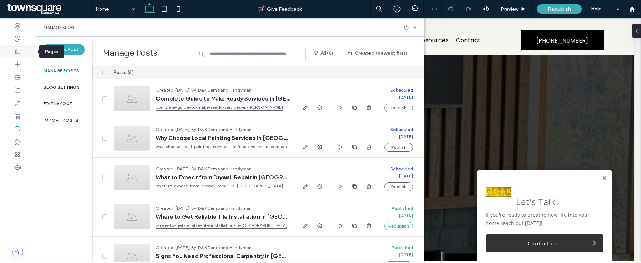
click at [18, 49] on icon at bounding box center [17, 51] width 7 height 7
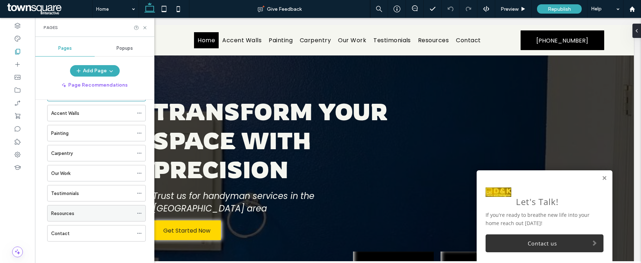
click at [84, 213] on div "Resources" at bounding box center [92, 213] width 82 height 8
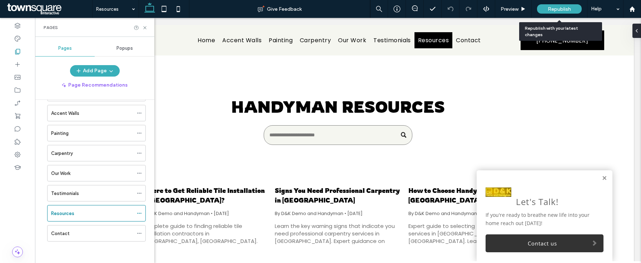
click at [548, 8] on span "Republish" at bounding box center [559, 9] width 23 height 6
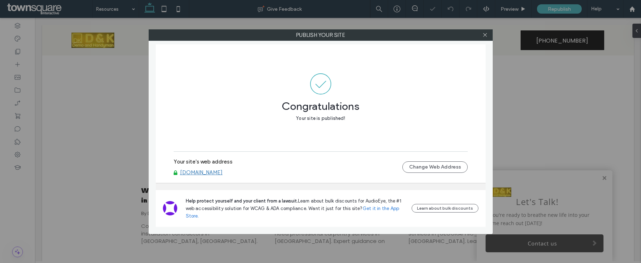
click at [221, 173] on link "[DOMAIN_NAME]" at bounding box center [201, 172] width 43 height 6
